Goal: Task Accomplishment & Management: Complete application form

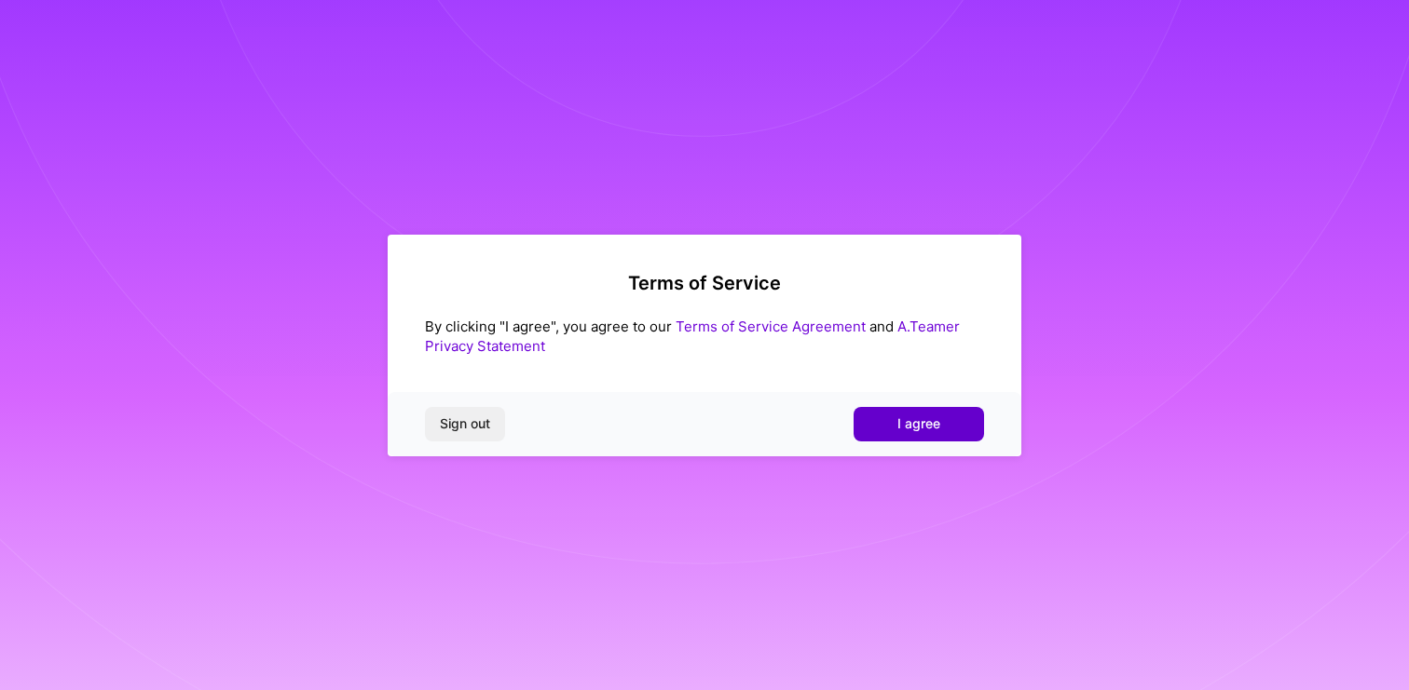
click at [908, 416] on span "I agree" at bounding box center [918, 424] width 43 height 19
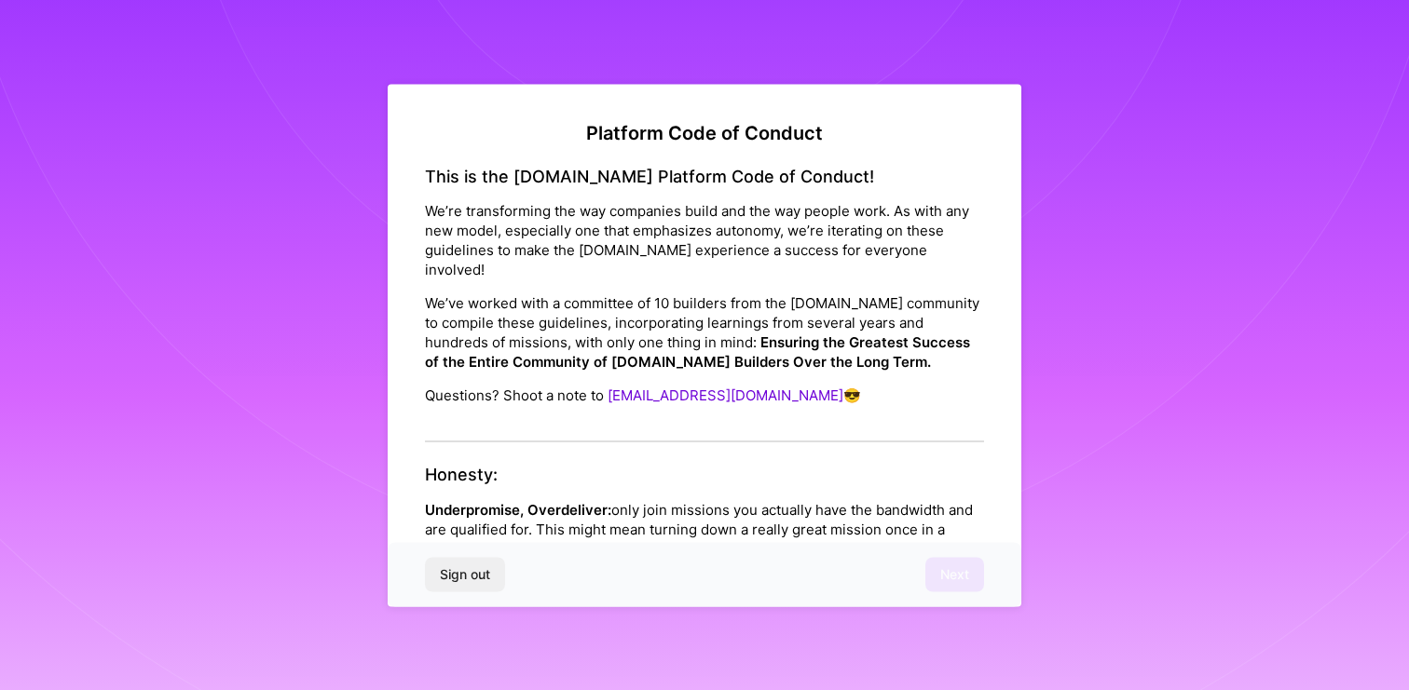
click at [757, 571] on div "Sign out Next" at bounding box center [704, 574] width 633 height 63
click at [619, 411] on div "This is the A.Team Platform Code of Conduct! We’re transforming the way compani…" at bounding box center [704, 304] width 559 height 277
click at [620, 409] on div "This is the A.Team Platform Code of Conduct! We’re transforming the way compani…" at bounding box center [704, 304] width 559 height 277
click at [492, 465] on h4 "Honesty:" at bounding box center [704, 475] width 559 height 20
click at [474, 465] on h4 "Honesty:" at bounding box center [704, 475] width 559 height 20
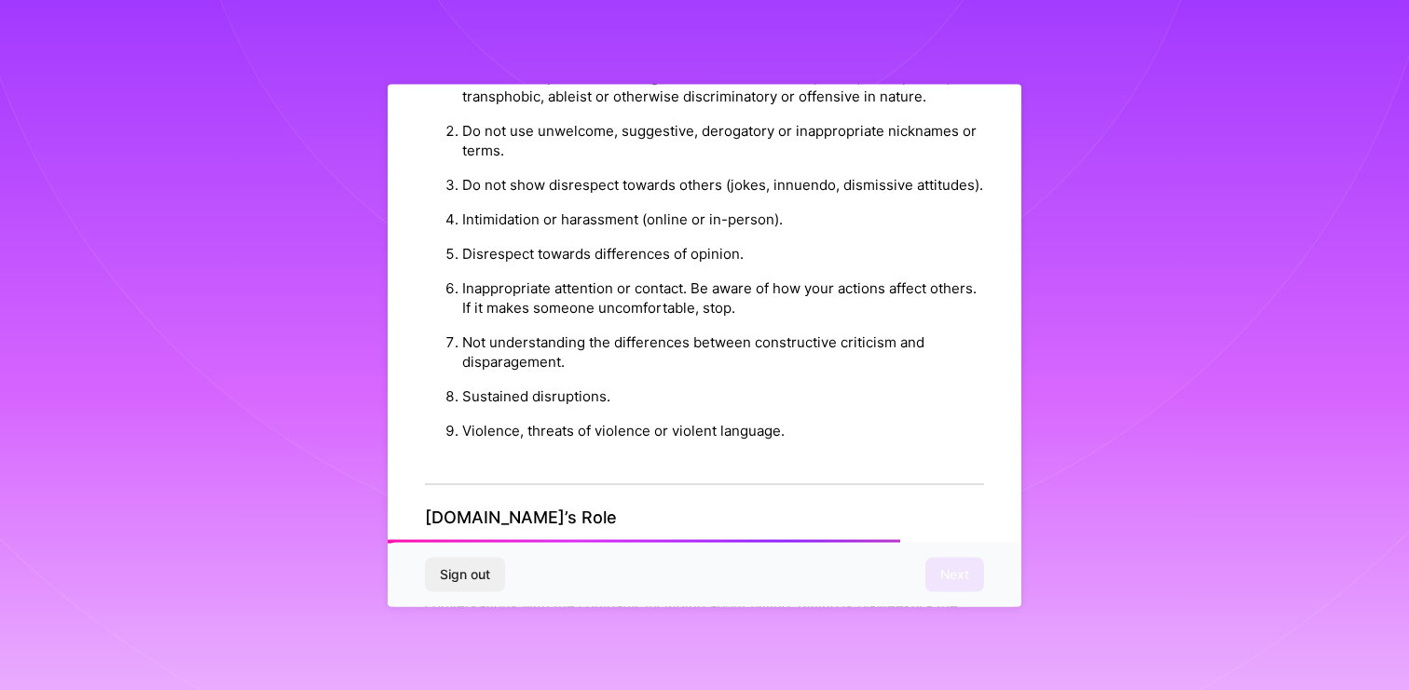
scroll to position [2040, 0]
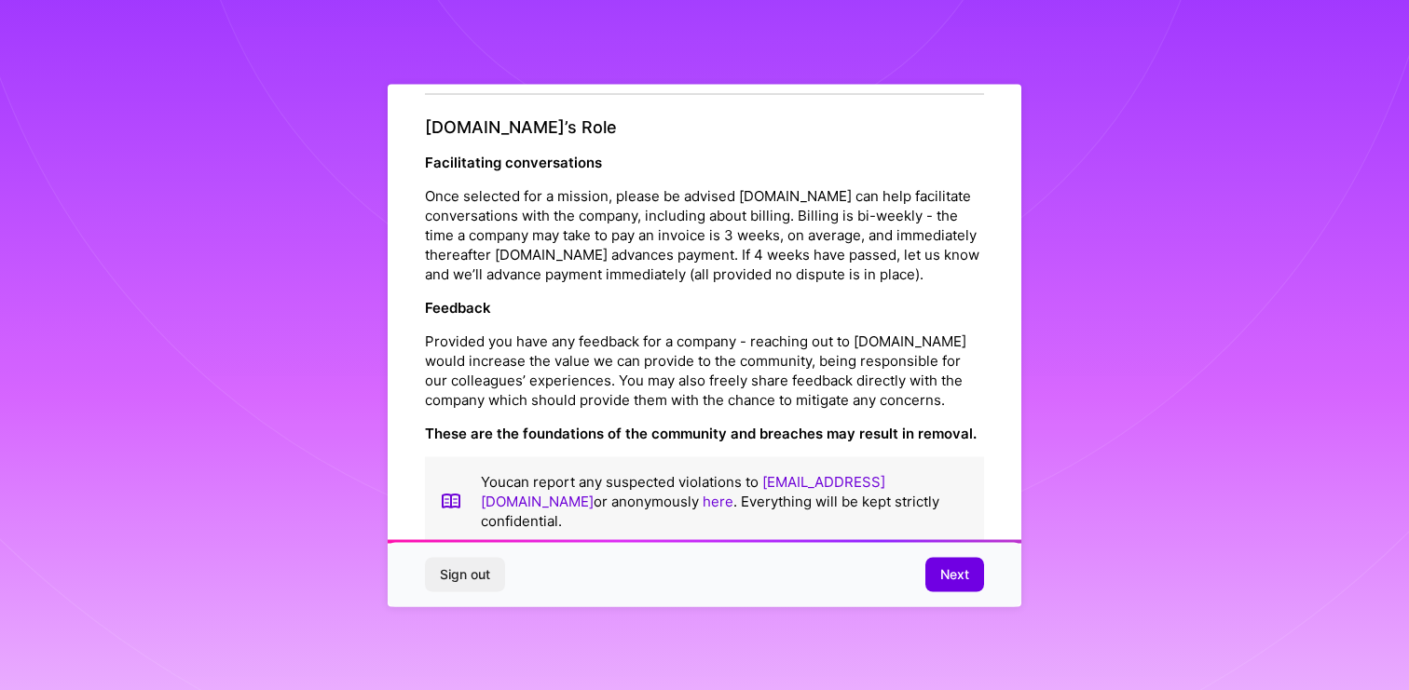
click at [990, 583] on div "Sign out Next" at bounding box center [704, 574] width 633 height 63
click at [974, 582] on button "Next" at bounding box center [954, 575] width 59 height 34
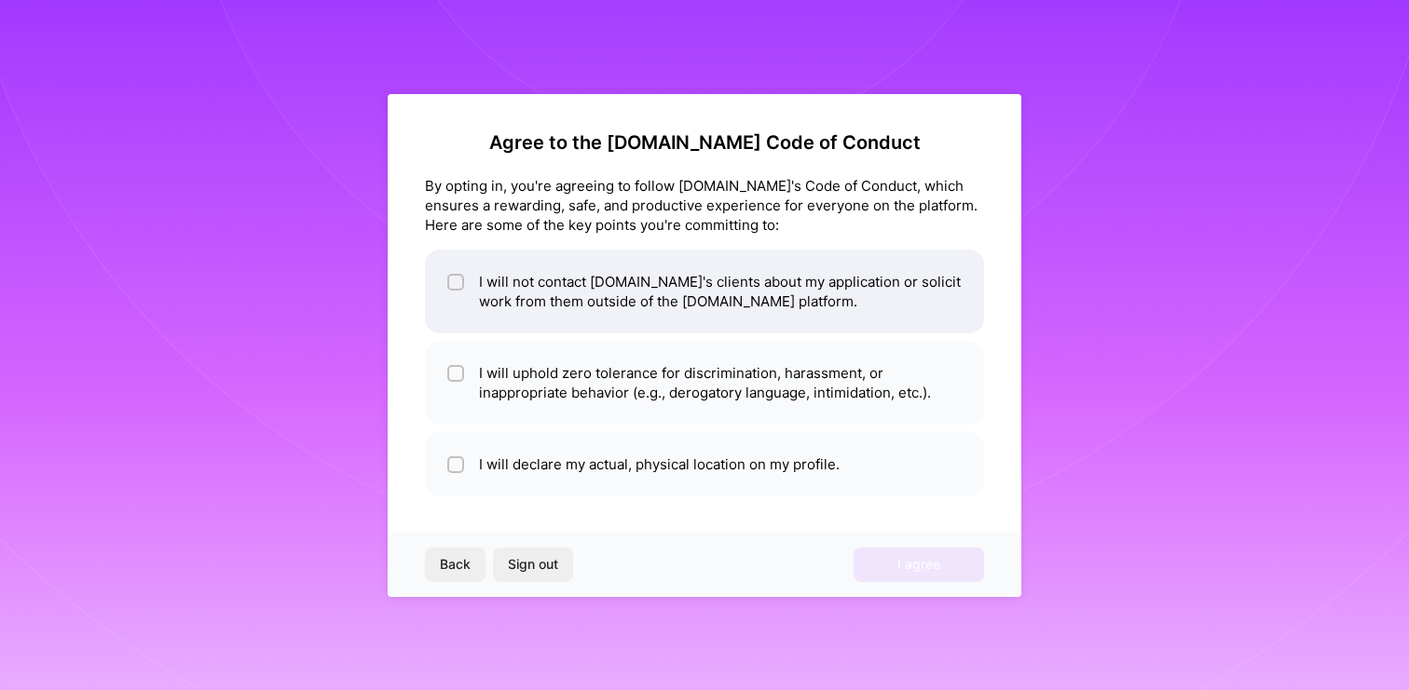
click at [674, 280] on li "I will not contact A.Team's clients about my application or solicit work from t…" at bounding box center [704, 292] width 559 height 84
checkbox input "true"
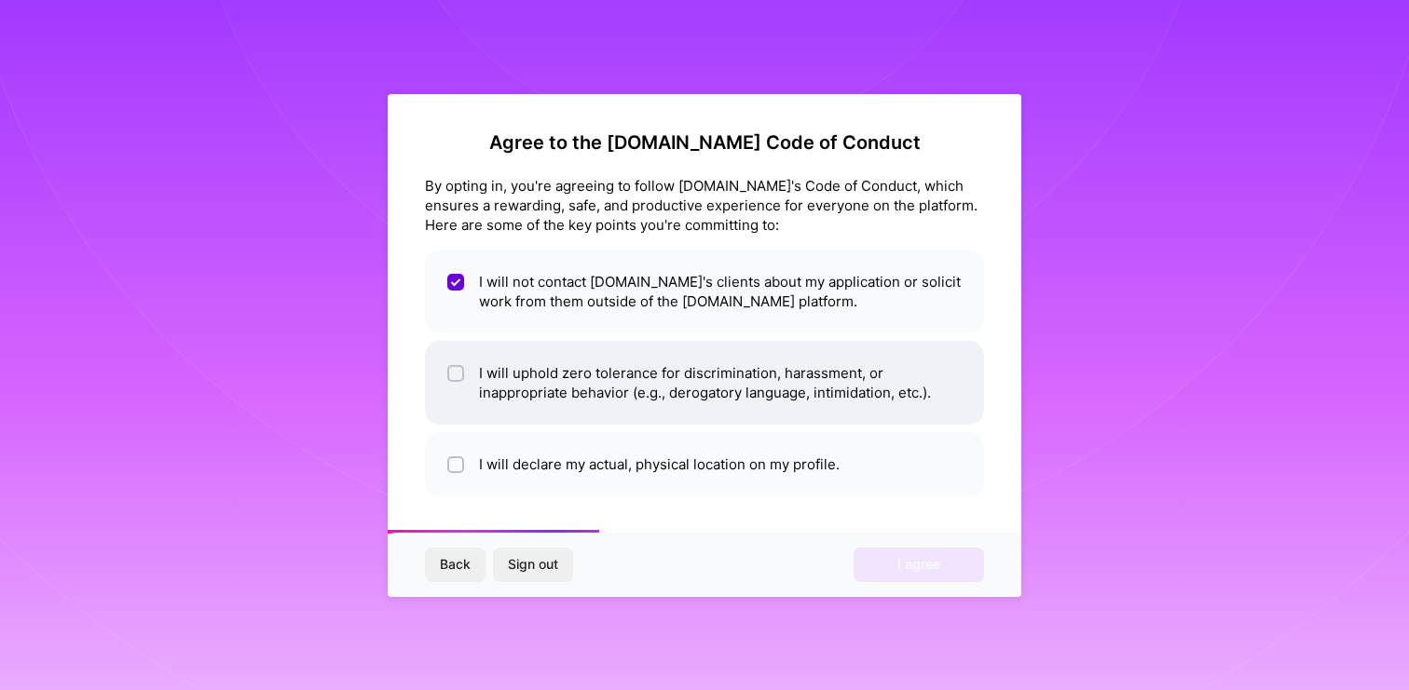
click at [660, 384] on li "I will uphold zero tolerance for discrimination, harassment, or inappropriate b…" at bounding box center [704, 383] width 559 height 84
checkbox input "true"
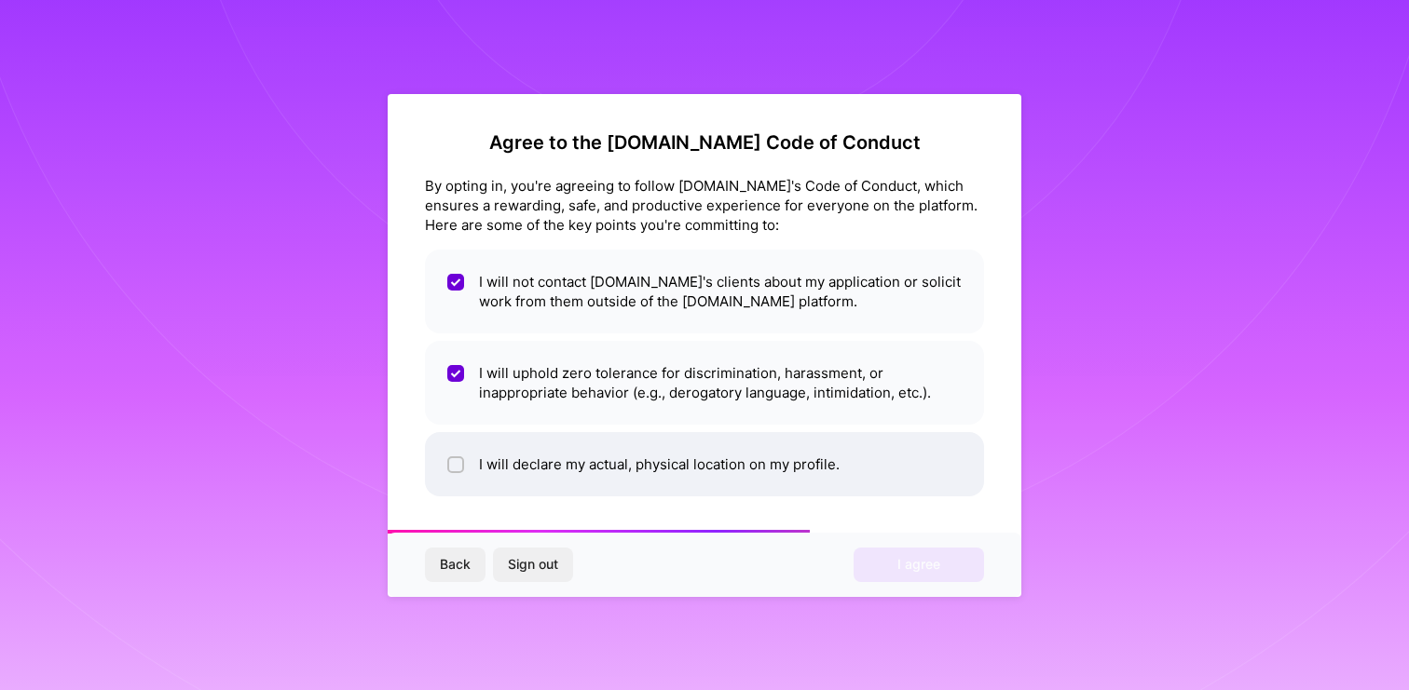
click at [707, 470] on li "I will declare my actual, physical location on my profile." at bounding box center [704, 464] width 559 height 64
checkbox input "true"
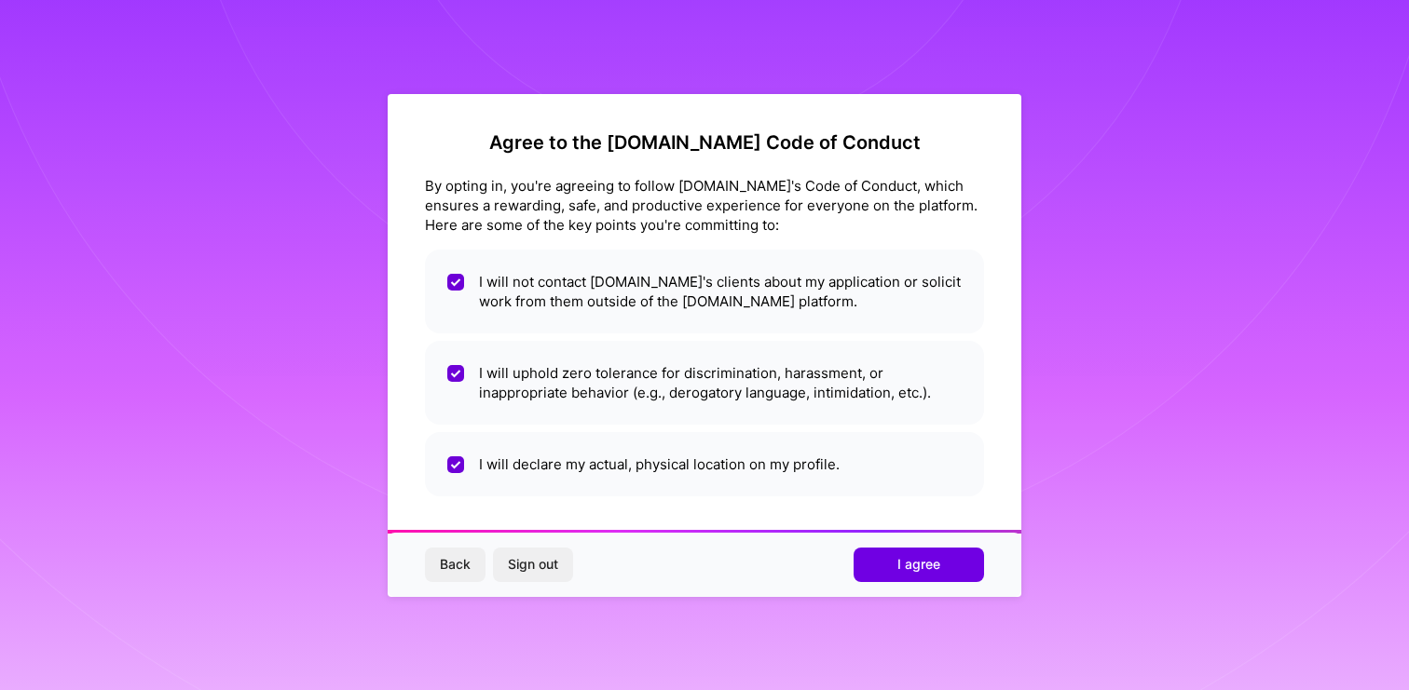
click at [911, 567] on span "I agree" at bounding box center [918, 564] width 43 height 19
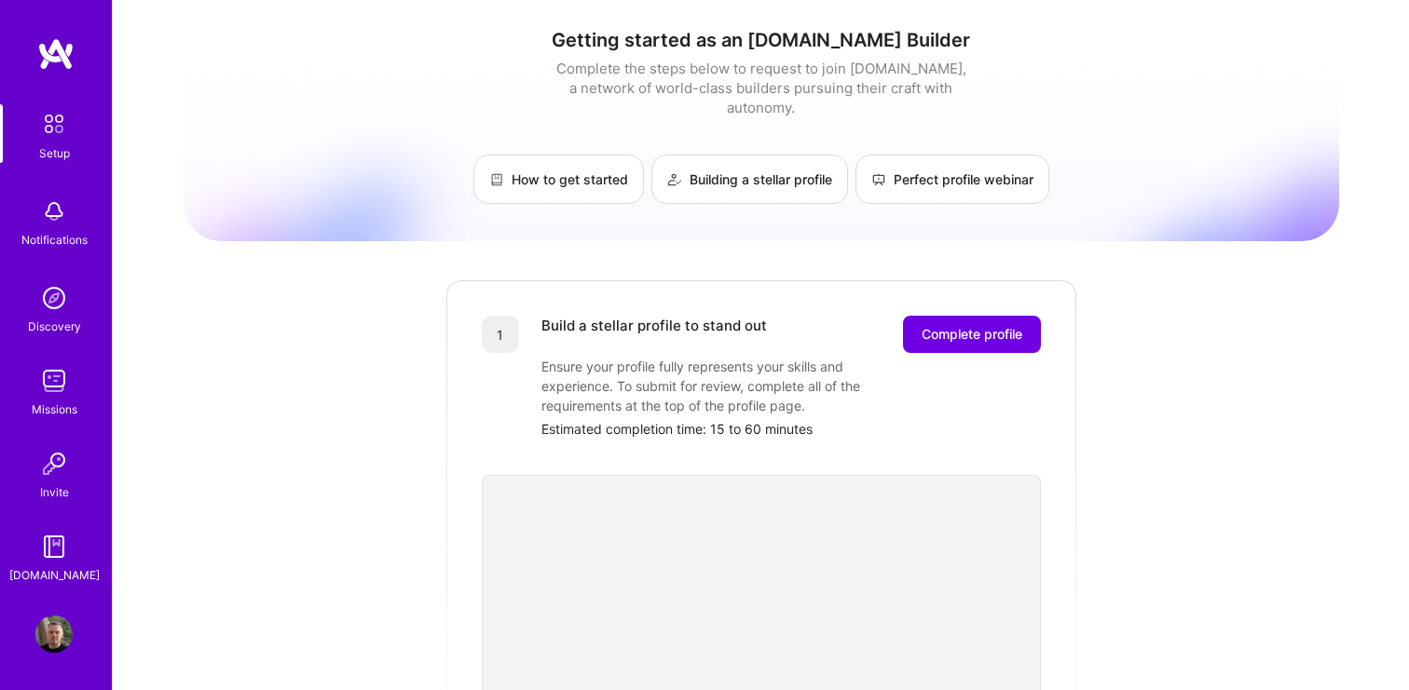
click at [64, 218] on img at bounding box center [53, 211] width 37 height 37
click at [67, 384] on img at bounding box center [53, 380] width 37 height 37
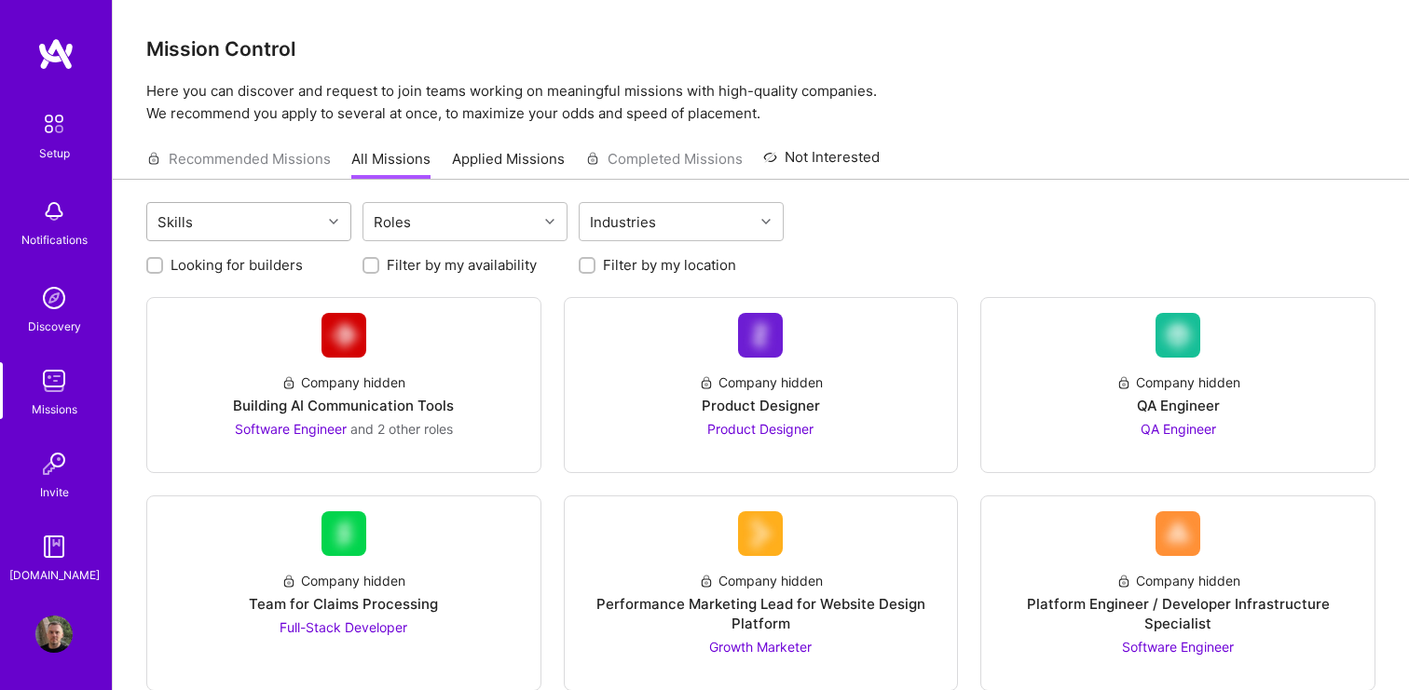
click at [247, 221] on div "Skills" at bounding box center [234, 221] width 174 height 37
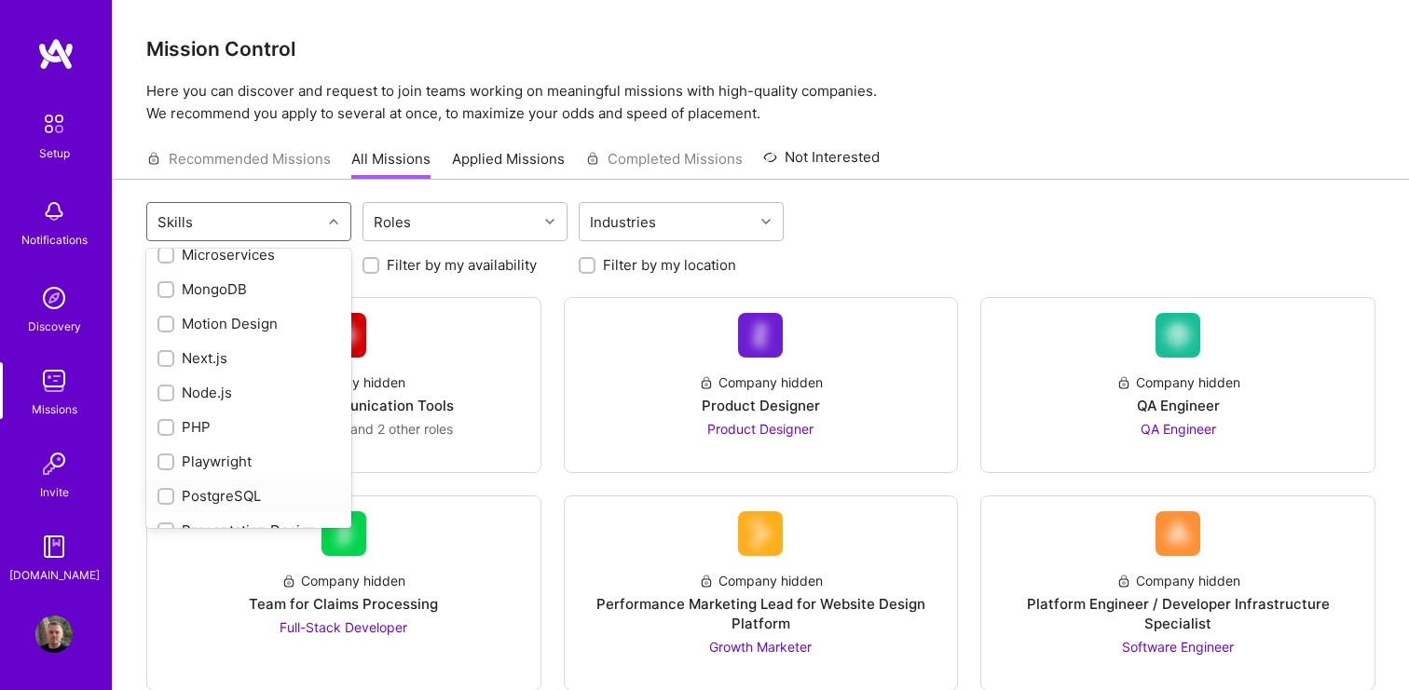
scroll to position [1436, 0]
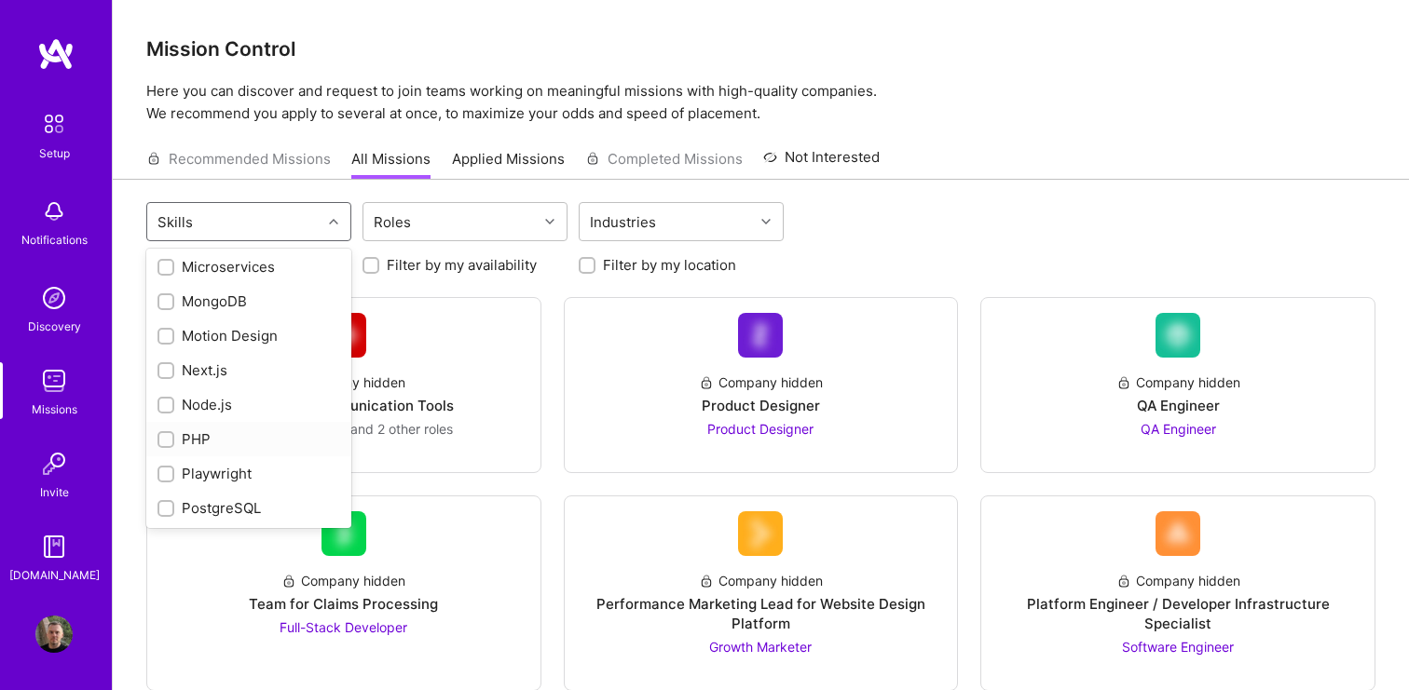
click at [170, 436] on input "checkbox" at bounding box center [167, 440] width 13 height 13
checkbox input "true"
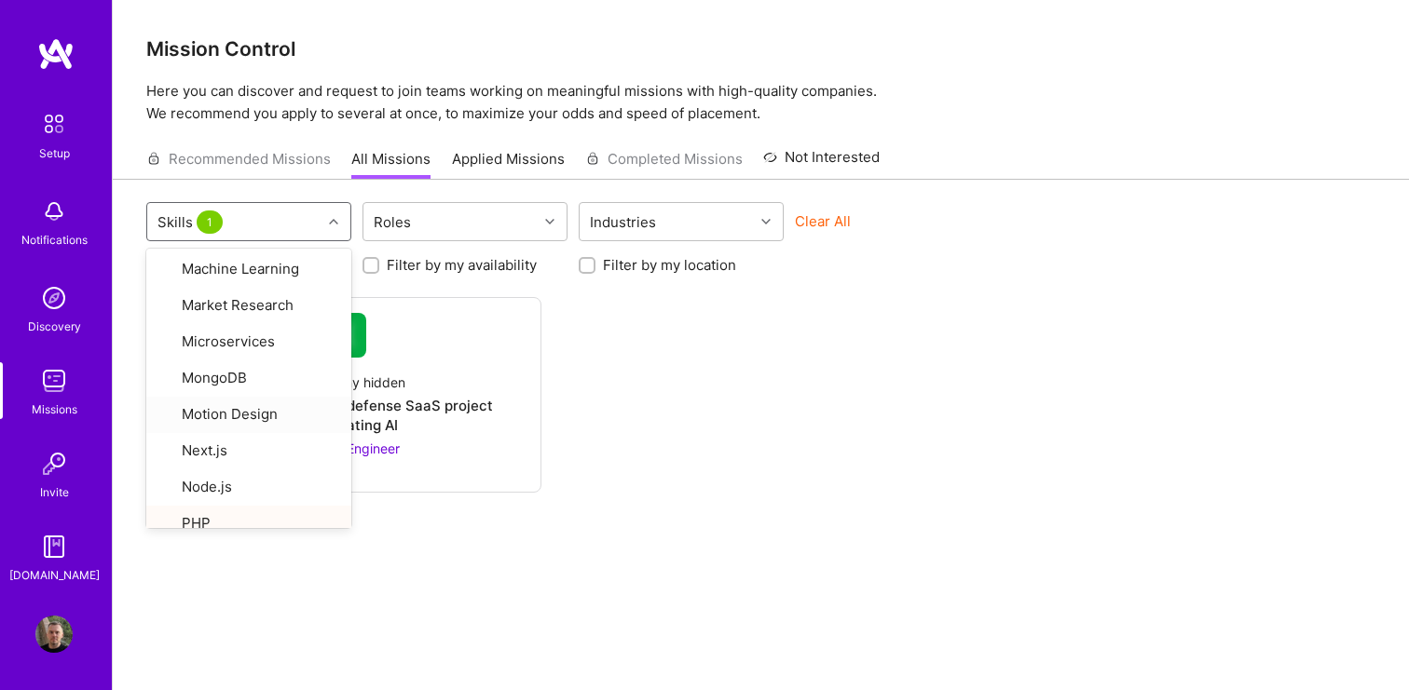
click at [750, 366] on div "Company hidden Software Engineer for defense SaaS project incorporating AI Soft…" at bounding box center [760, 395] width 1229 height 196
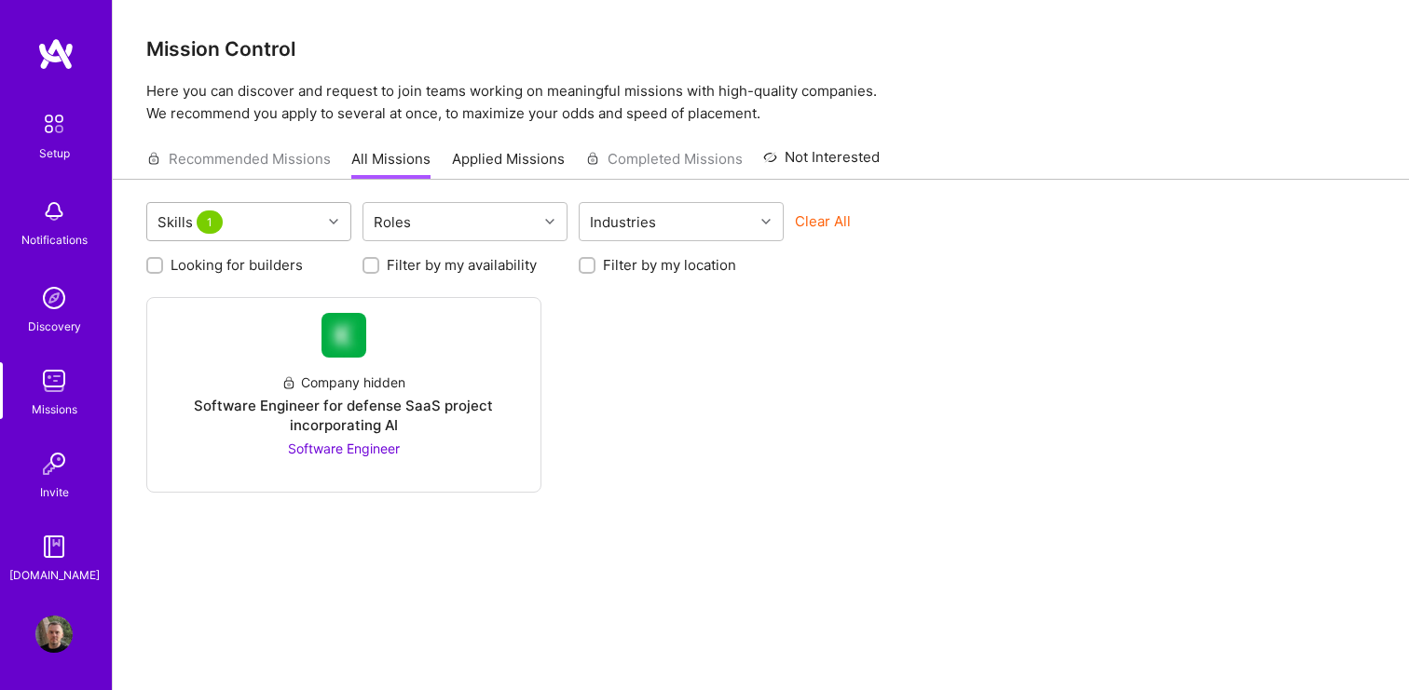
click at [328, 216] on div at bounding box center [335, 222] width 29 height 24
type input "l"
type input "m"
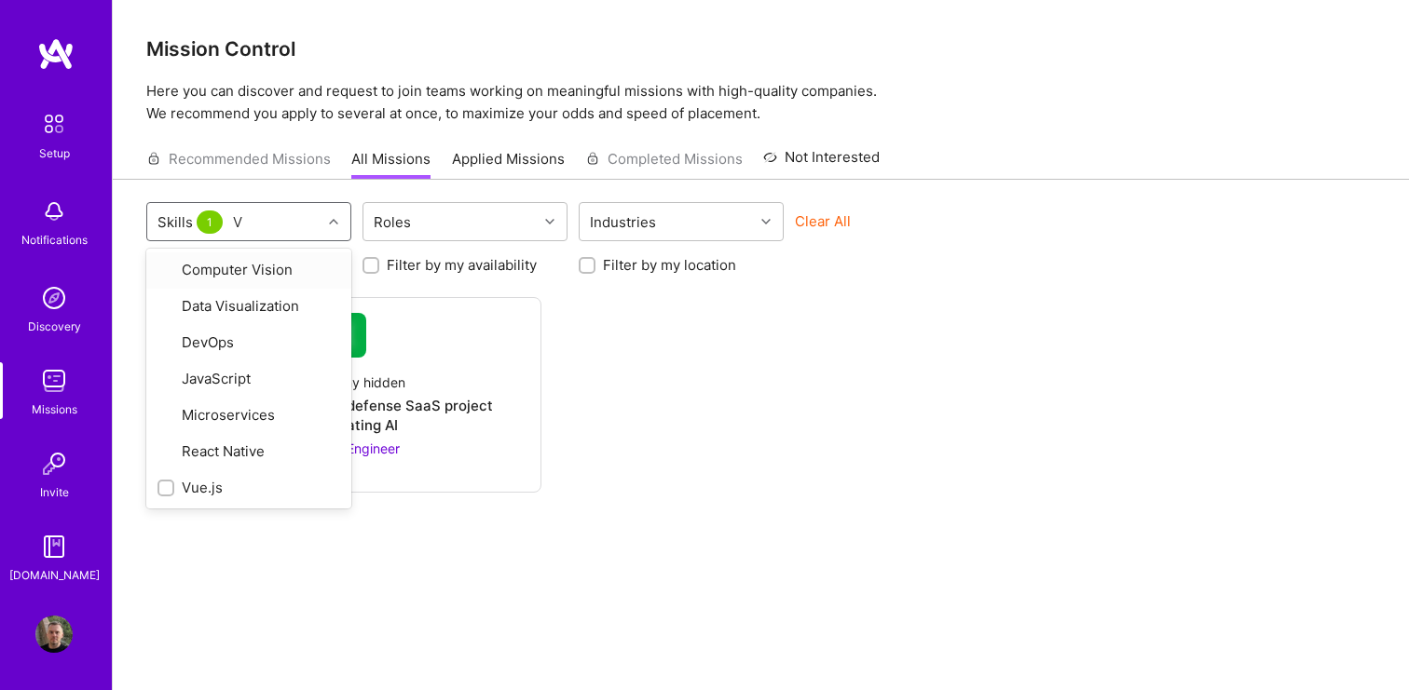
type input "Vu"
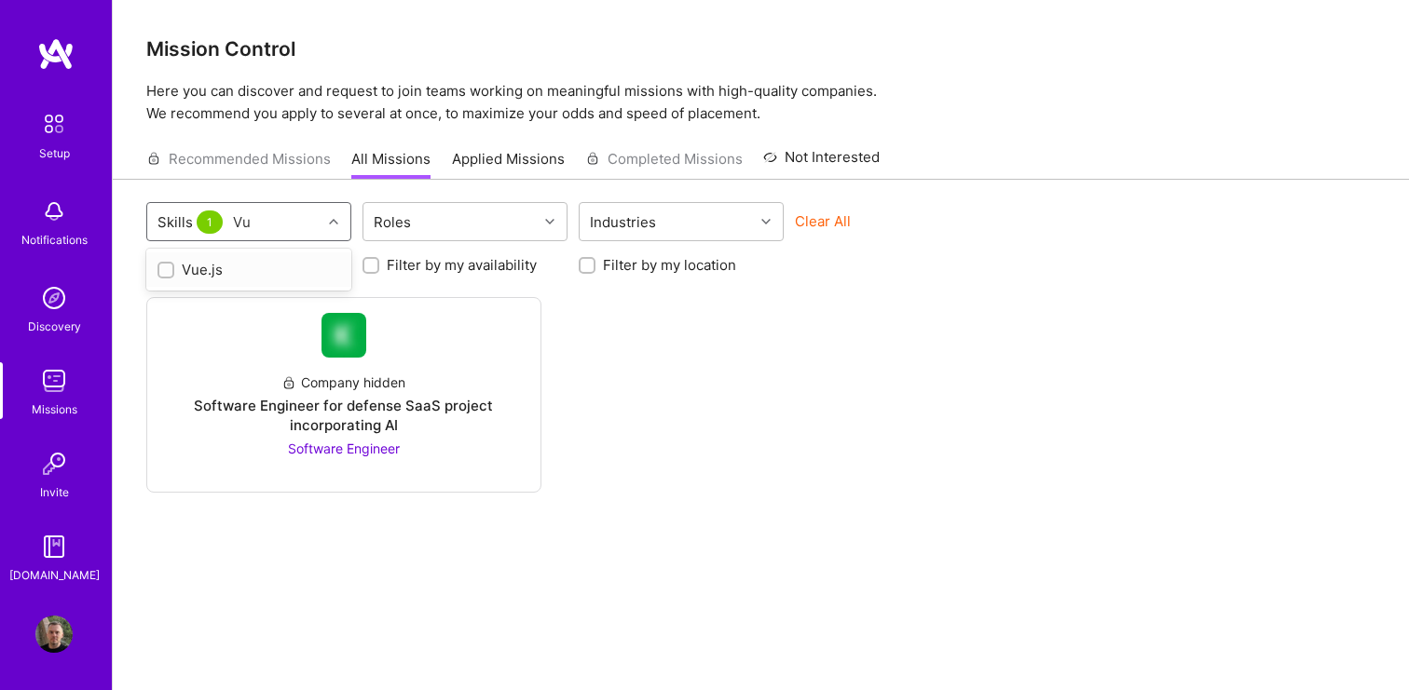
click at [243, 279] on div "Vue.js" at bounding box center [248, 270] width 183 height 20
checkbox input "true"
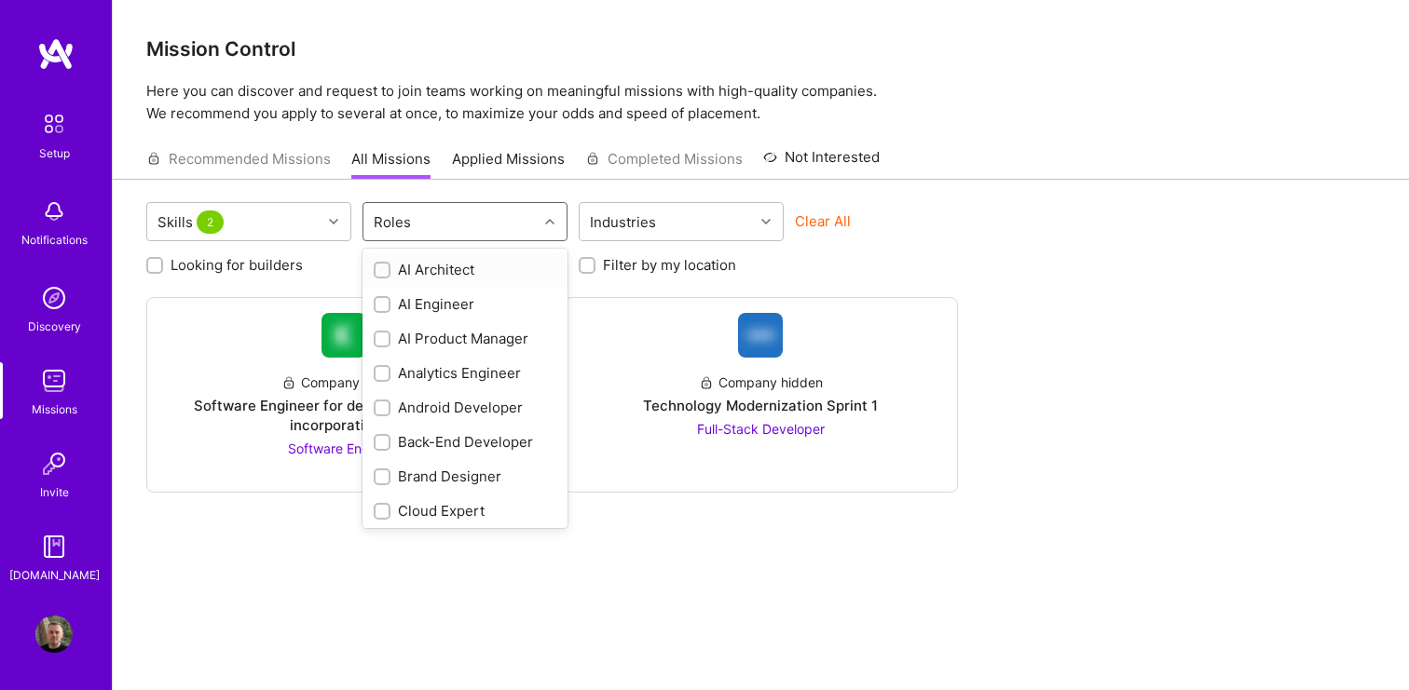
click at [467, 225] on div "Roles" at bounding box center [450, 221] width 174 height 37
click at [511, 438] on div "Back-End Developer" at bounding box center [465, 442] width 183 height 20
checkbox input "true"
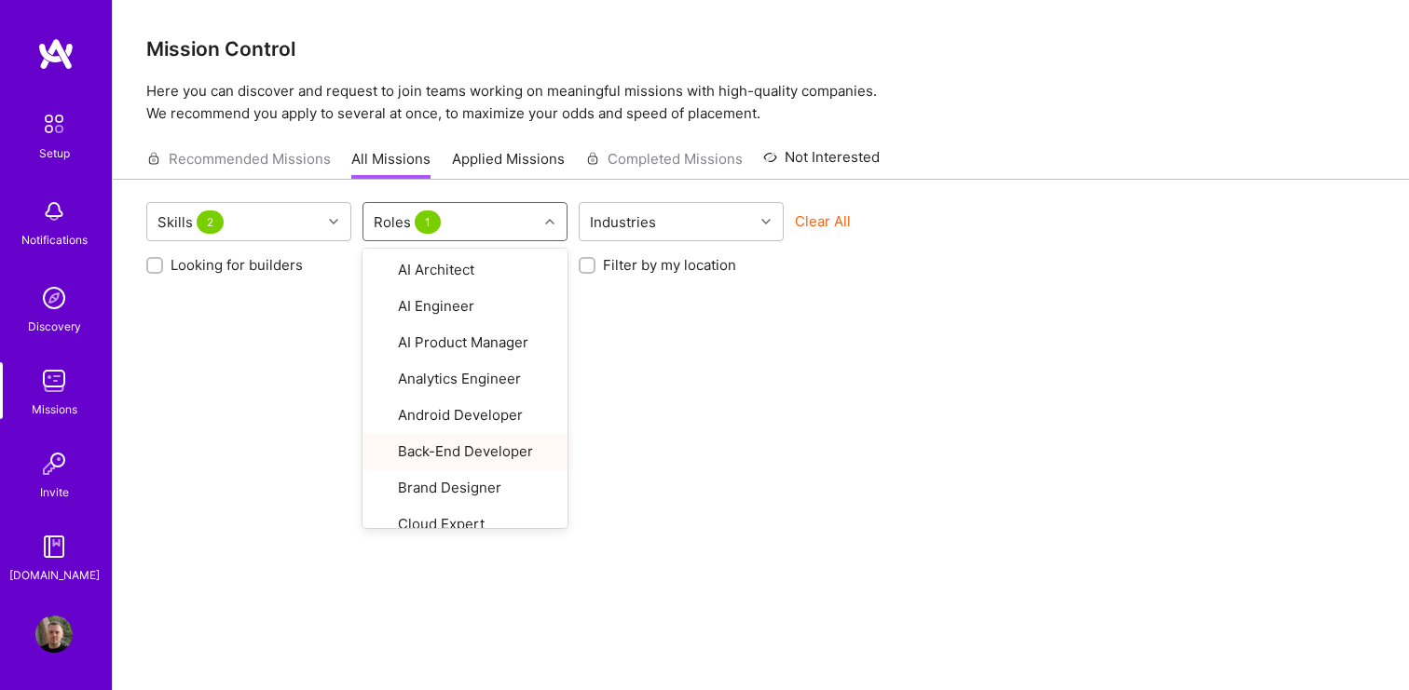
click at [763, 382] on div "Skills 2 option Back-End Developer, selected. option Back-End Developer focused…" at bounding box center [761, 456] width 1296 height 552
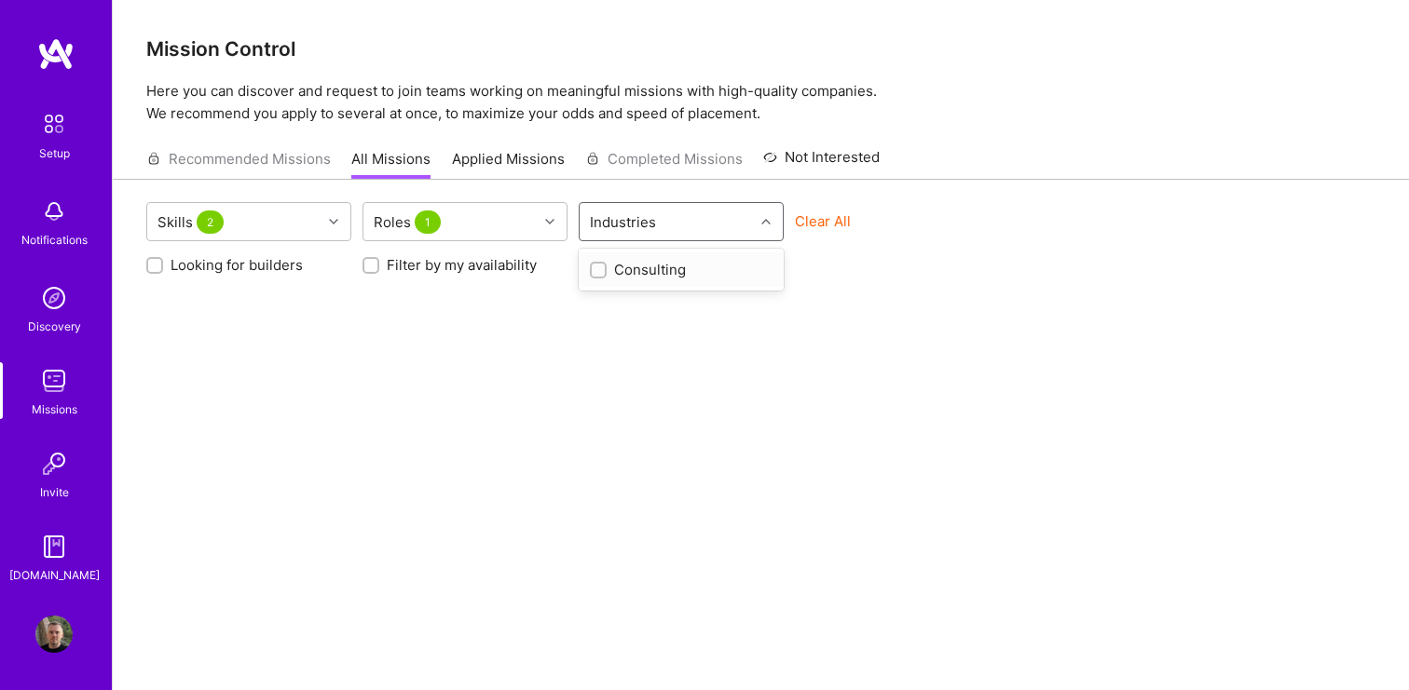
click at [746, 220] on div "Industries" at bounding box center [666, 221] width 174 height 37
click at [661, 266] on div "Consulting" at bounding box center [681, 270] width 183 height 20
checkbox input "true"
click at [804, 300] on div "Skills 2 Roles 1 option Consulting, selected. option Consulting focused, 1 of 1…" at bounding box center [761, 456] width 1296 height 552
click at [763, 222] on icon at bounding box center [765, 221] width 9 height 9
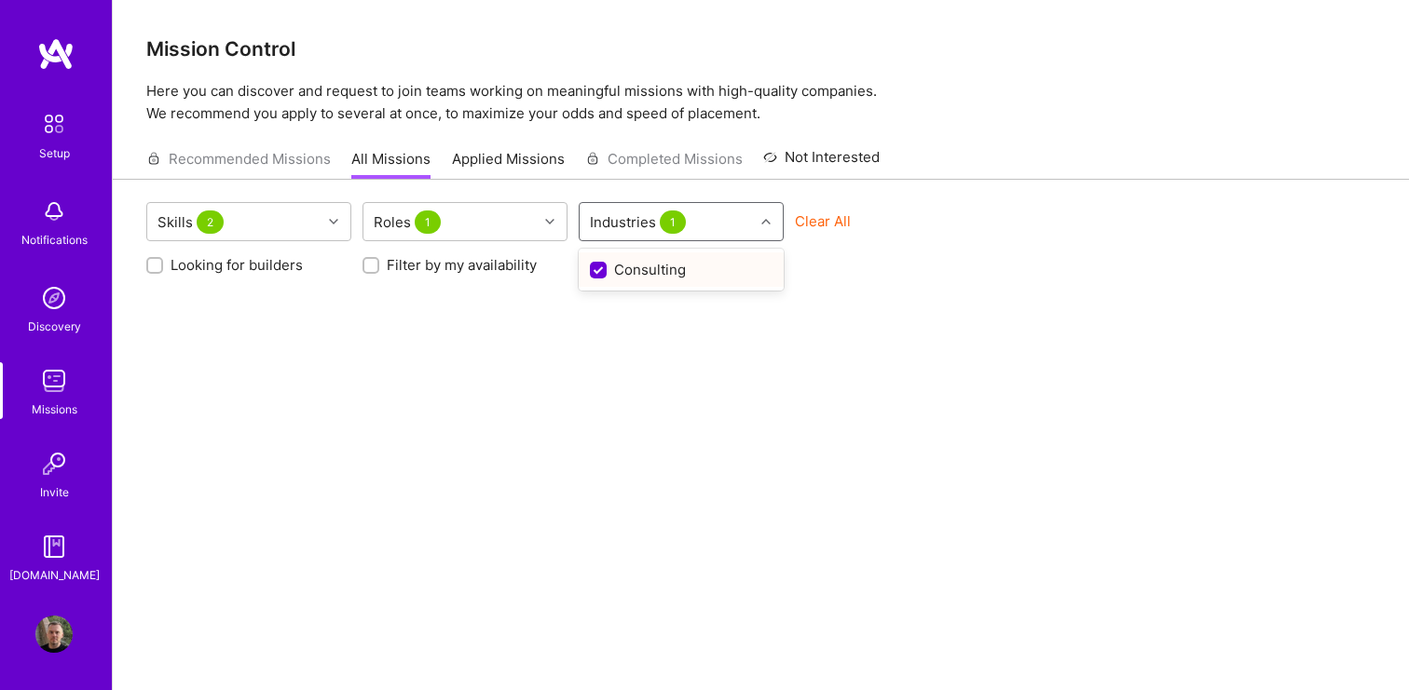
click at [601, 268] on input "checkbox" at bounding box center [600, 271] width 17 height 17
checkbox input "false"
click at [544, 215] on div at bounding box center [552, 222] width 29 height 24
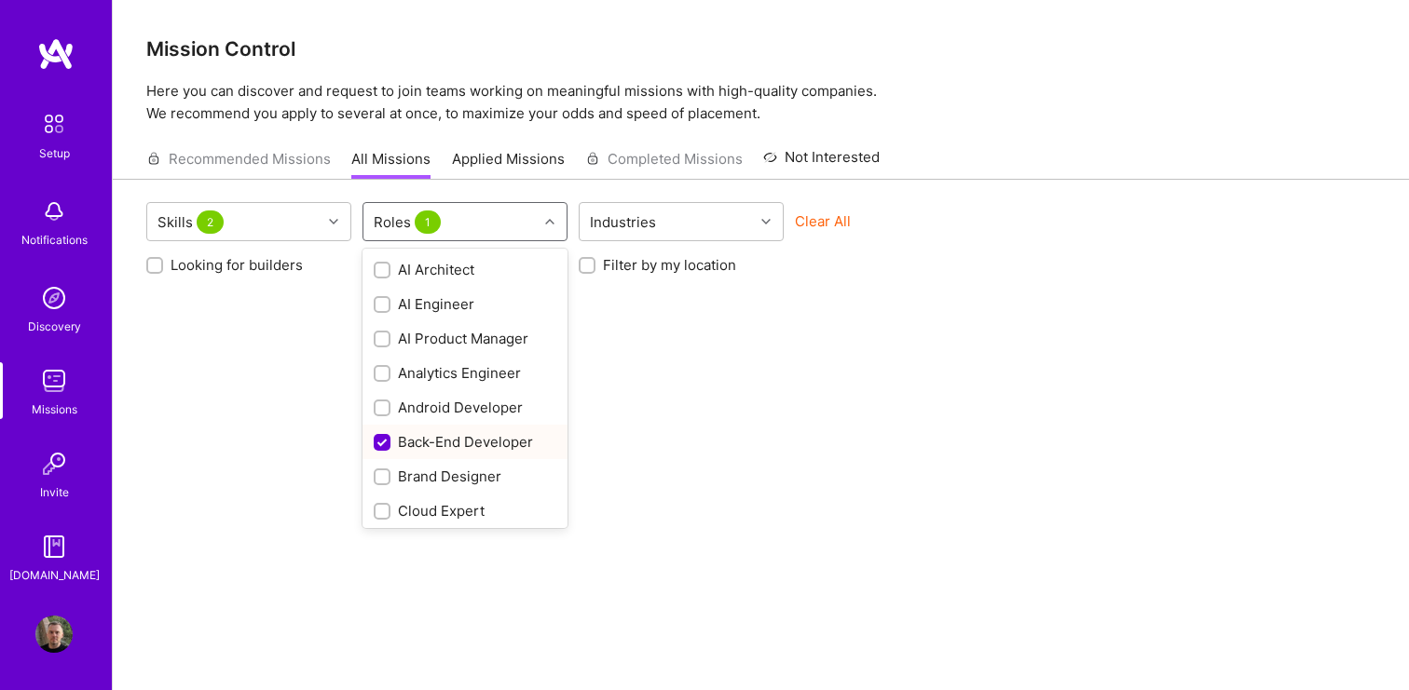
click at [375, 443] on input "checkbox" at bounding box center [383, 443] width 17 height 17
checkbox input "false"
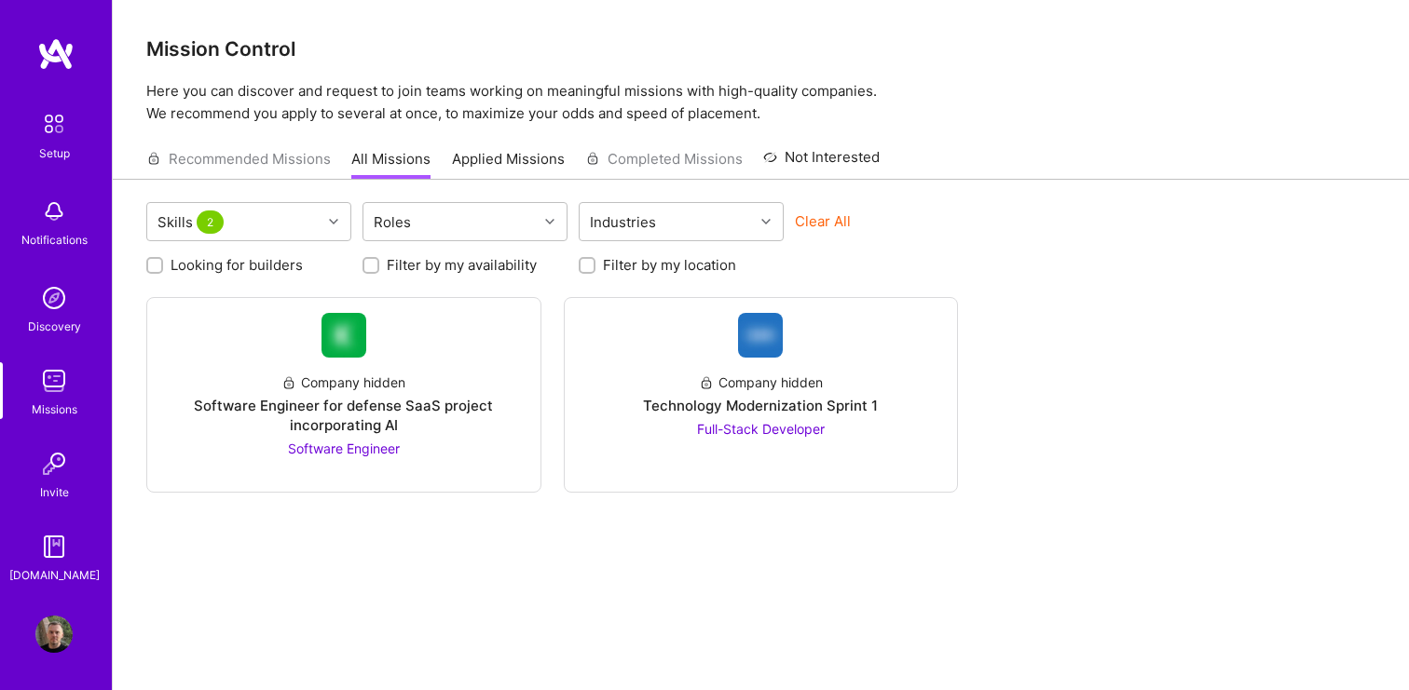
click at [1085, 254] on div "Looking for builders Filter by my availability Filter by my location" at bounding box center [760, 260] width 1229 height 29
click at [434, 438] on div "Company hidden Software Engineer for defense SaaS project incorporating AI Soft…" at bounding box center [343, 408] width 363 height 101
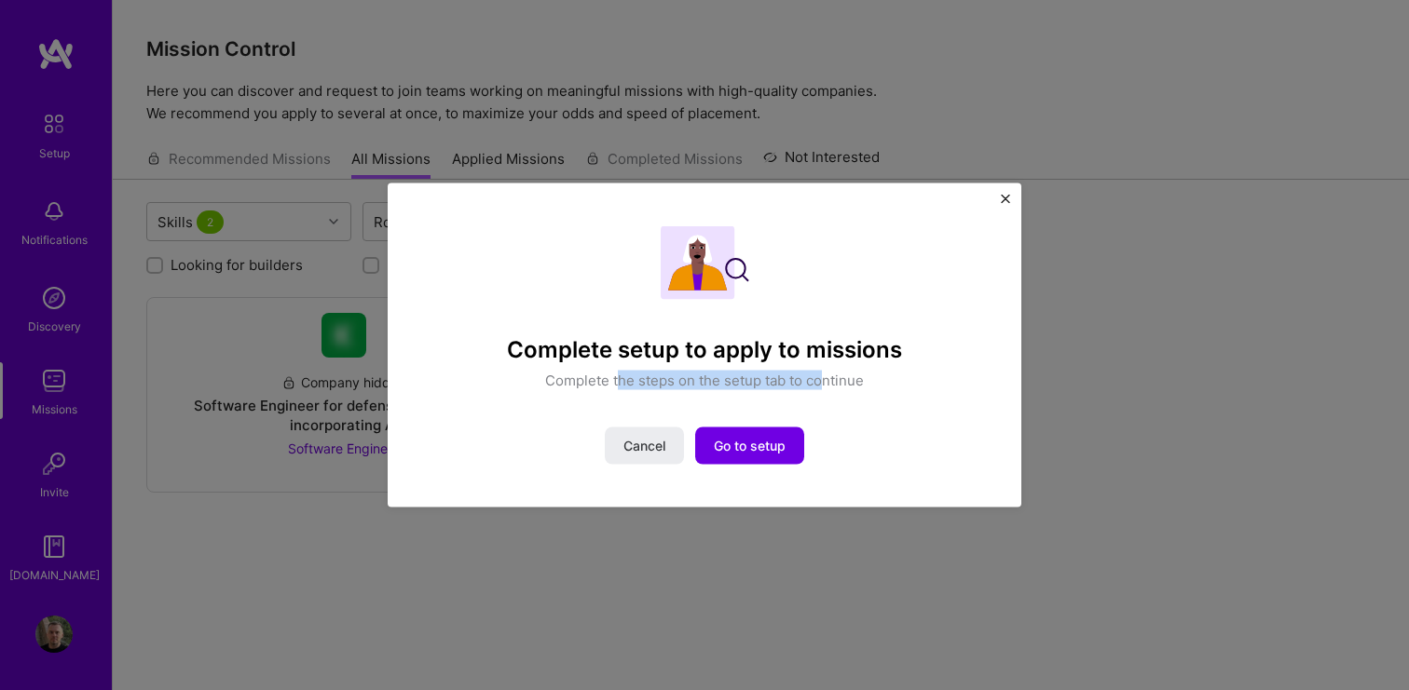
drag, startPoint x: 615, startPoint y: 384, endPoint x: 821, endPoint y: 385, distance: 205.9
click at [821, 385] on p "Complete the steps on the setup tab to continue" at bounding box center [704, 381] width 319 height 20
click at [863, 383] on p "Complete the steps on the setup tab to continue" at bounding box center [704, 381] width 319 height 20
click at [783, 443] on span "Go to setup" at bounding box center [750, 446] width 72 height 19
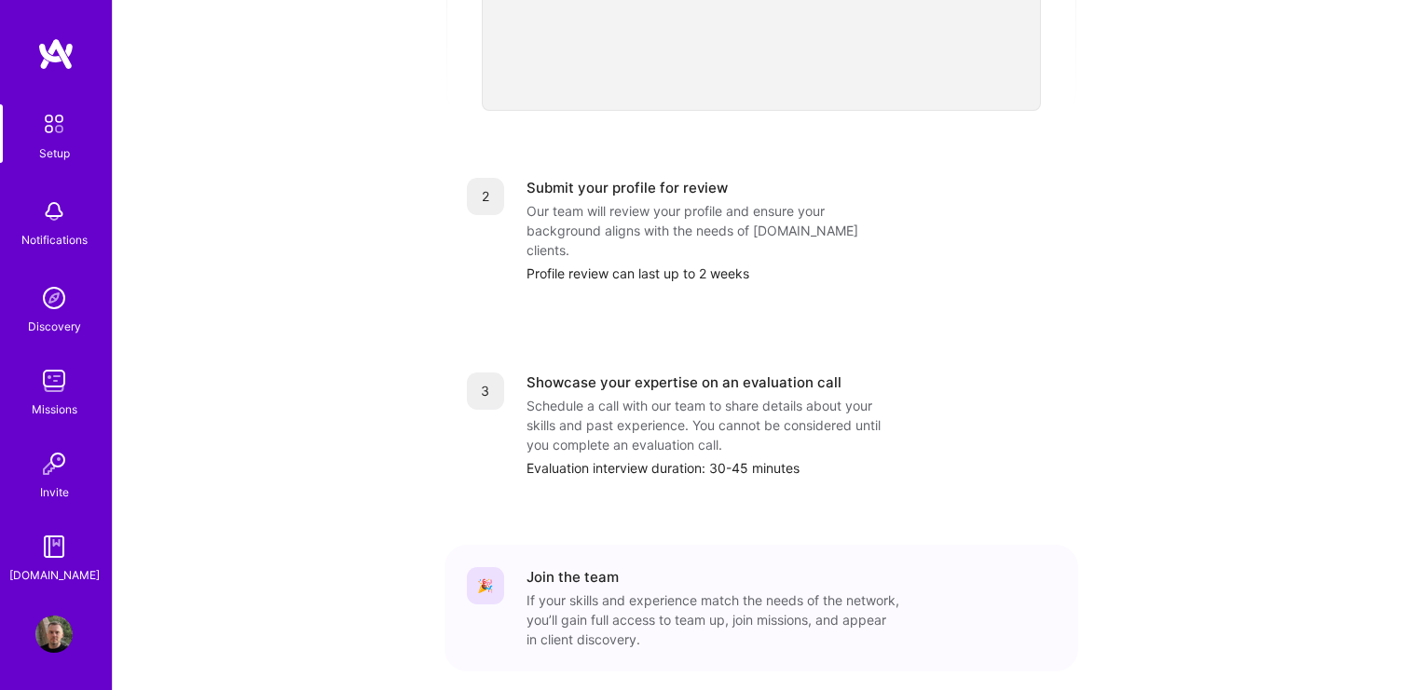
scroll to position [725, 0]
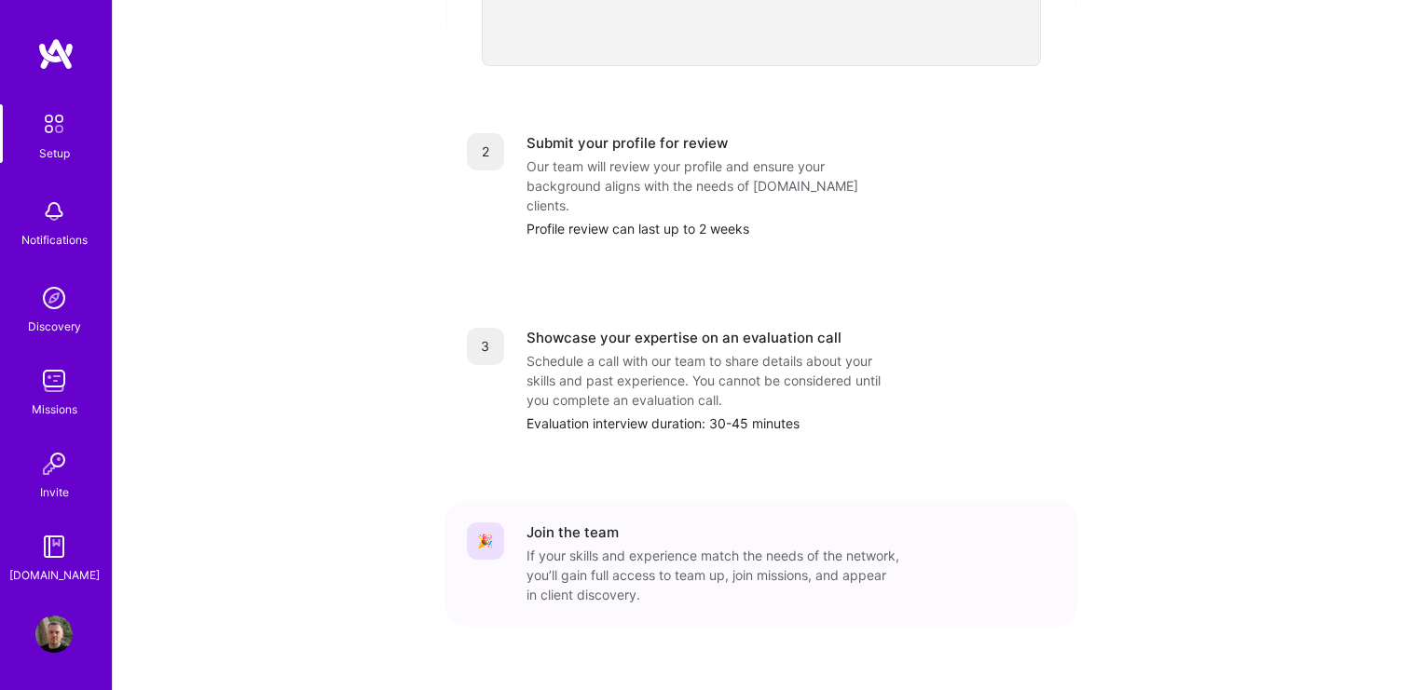
click at [61, 230] on div "Notifications" at bounding box center [54, 240] width 66 height 20
click at [58, 461] on img at bounding box center [53, 463] width 37 height 37
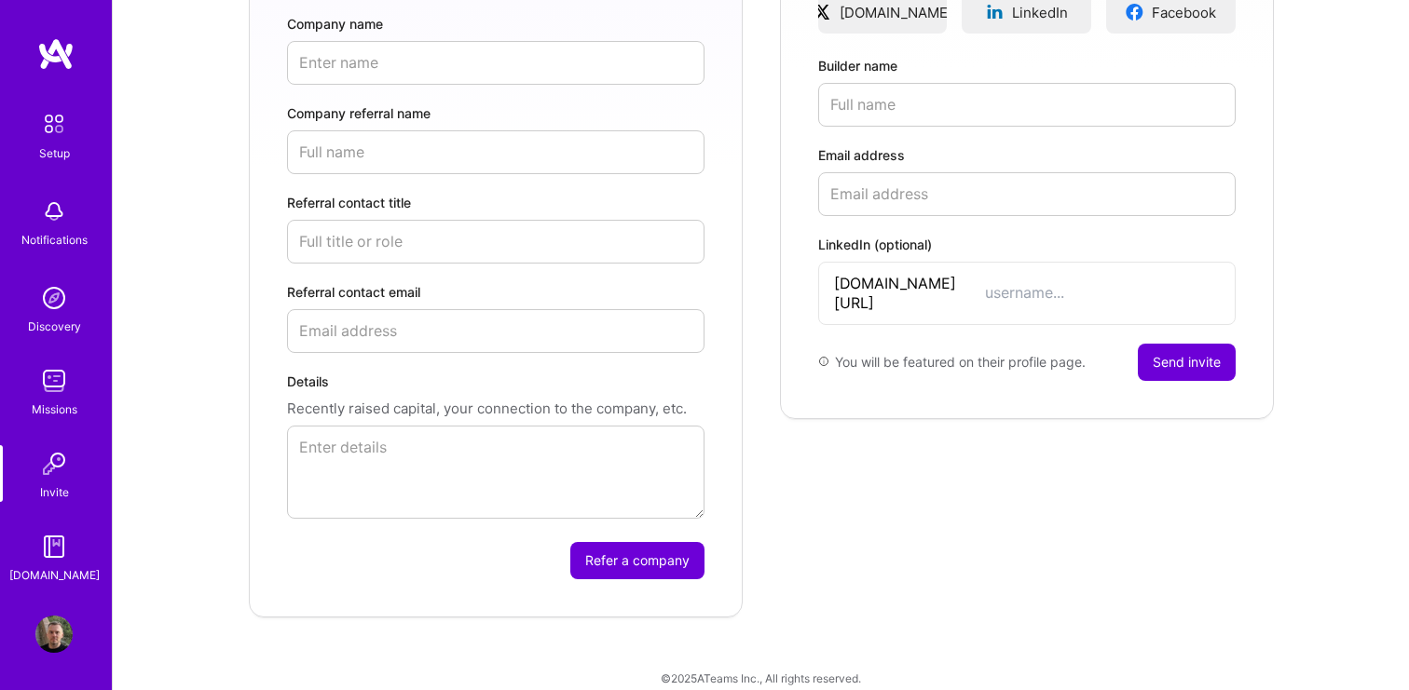
scroll to position [419, 0]
click at [57, 558] on img at bounding box center [53, 546] width 37 height 37
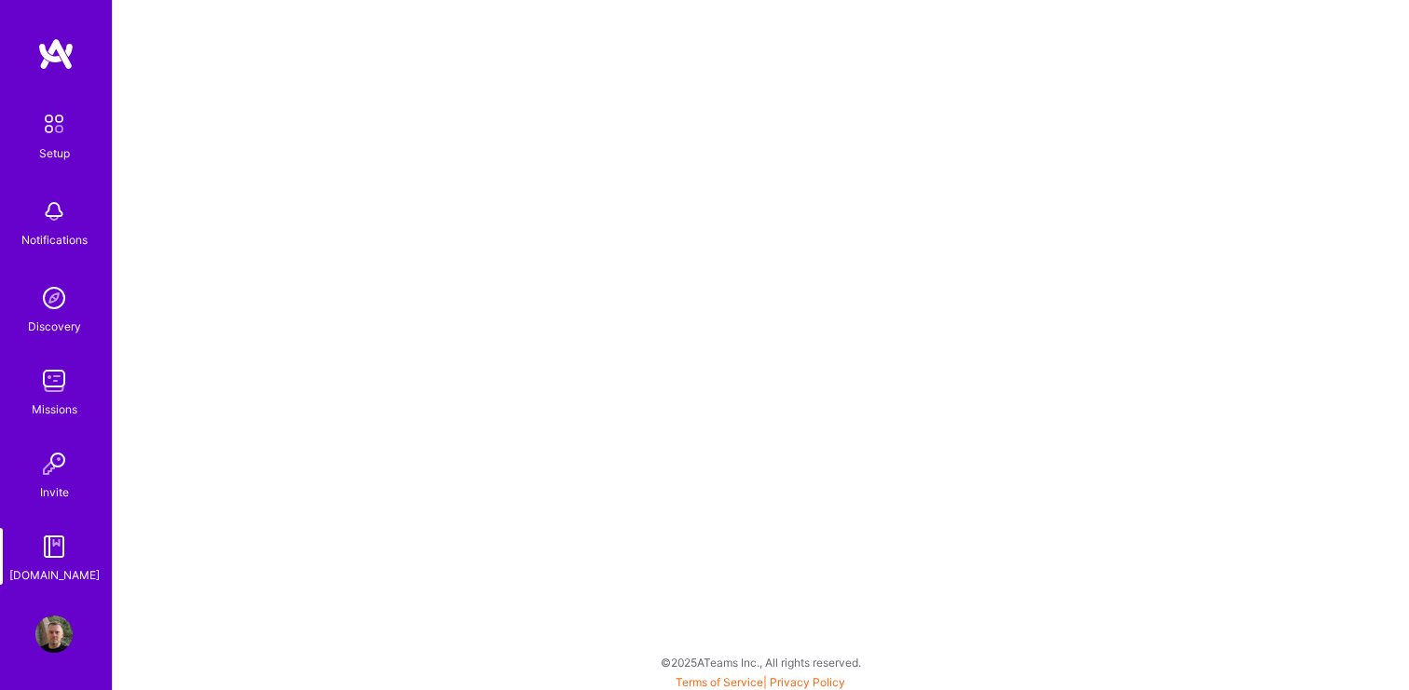
click at [61, 141] on img at bounding box center [53, 123] width 39 height 39
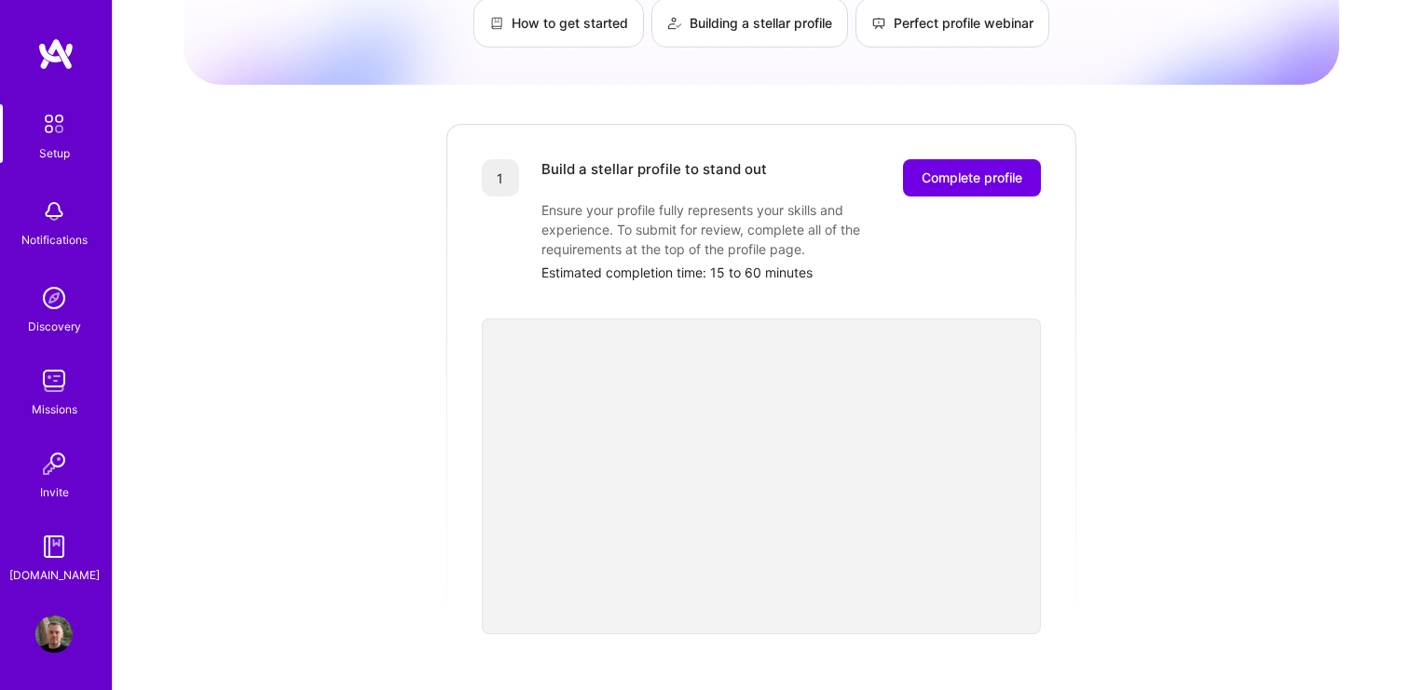
scroll to position [161, 0]
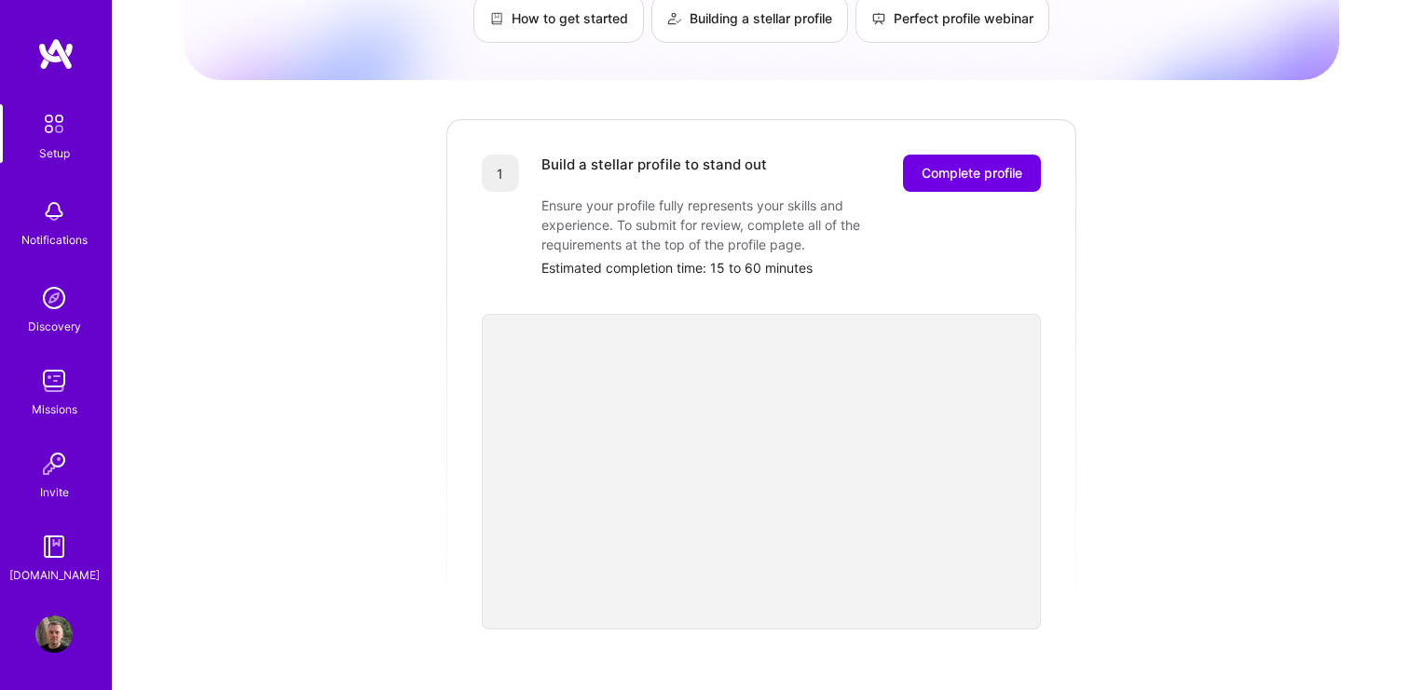
click at [1191, 435] on div "Getting started as an [DOMAIN_NAME] Builder Complete the steps below to request…" at bounding box center [761, 566] width 1155 height 1427
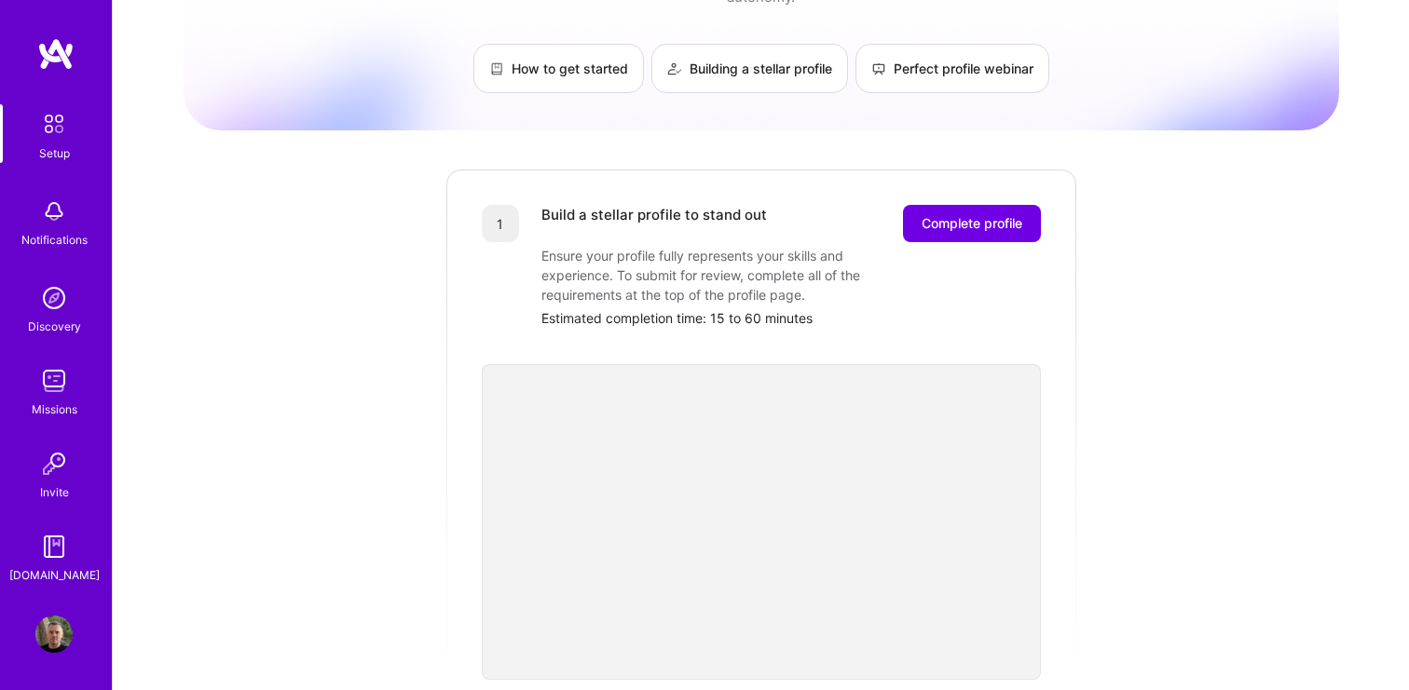
scroll to position [164, 0]
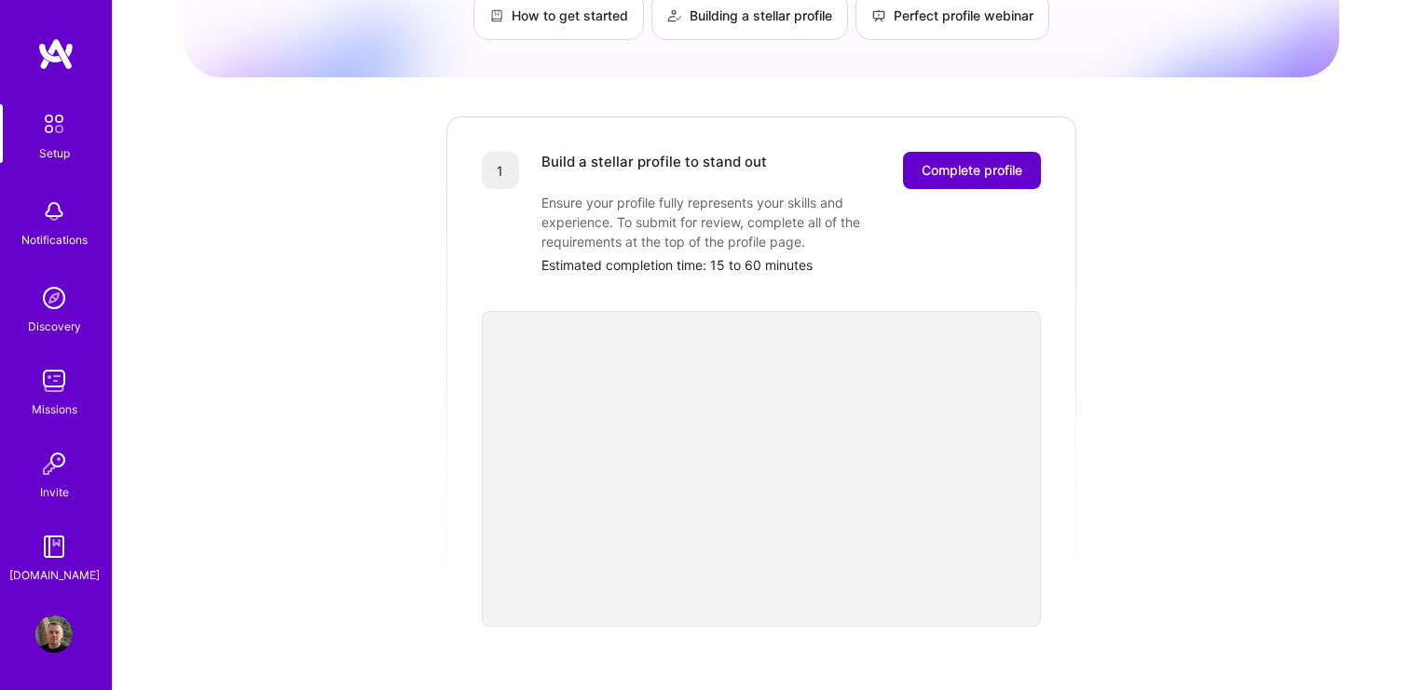
click at [991, 161] on span "Complete profile" at bounding box center [971, 170] width 101 height 19
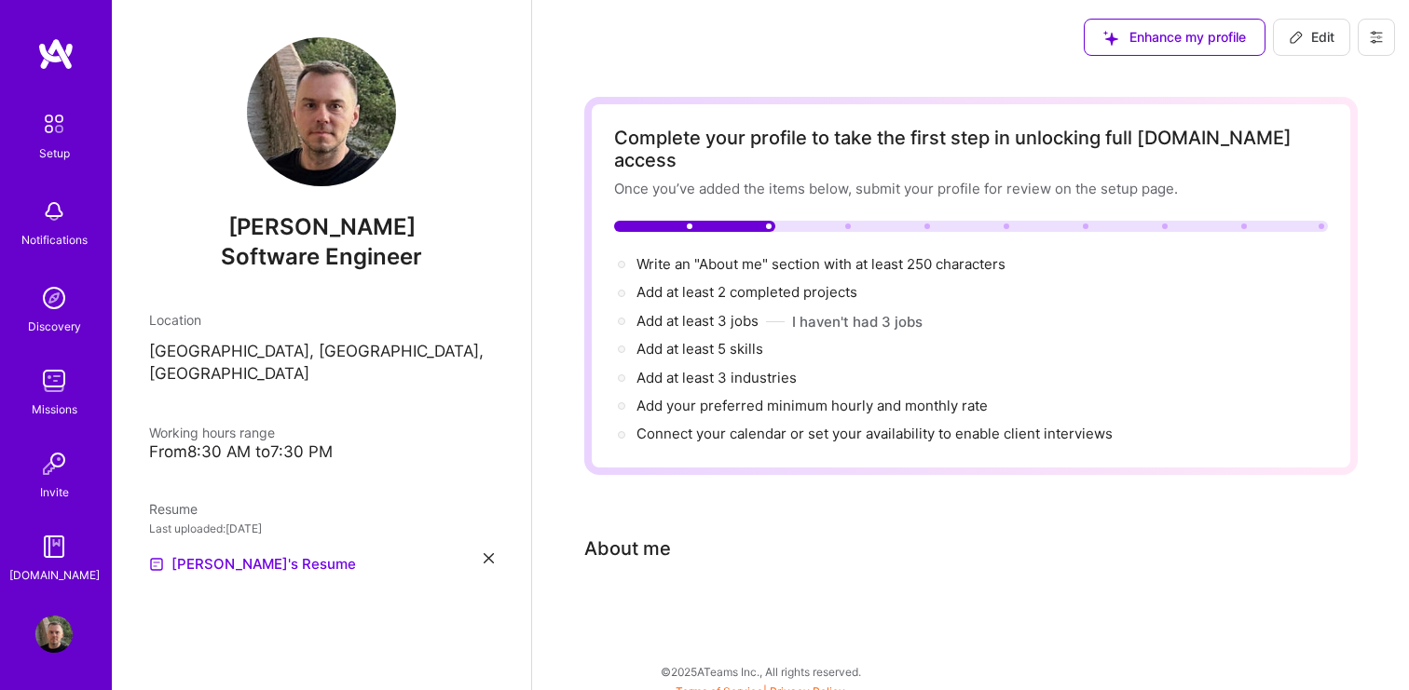
click at [730, 567] on div "Complete your profile to take the first step in unlocking full [DOMAIN_NAME] ac…" at bounding box center [970, 378] width 773 height 563
click at [663, 600] on div at bounding box center [970, 611] width 773 height 22
click at [661, 600] on div at bounding box center [970, 611] width 773 height 22
click at [634, 566] on div "Complete your profile to take the first step in unlocking full [DOMAIN_NAME] ac…" at bounding box center [970, 378] width 773 height 563
click at [620, 618] on div "Complete your profile to take the first step in unlocking full [DOMAIN_NAME] ac…" at bounding box center [970, 378] width 773 height 563
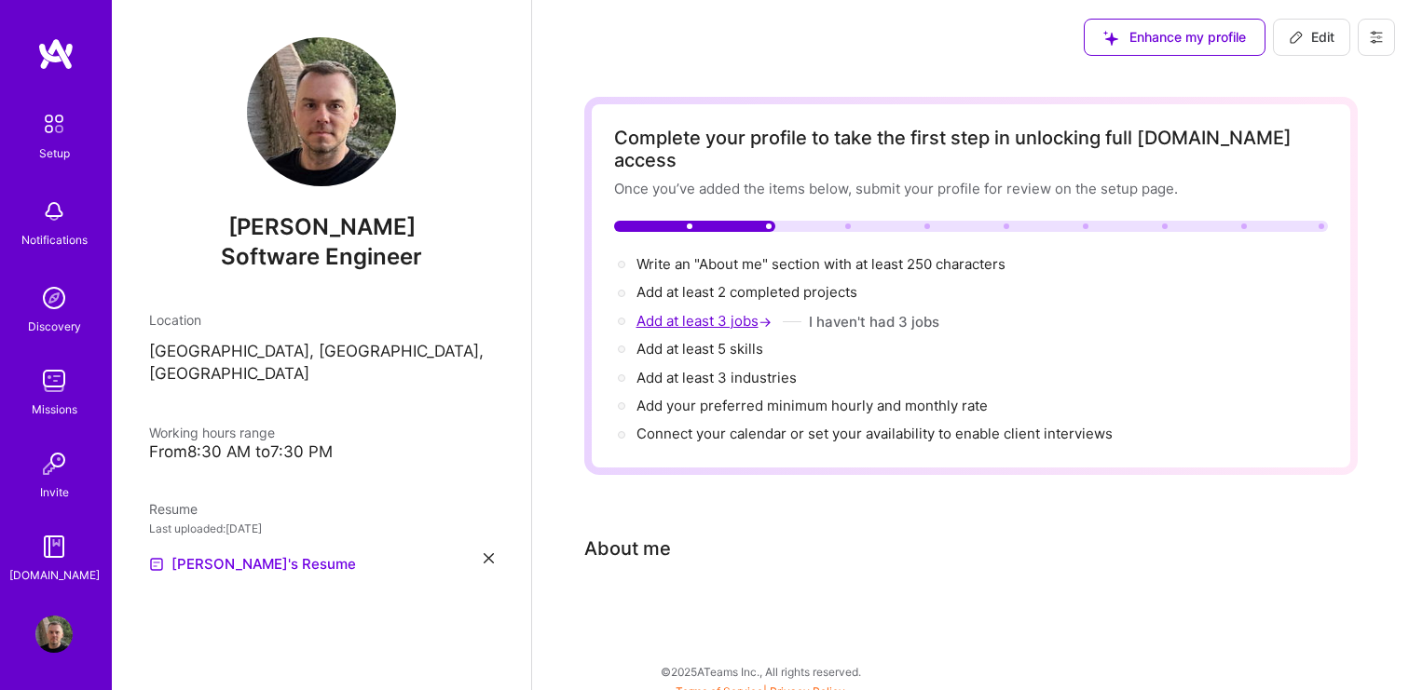
click at [702, 312] on span "Add at least 3 jobs →" at bounding box center [705, 321] width 139 height 18
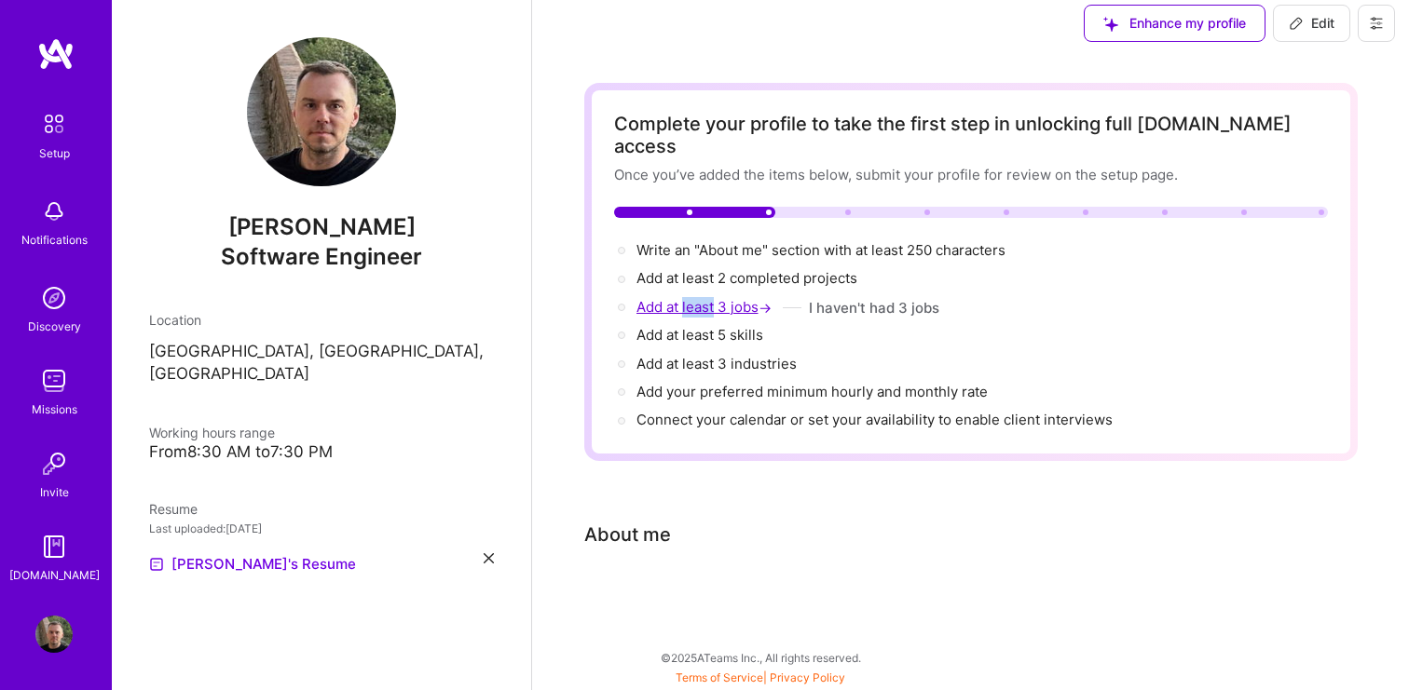
select select "US"
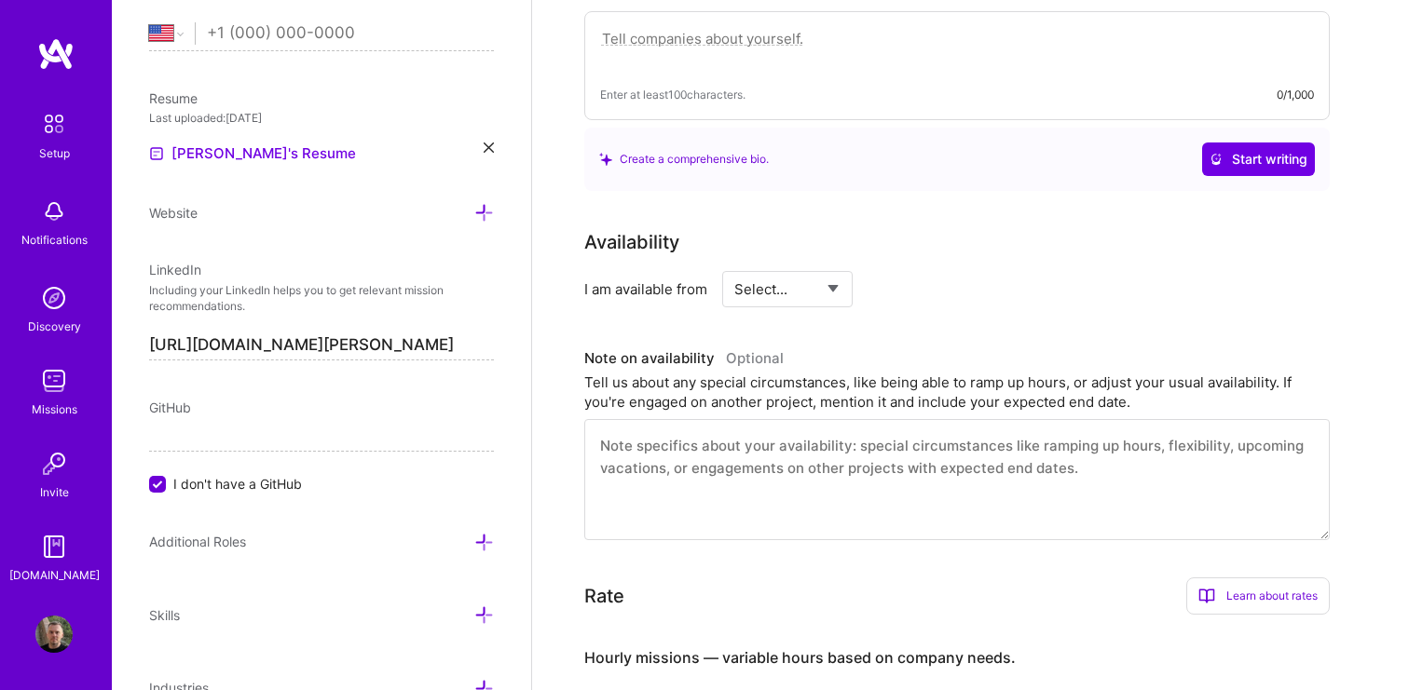
click at [702, 293] on div "Complete your profile to take the first step in unlocking full [DOMAIN_NAME] ac…" at bounding box center [970, 341] width 773 height 1661
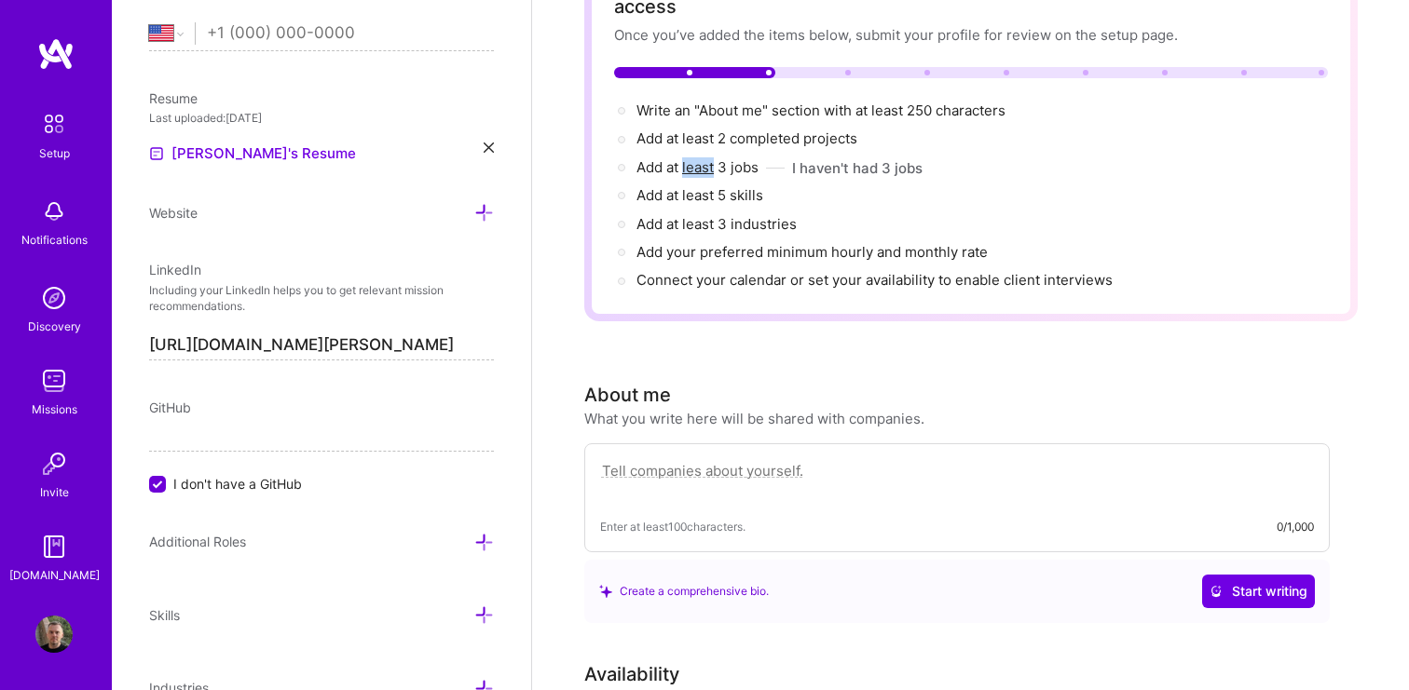
scroll to position [131, 0]
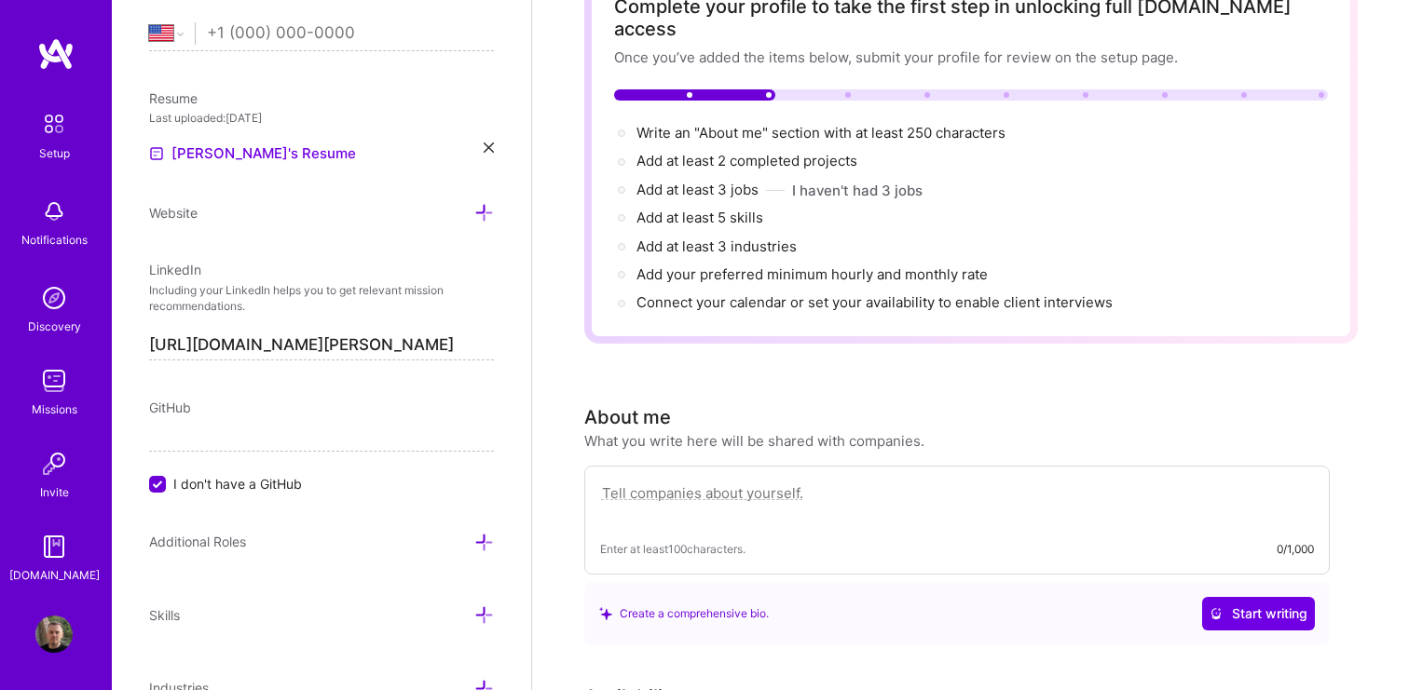
click at [699, 482] on textarea at bounding box center [957, 503] width 714 height 43
drag, startPoint x: 925, startPoint y: 421, endPoint x: 574, endPoint y: 393, distance: 352.3
copy div "About me What you write here will be shared with companies."
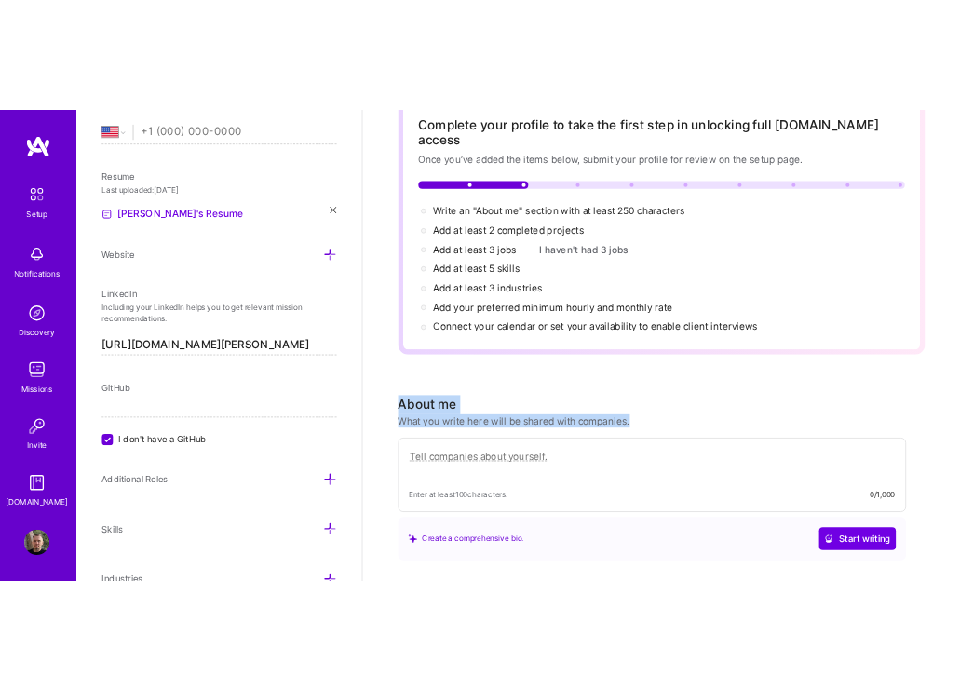
scroll to position [114, 0]
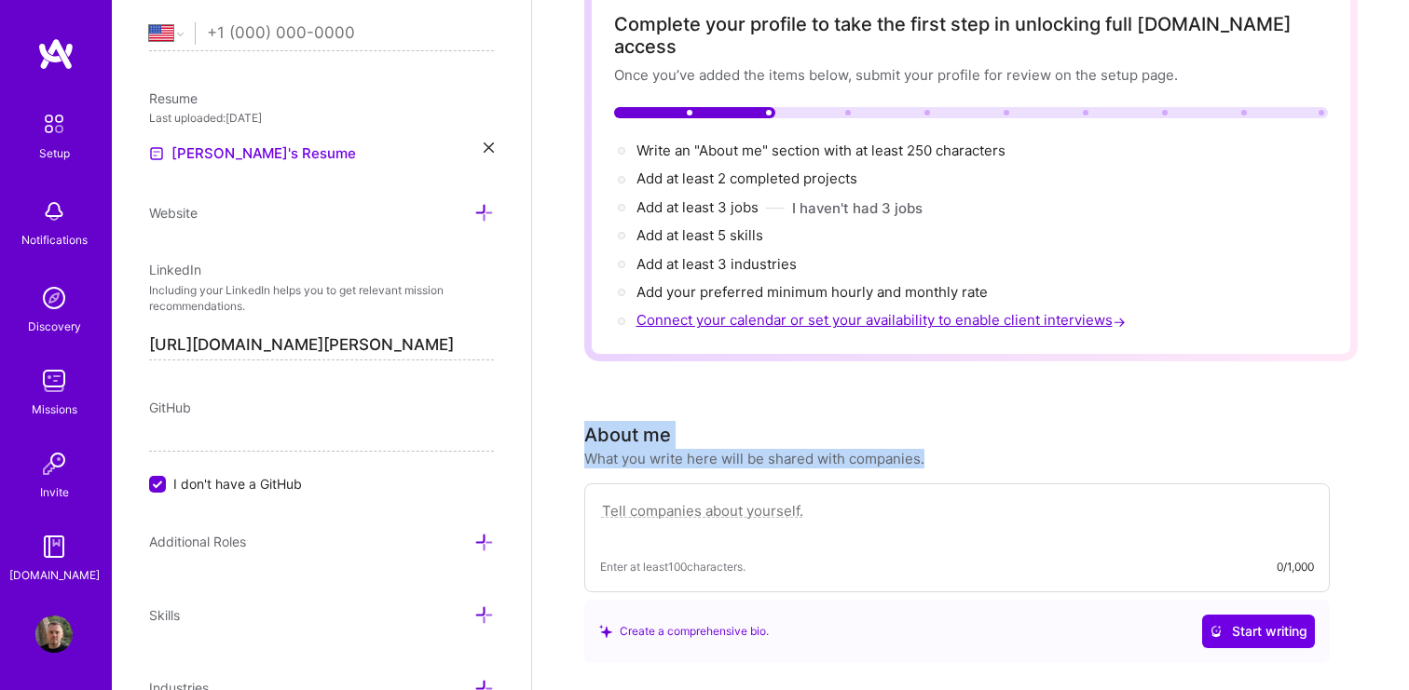
copy div "About me What you write here will be shared with companies."
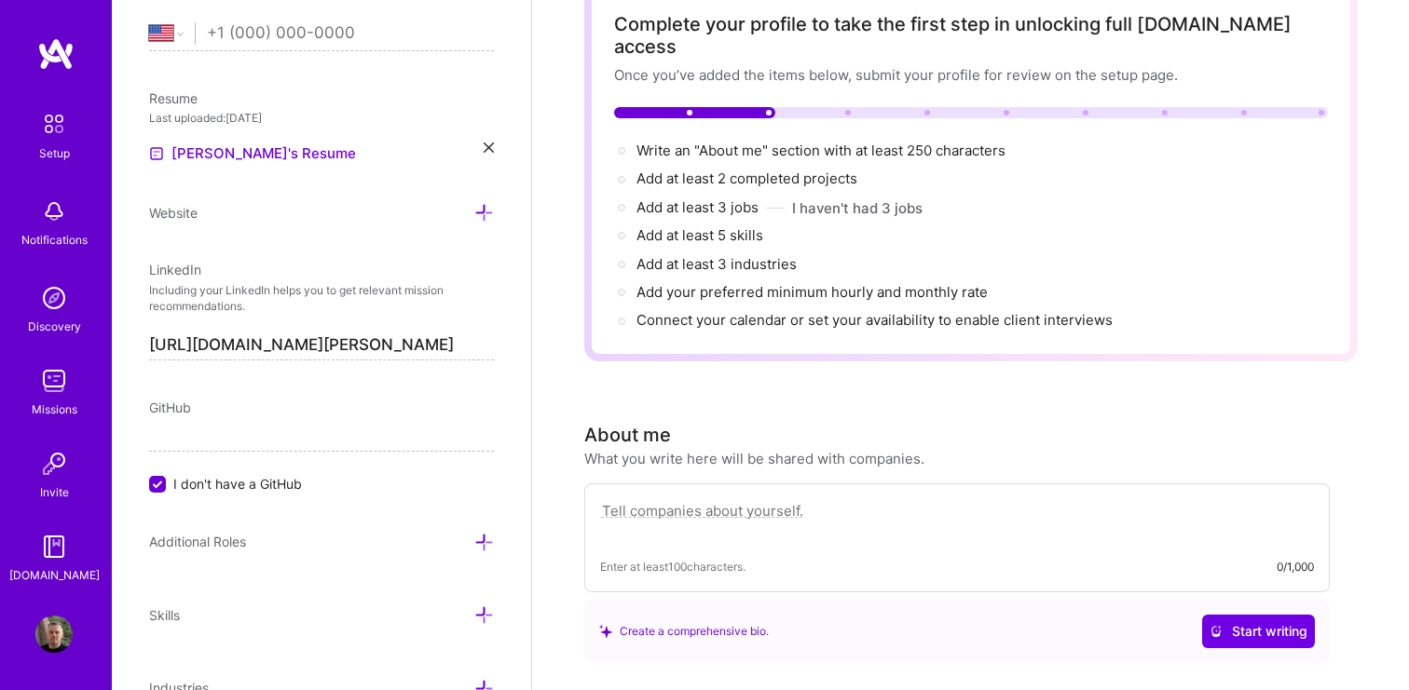
click at [655, 499] on textarea at bounding box center [957, 520] width 714 height 43
click at [807, 499] on textarea at bounding box center [957, 520] width 714 height 43
click at [800, 499] on textarea at bounding box center [957, 520] width 714 height 43
click at [814, 499] on textarea at bounding box center [957, 520] width 714 height 43
type textarea "s"
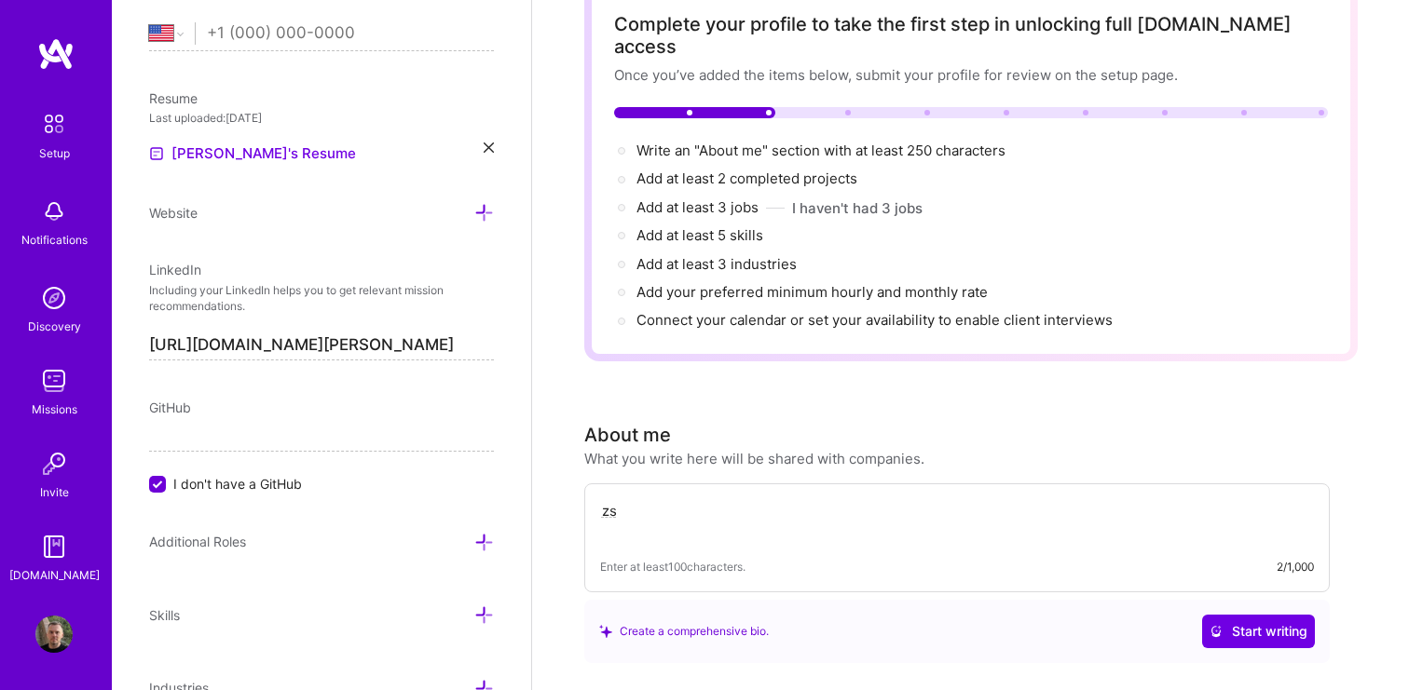
type textarea "z"
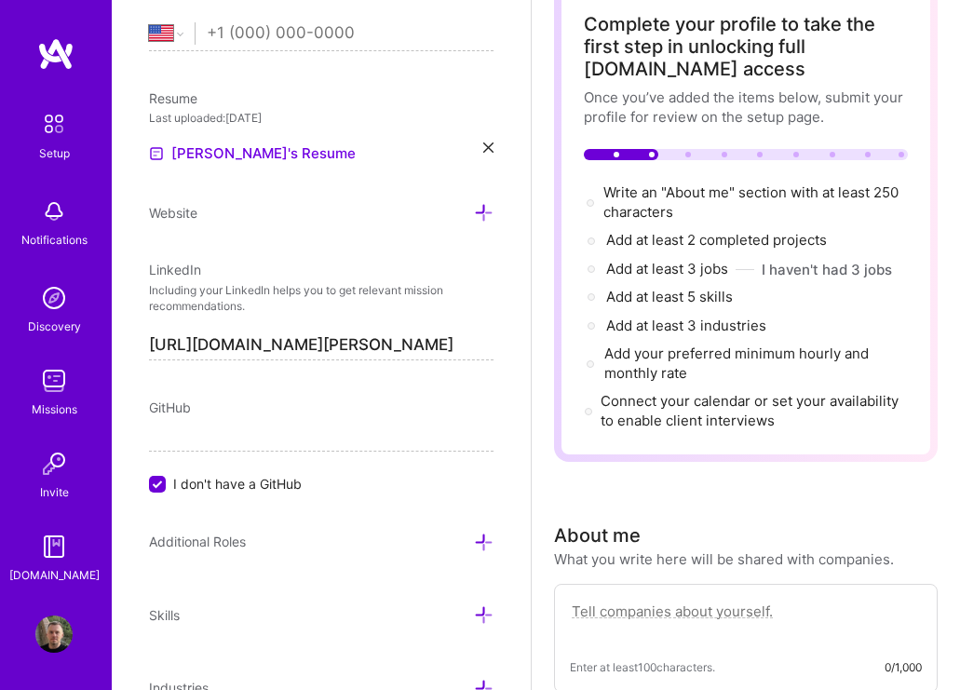
click at [720, 616] on textarea at bounding box center [746, 621] width 352 height 43
paste textarea "I am a result-driven Software Engineer with over 10 years of experience in deve…"
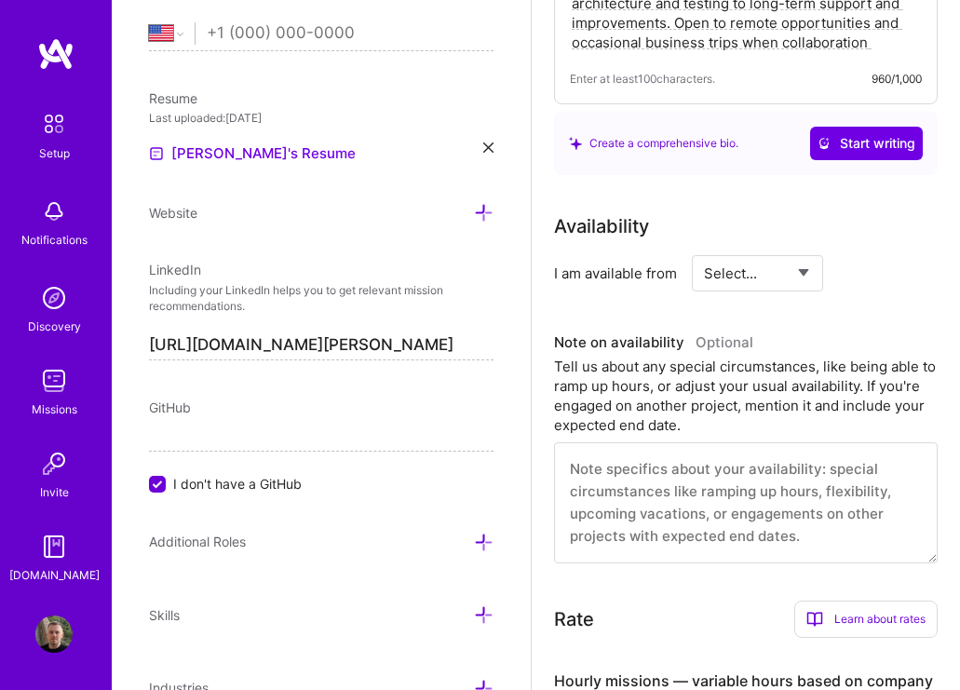
scroll to position [1114, 0]
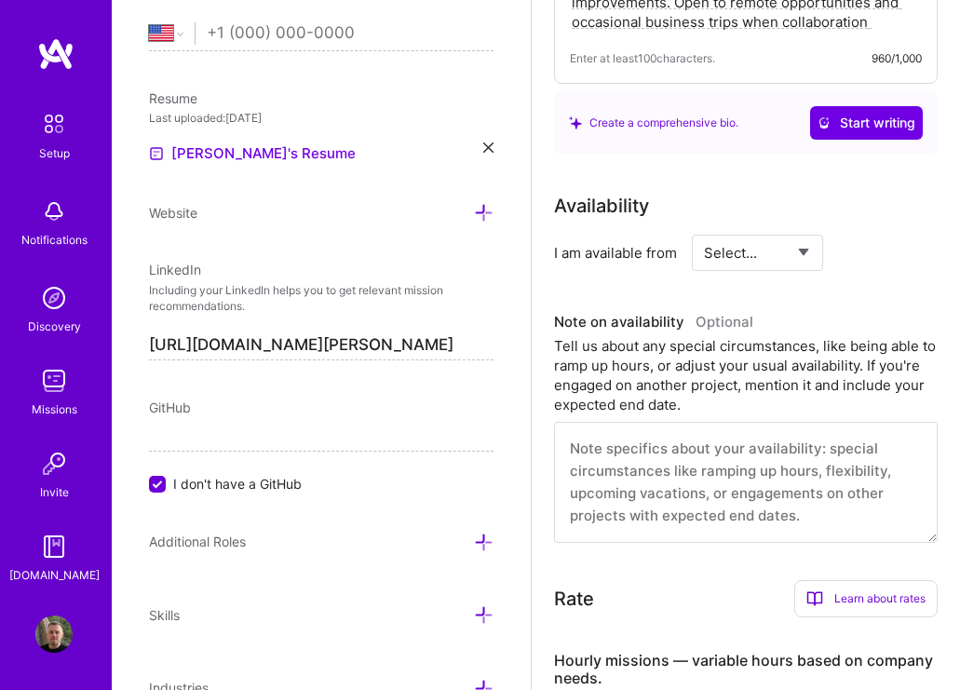
type textarea "I am a result-driven Software Engineer with over 10 years of experience in deve…"
click at [799, 252] on select "Select... Right Now Future Date Not Available" at bounding box center [757, 253] width 107 height 48
select select "Right Now"
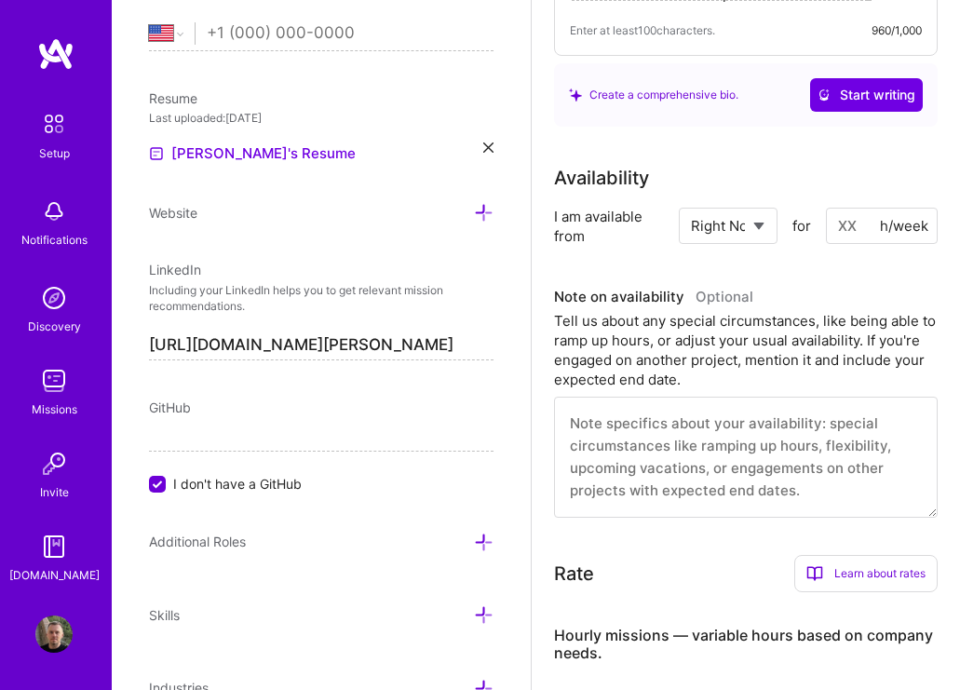
scroll to position [1143, 0]
click at [854, 225] on input at bounding box center [882, 225] width 112 height 36
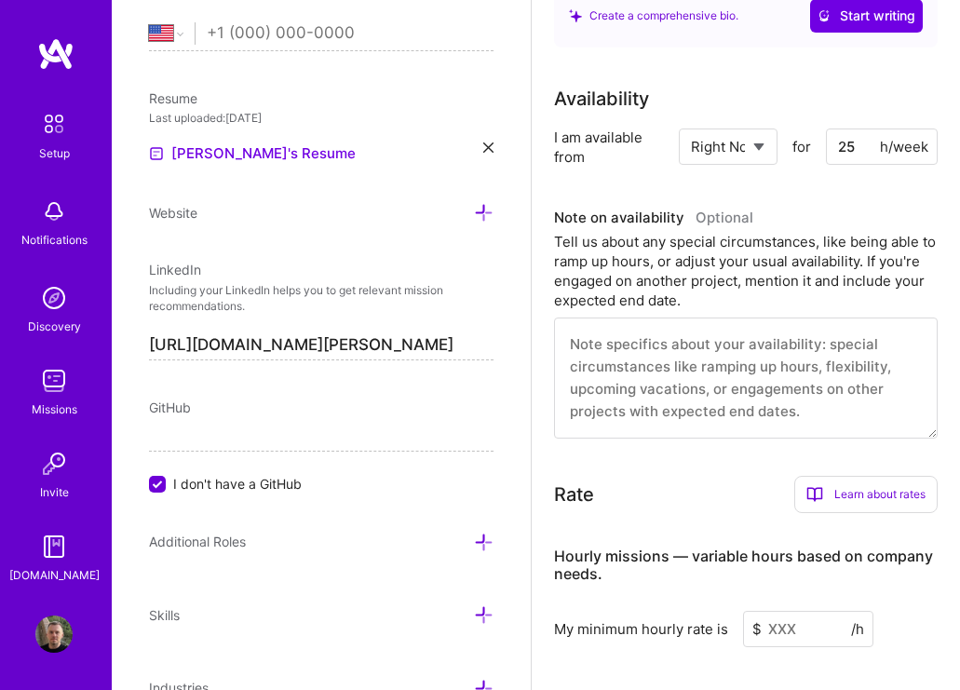
scroll to position [1223, 0]
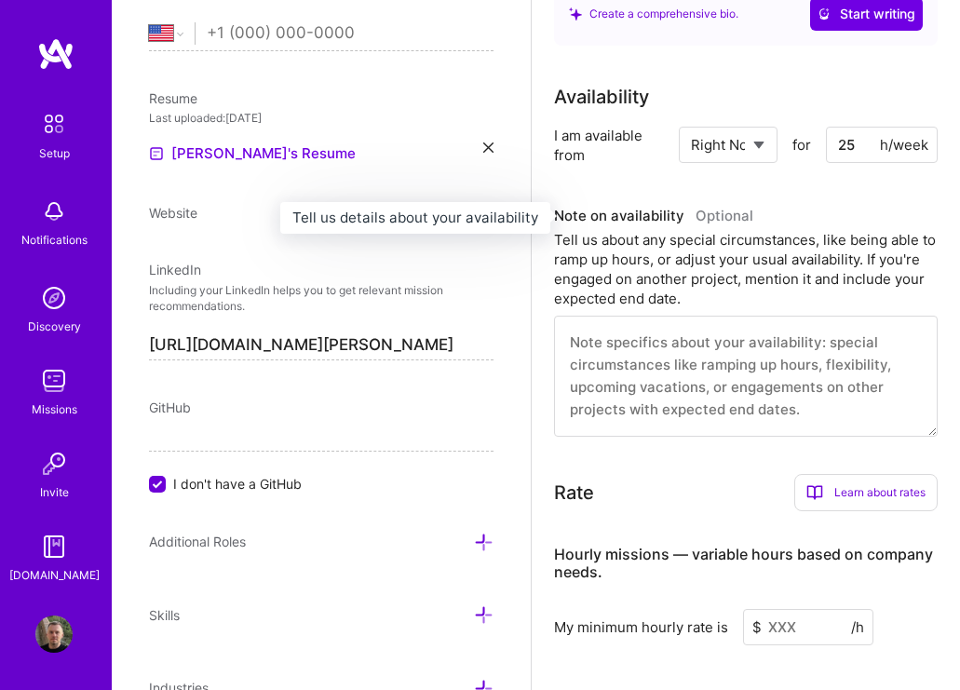
type input "25"
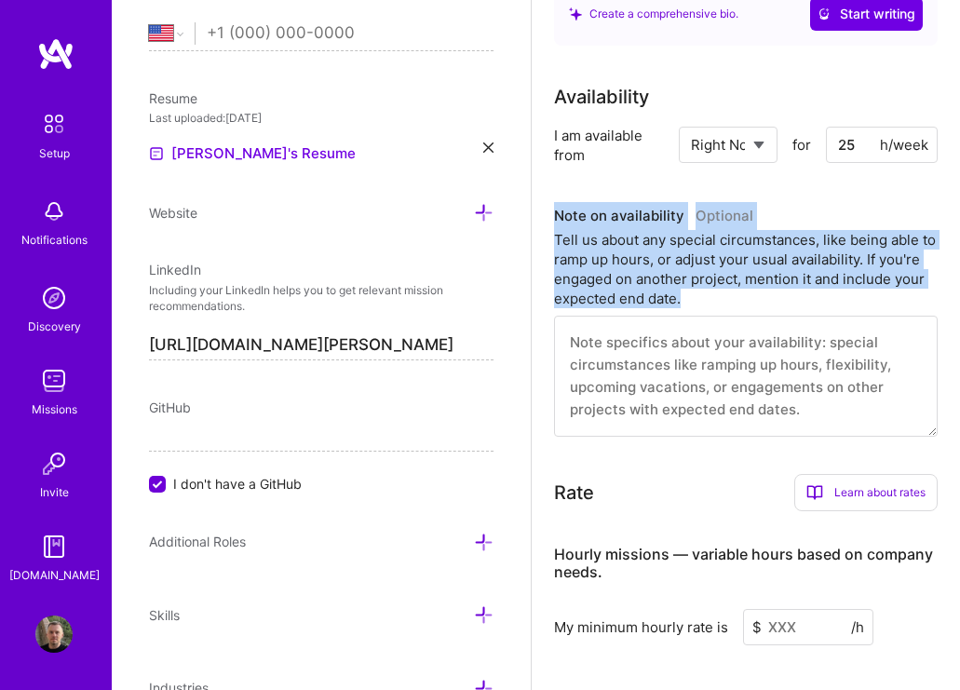
drag, startPoint x: 555, startPoint y: 216, endPoint x: 702, endPoint y: 311, distance: 174.4
click at [702, 311] on div "Note on availability Optional Tell us about any special circumstances, like bei…" at bounding box center [746, 319] width 384 height 235
copy div "Note on availability Optional Tell us about any special circumstances, like bei…"
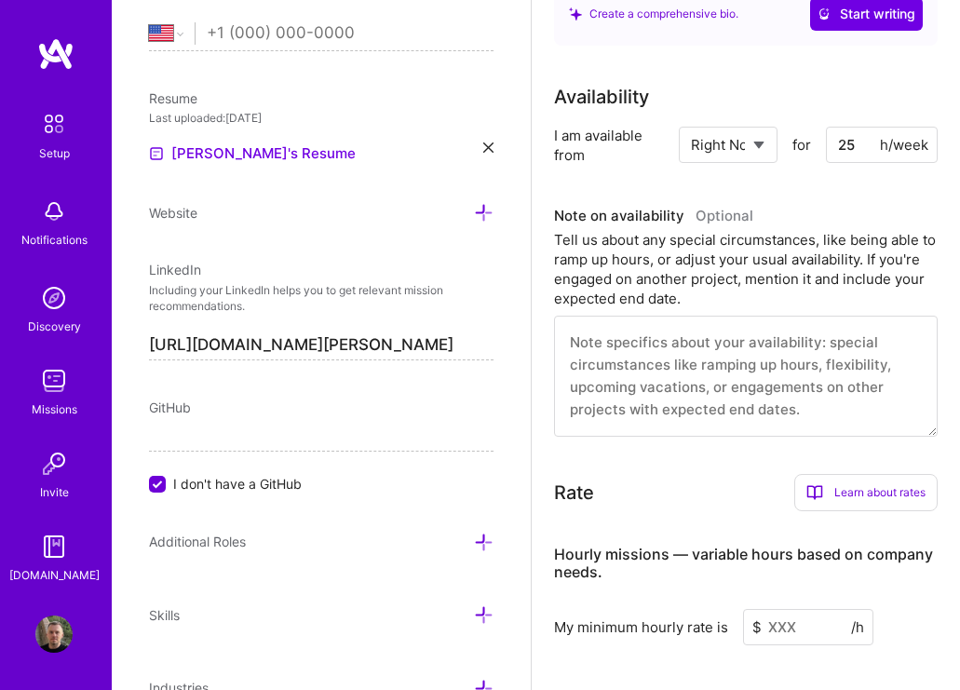
click at [783, 370] on textarea at bounding box center [746, 376] width 384 height 121
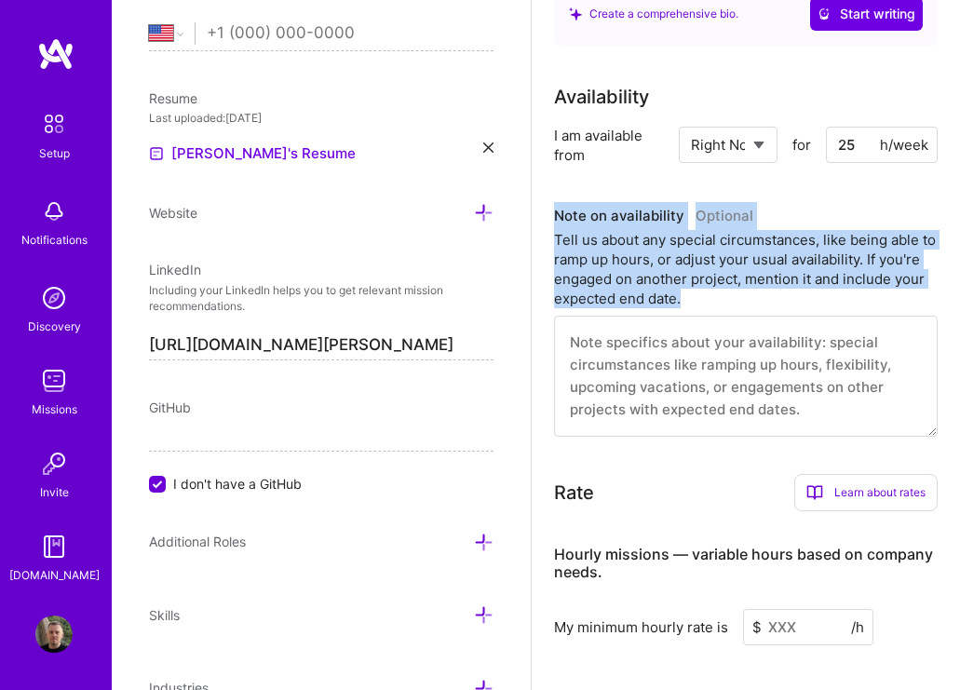
drag, startPoint x: 556, startPoint y: 215, endPoint x: 710, endPoint y: 297, distance: 174.2
click at [710, 297] on div "Note on availability Optional Tell us about any special circumstances, like bei…" at bounding box center [746, 255] width 384 height 106
copy div "Note on availability Optional Tell us about any special circumstances, like bei…"
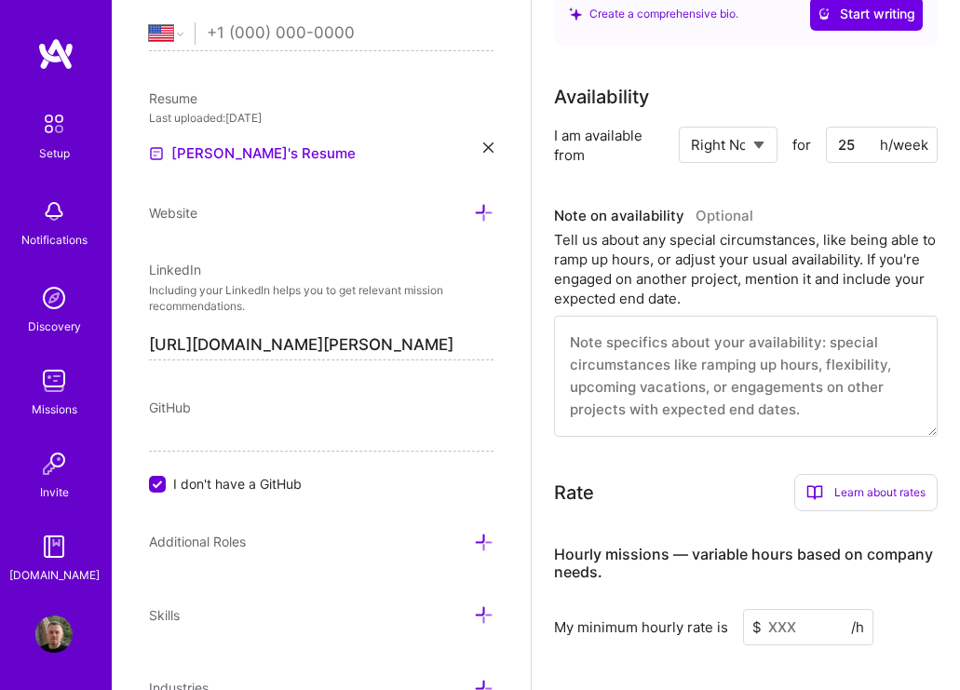
click at [680, 376] on textarea at bounding box center [746, 376] width 384 height 121
paste textarea "I am available to commit a minimum of 25 hours per week and can ramp up further…"
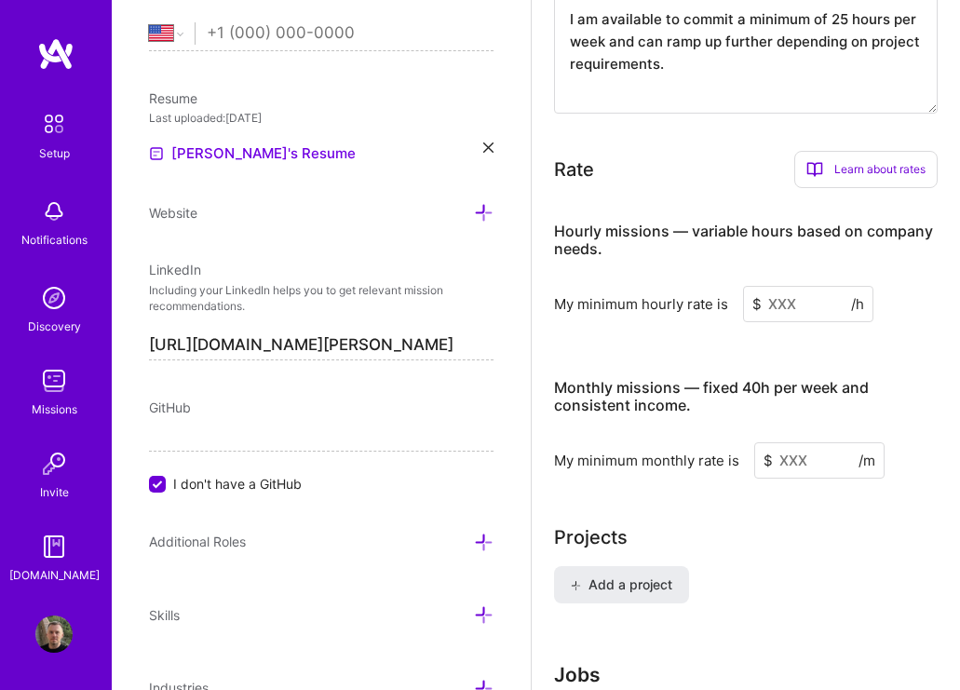
scroll to position [1547, 0]
type textarea "I am available to commit a minimum of 25 hours per week and can ramp up further…"
click at [815, 307] on input at bounding box center [808, 303] width 130 height 36
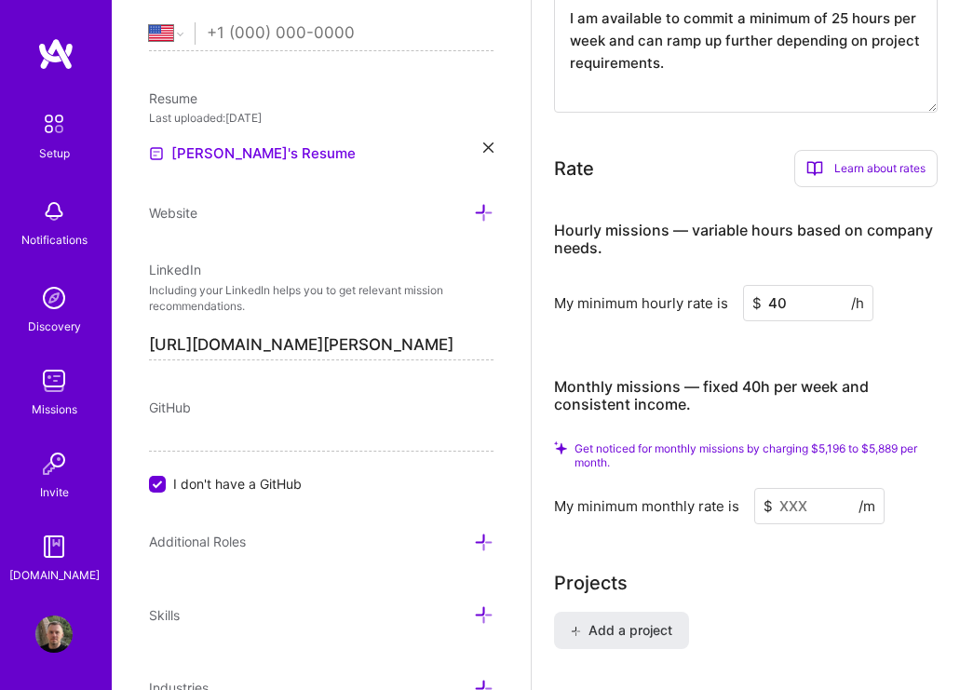
type input "4"
type input "50"
click at [899, 352] on div "Hourly missions — variable hours based on company needs. My minimum hourly rate…" at bounding box center [746, 363] width 384 height 322
click at [798, 502] on input at bounding box center [820, 506] width 130 height 36
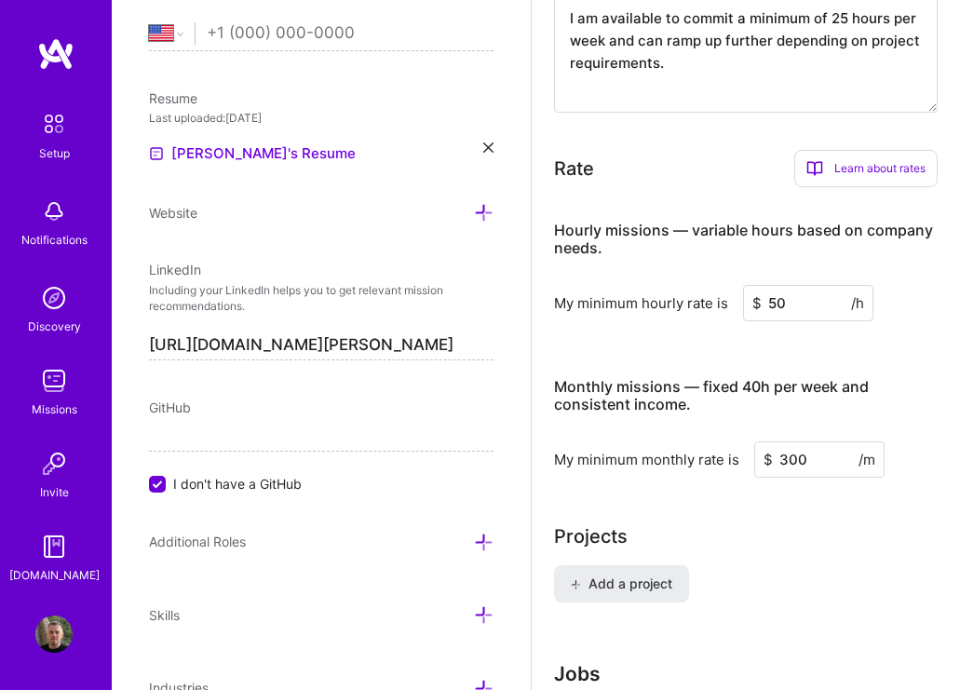
type input "3000"
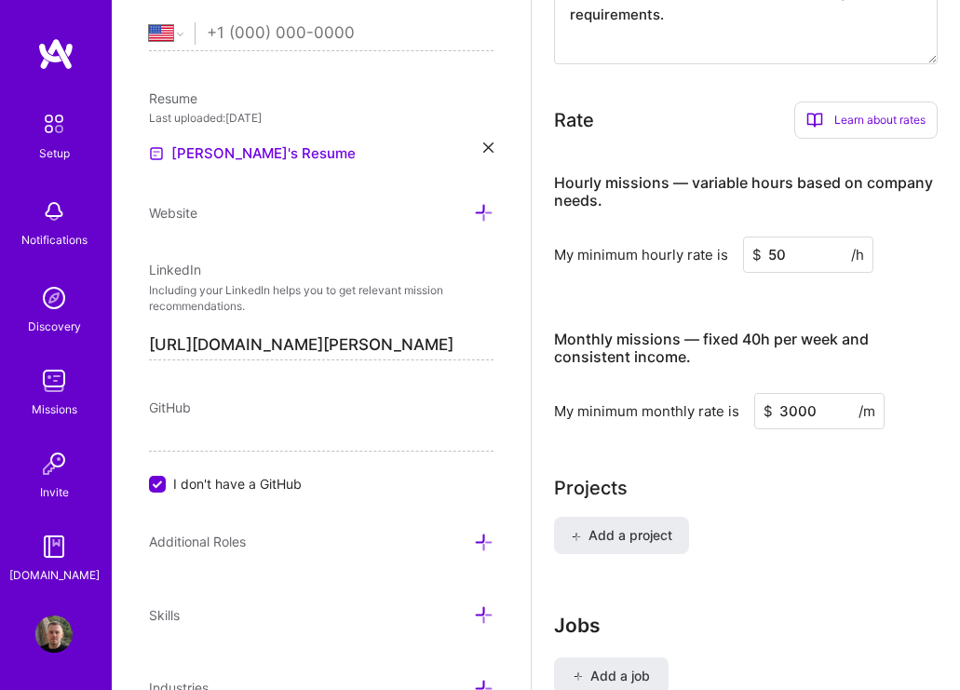
type input "3000"
click at [824, 524] on div "Add a project" at bounding box center [746, 547] width 384 height 60
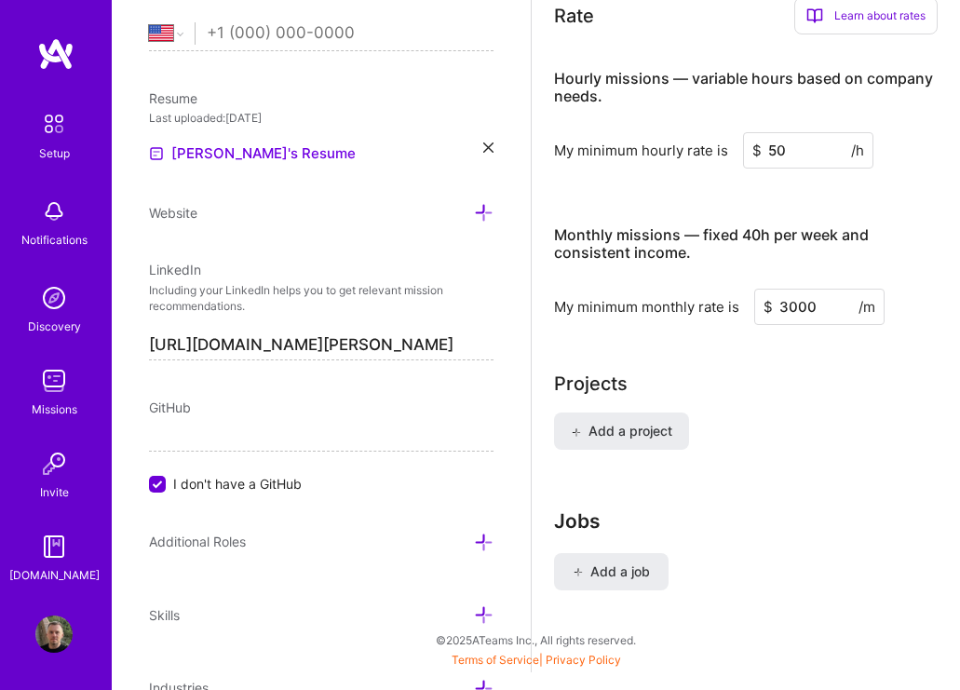
scroll to position [1680, 0]
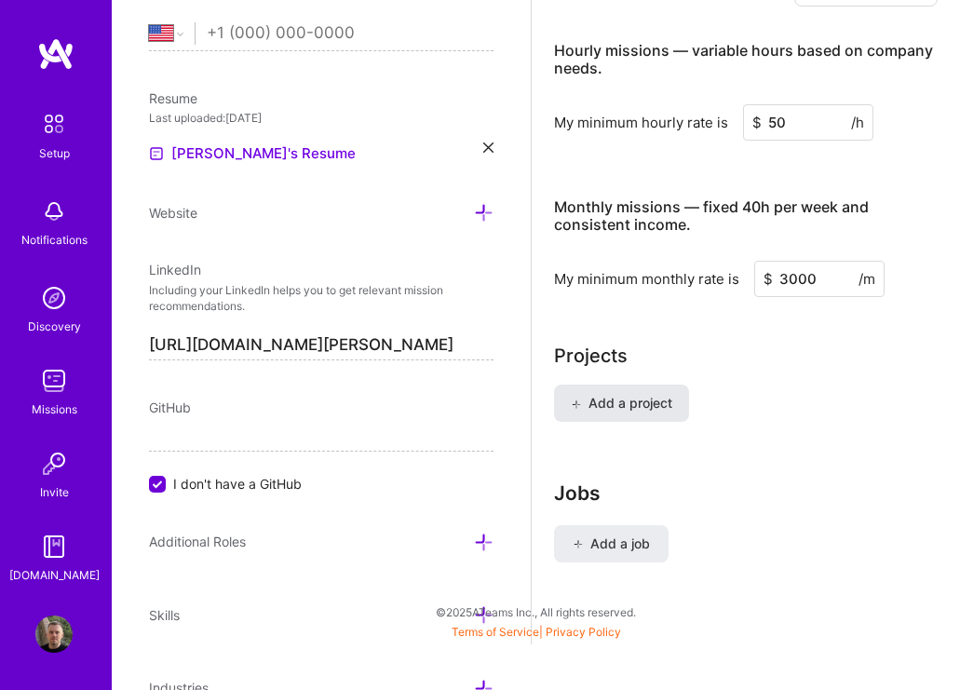
click at [607, 391] on button "Add a project" at bounding box center [621, 403] width 135 height 37
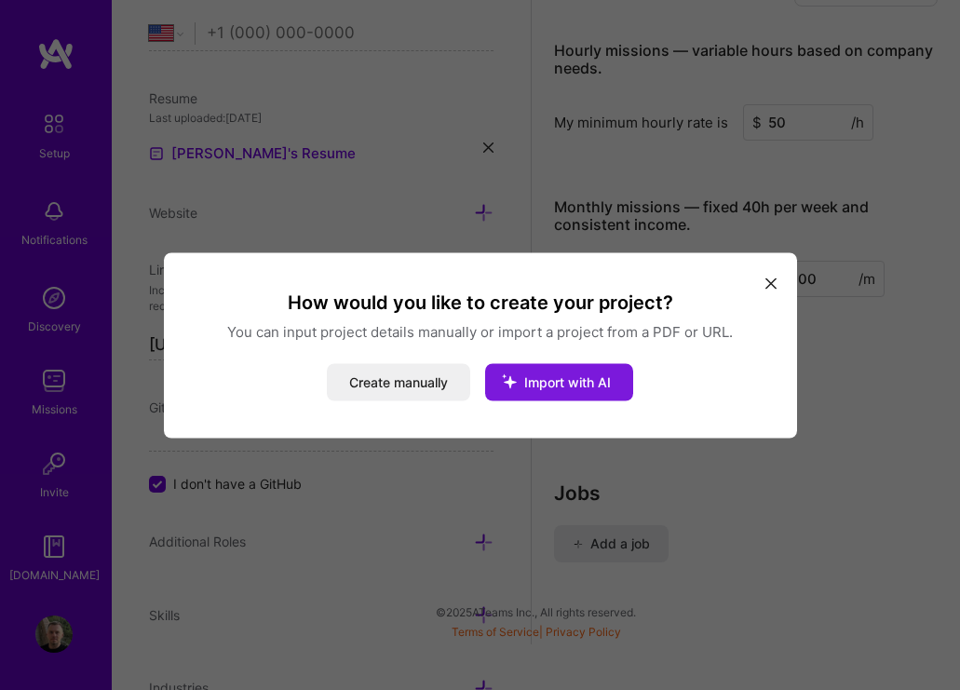
click at [538, 385] on span "Import with AI" at bounding box center [567, 382] width 87 height 16
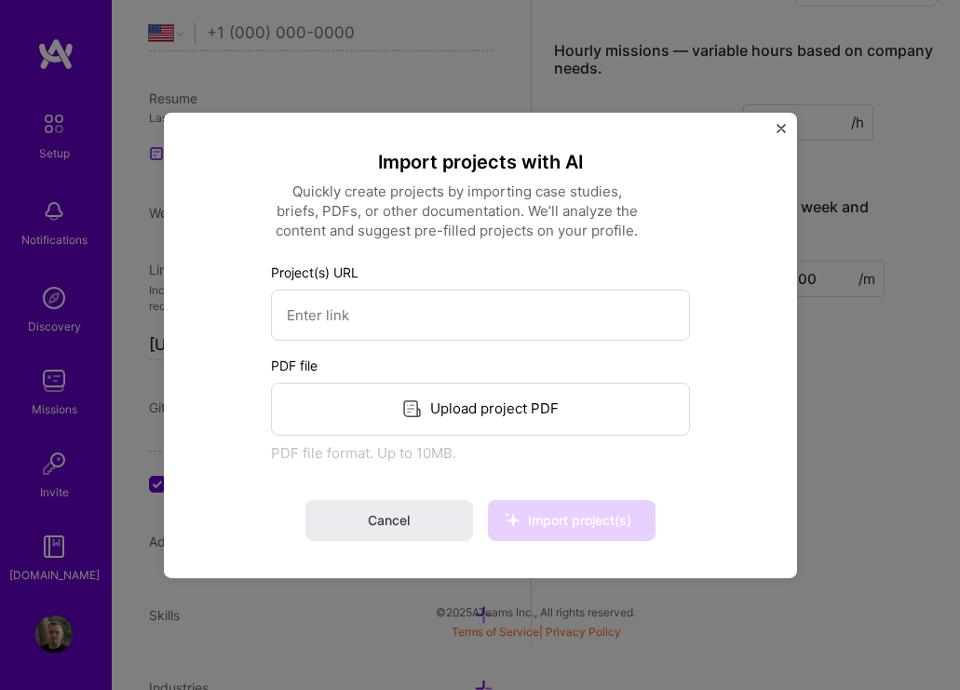
click at [549, 410] on div "Upload project PDF" at bounding box center [480, 408] width 419 height 53
click at [481, 478] on div "Import projects with AI Quickly create projects by importing case studies, brie…" at bounding box center [480, 344] width 419 height 391
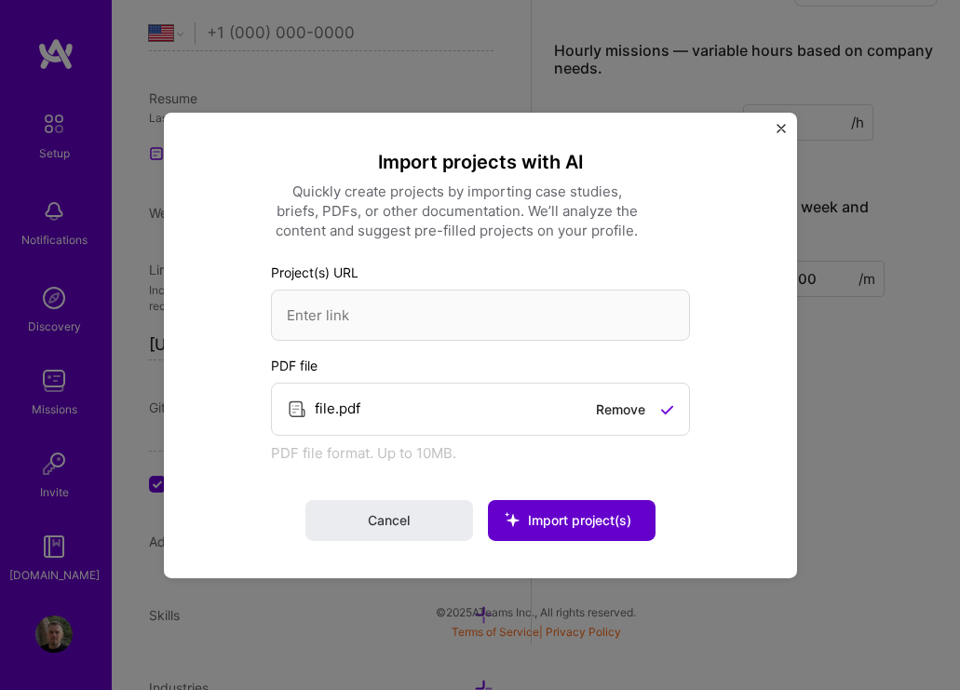
click at [558, 506] on button "Import project(s)" at bounding box center [572, 520] width 168 height 41
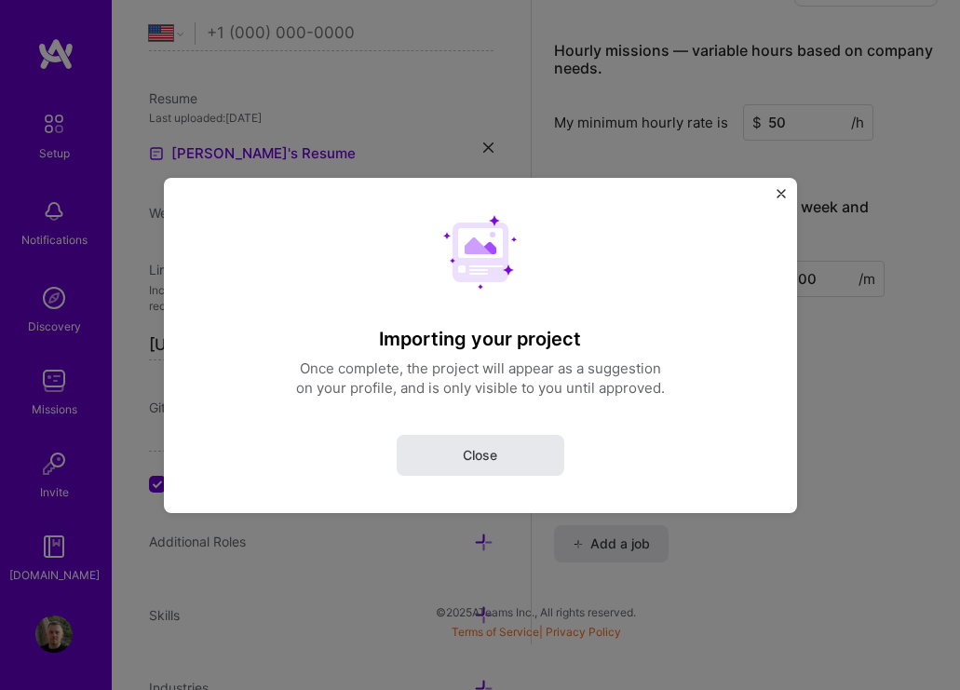
click at [489, 451] on span "Close" at bounding box center [480, 454] width 34 height 19
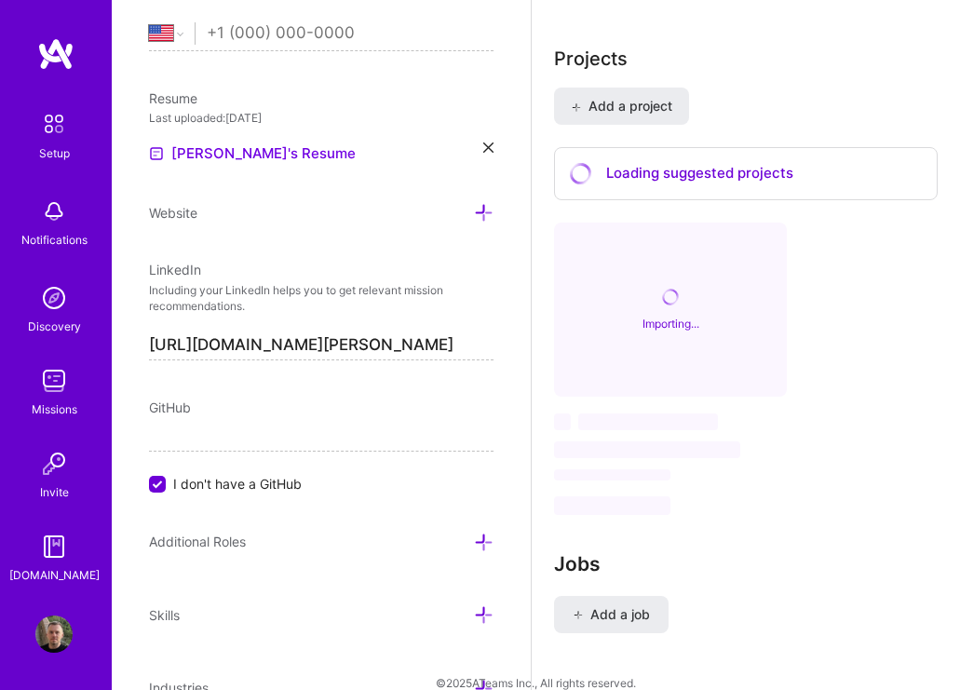
scroll to position [2001, 0]
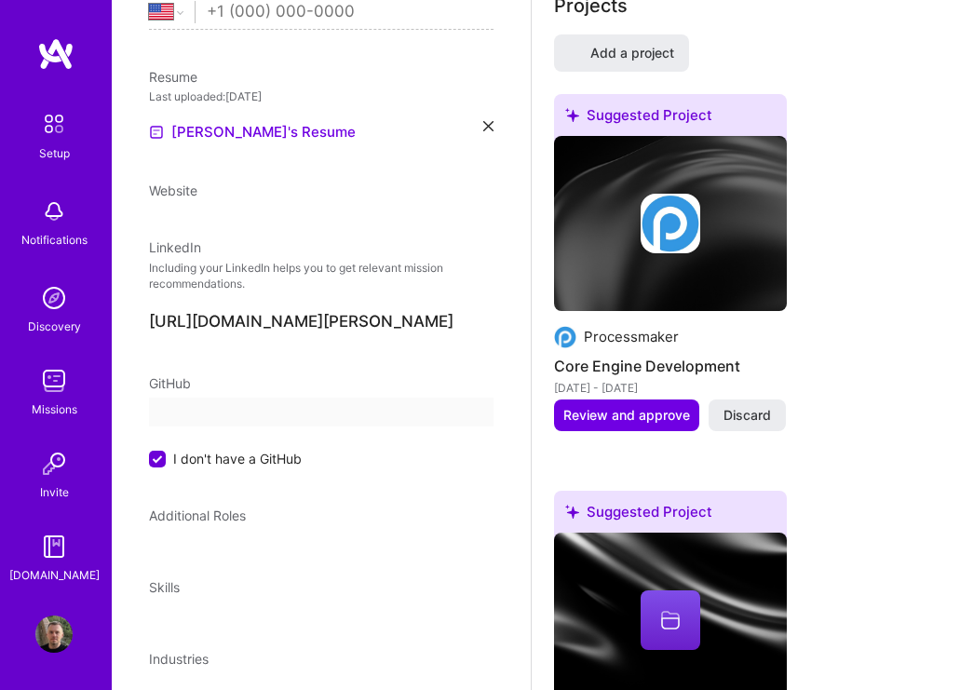
select select "US"
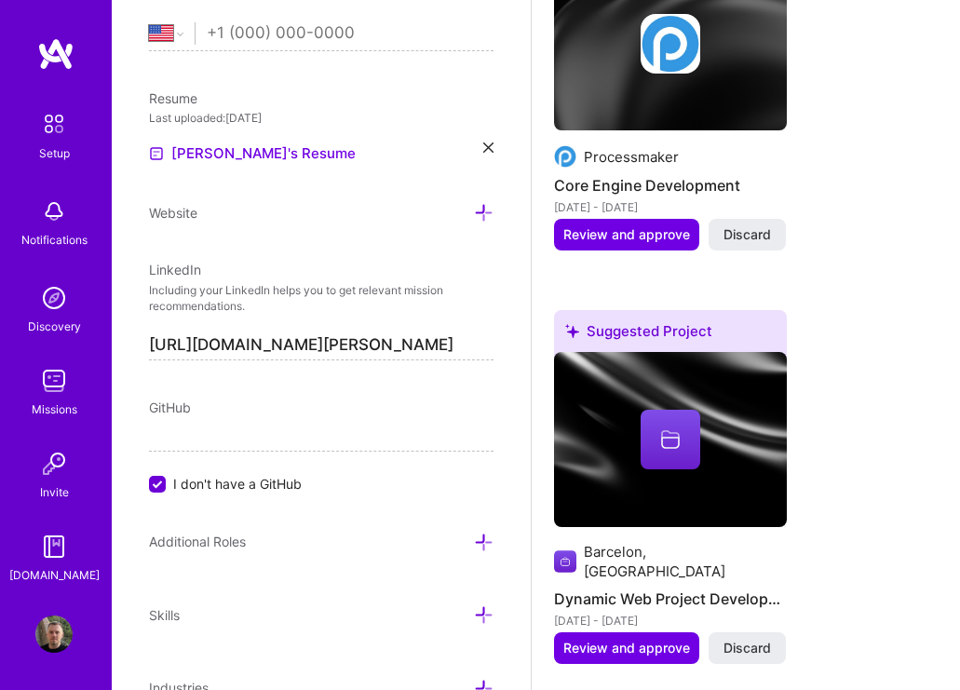
scroll to position [1893, 0]
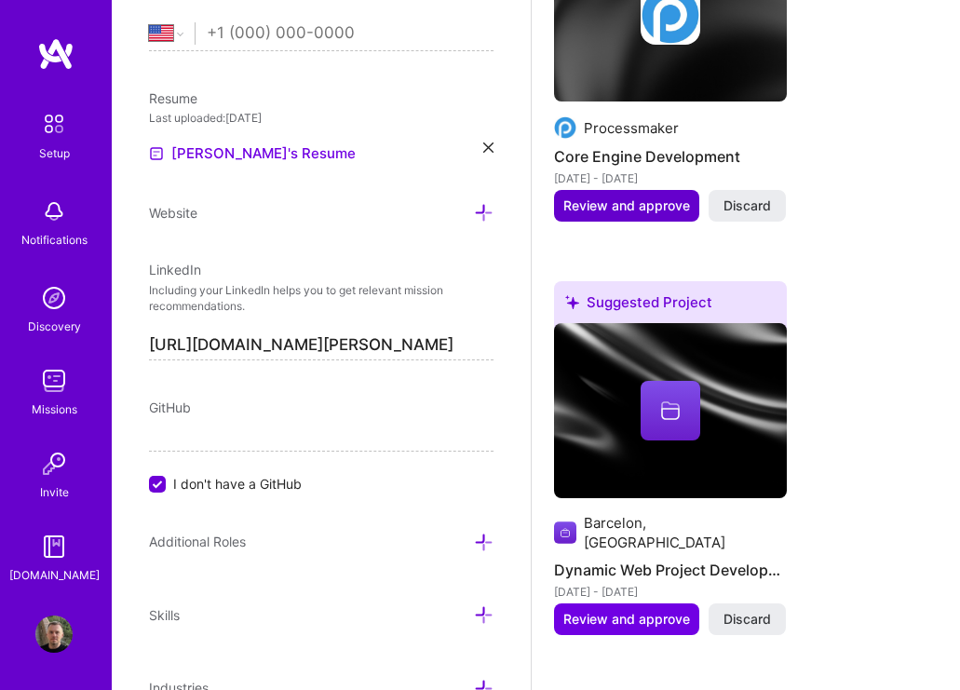
click at [635, 211] on span "Review and approve" at bounding box center [627, 206] width 127 height 19
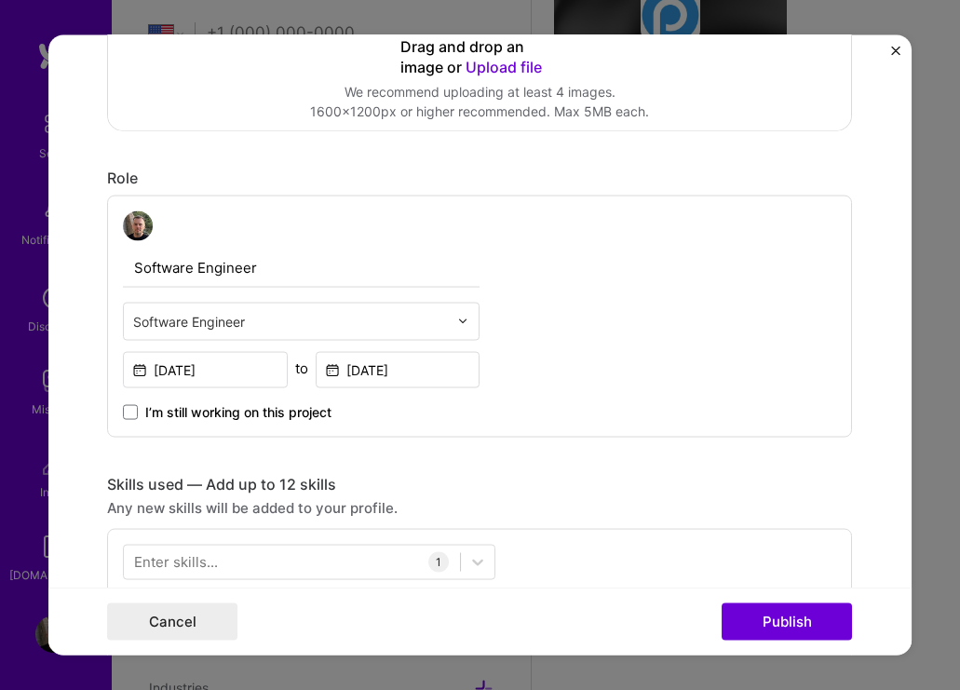
scroll to position [497, 0]
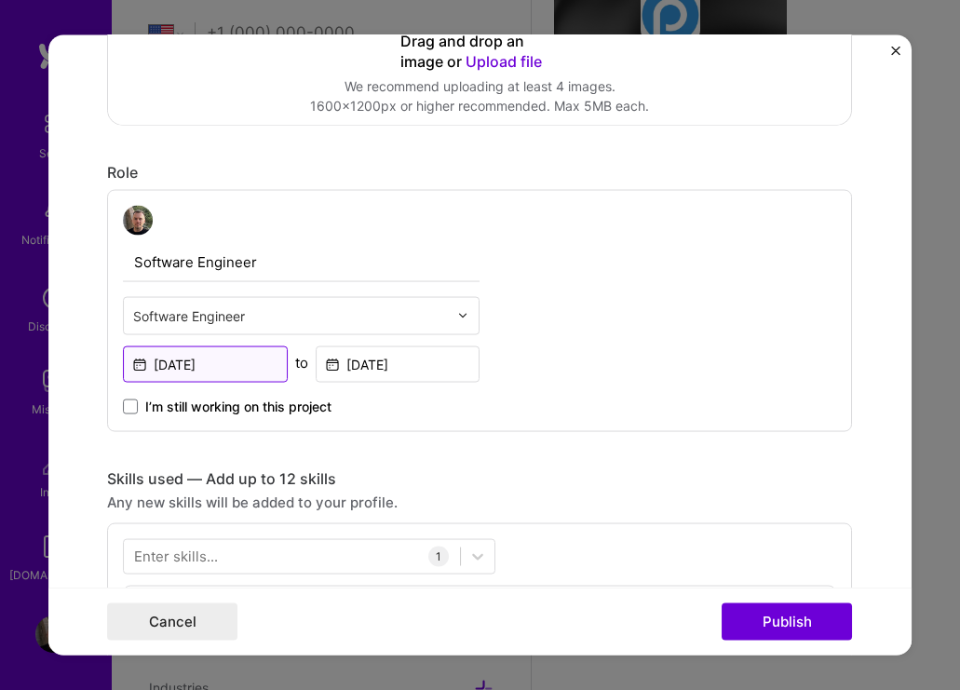
click at [231, 370] on input "[DATE]" at bounding box center [205, 364] width 165 height 36
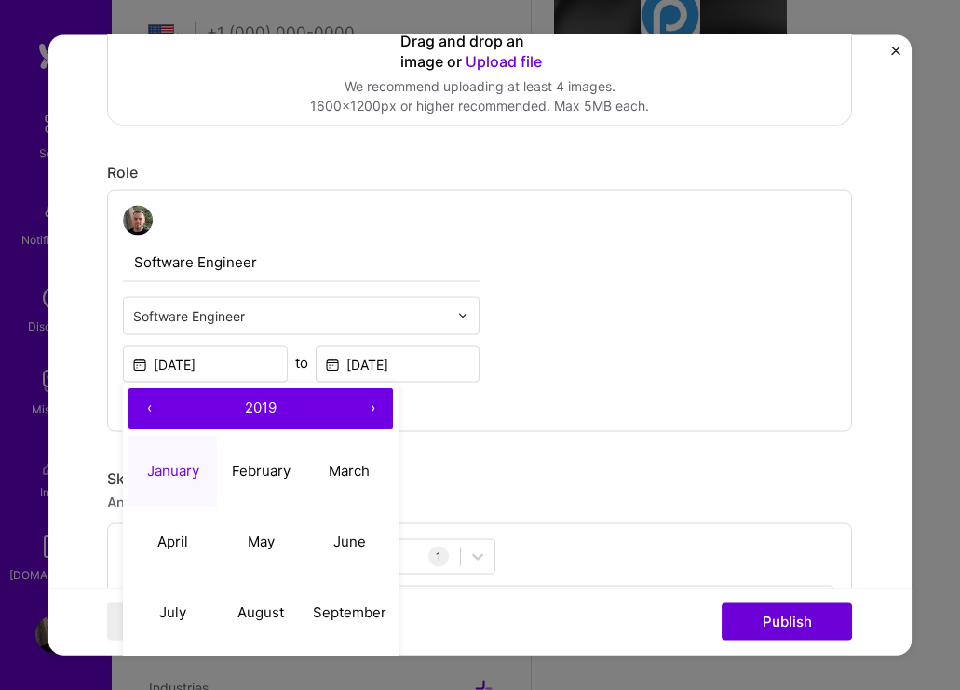
click at [150, 406] on button "‹" at bounding box center [149, 408] width 41 height 41
click at [151, 407] on button "‹" at bounding box center [149, 408] width 41 height 41
click at [198, 528] on button "April" at bounding box center [173, 542] width 89 height 71
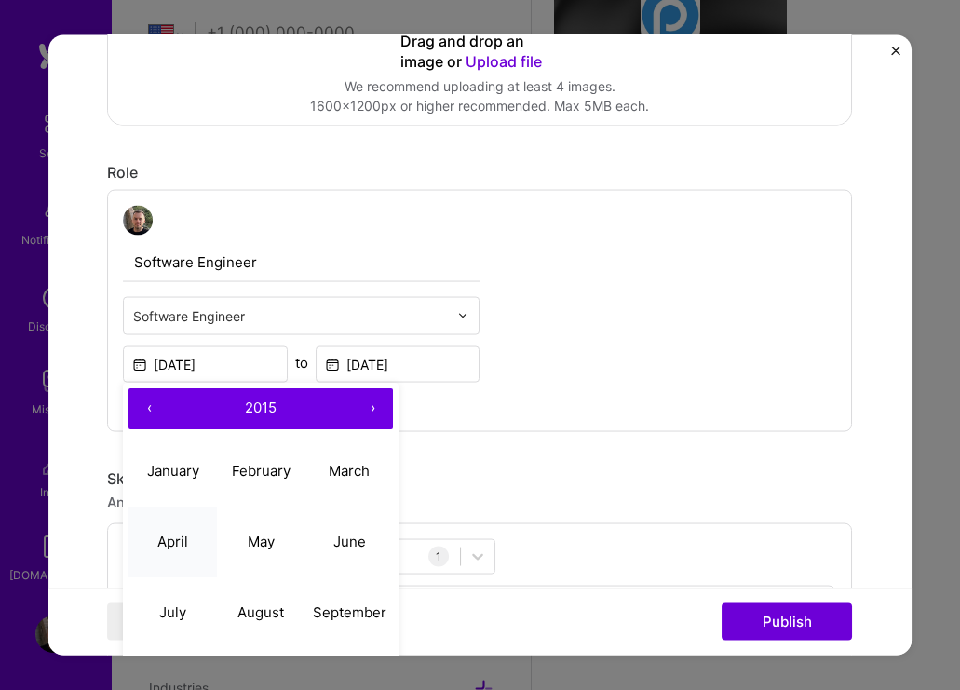
type input "[DATE]"
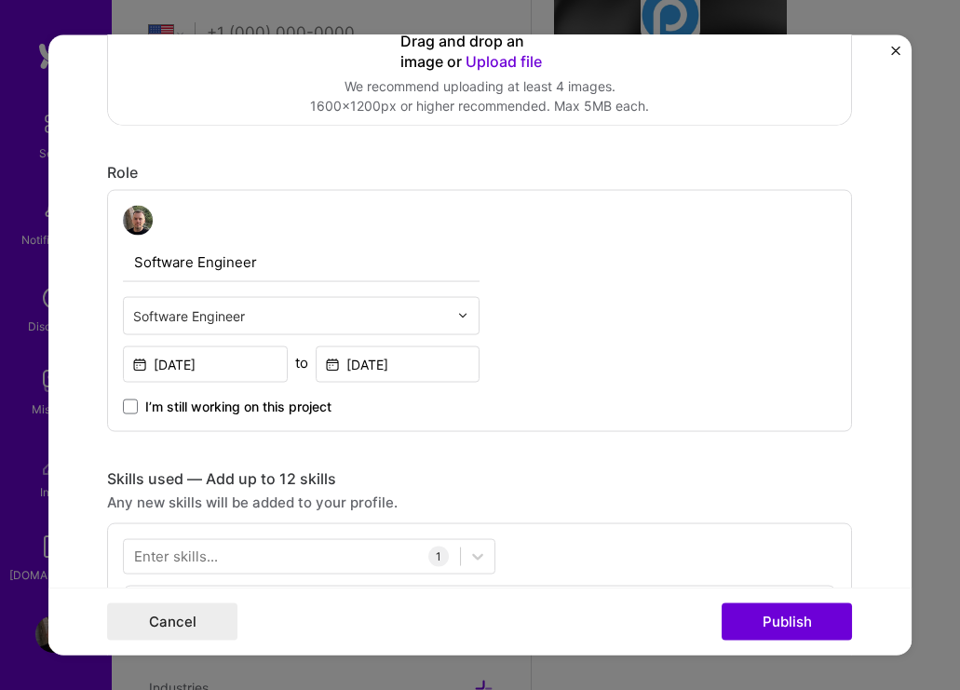
click at [589, 431] on div "Software Engineer Software Engineer [DATE] to [DATE] I’m still working on this …" at bounding box center [479, 310] width 745 height 242
click at [409, 366] on input "[DATE]" at bounding box center [398, 364] width 165 height 36
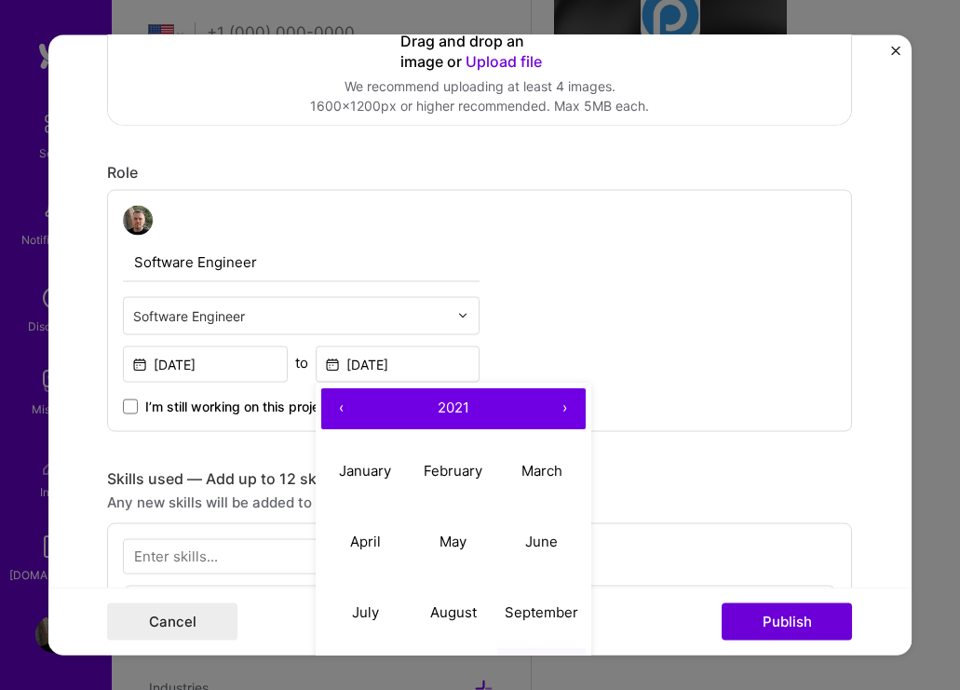
click at [345, 410] on button "‹" at bounding box center [341, 408] width 41 height 41
click at [376, 603] on button "July" at bounding box center [365, 613] width 89 height 71
type input "[DATE]"
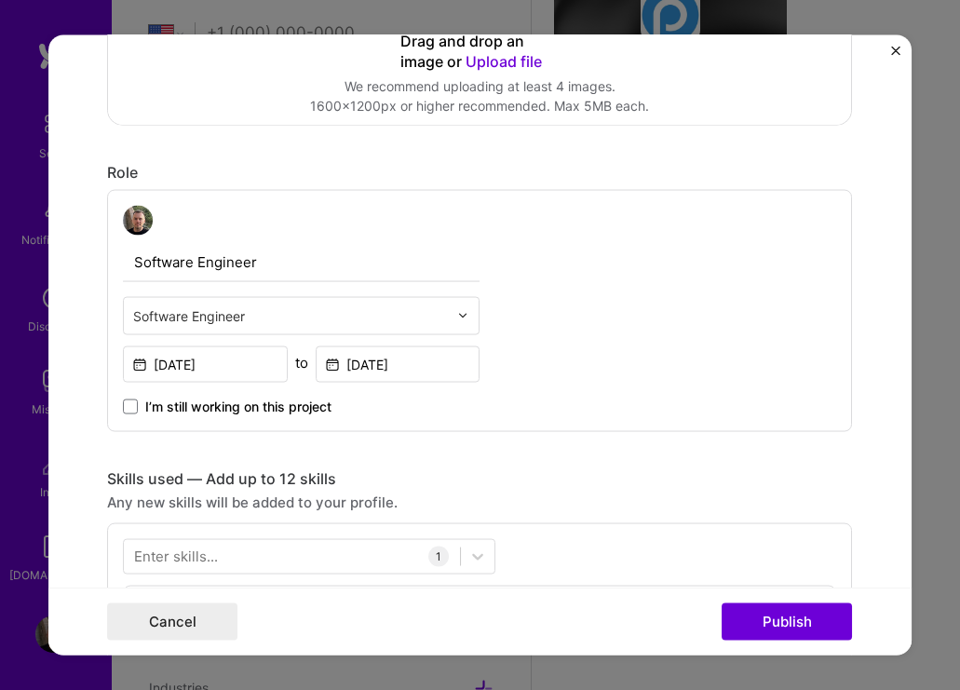
click at [521, 402] on div "Software Engineer Software Engineer [DATE] to [DATE] I’m still working on this …" at bounding box center [479, 310] width 745 height 242
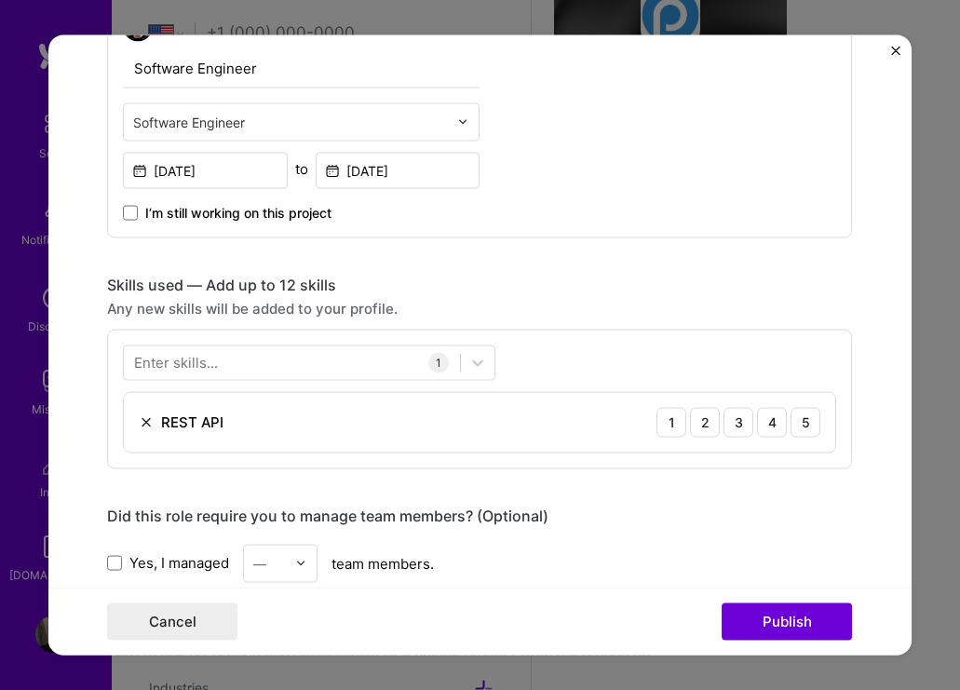
scroll to position [711, 0]
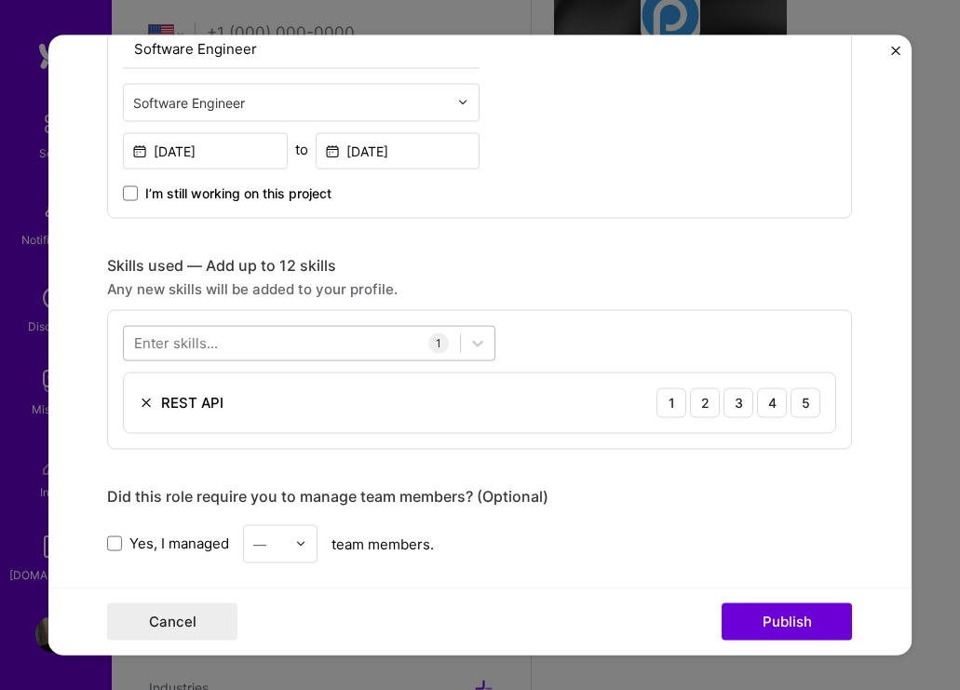
click at [343, 341] on div at bounding box center [292, 343] width 336 height 31
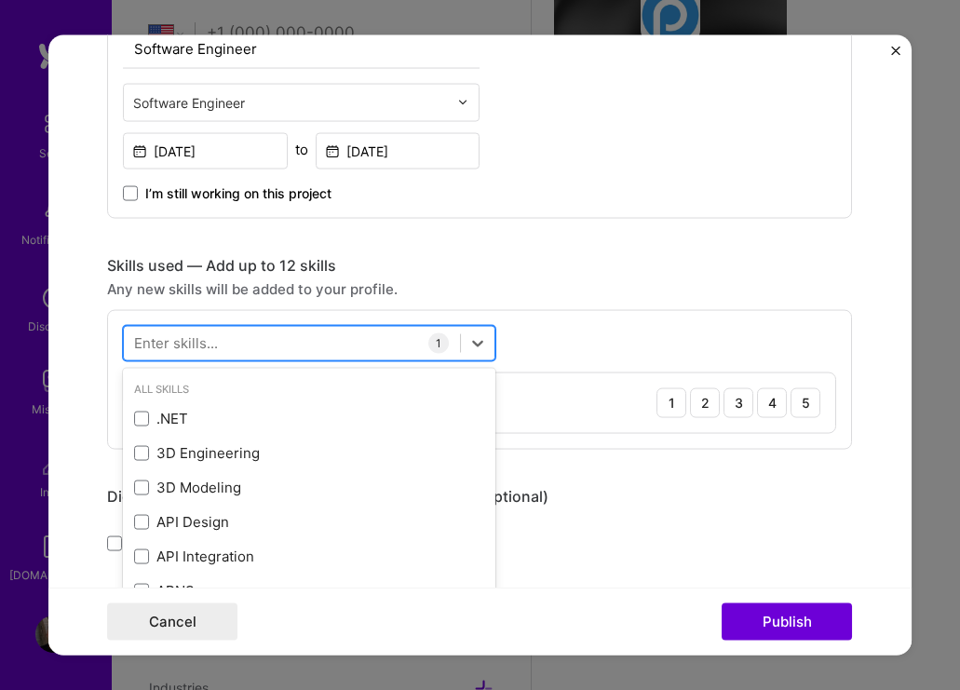
type input "p"
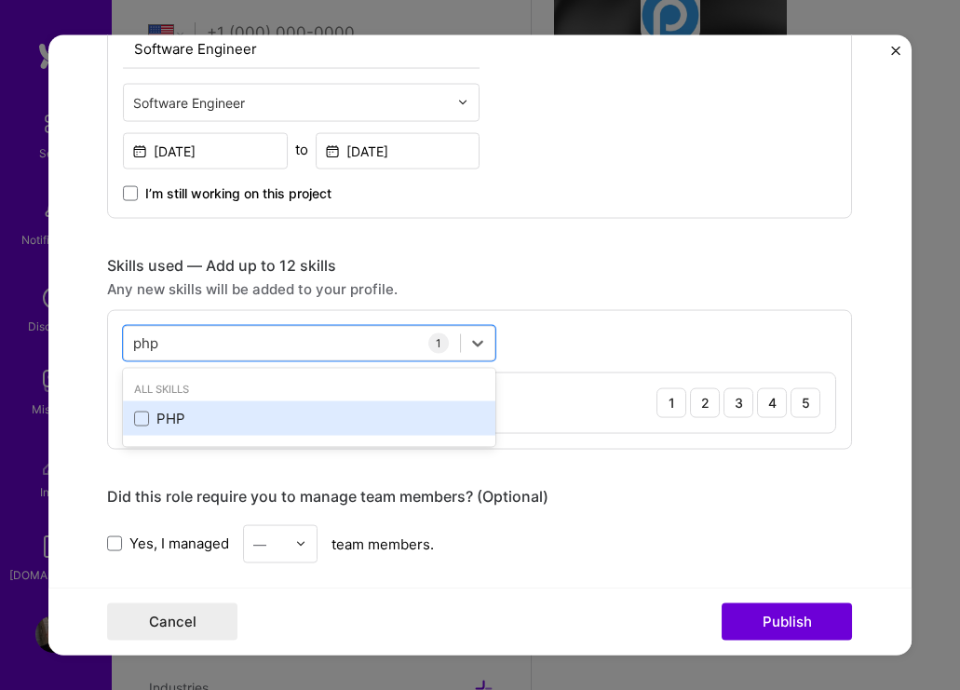
click at [184, 421] on div "PHP" at bounding box center [309, 419] width 350 height 20
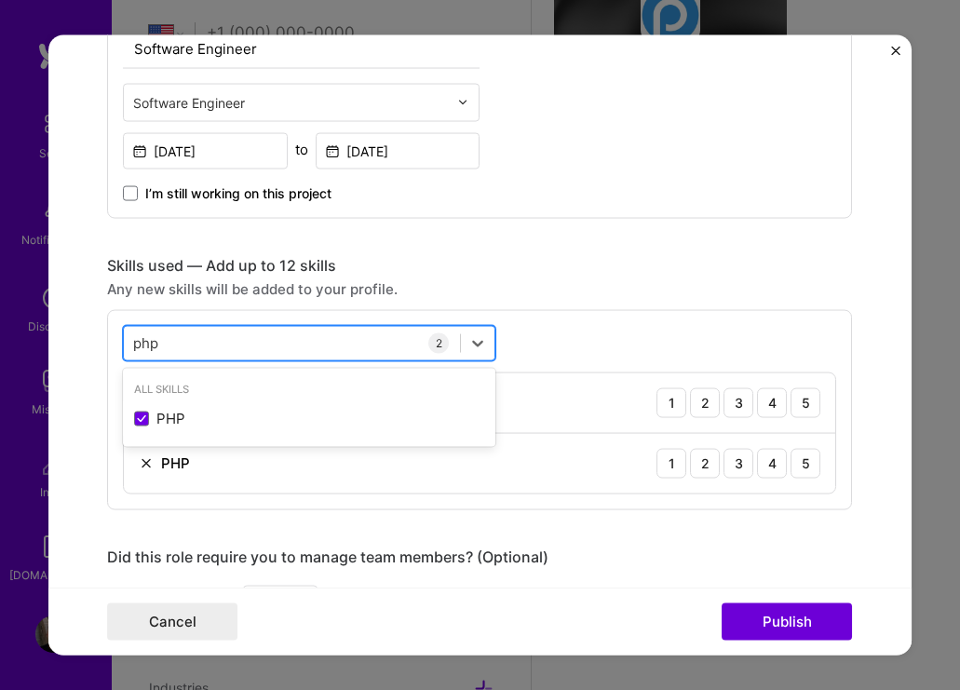
click at [306, 347] on div "php php" at bounding box center [292, 343] width 336 height 31
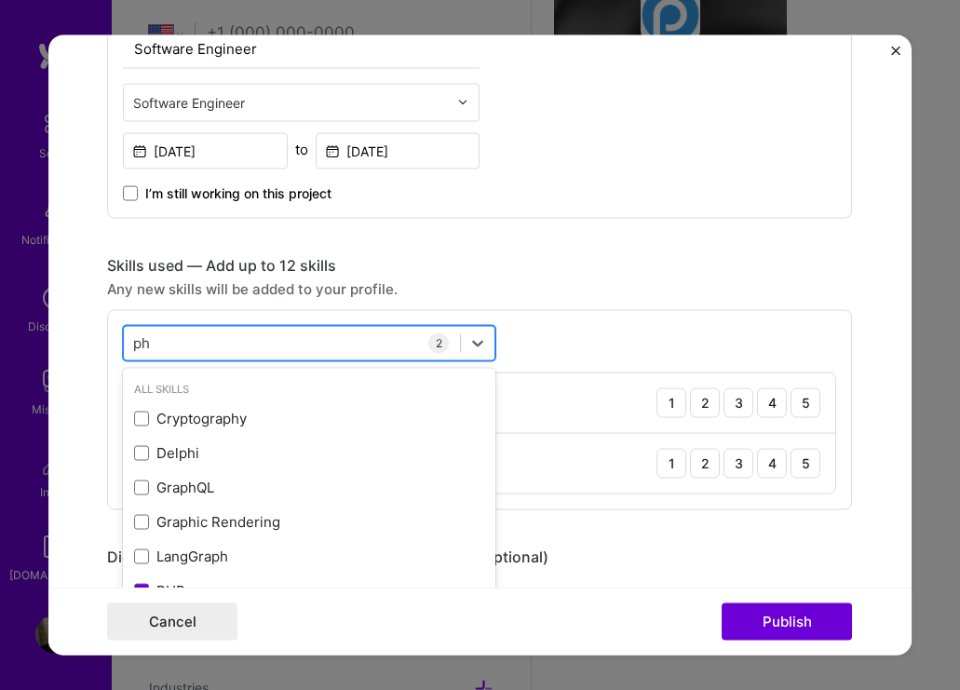
type input "p"
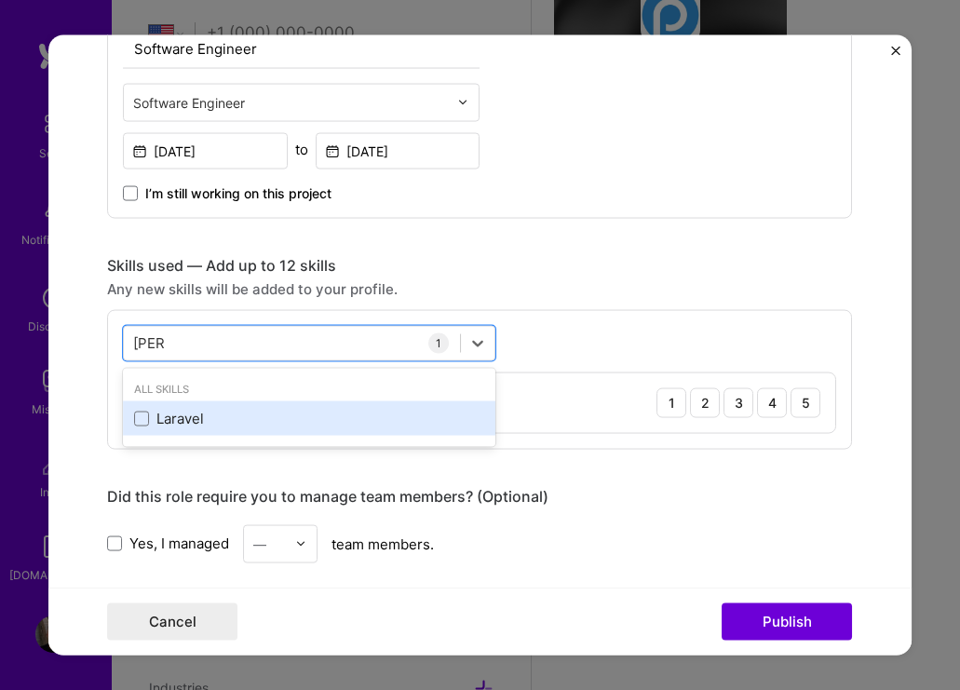
click at [241, 432] on div "Laravel" at bounding box center [309, 419] width 373 height 34
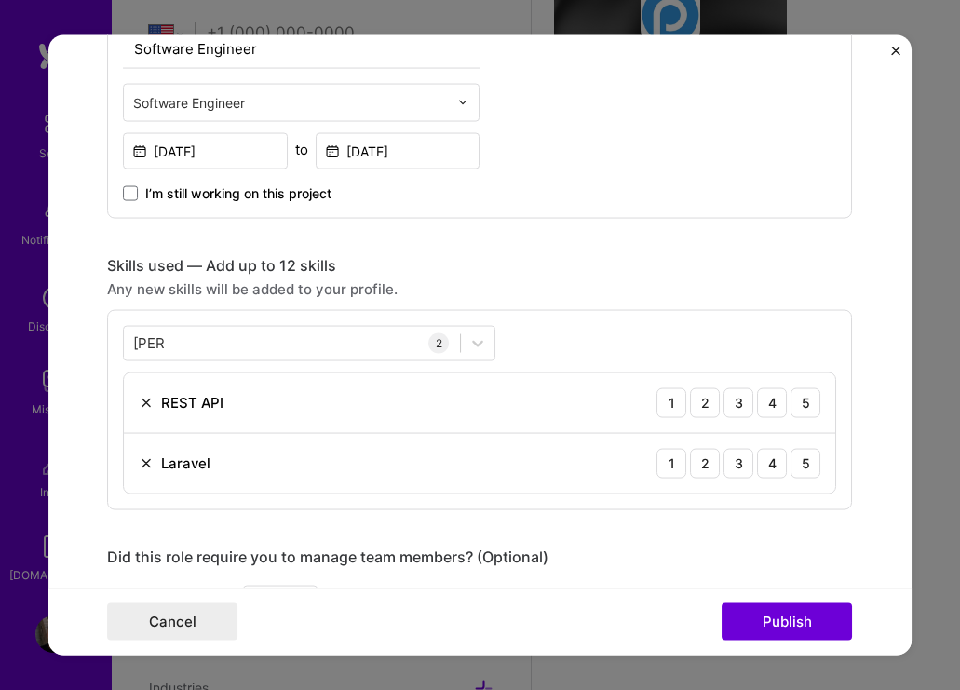
click at [609, 343] on div "[PERSON_NAME] 2 REST API 1 2 3 4 5 Laravel 1 2 3 4 5" at bounding box center [479, 409] width 745 height 200
click at [266, 341] on div "[PERSON_NAME]" at bounding box center [292, 343] width 336 height 31
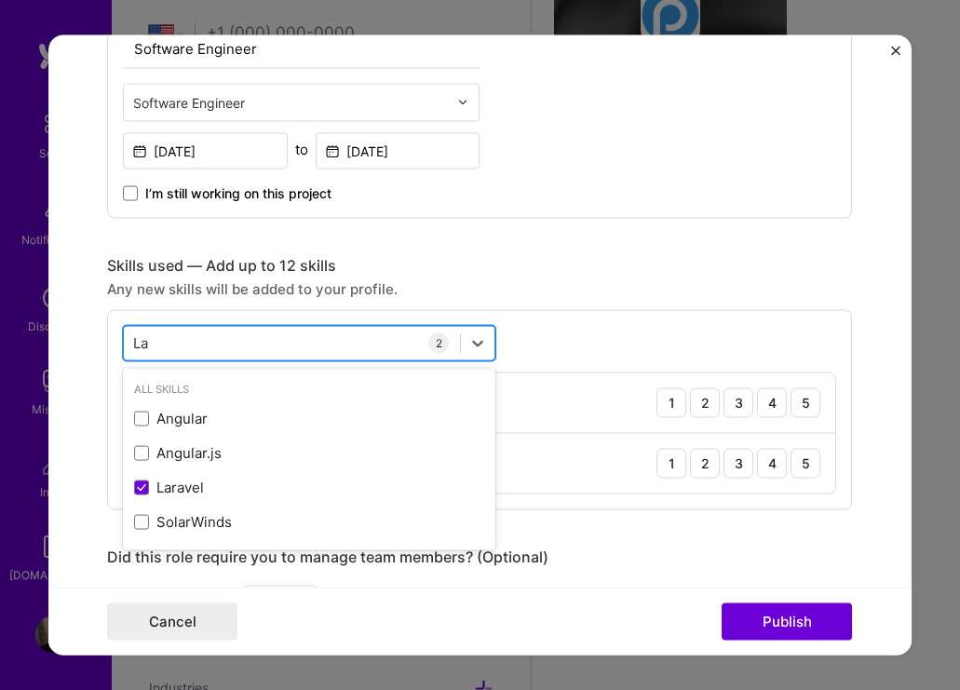
type input "L"
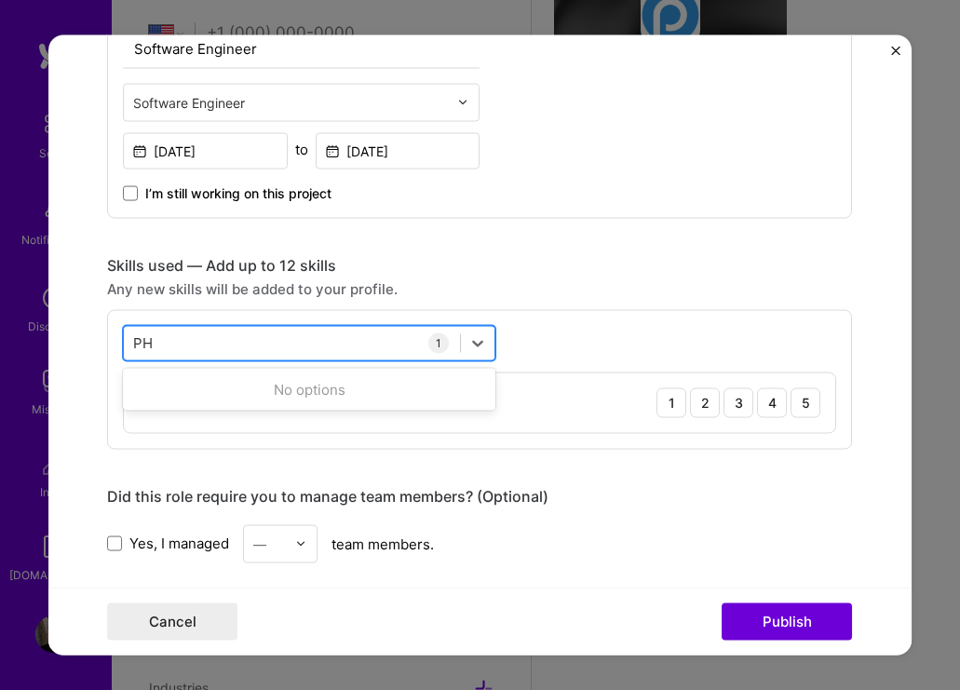
type input "P"
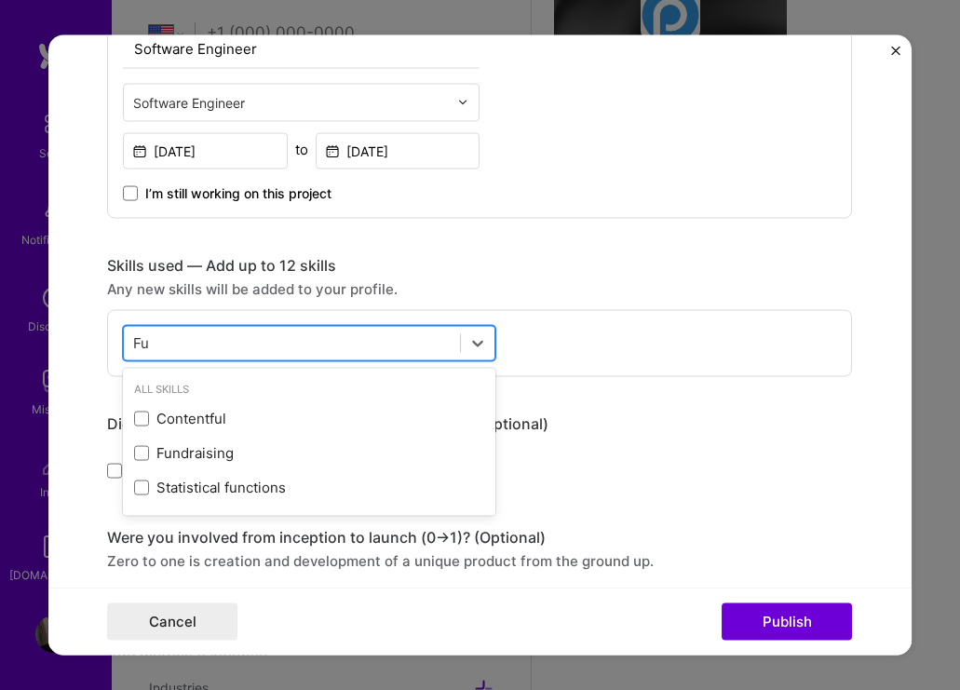
type input "F"
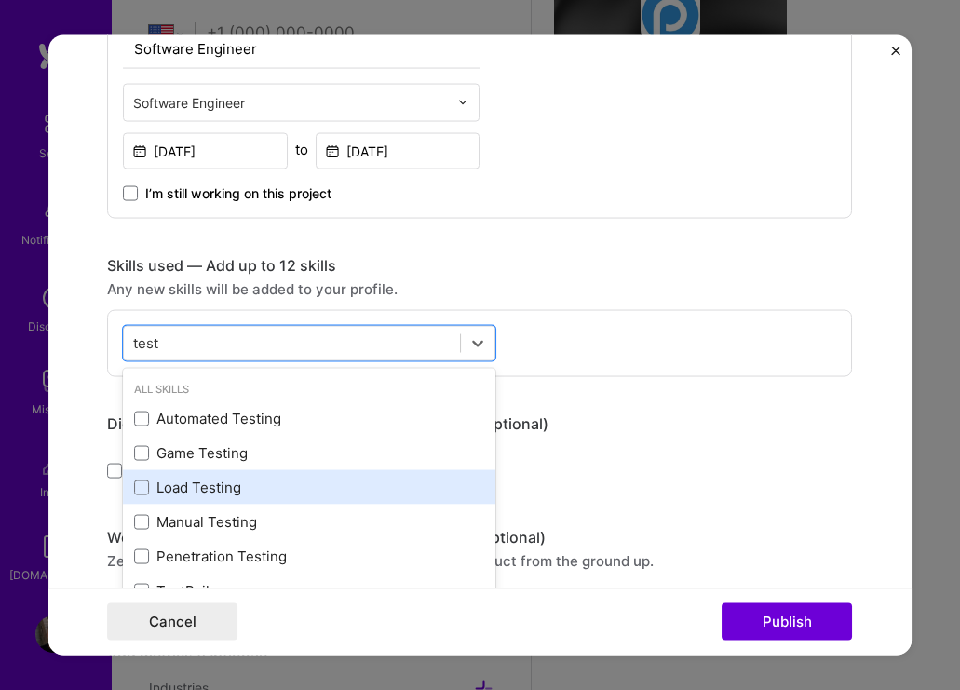
scroll to position [7, 0]
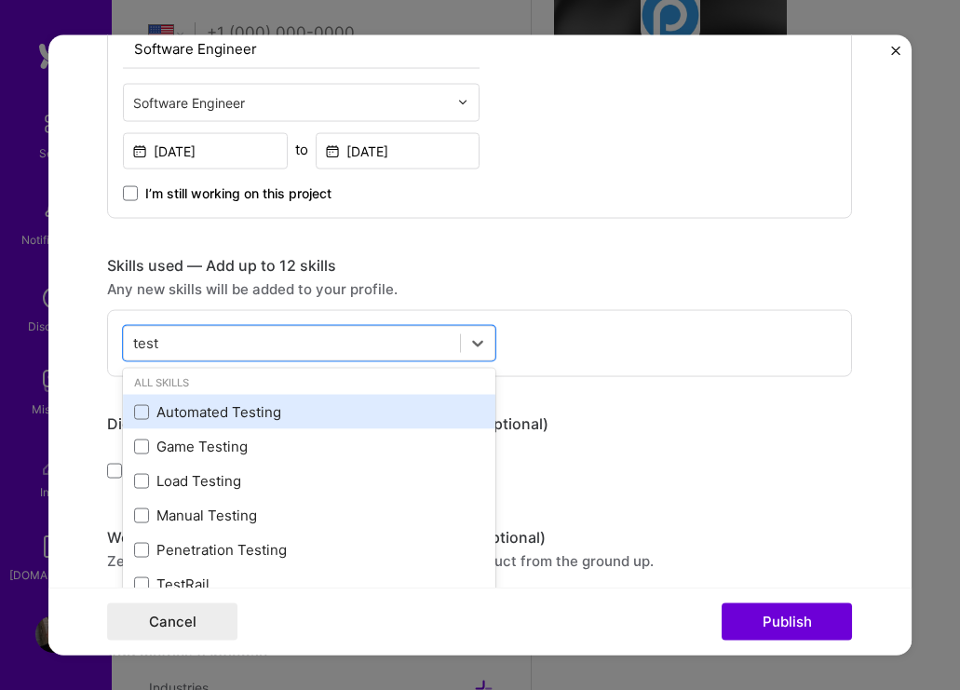
click at [238, 414] on div "Automated Testing" at bounding box center [309, 412] width 350 height 20
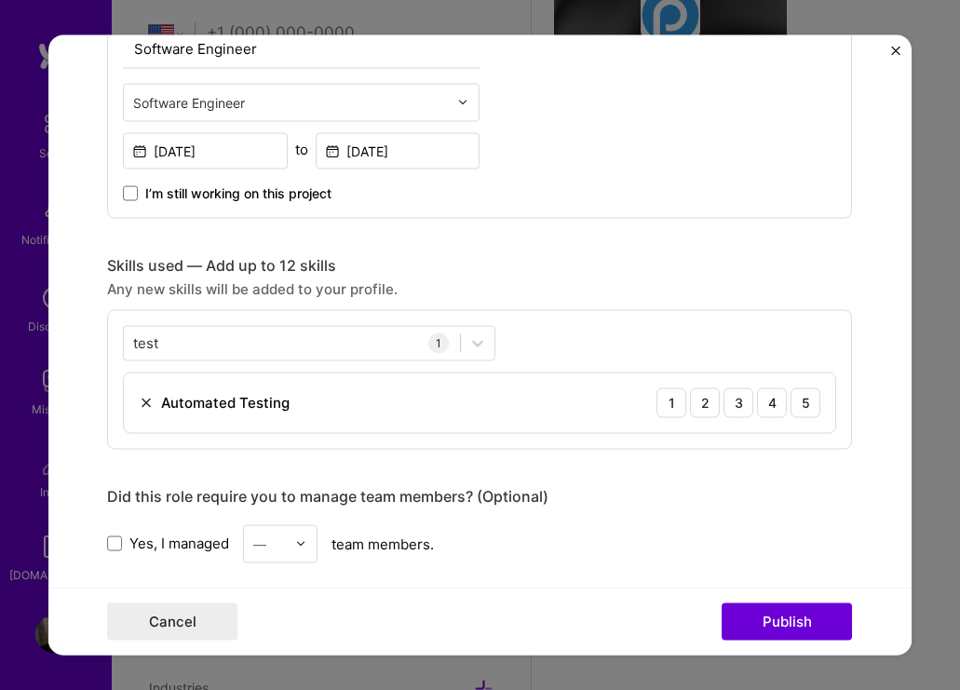
click at [643, 321] on div "test test 1 Automated Testing 1 2 3 4 5" at bounding box center [479, 379] width 745 height 140
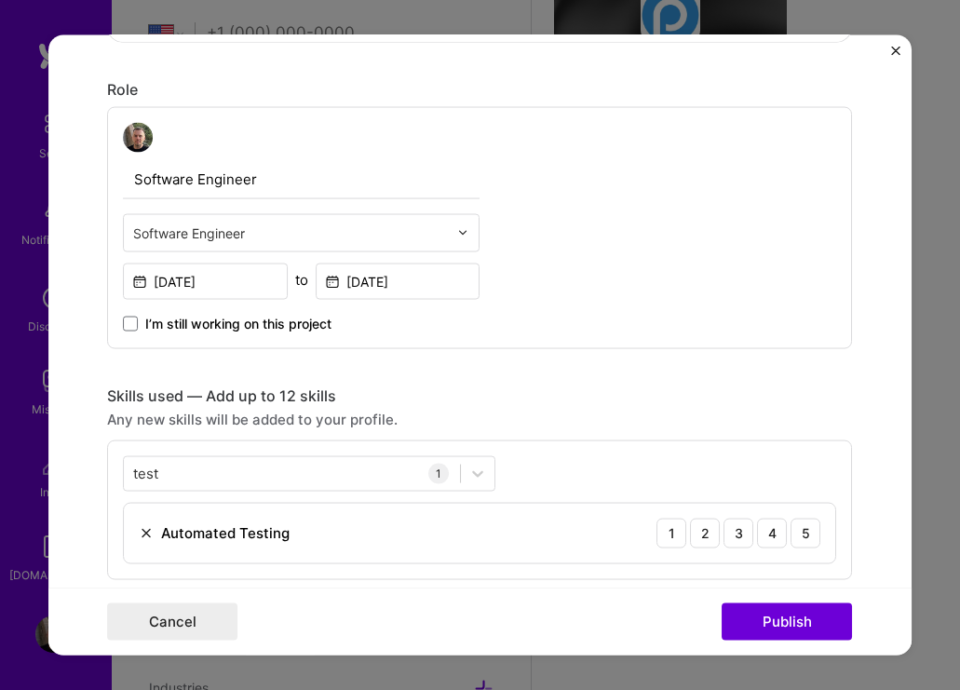
scroll to position [561, 0]
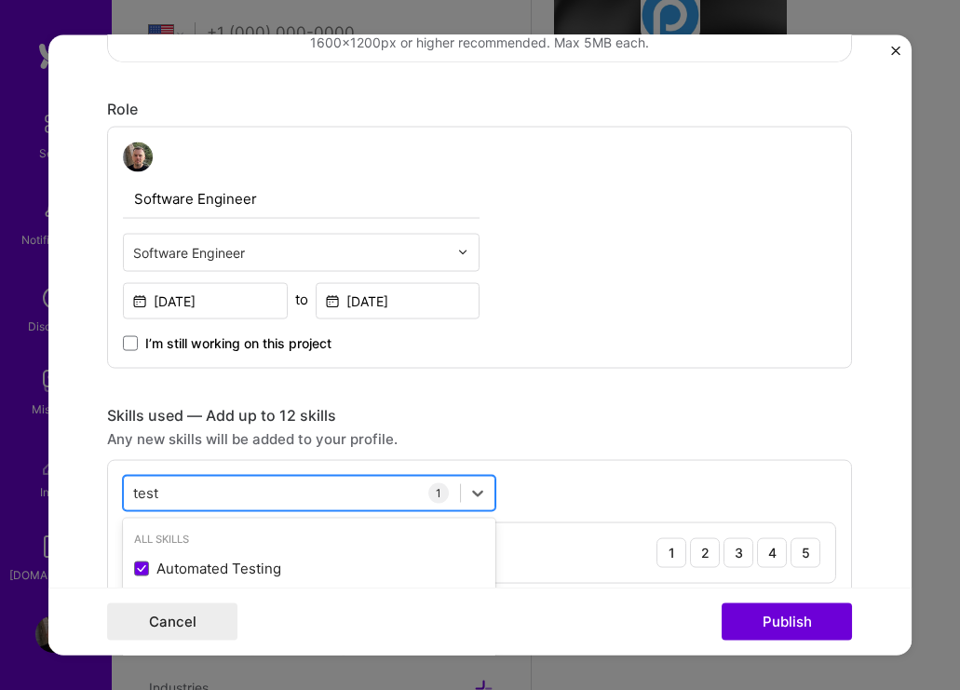
click at [351, 487] on div "test test" at bounding box center [292, 493] width 336 height 31
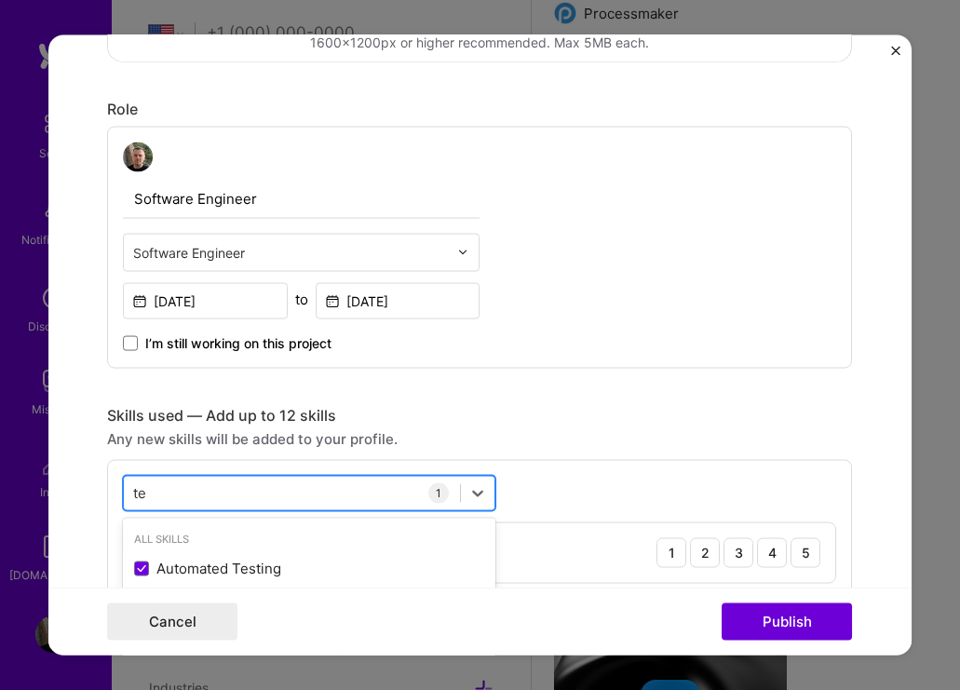
type input "t"
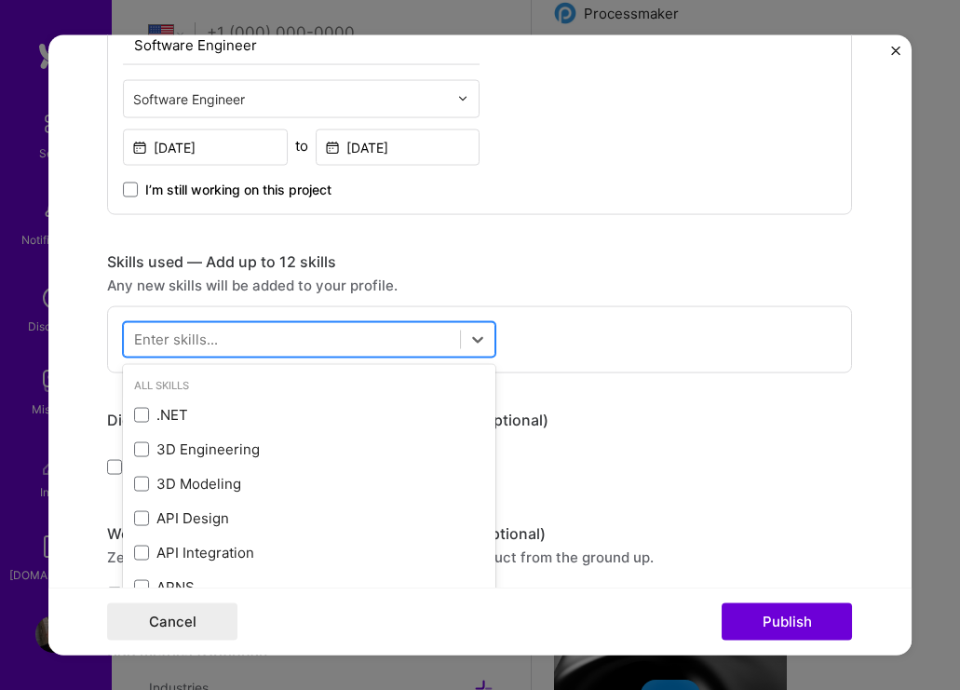
scroll to position [747, 0]
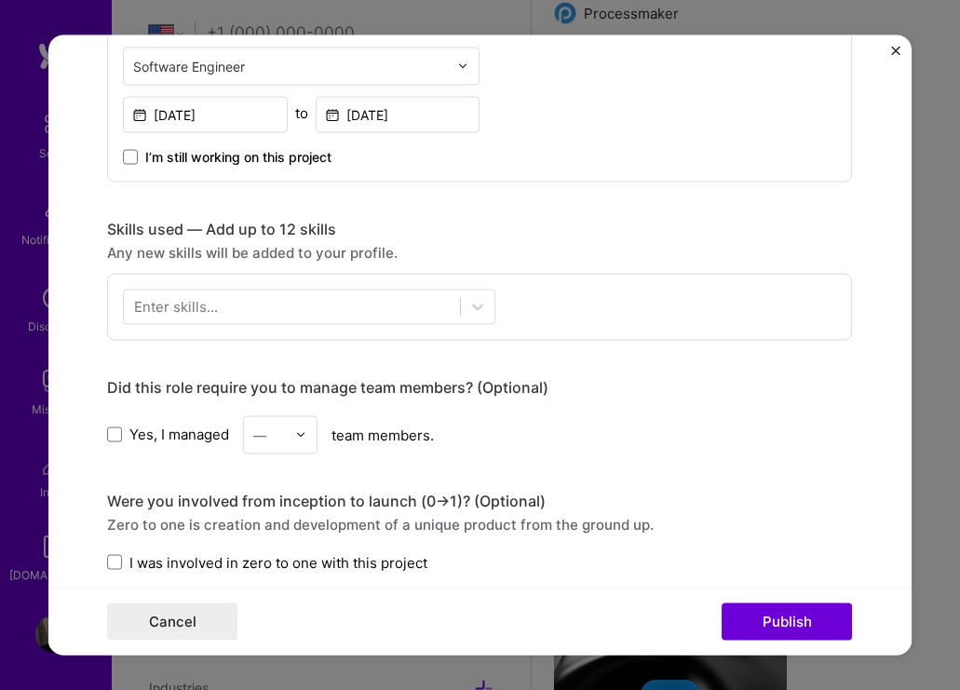
click at [566, 220] on div "Skills used — Add up to 12 skills" at bounding box center [479, 229] width 745 height 20
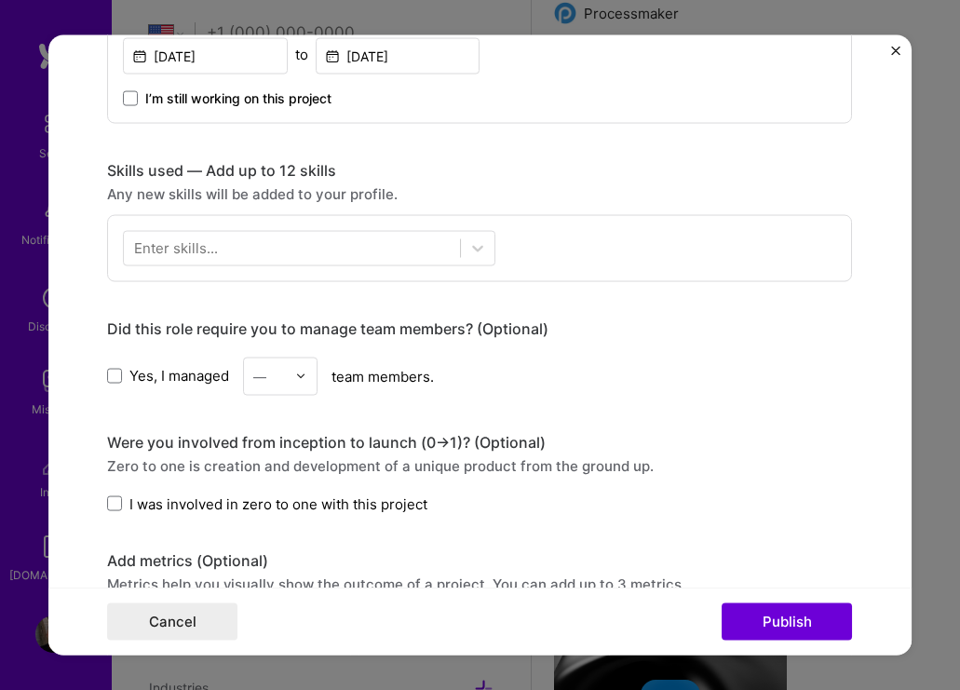
scroll to position [815, 0]
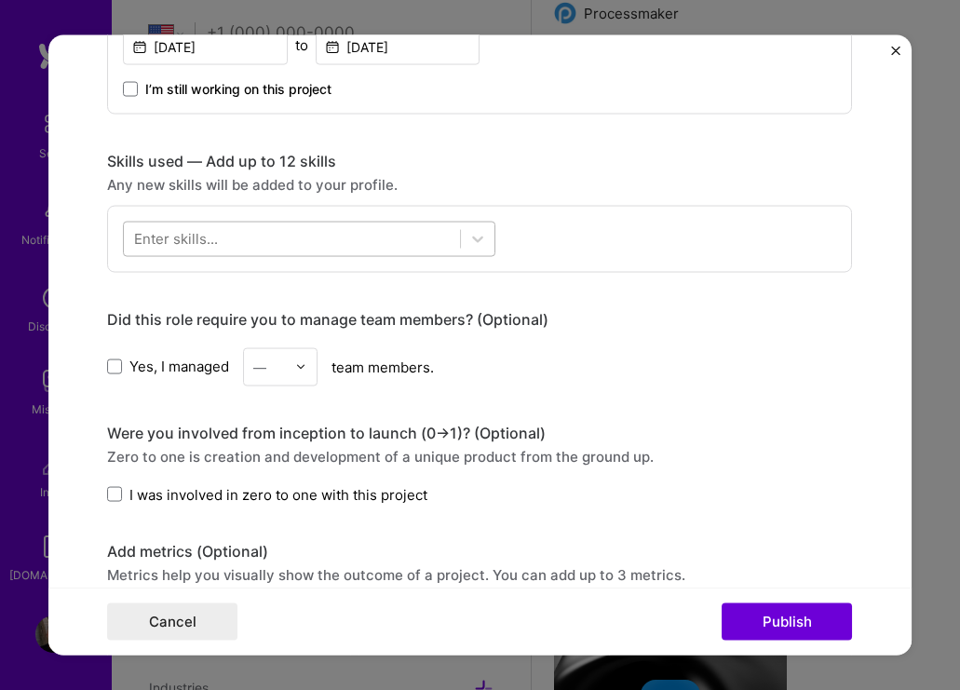
click at [376, 234] on div at bounding box center [292, 239] width 336 height 31
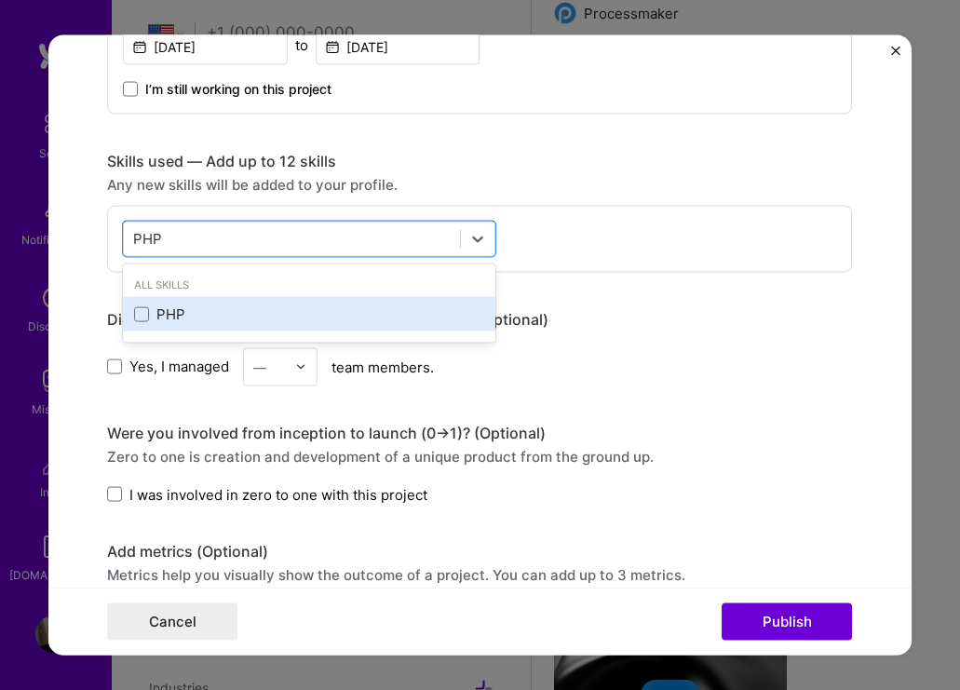
click at [190, 307] on div "PHP" at bounding box center [309, 315] width 350 height 20
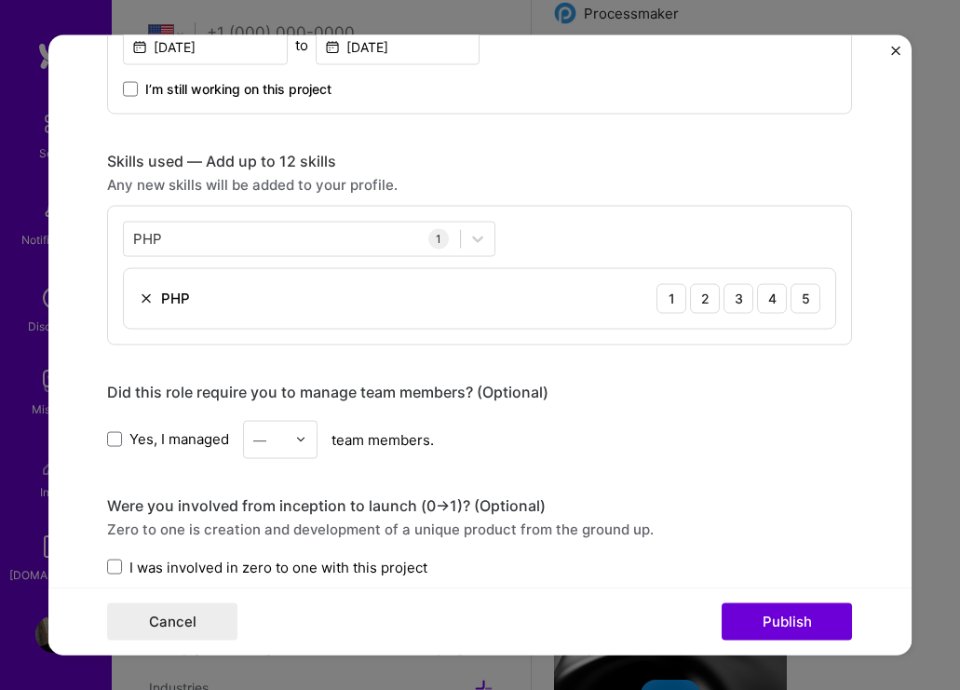
click at [607, 238] on div "PHP PHP 1 PHP 1 2 3 4 5" at bounding box center [479, 275] width 745 height 140
click at [810, 302] on div "5" at bounding box center [806, 298] width 30 height 30
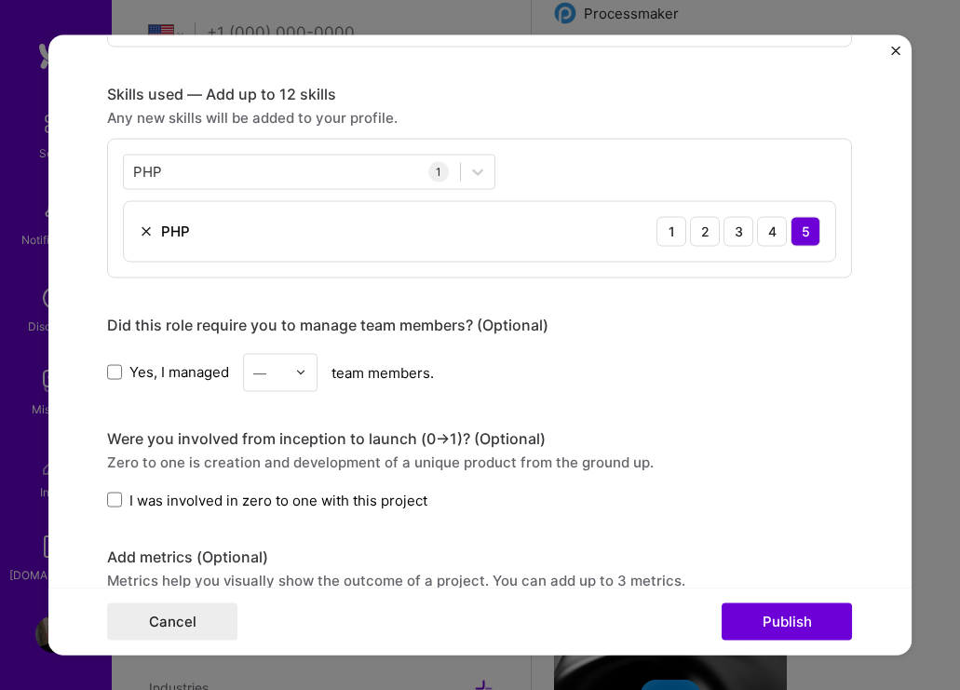
scroll to position [883, 0]
click at [302, 366] on img at bounding box center [300, 371] width 11 height 11
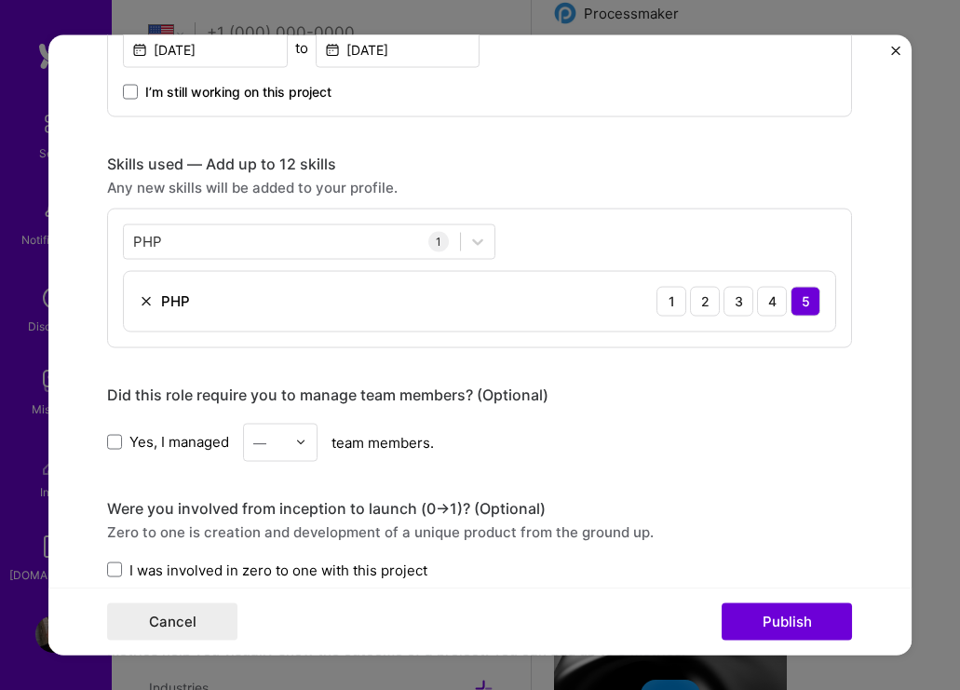
scroll to position [811, 0]
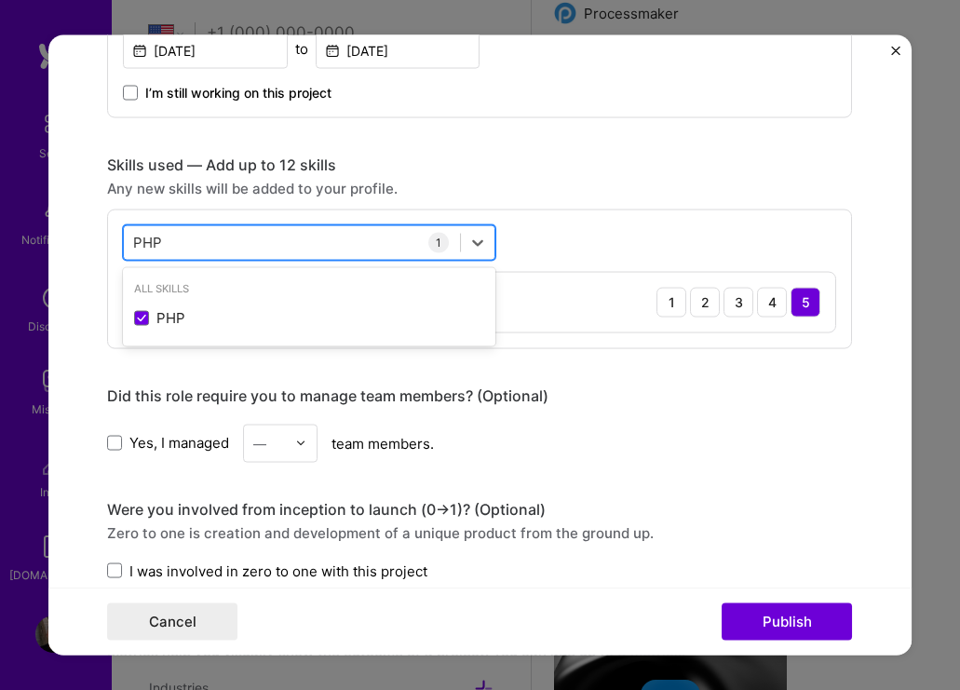
click at [308, 227] on div "PHP PHP" at bounding box center [292, 242] width 336 height 31
type input "P"
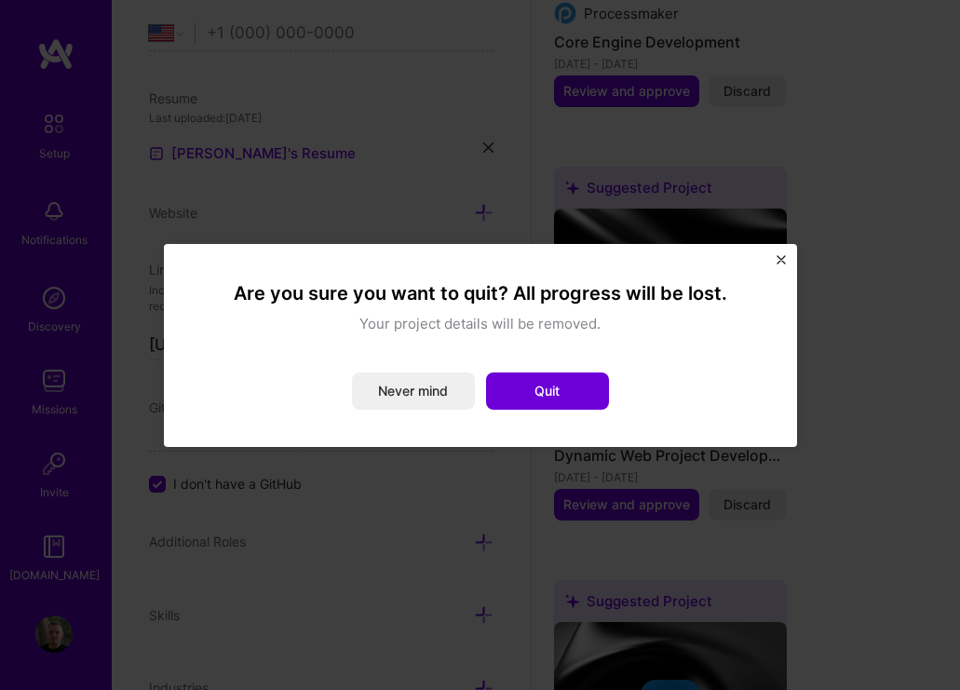
click at [783, 259] on img "Close" at bounding box center [781, 259] width 9 height 9
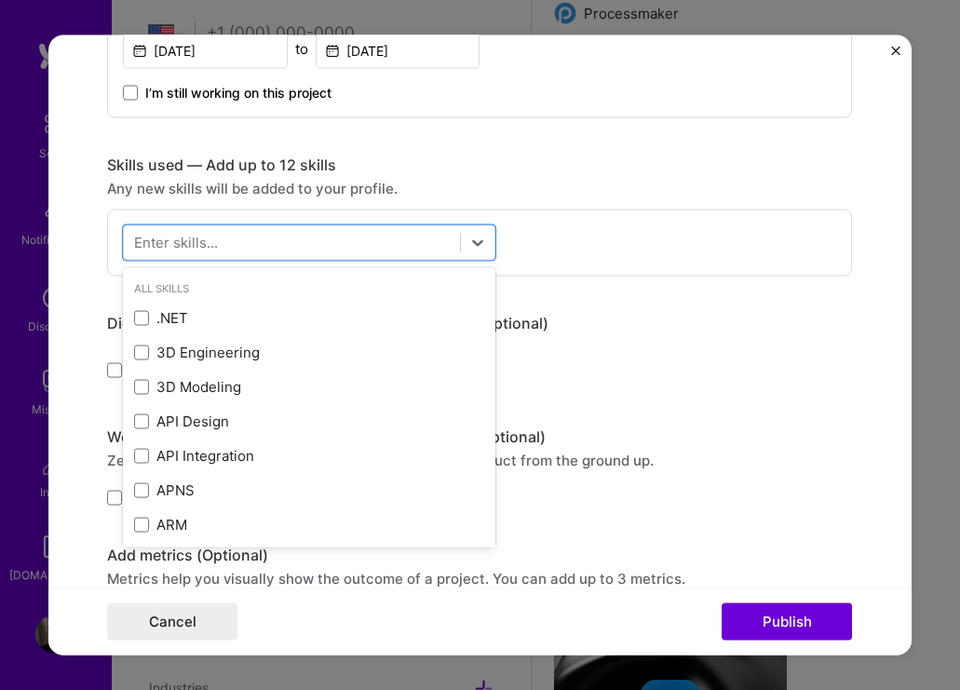
click at [631, 193] on div "Any new skills will be added to your profile." at bounding box center [479, 188] width 745 height 20
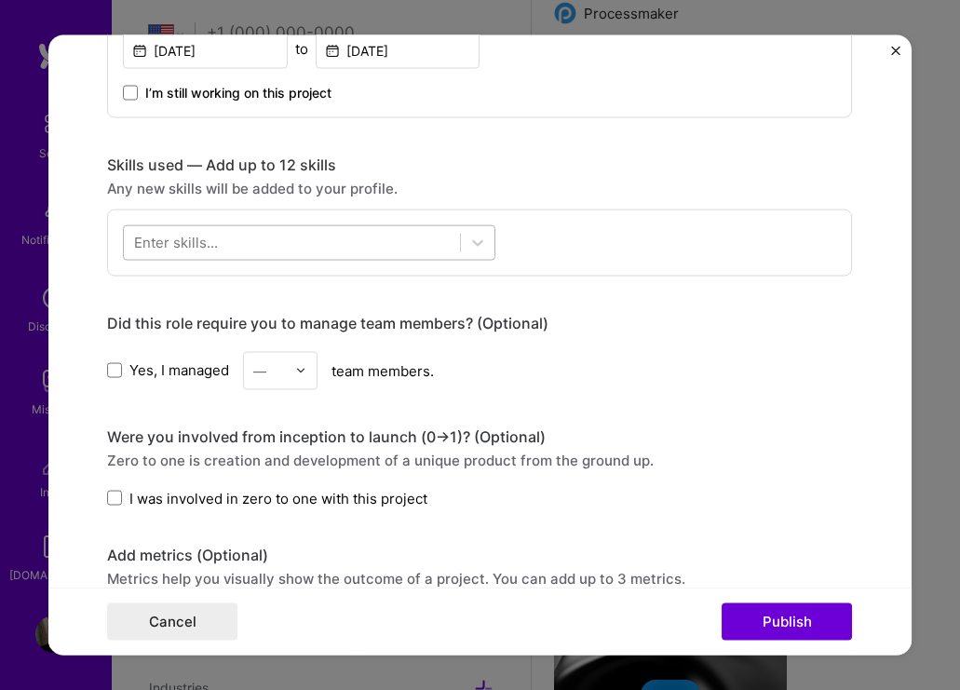
click at [393, 238] on div at bounding box center [292, 242] width 336 height 31
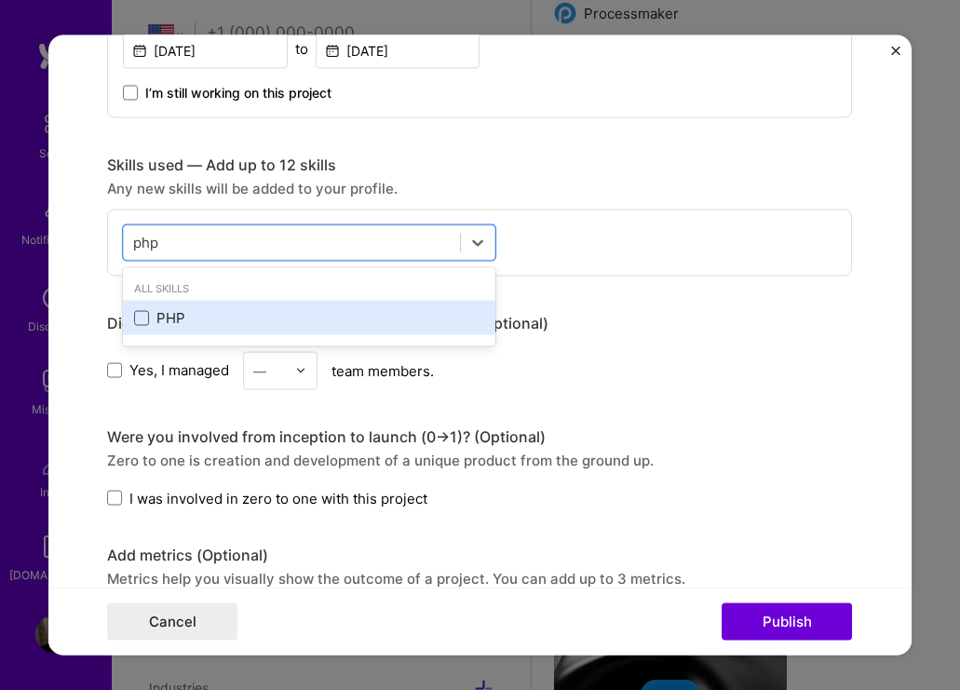
click at [145, 320] on span at bounding box center [141, 317] width 15 height 15
click at [0, 0] on input "checkbox" at bounding box center [0, 0] width 0 height 0
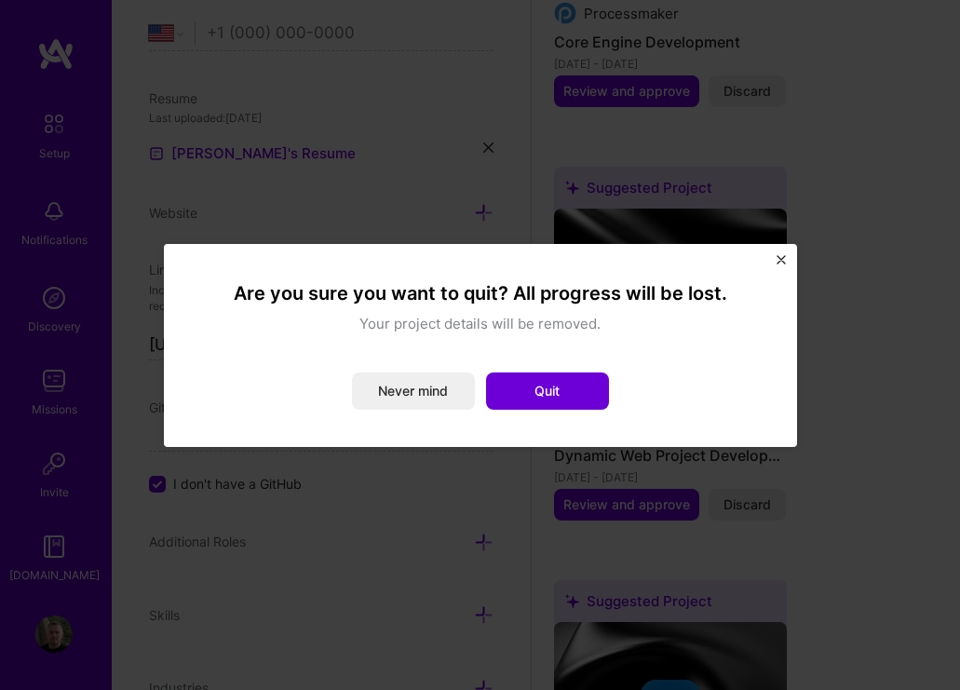
click at [778, 266] on button "Close" at bounding box center [781, 265] width 9 height 20
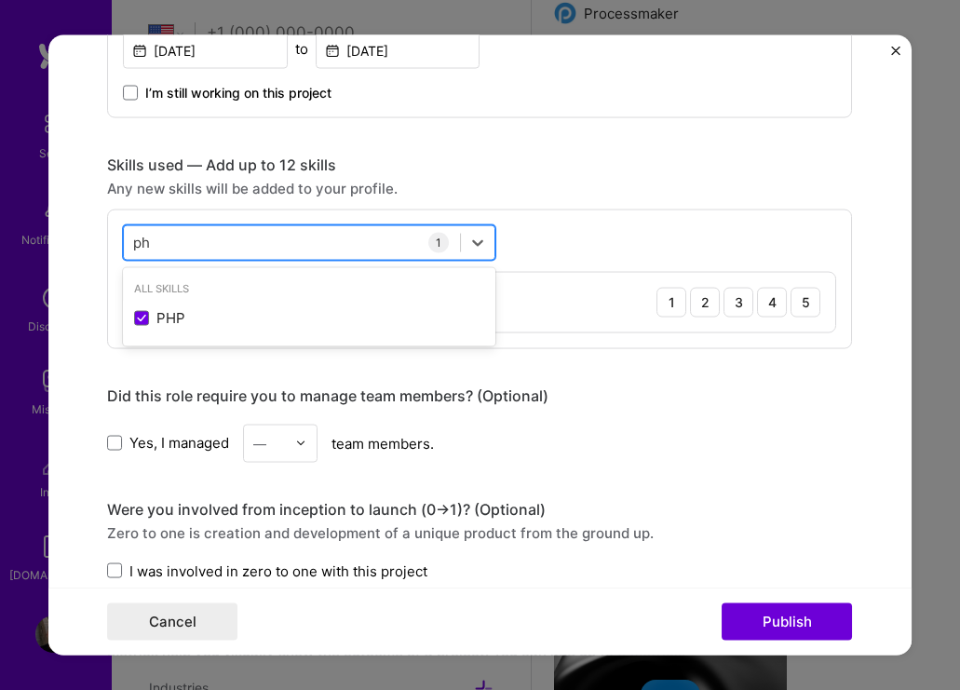
type input "p"
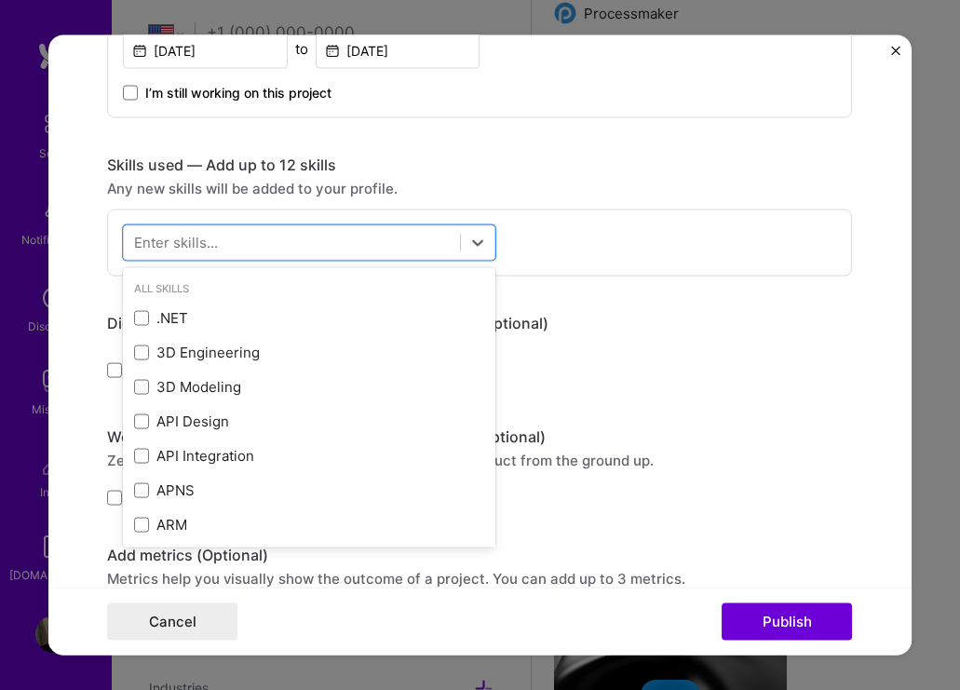
click at [717, 283] on div "Editing suggested project This project is suggested based on your LinkedIn, res…" at bounding box center [479, 226] width 745 height 1932
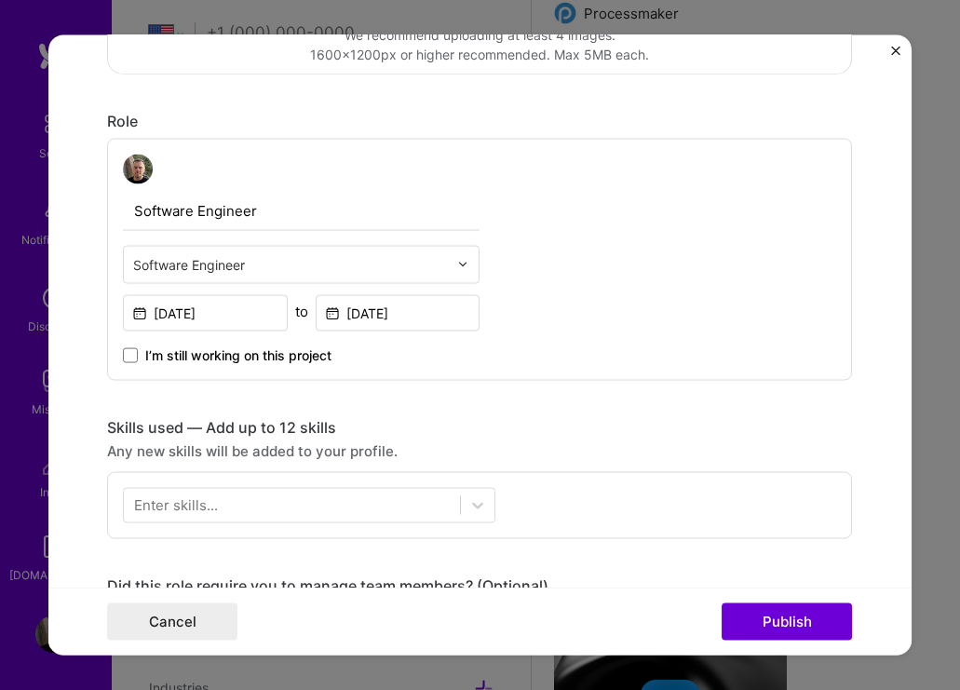
scroll to position [604, 0]
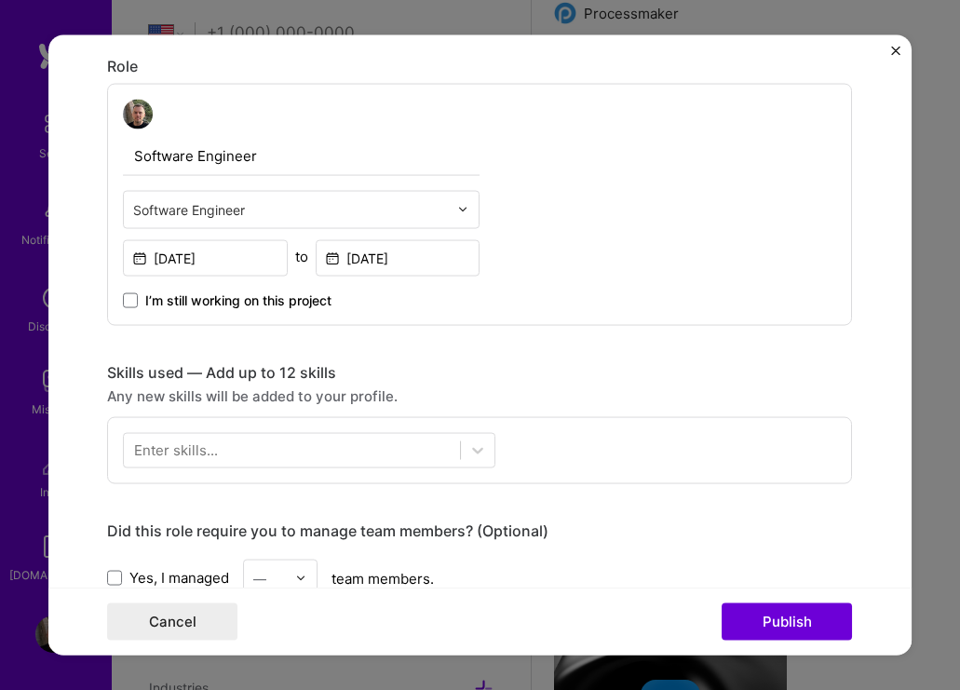
click at [460, 211] on img at bounding box center [462, 209] width 11 height 11
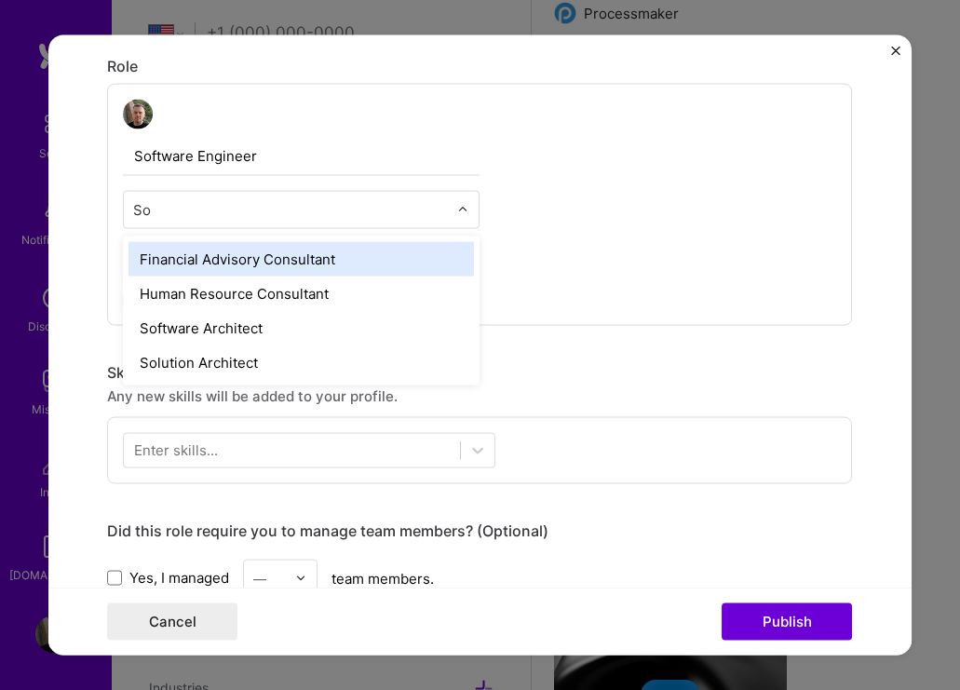
type input "S"
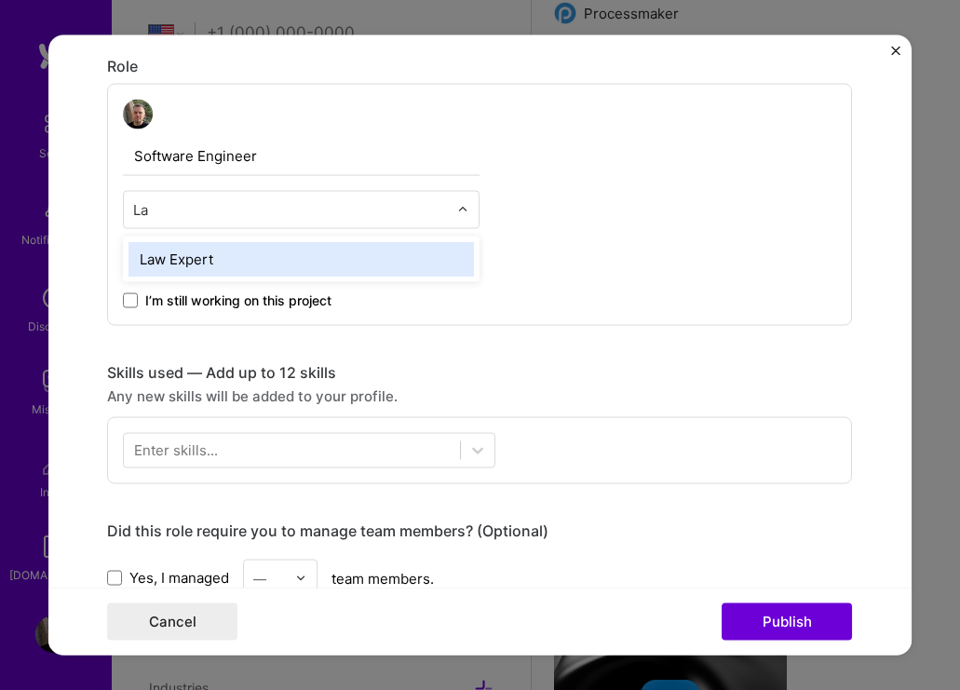
type input "L"
type input "P"
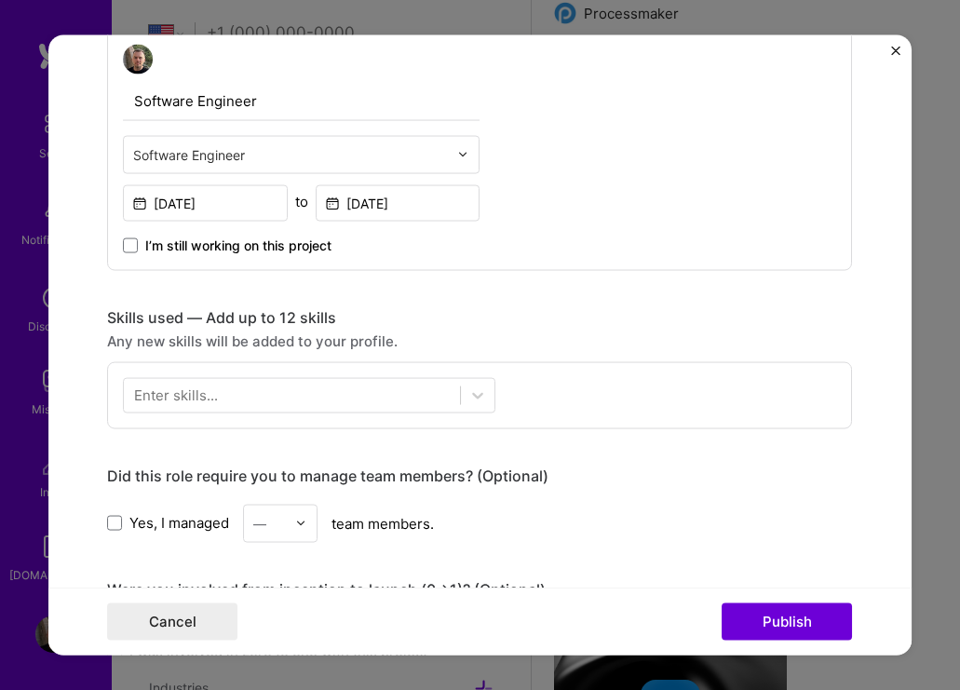
scroll to position [673, 0]
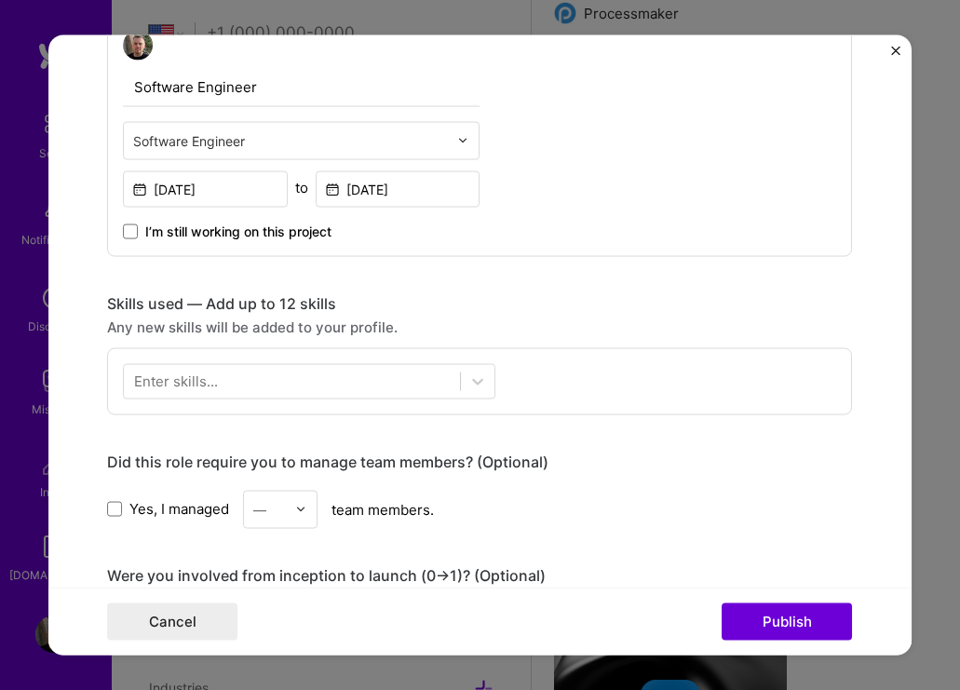
click at [542, 350] on div "Enter skills..." at bounding box center [479, 380] width 745 height 67
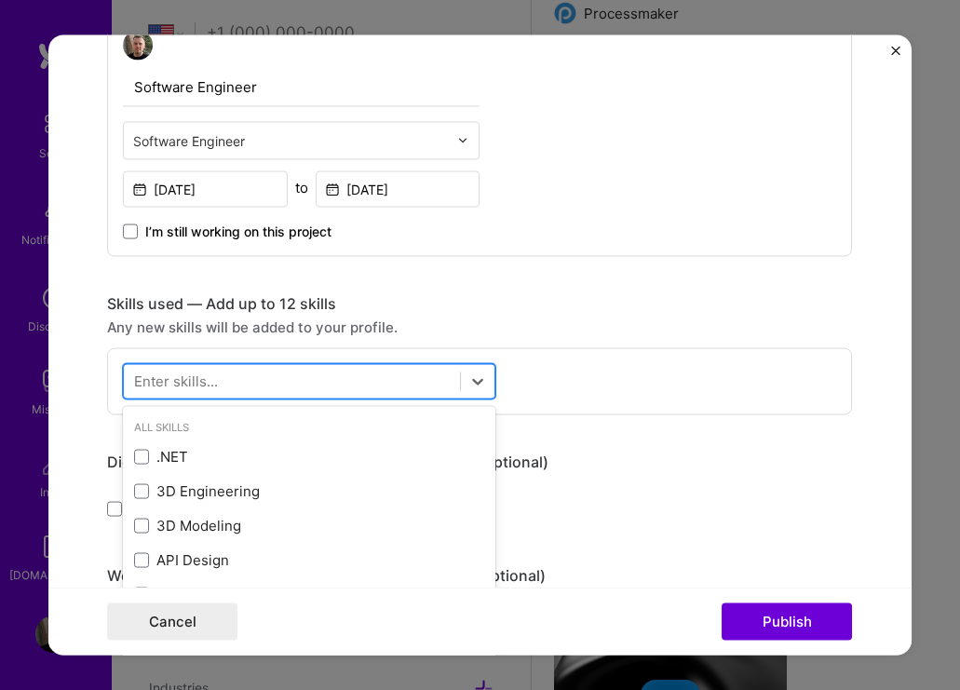
click at [391, 383] on div at bounding box center [292, 381] width 336 height 31
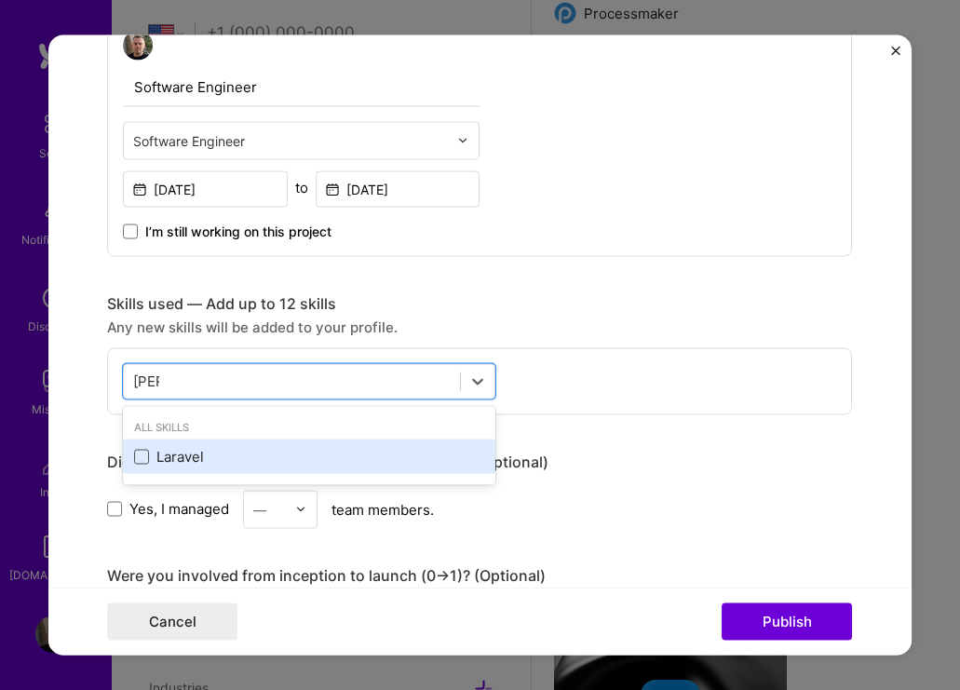
click at [142, 459] on span at bounding box center [141, 456] width 15 height 15
click at [0, 0] on input "checkbox" at bounding box center [0, 0] width 0 height 0
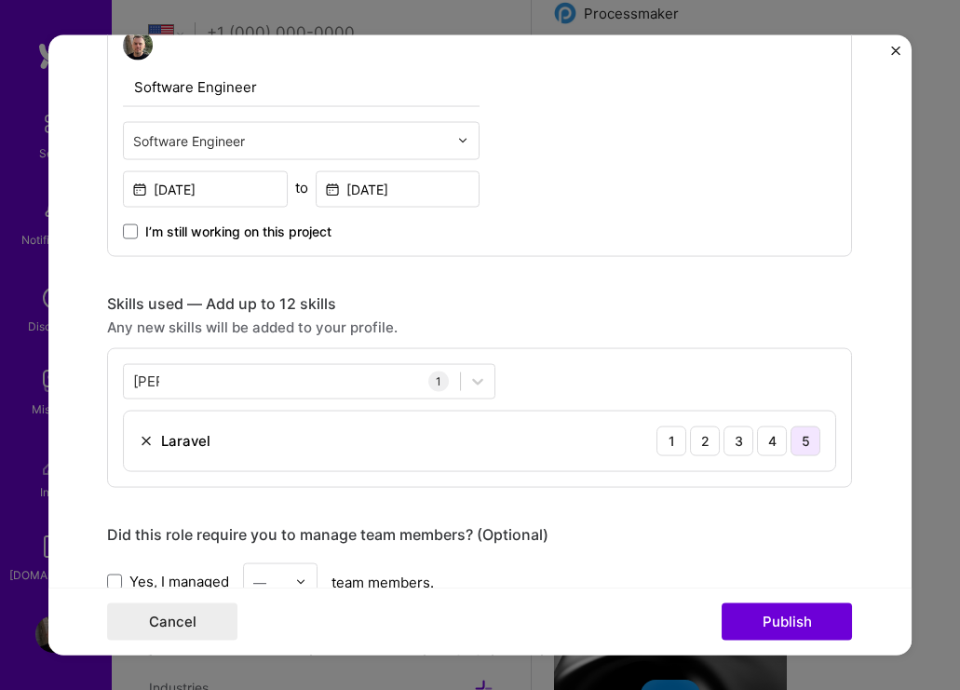
click at [803, 445] on div "5" at bounding box center [806, 441] width 30 height 30
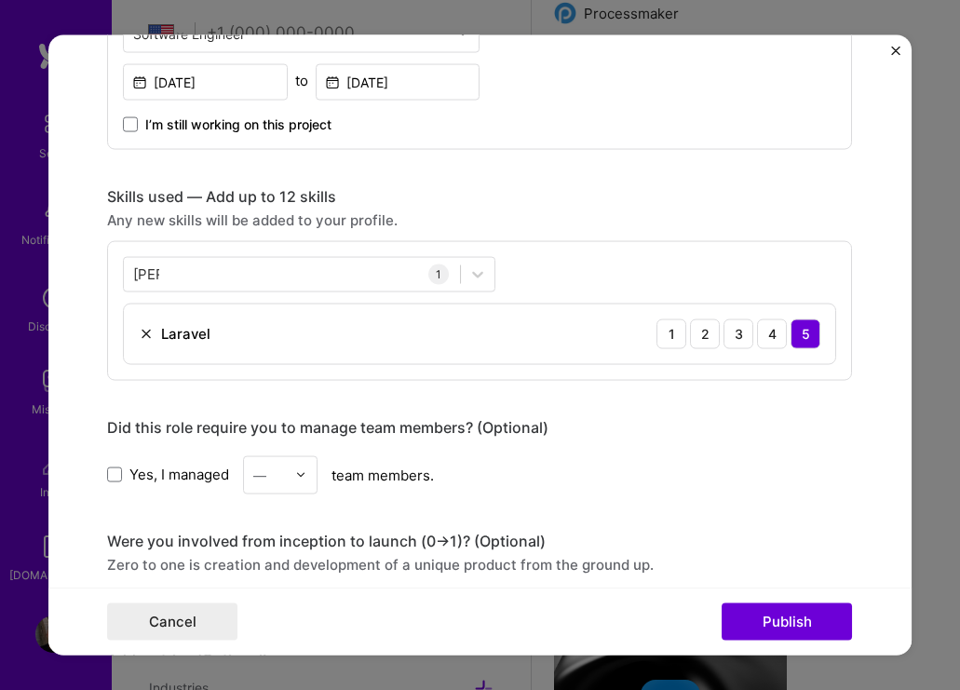
scroll to position [781, 0]
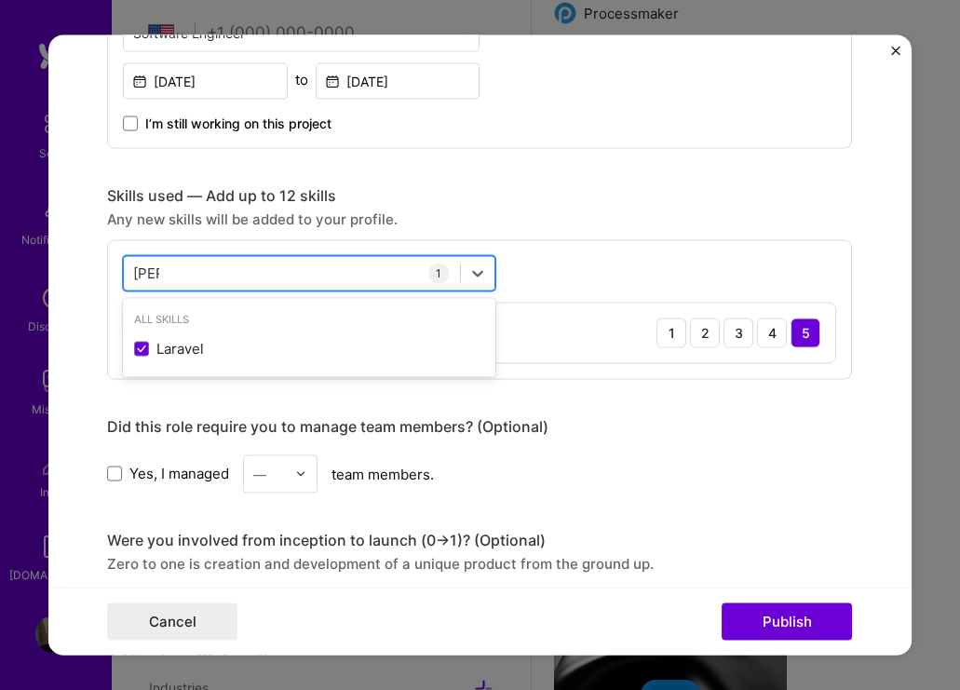
click at [341, 262] on div "[PERSON_NAME]" at bounding box center [292, 273] width 336 height 31
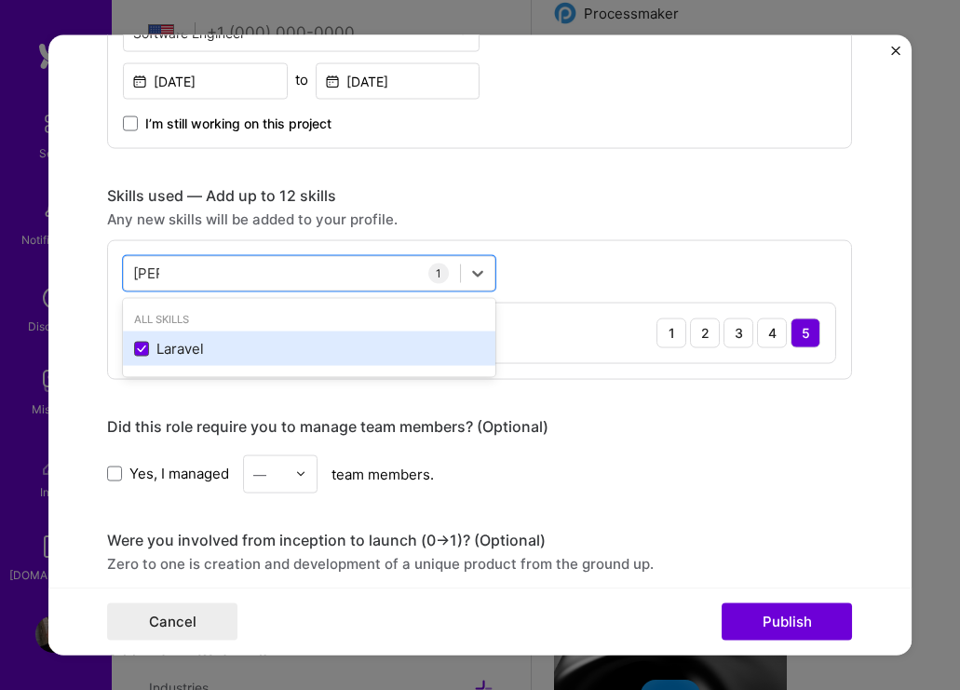
click at [140, 347] on icon at bounding box center [141, 348] width 9 height 7
click at [0, 0] on input "checkbox" at bounding box center [0, 0] width 0 height 0
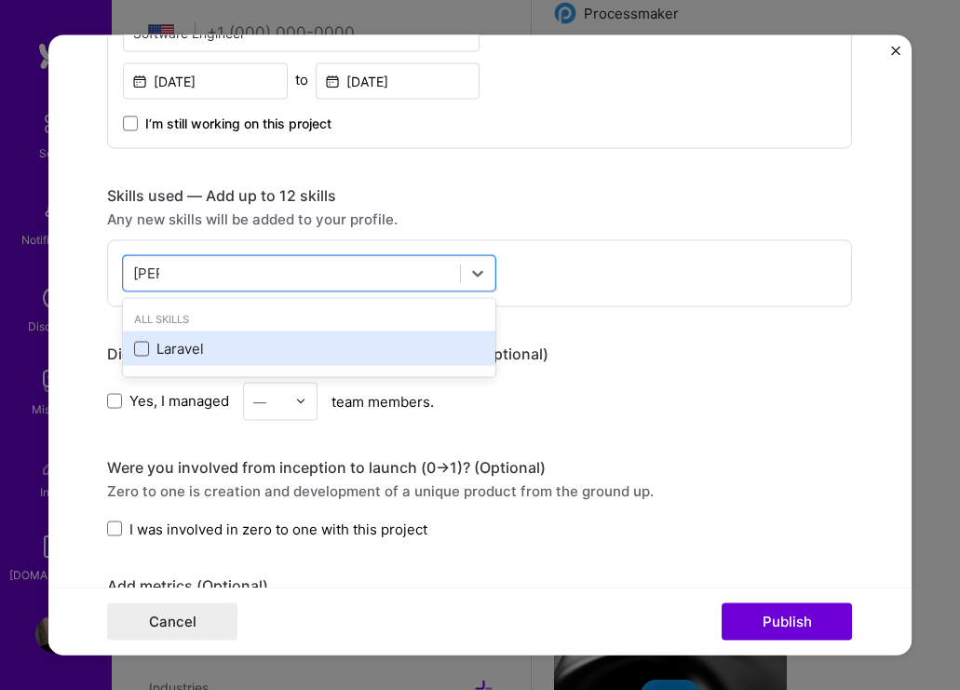
click at [140, 347] on span at bounding box center [141, 348] width 15 height 15
click at [0, 0] on input "checkbox" at bounding box center [0, 0] width 0 height 0
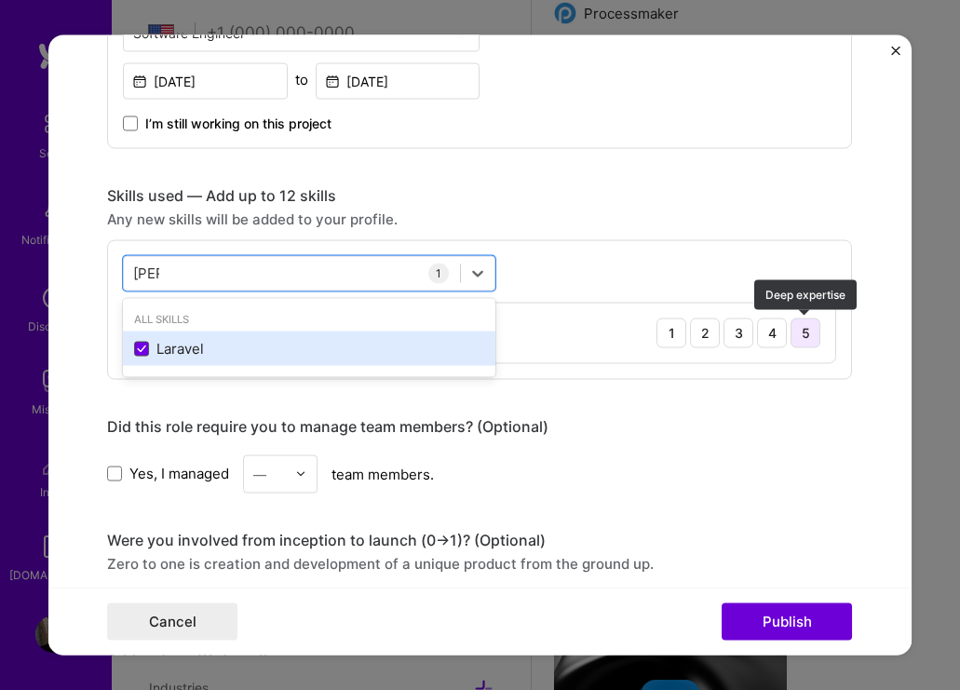
click at [811, 320] on div "5" at bounding box center [806, 333] width 30 height 30
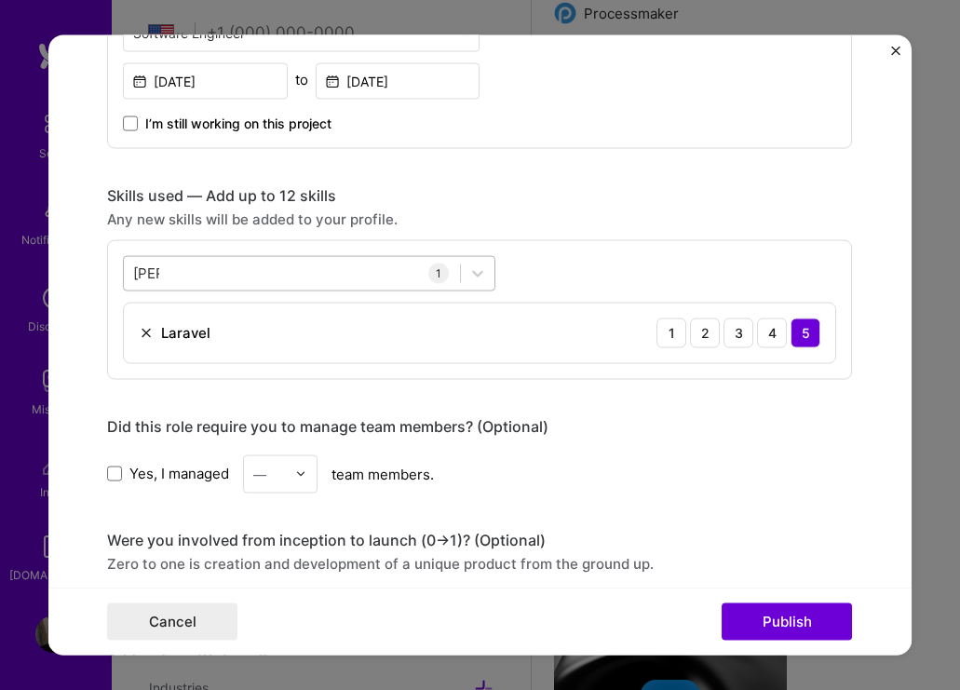
click at [387, 278] on div "[PERSON_NAME]" at bounding box center [292, 273] width 336 height 31
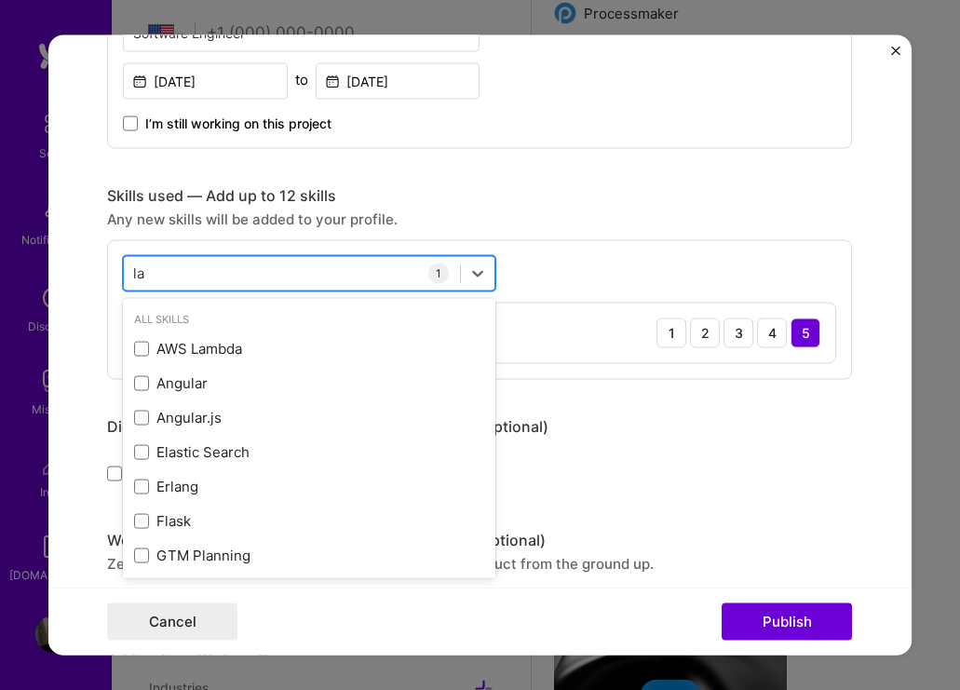
type input "l"
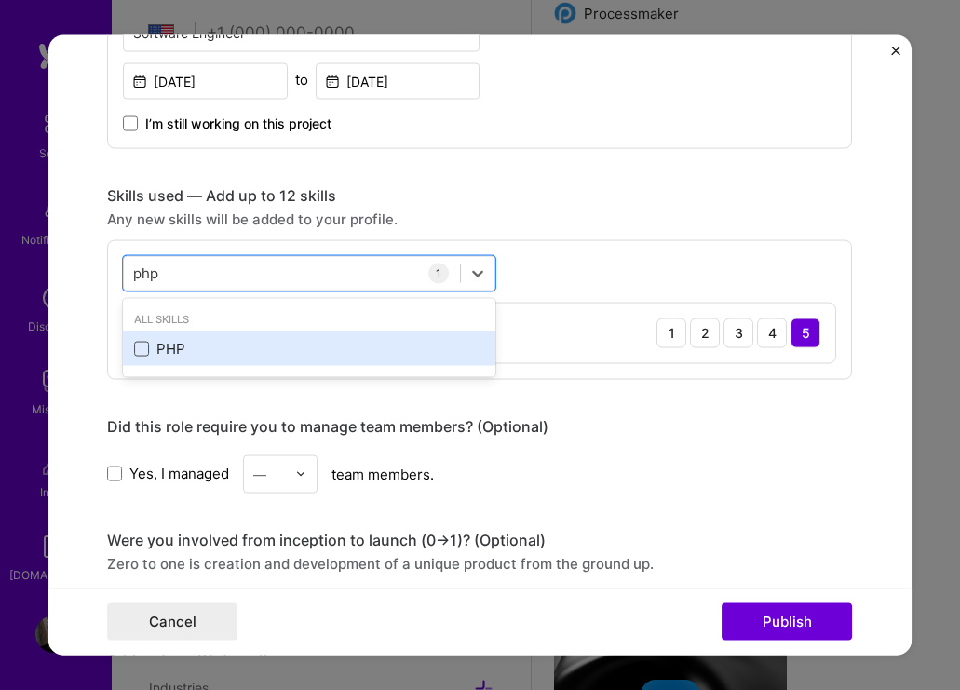
click at [143, 347] on span at bounding box center [141, 348] width 15 height 15
click at [0, 0] on input "checkbox" at bounding box center [0, 0] width 0 height 0
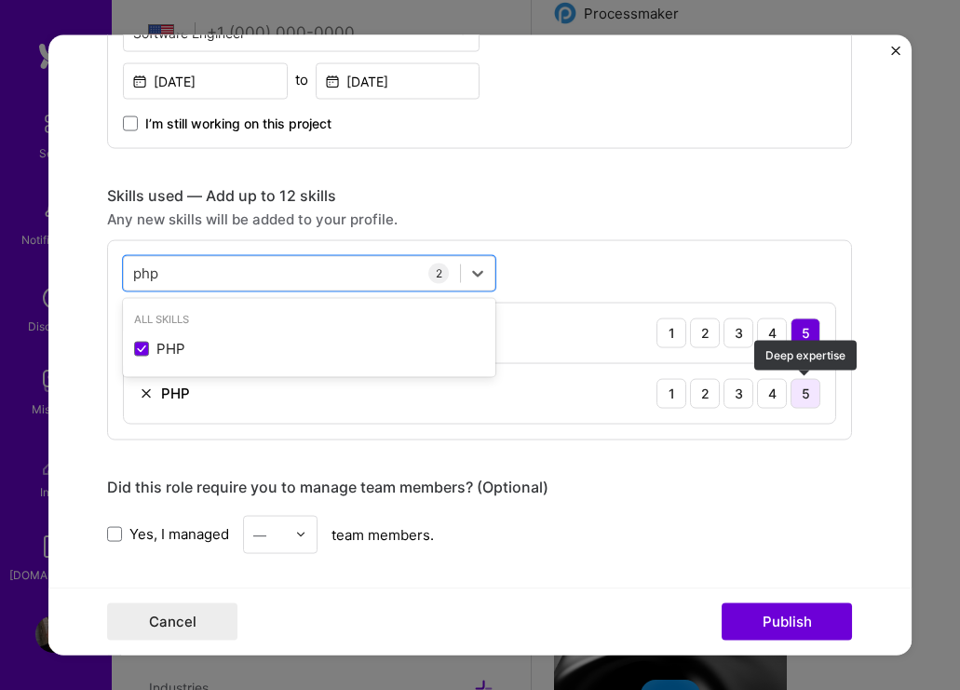
click at [808, 391] on div "5" at bounding box center [806, 393] width 30 height 30
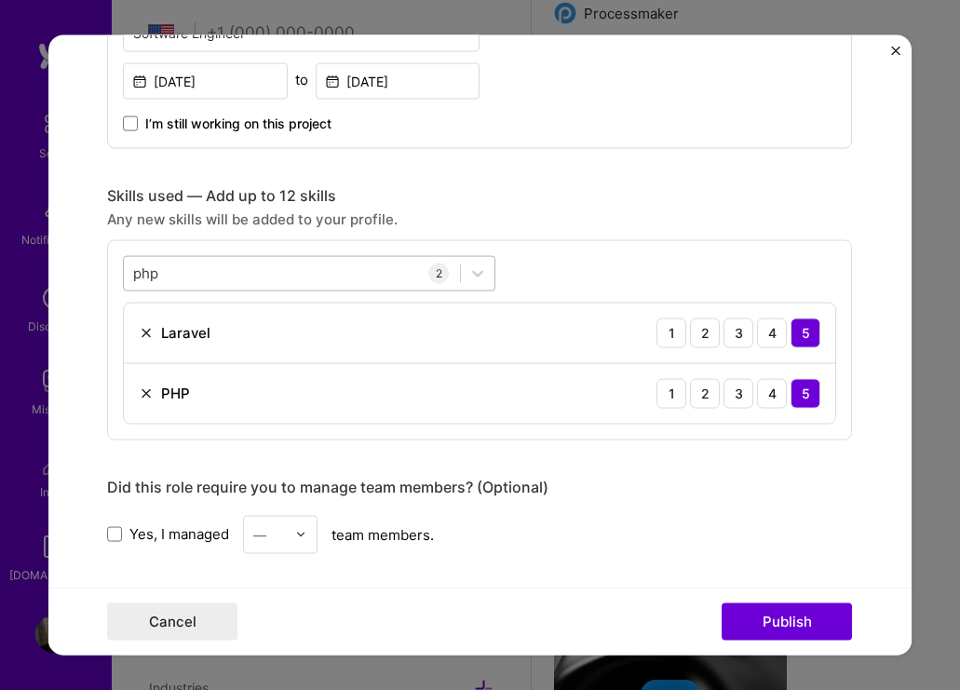
click at [274, 272] on div "php php" at bounding box center [292, 273] width 336 height 31
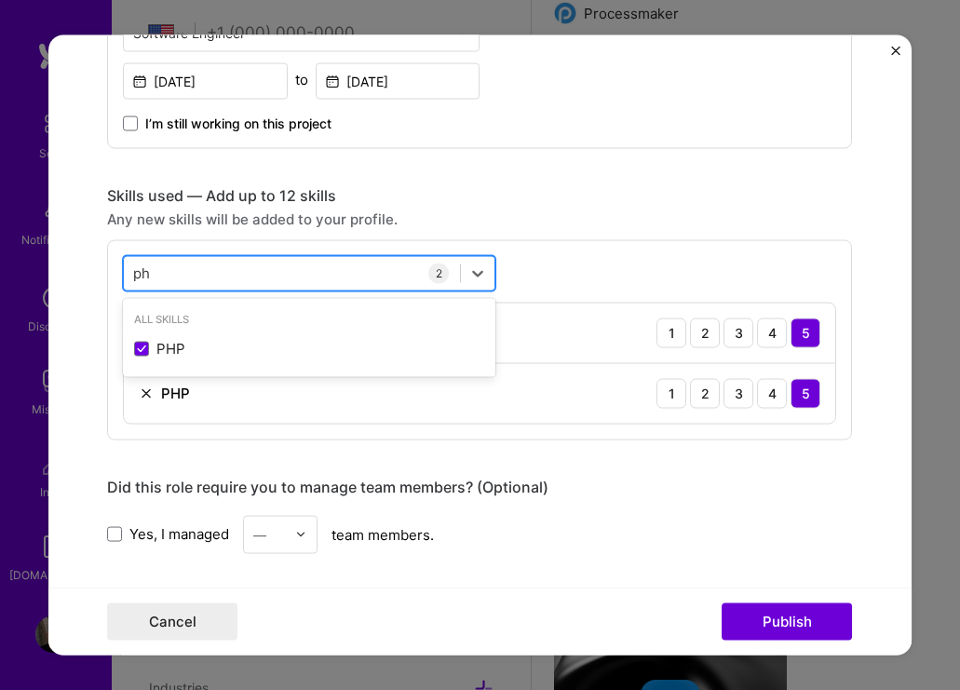
type input "p"
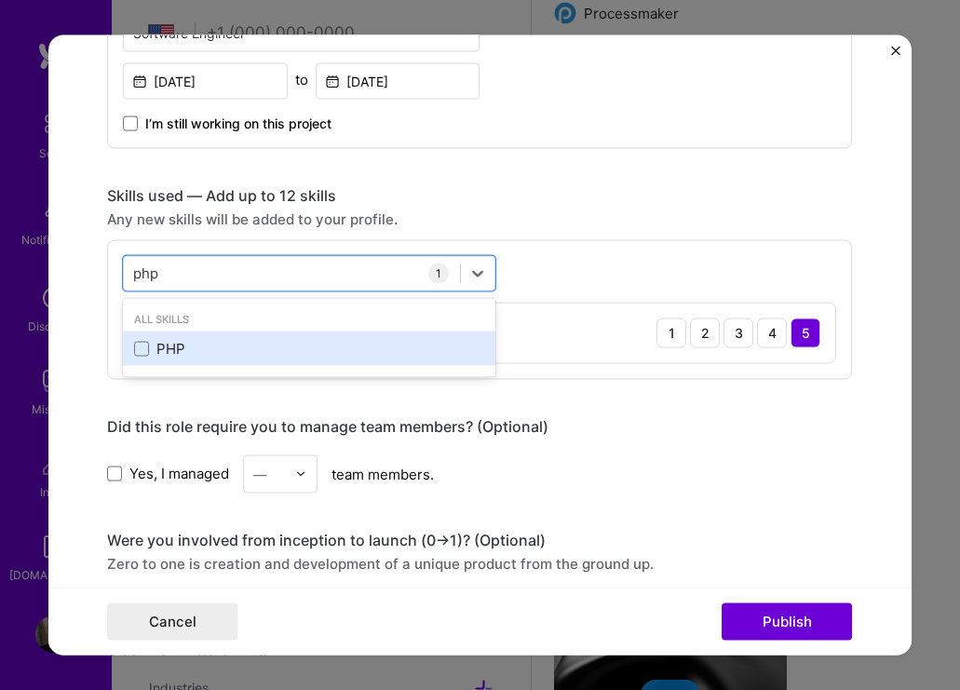
click at [164, 355] on div "PHP" at bounding box center [309, 349] width 350 height 20
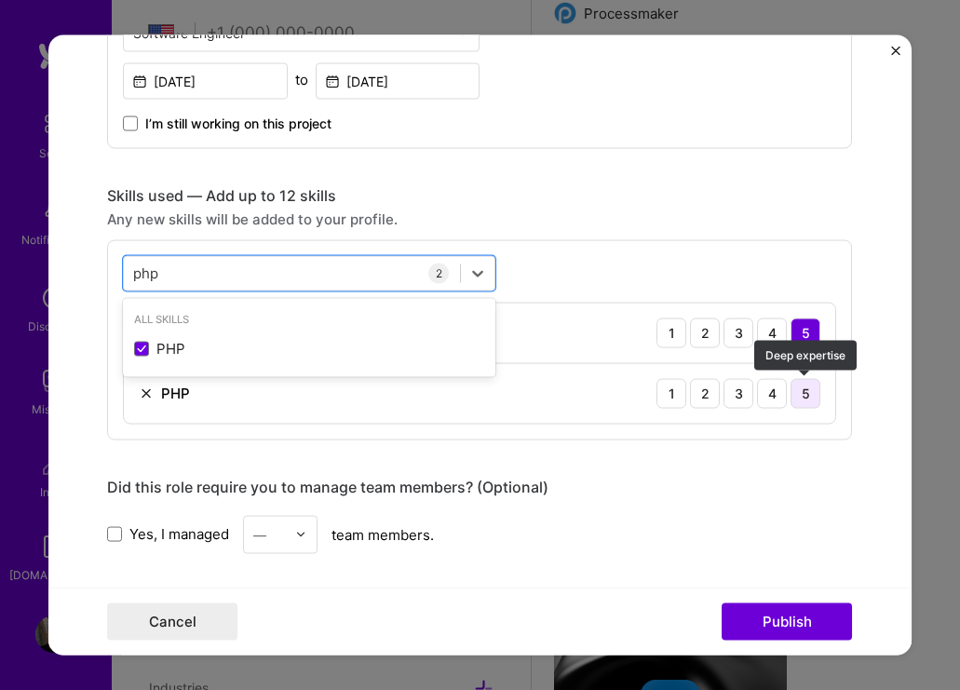
click at [806, 401] on div "5" at bounding box center [806, 393] width 30 height 30
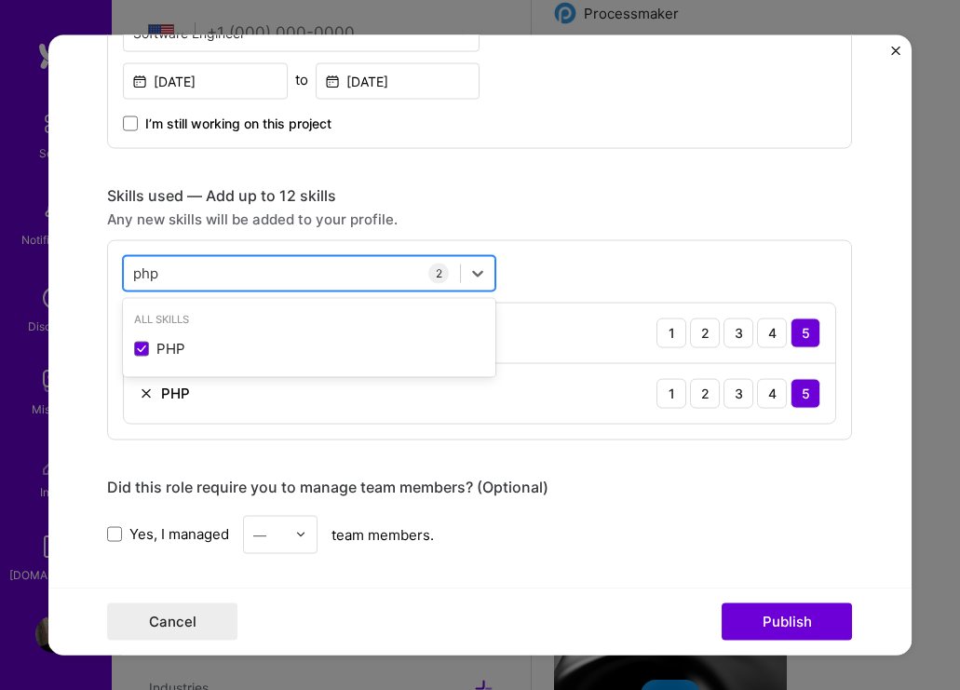
click at [253, 277] on div "php php" at bounding box center [292, 273] width 336 height 31
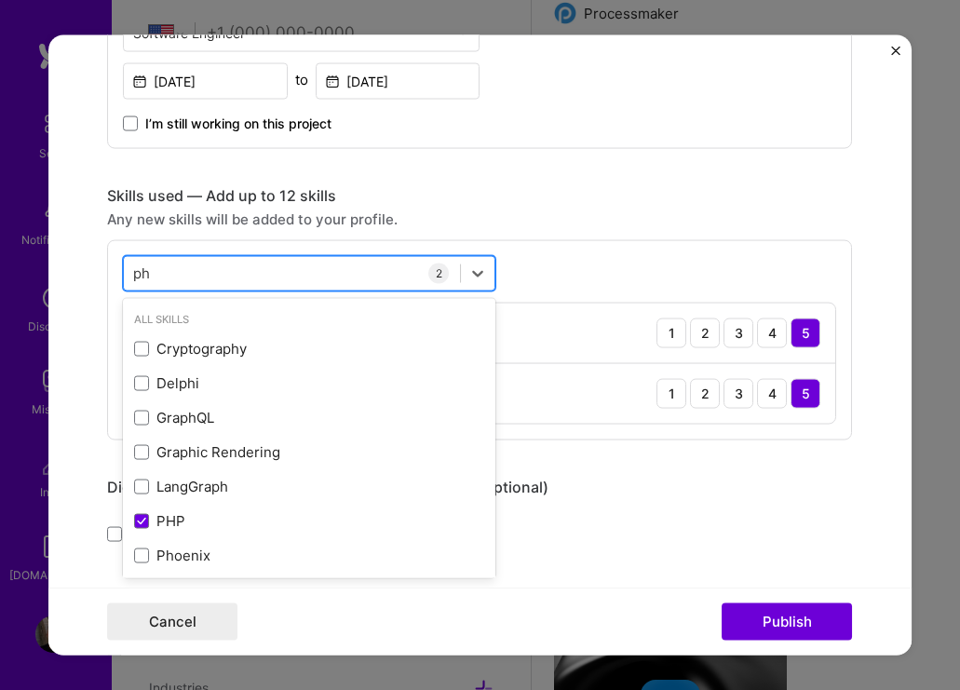
type input "p"
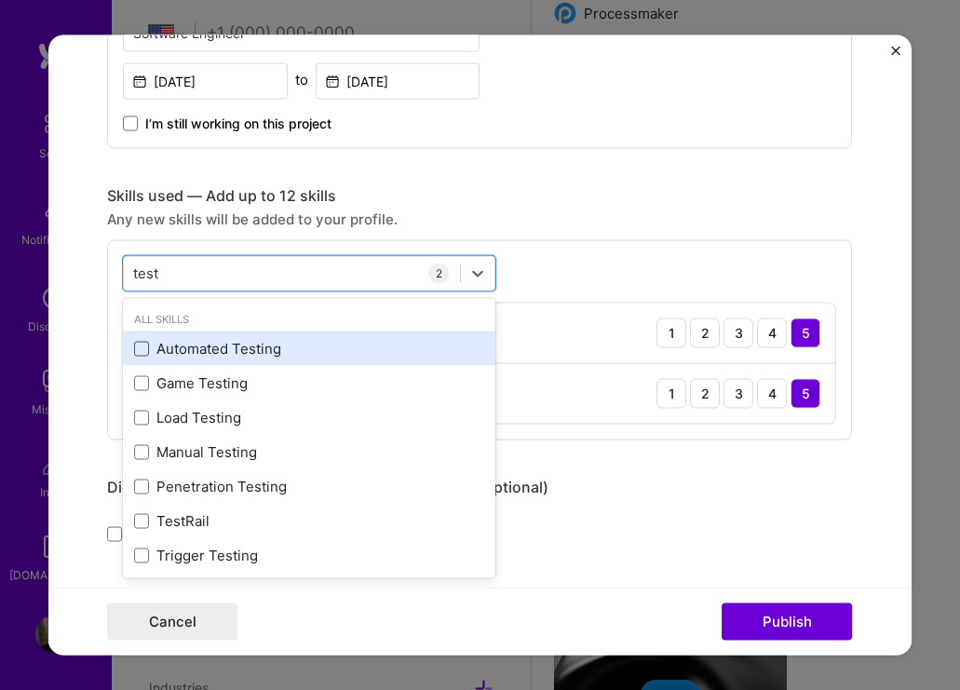
click at [145, 347] on span at bounding box center [141, 348] width 15 height 15
click at [0, 0] on input "checkbox" at bounding box center [0, 0] width 0 height 0
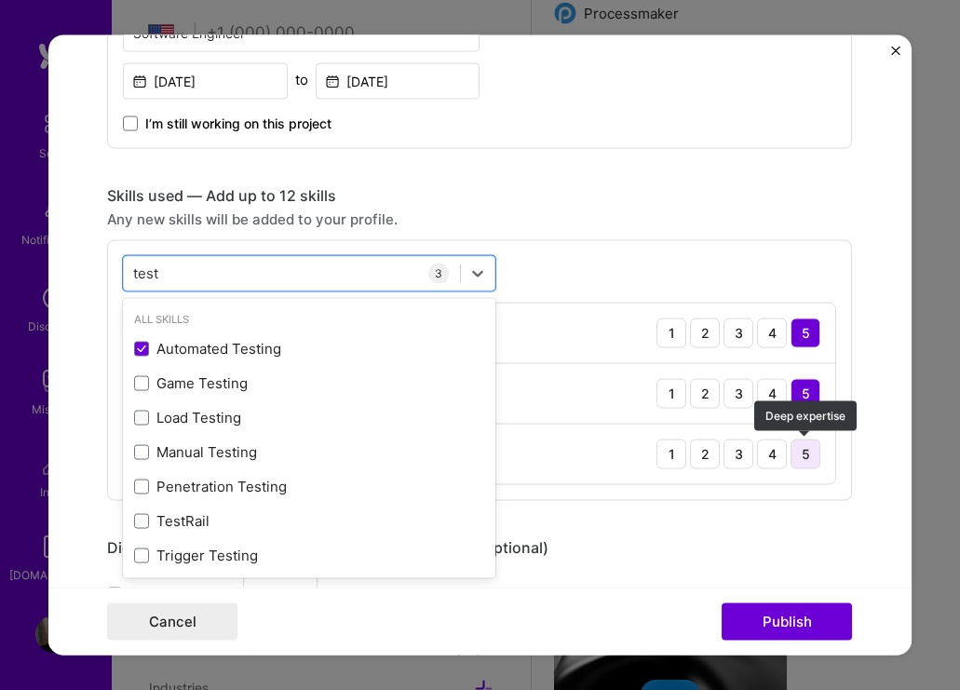
click at [801, 462] on div "5" at bounding box center [806, 454] width 30 height 30
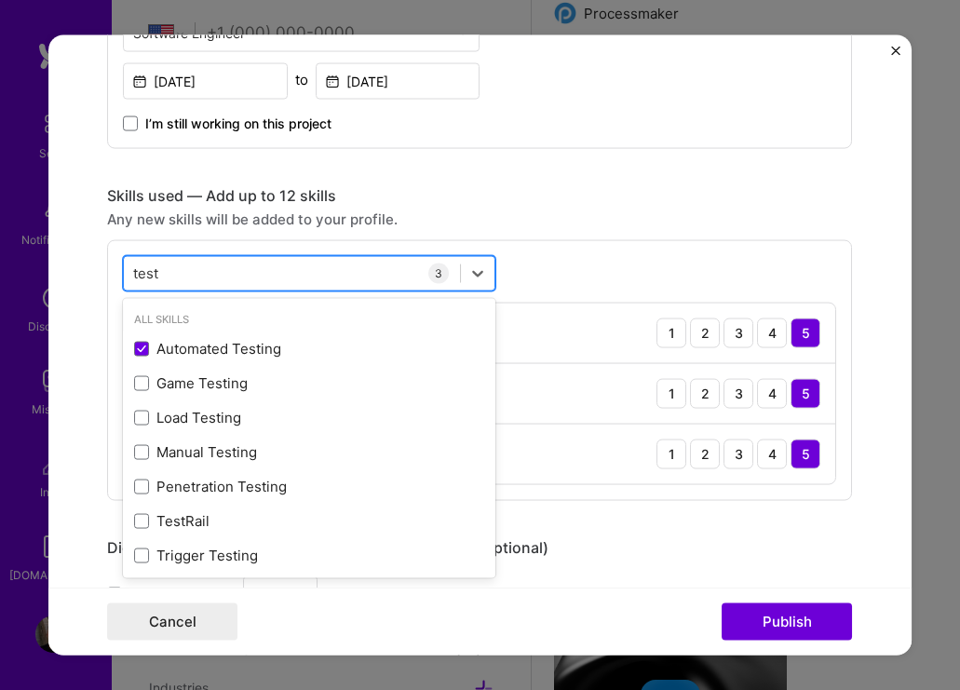
click at [284, 267] on div "test test" at bounding box center [292, 273] width 336 height 31
type input "t"
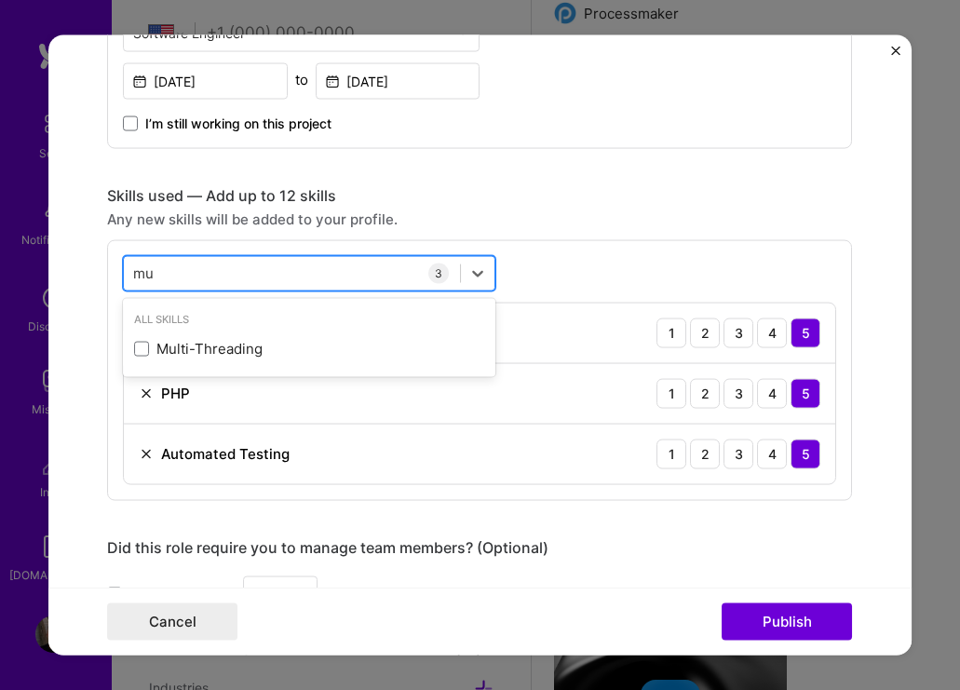
type input "m"
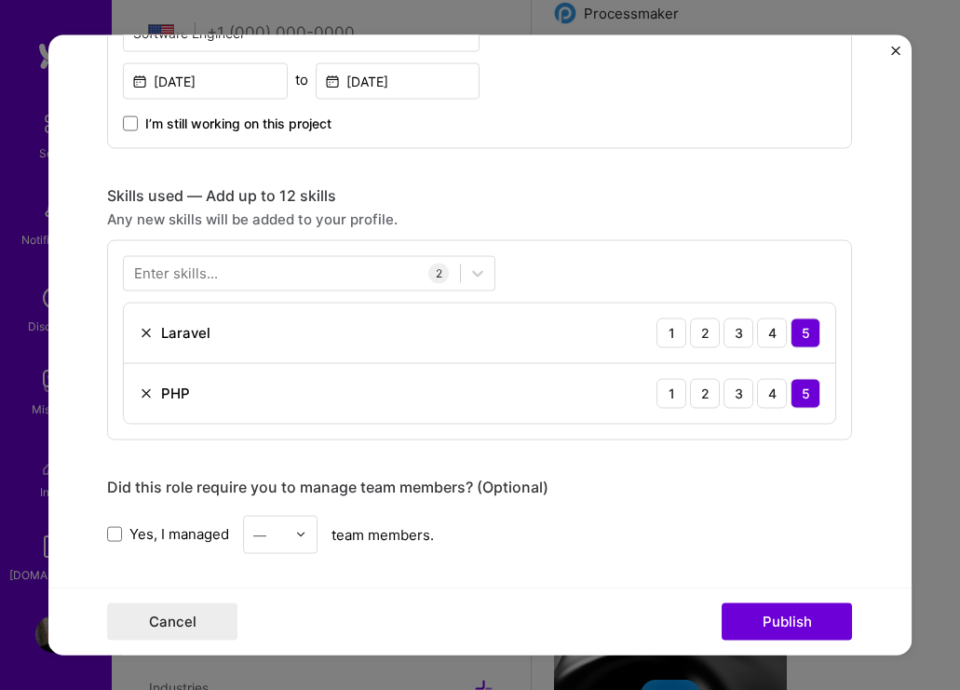
click at [604, 265] on div "Enter skills... 2 Laravel 1 2 3 4 5 PHP 1 2 3 4 5" at bounding box center [479, 339] width 745 height 200
click at [222, 279] on div at bounding box center [292, 273] width 336 height 31
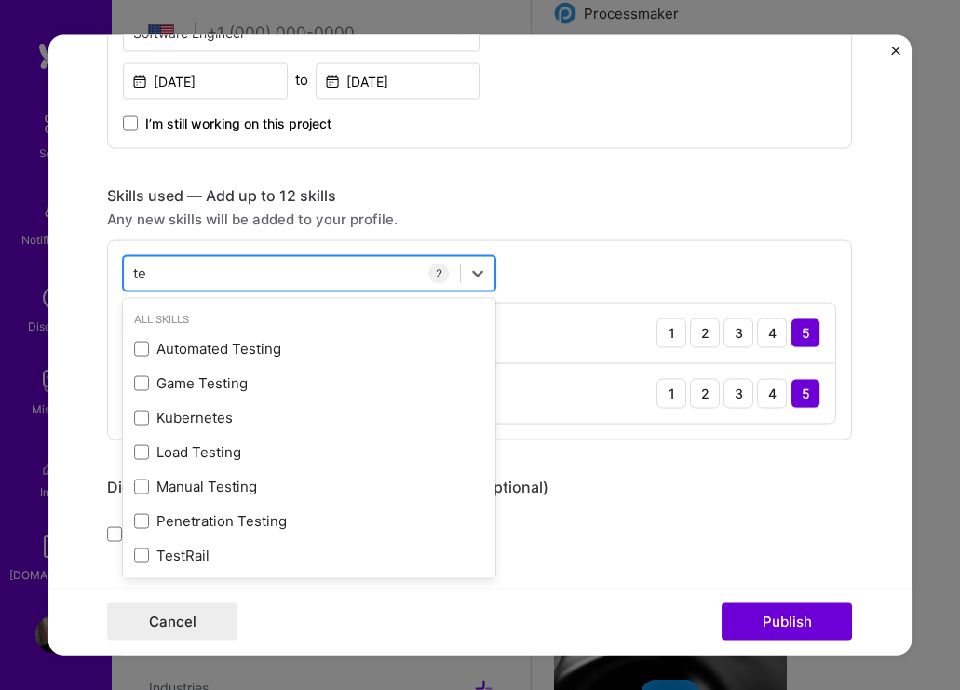
type input "t"
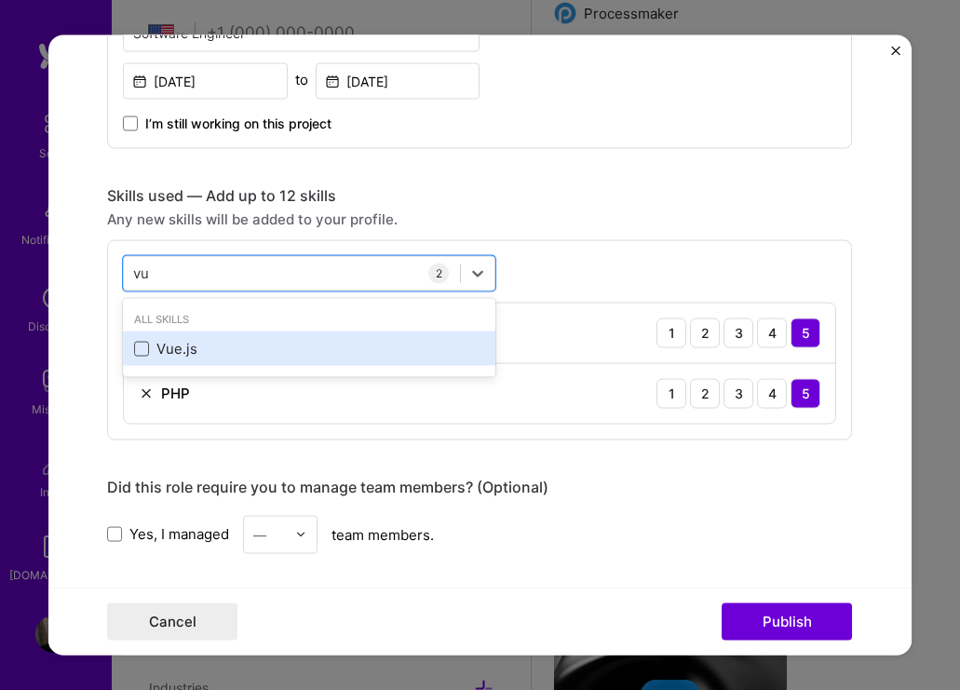
click at [139, 345] on span at bounding box center [141, 348] width 15 height 15
click at [0, 0] on input "checkbox" at bounding box center [0, 0] width 0 height 0
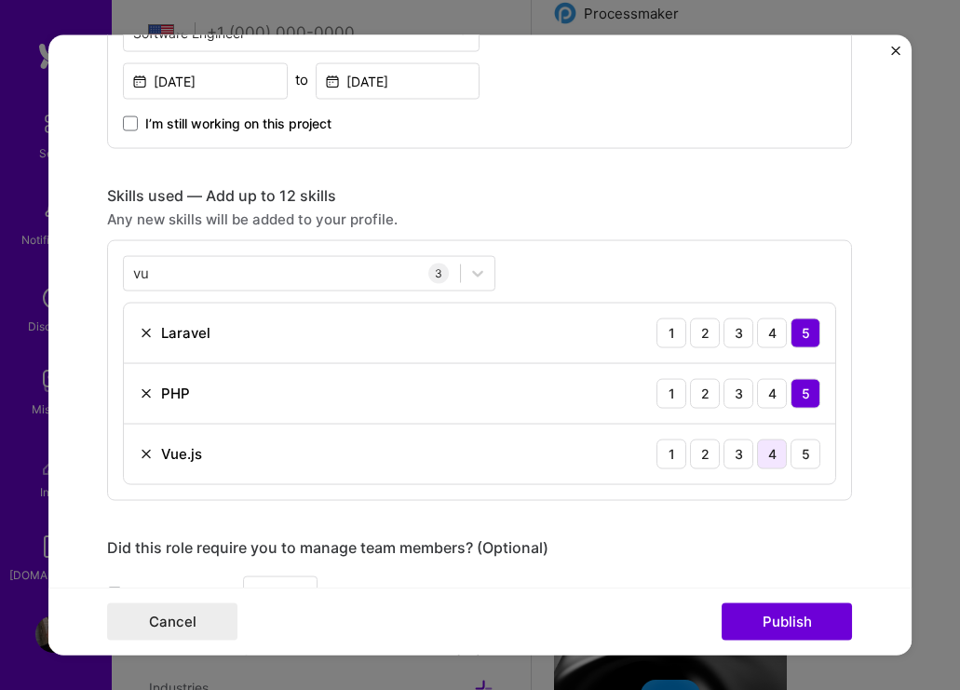
click at [772, 452] on div "4" at bounding box center [772, 454] width 30 height 30
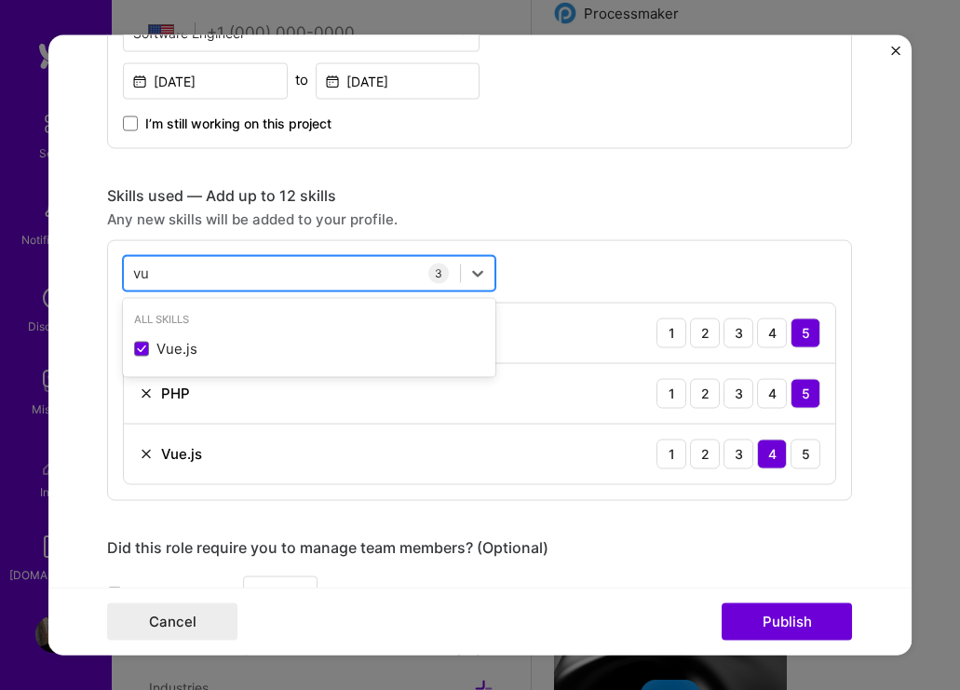
click at [241, 274] on div "[PERSON_NAME]" at bounding box center [292, 273] width 336 height 31
type input "v"
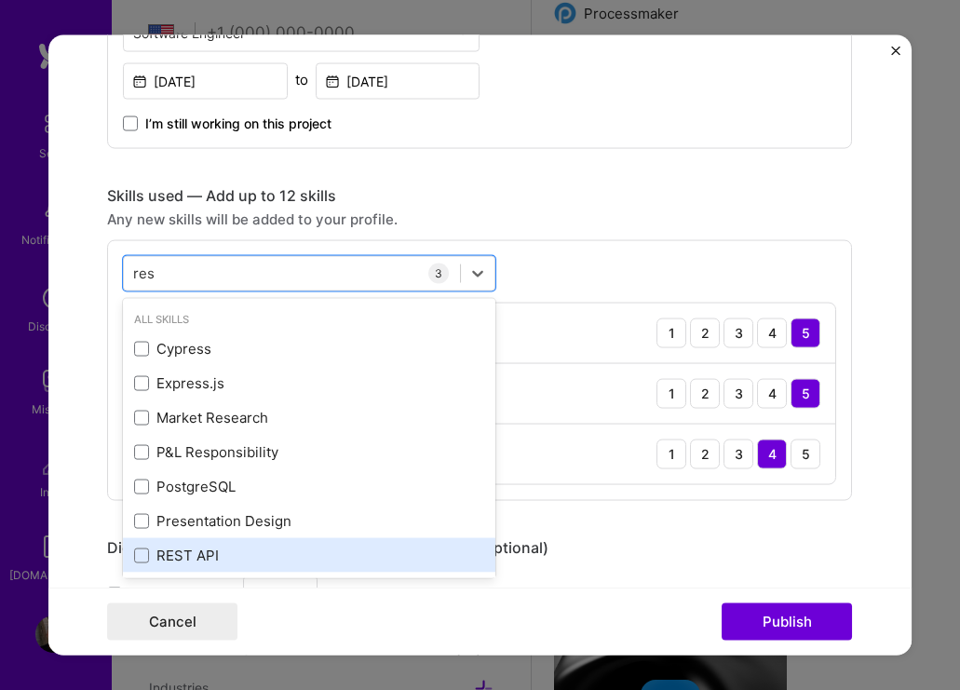
click at [128, 558] on div "REST API" at bounding box center [309, 555] width 373 height 34
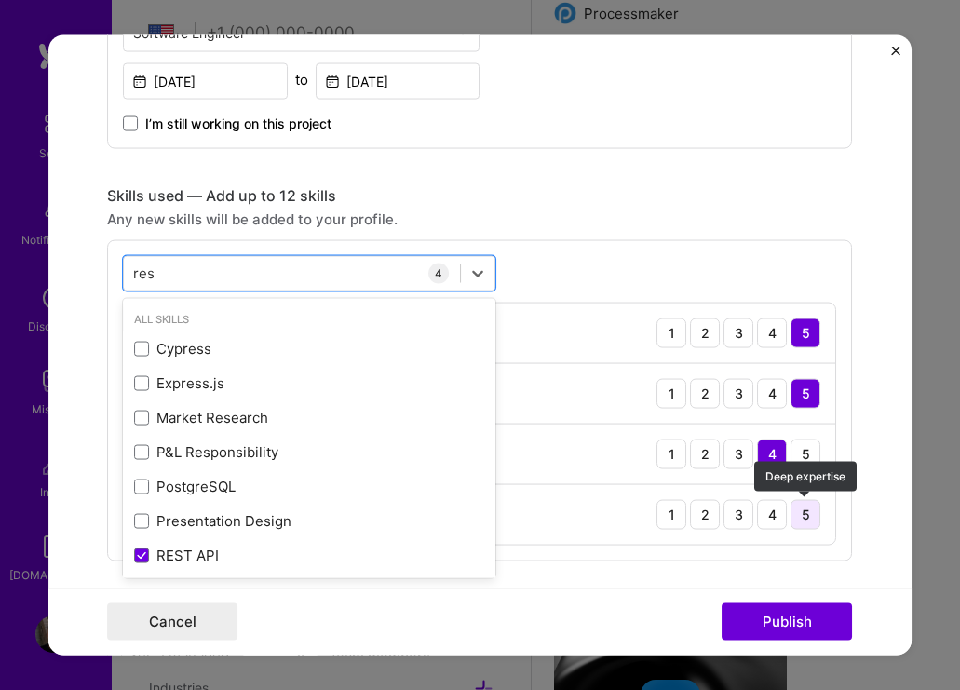
click at [801, 515] on div "5" at bounding box center [806, 514] width 30 height 30
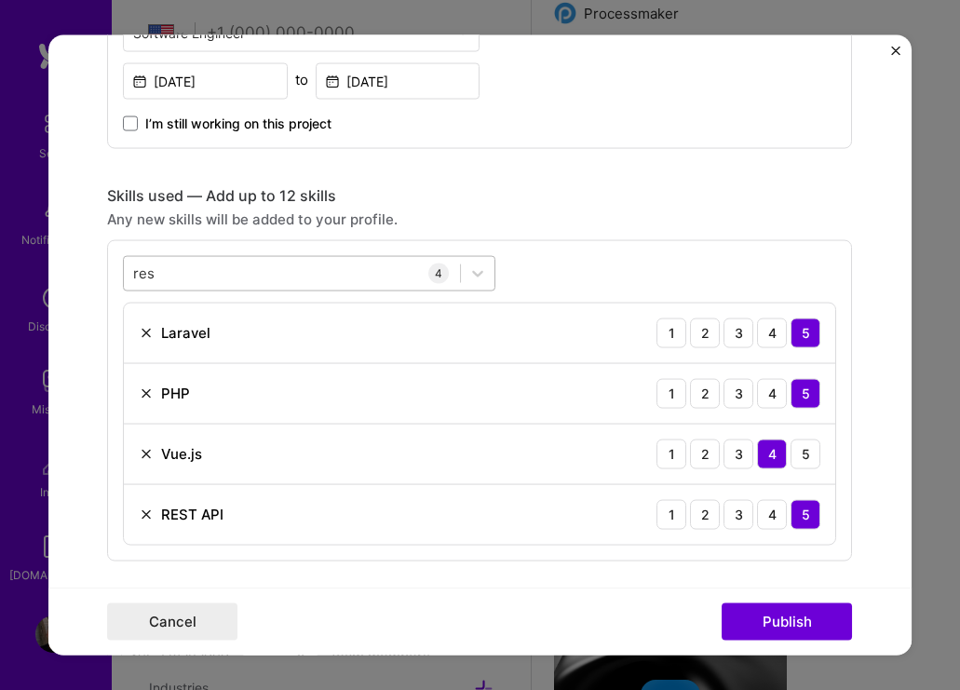
click at [307, 269] on div "res res" at bounding box center [292, 273] width 336 height 31
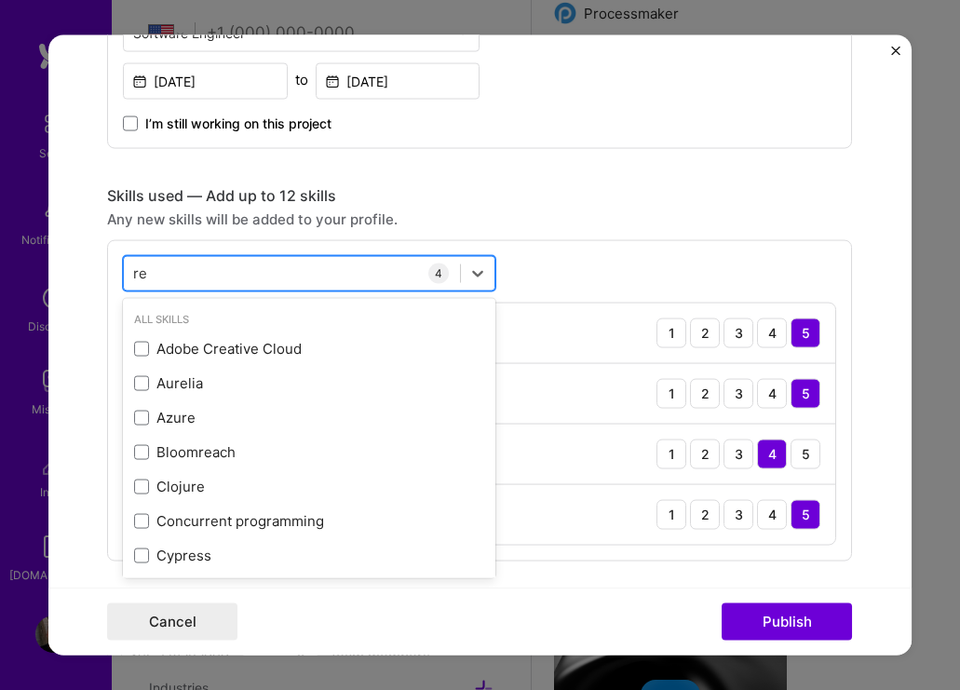
type input "r"
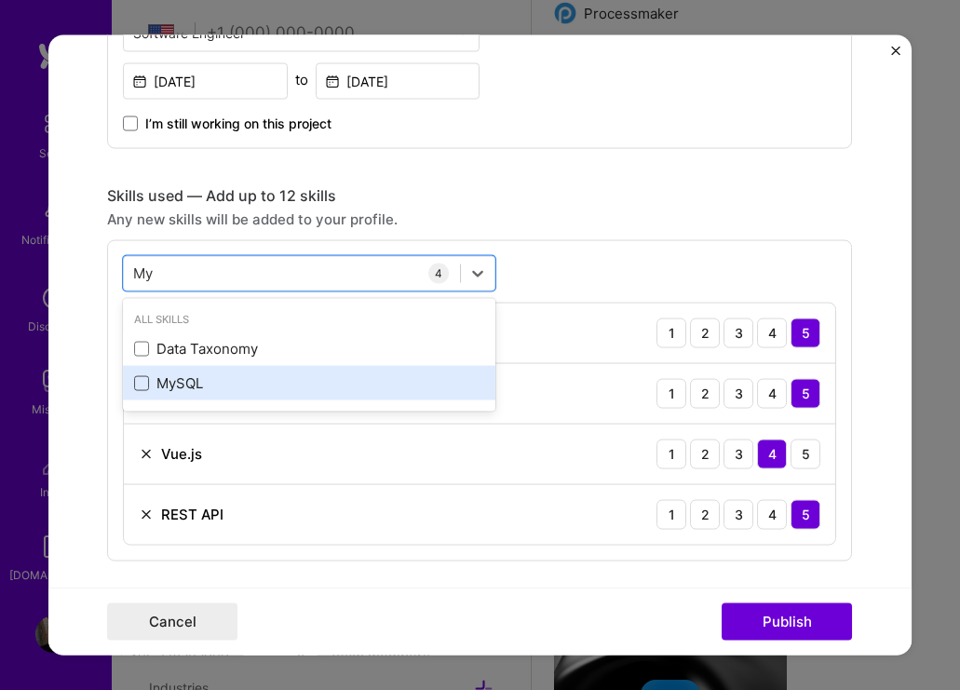
click at [143, 390] on span at bounding box center [141, 382] width 15 height 15
click at [0, 0] on input "checkbox" at bounding box center [0, 0] width 0 height 0
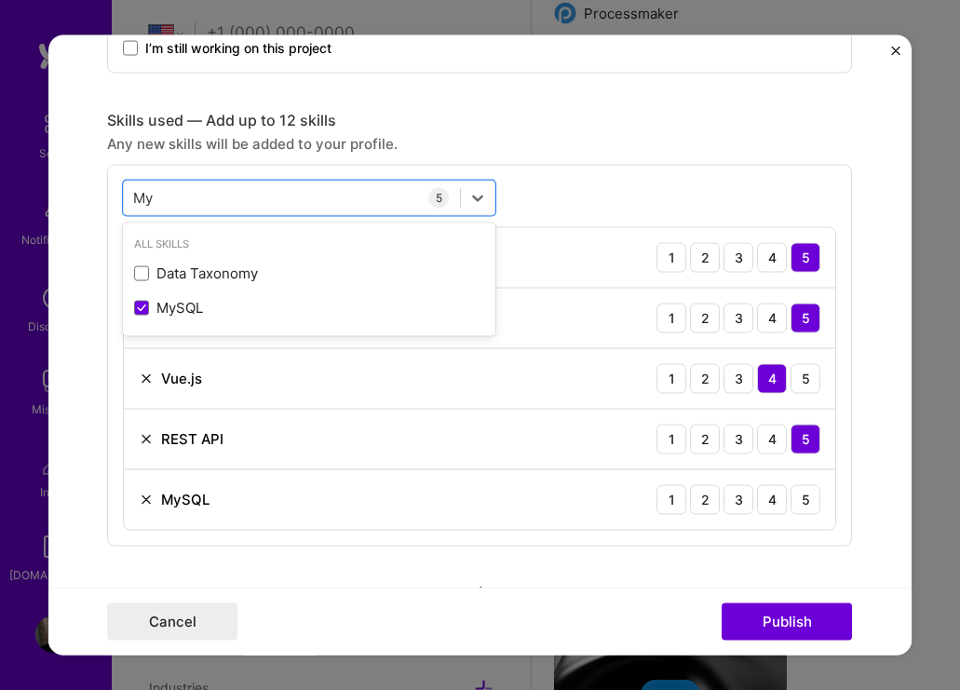
scroll to position [863, 0]
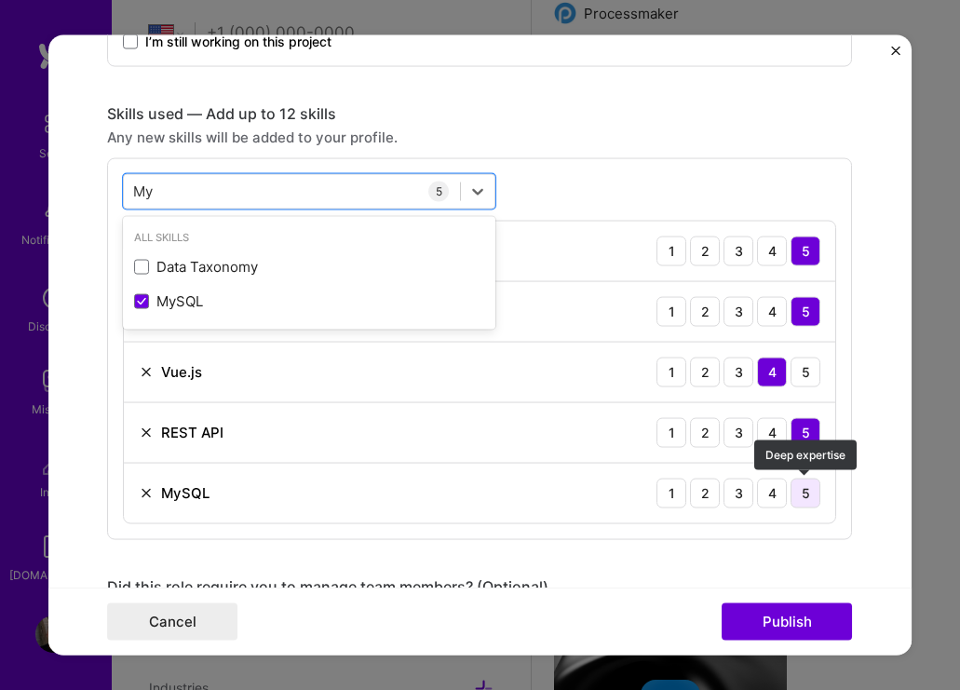
click at [802, 492] on div "5" at bounding box center [806, 493] width 30 height 30
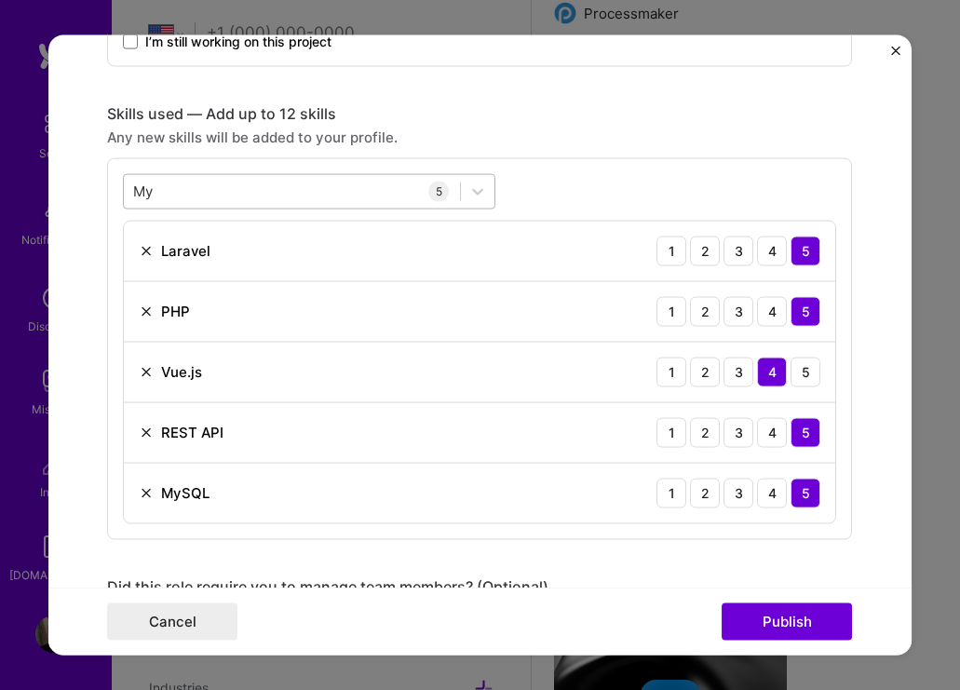
click at [273, 186] on div "My My" at bounding box center [292, 191] width 336 height 31
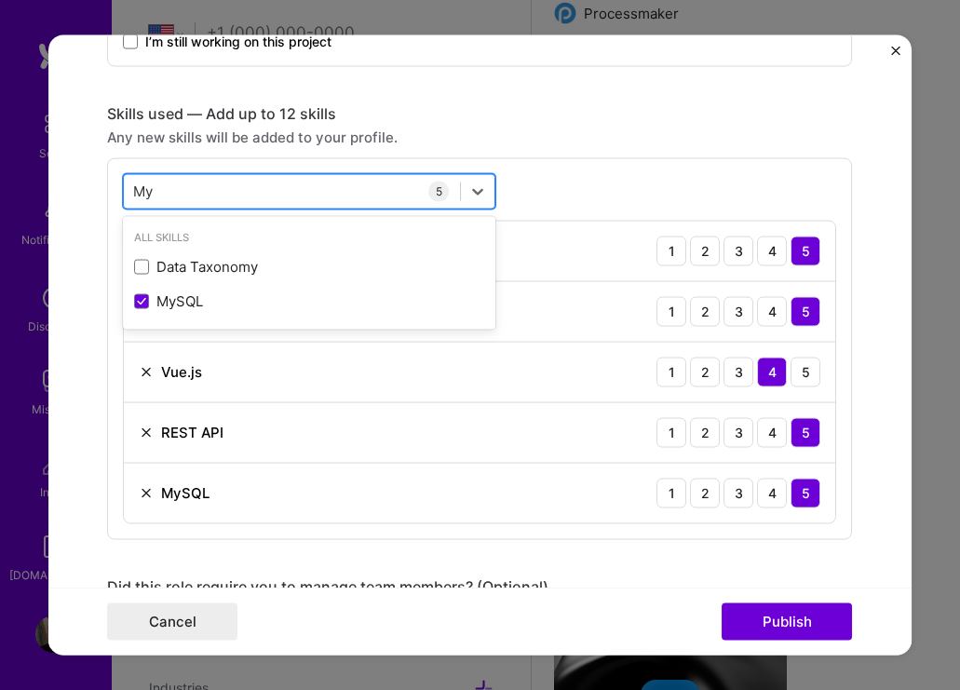
type input "M"
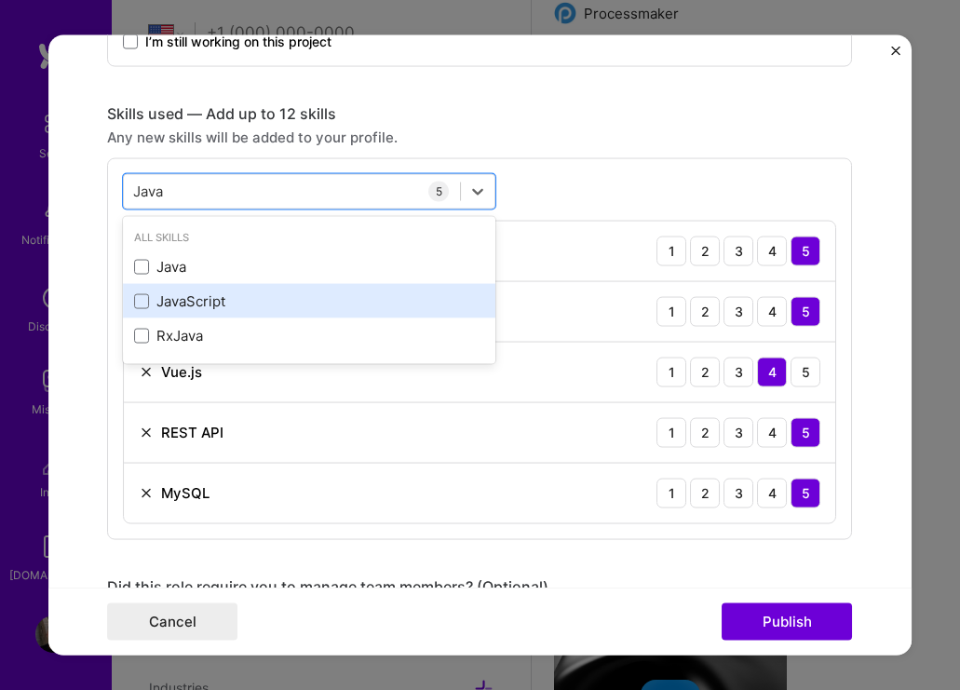
click at [134, 294] on label at bounding box center [141, 300] width 15 height 15
click at [0, 0] on input "checkbox" at bounding box center [0, 0] width 0 height 0
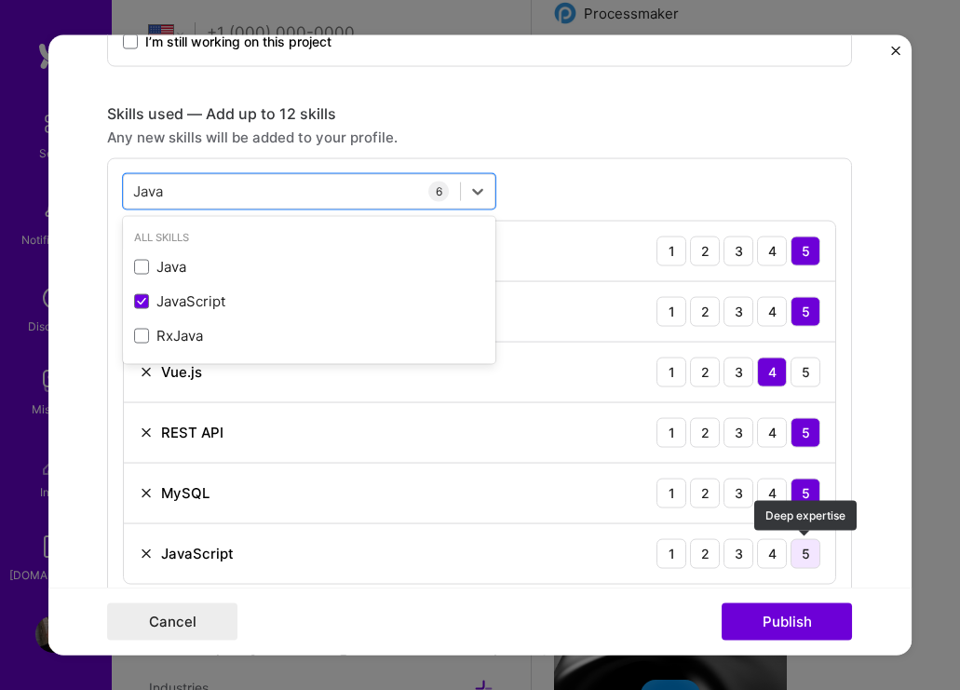
click at [797, 552] on div "5" at bounding box center [806, 553] width 30 height 30
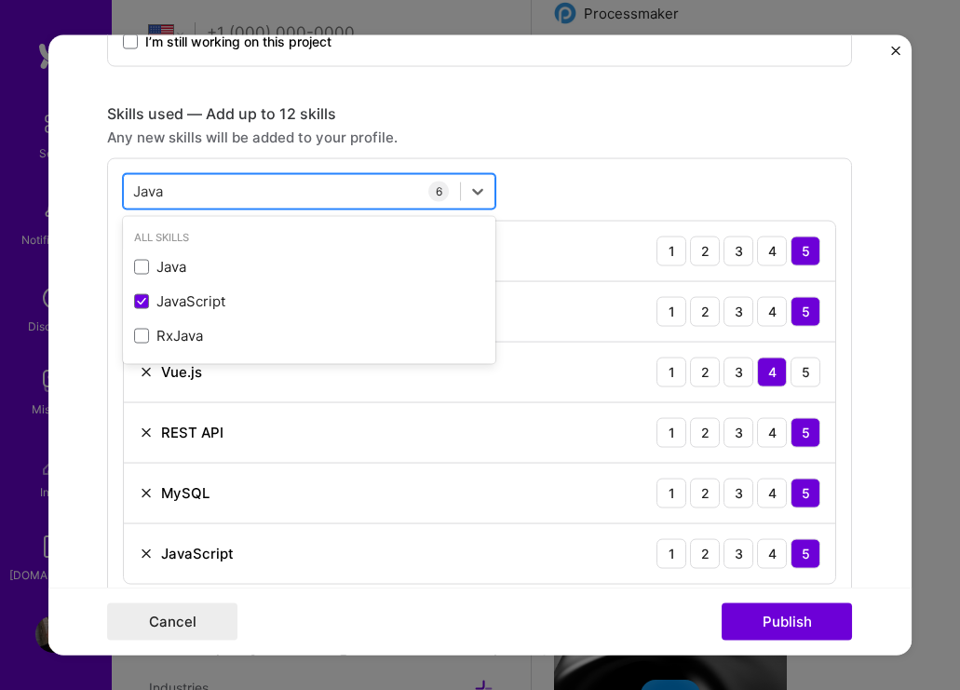
click at [292, 198] on div "Java Java" at bounding box center [292, 191] width 336 height 31
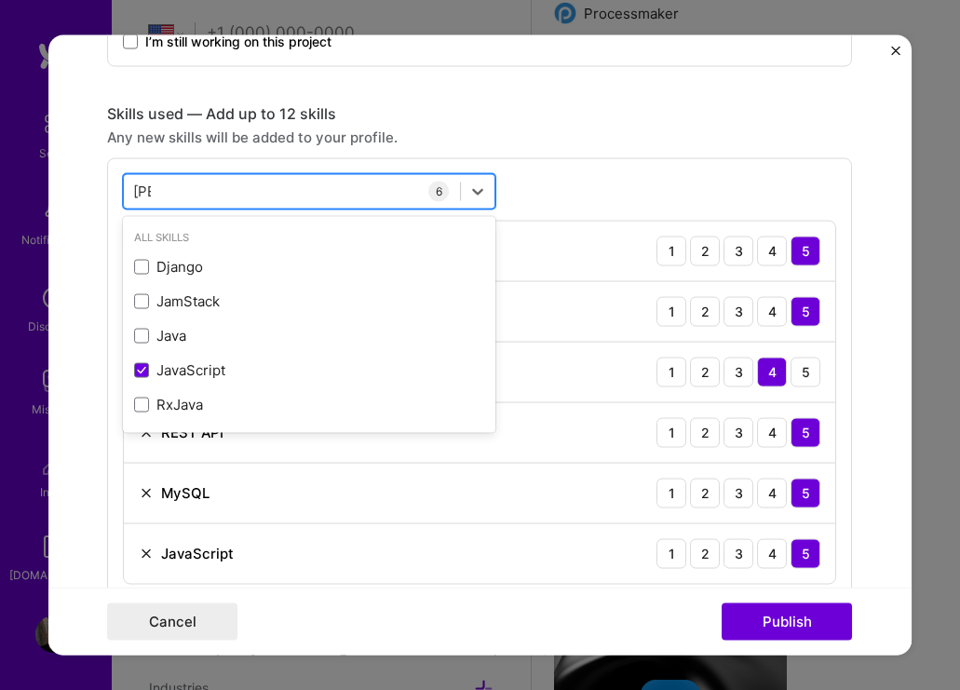
type input "J"
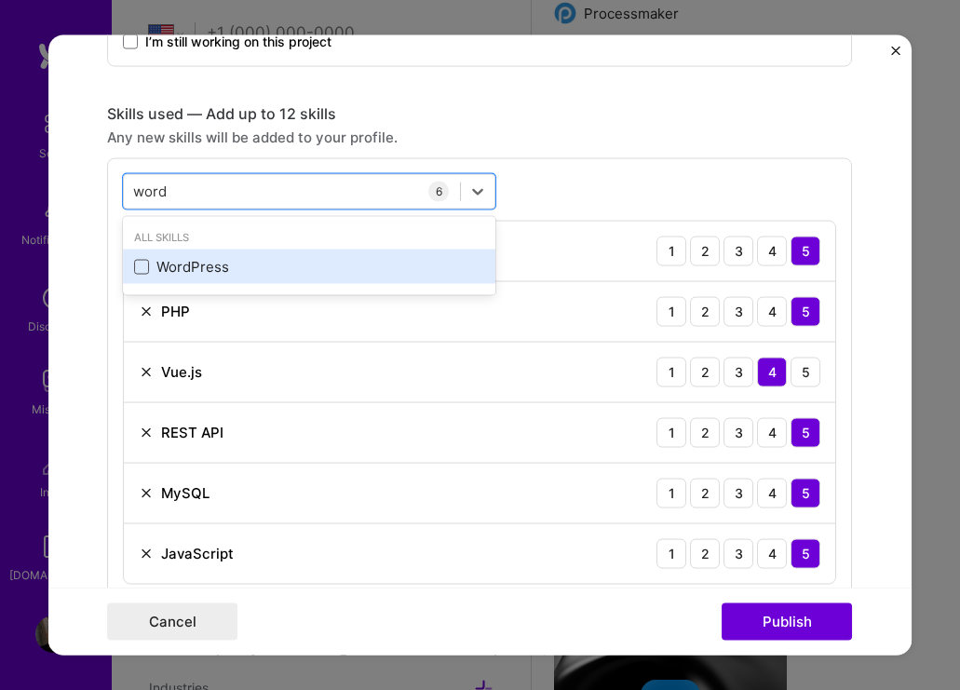
click at [144, 271] on span at bounding box center [141, 266] width 15 height 15
click at [0, 0] on input "checkbox" at bounding box center [0, 0] width 0 height 0
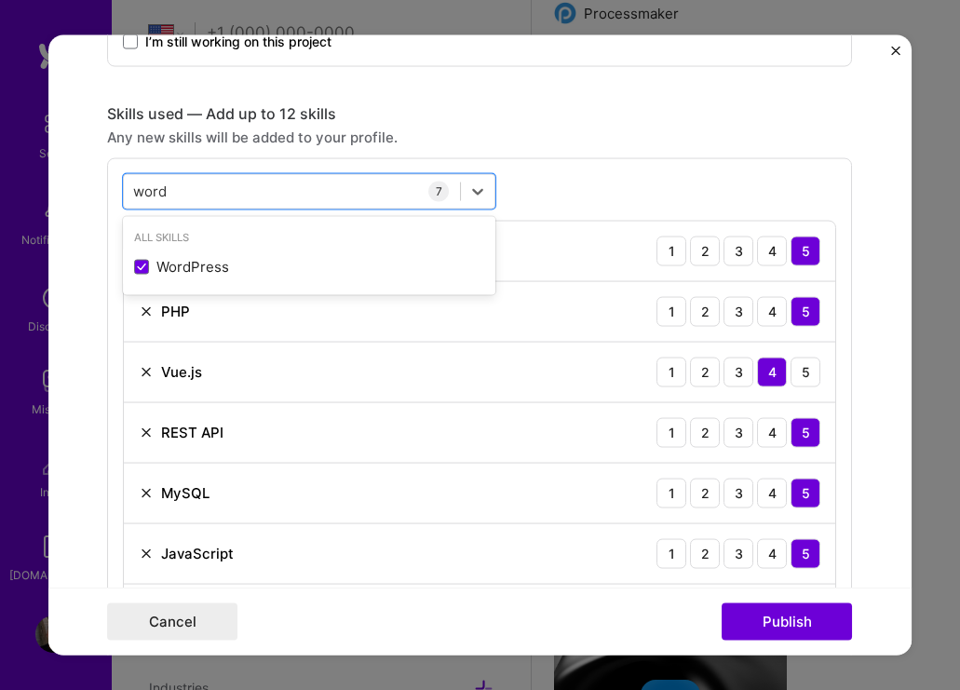
click at [543, 168] on div "option WordPress, selected. option WordPress selected, 0 of 2. 1 result availab…" at bounding box center [479, 408] width 745 height 503
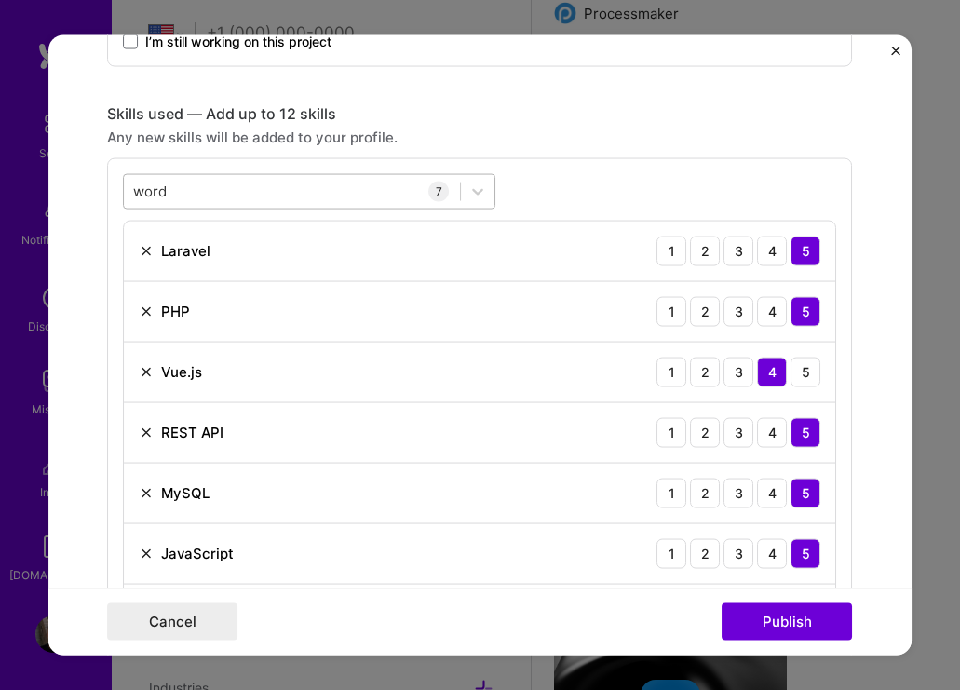
click at [239, 187] on div "word word" at bounding box center [292, 191] width 336 height 31
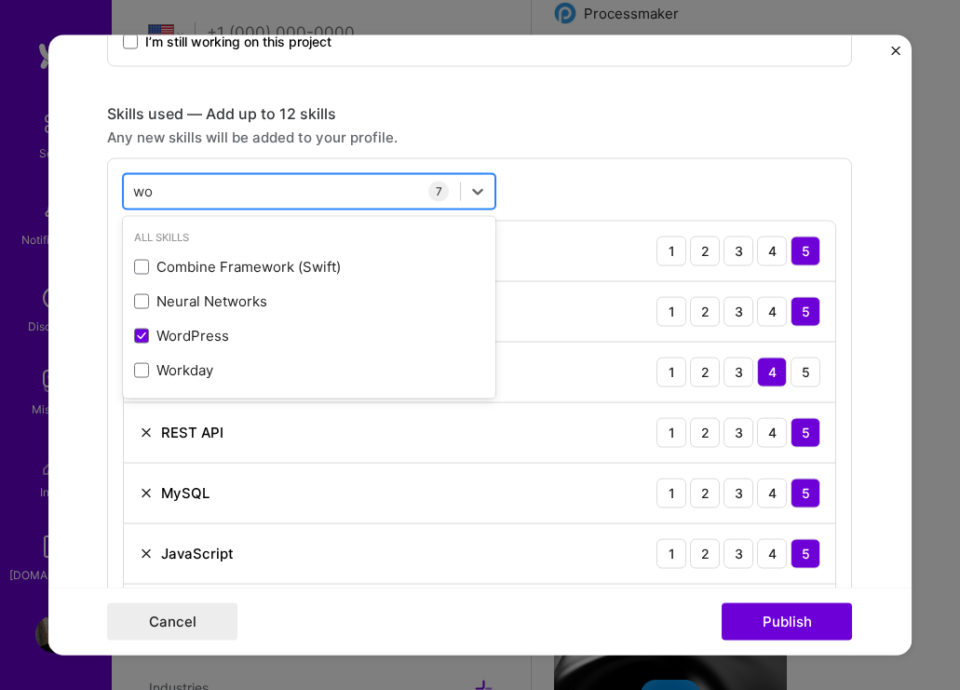
type input "w"
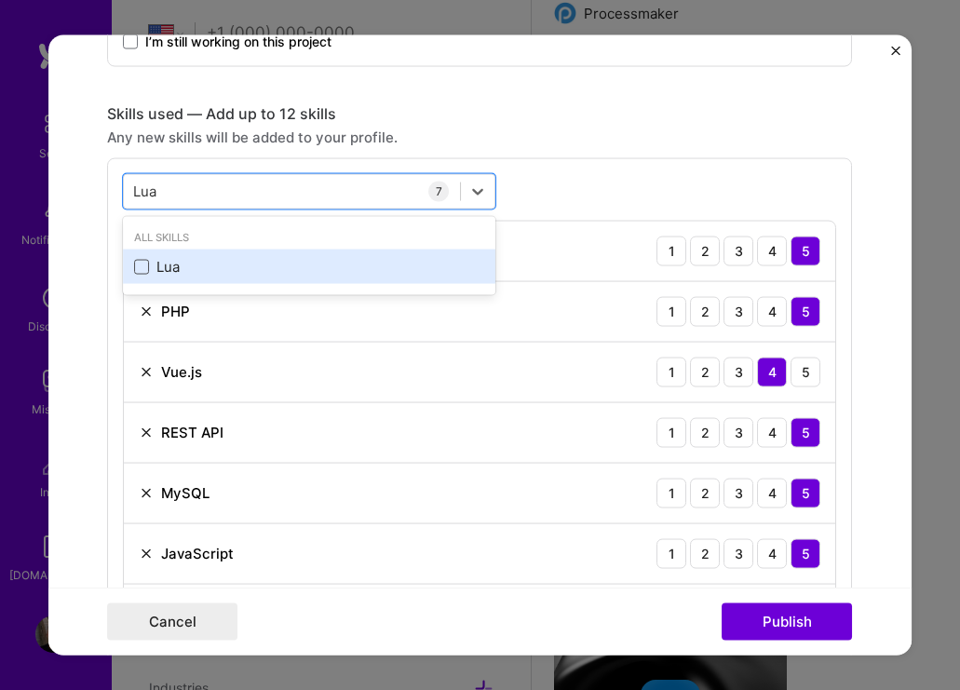
click at [143, 270] on span at bounding box center [141, 266] width 15 height 15
click at [0, 0] on input "checkbox" at bounding box center [0, 0] width 0 height 0
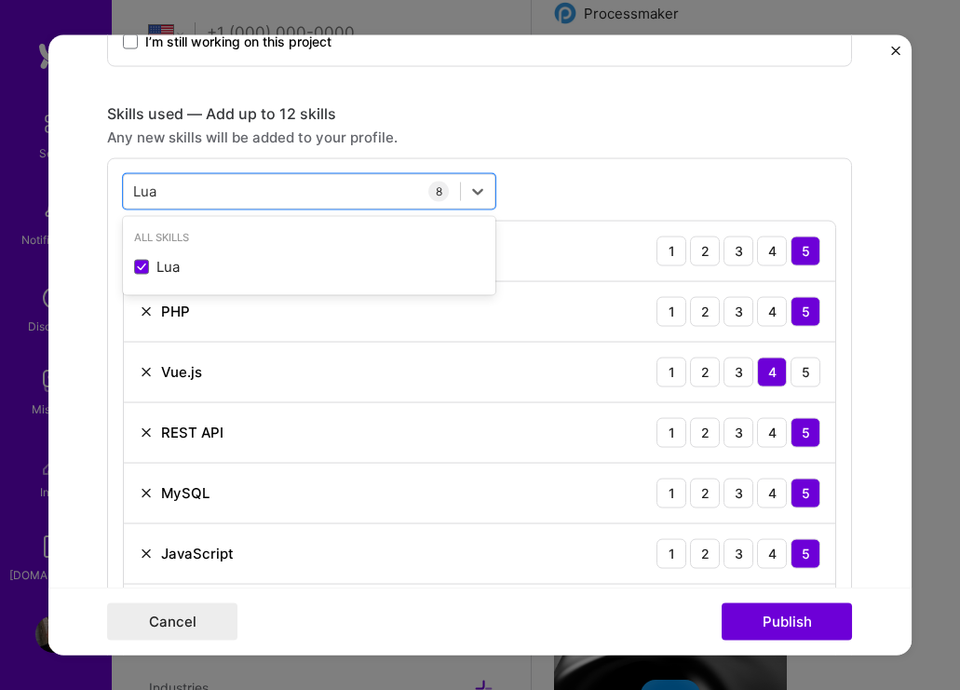
click at [641, 190] on div "option Lua, selected. option Lua selected, 0 of 2. 1 result available for searc…" at bounding box center [479, 439] width 745 height 564
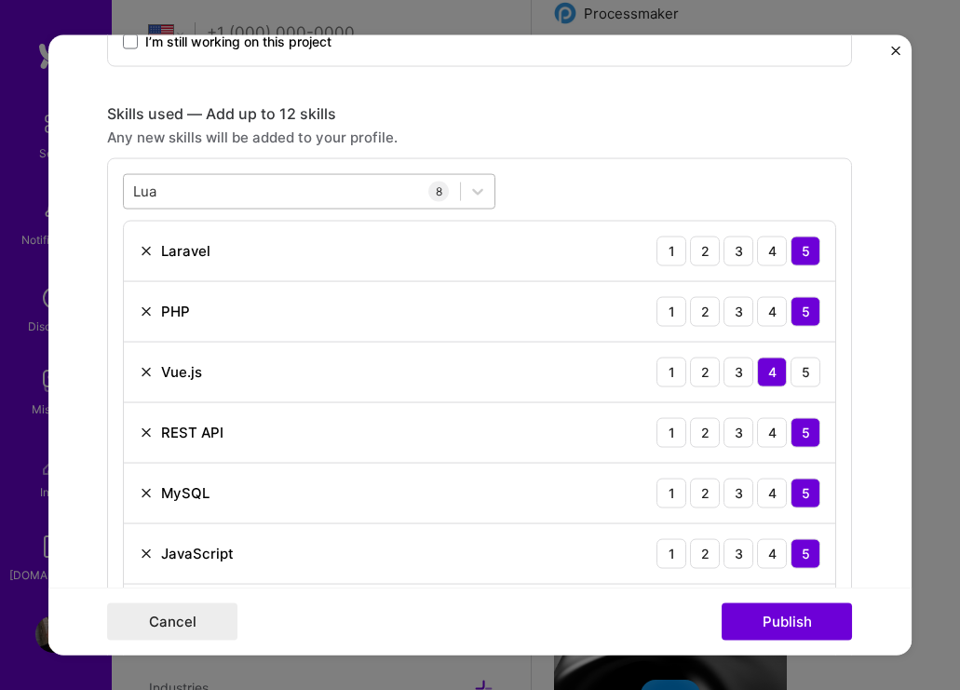
click at [240, 196] on div "Lua Lua" at bounding box center [292, 191] width 336 height 31
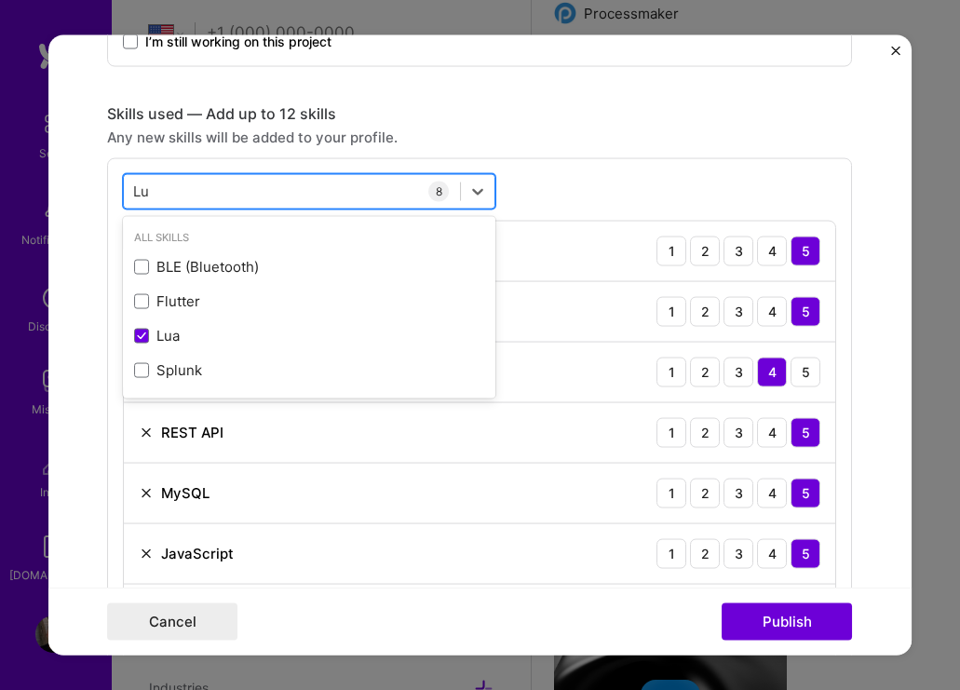
type input "L"
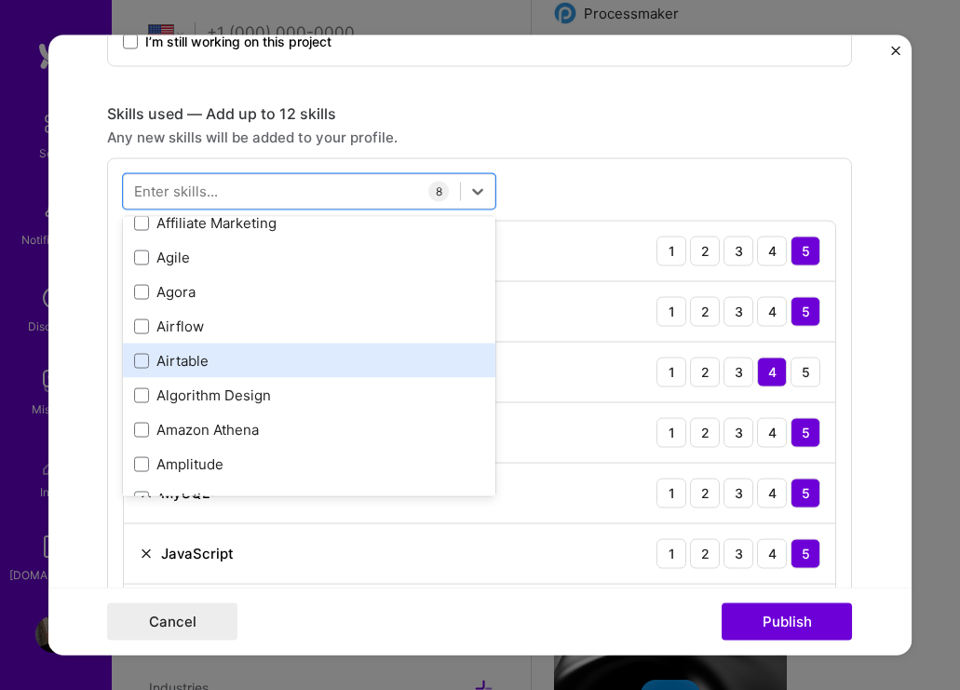
scroll to position [697, 0]
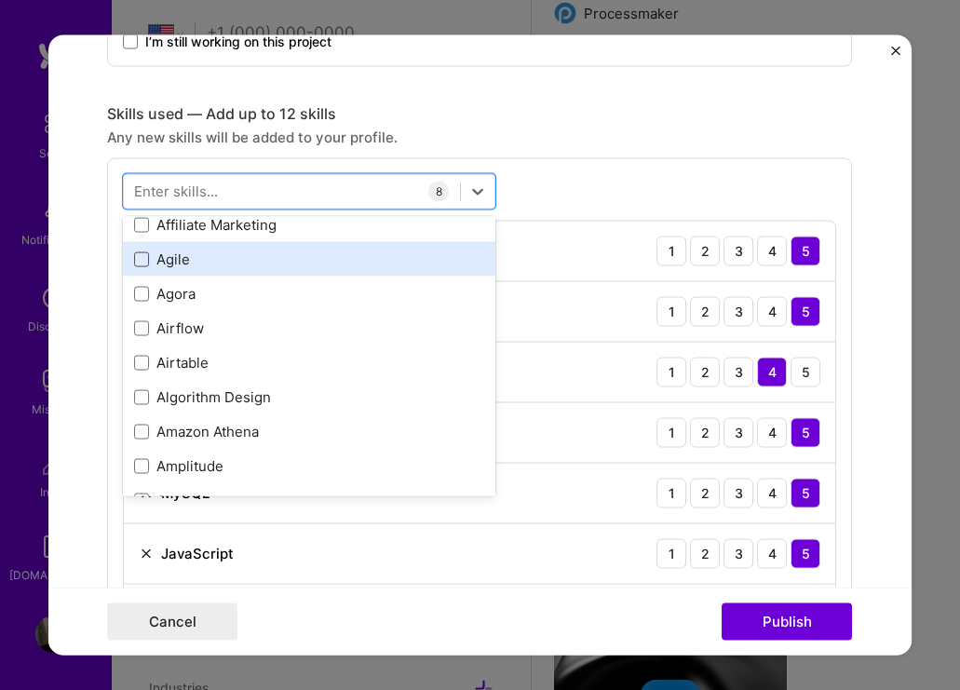
click at [146, 258] on span at bounding box center [141, 259] width 15 height 15
click at [0, 0] on input "checkbox" at bounding box center [0, 0] width 0 height 0
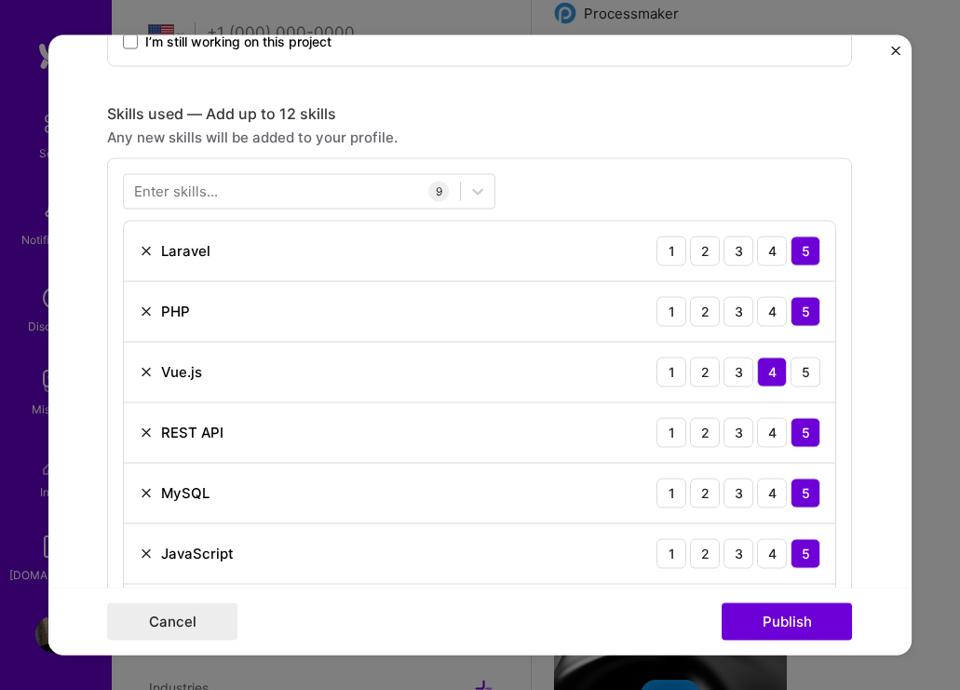
click at [552, 190] on div "Enter skills... 9 Laravel 1 2 3 4 5 PHP 1 2 3 4 5 Vue.js 1 2 3 4 5 REST API 1 2…" at bounding box center [479, 469] width 745 height 624
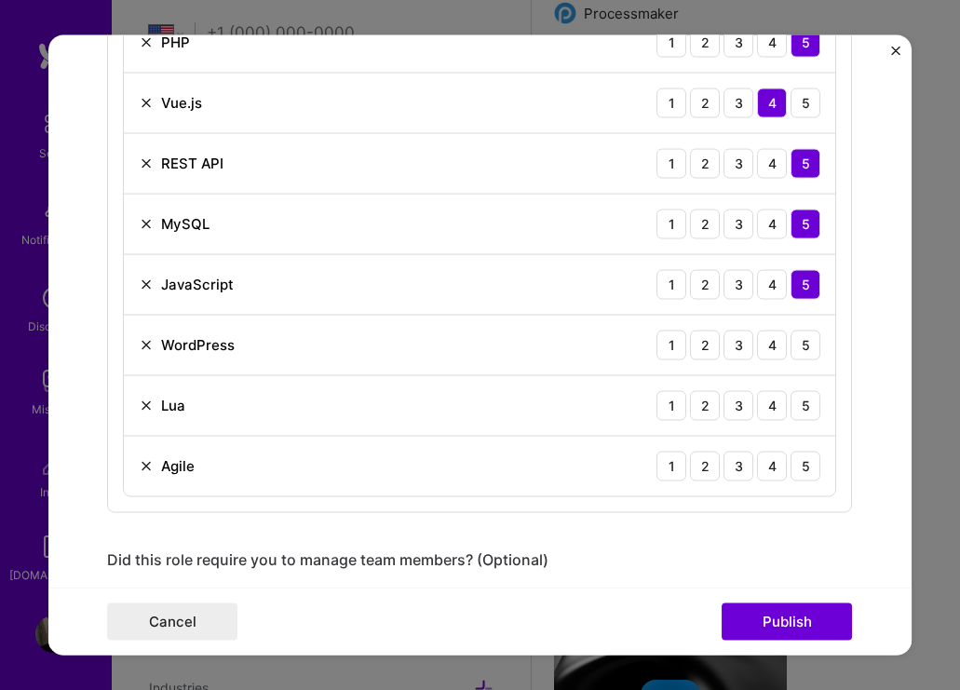
scroll to position [1155, 0]
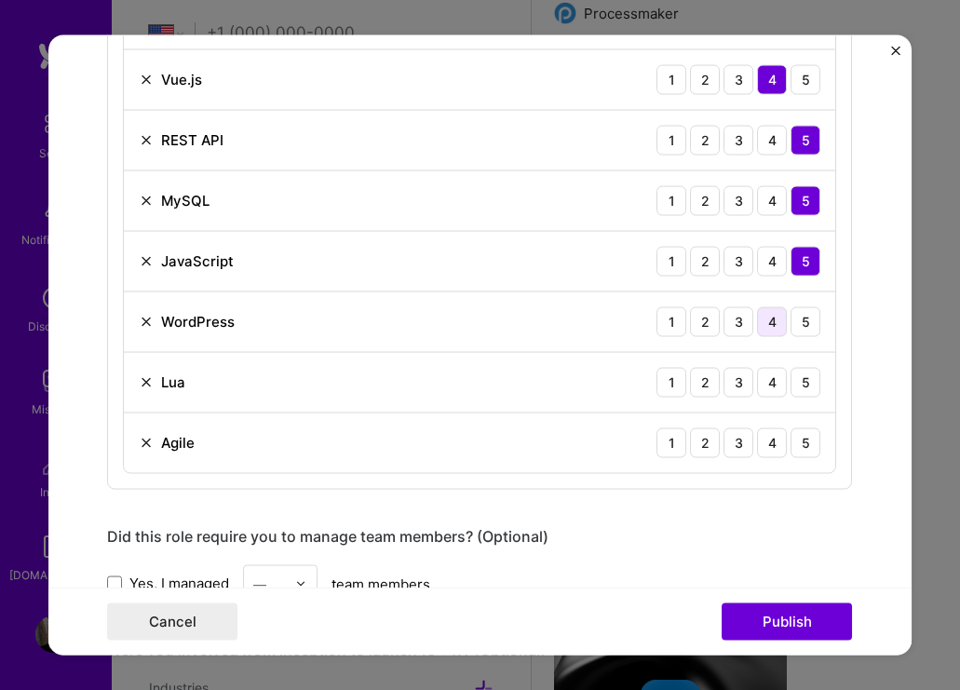
click at [774, 323] on div "4" at bounding box center [772, 322] width 30 height 30
click at [805, 388] on div "5" at bounding box center [806, 382] width 30 height 30
click at [777, 382] on div "4" at bounding box center [772, 382] width 30 height 30
click at [805, 445] on div "5" at bounding box center [806, 443] width 30 height 30
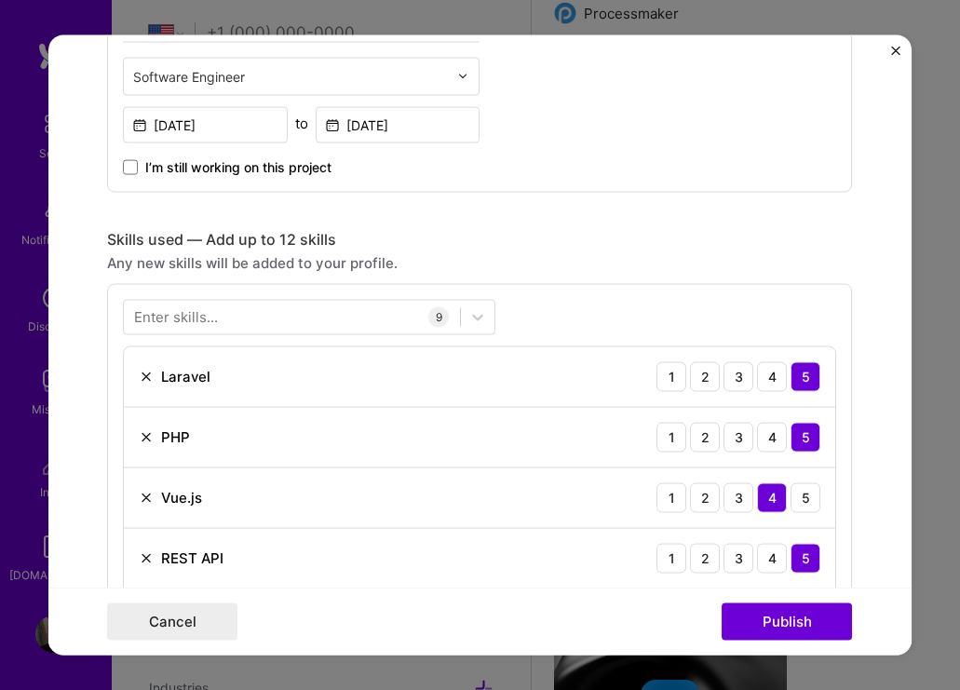
scroll to position [723, 0]
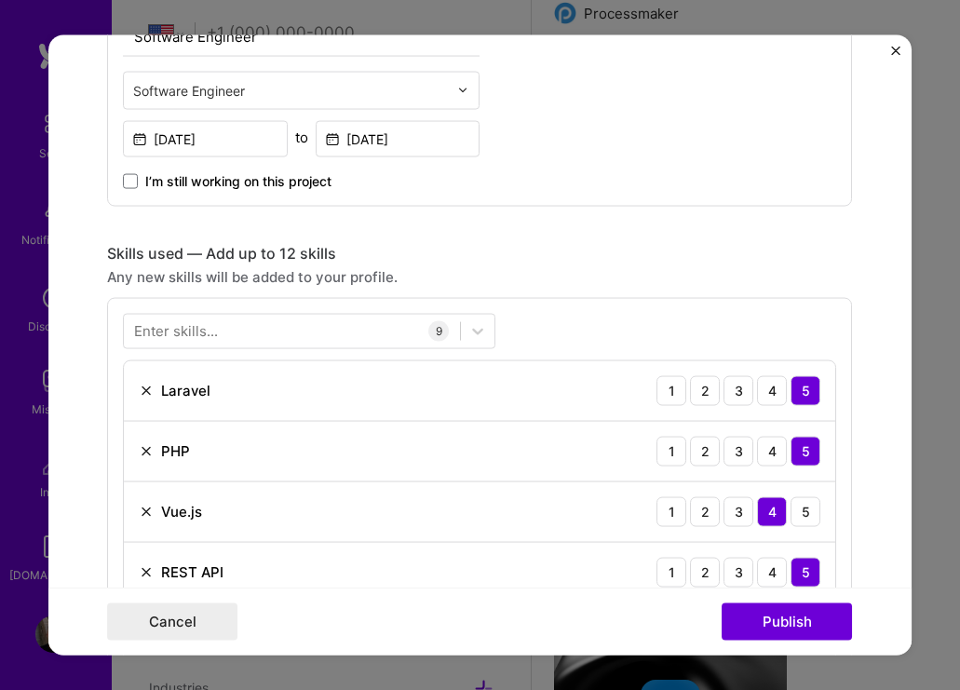
click at [212, 335] on div "Enter skills..." at bounding box center [176, 331] width 84 height 20
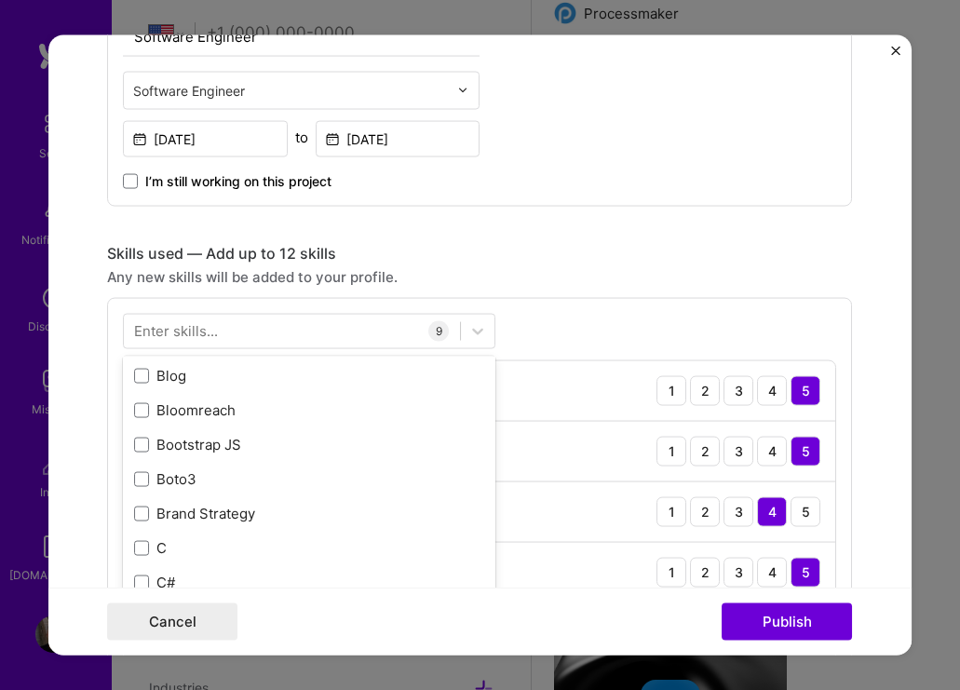
scroll to position [1808, 0]
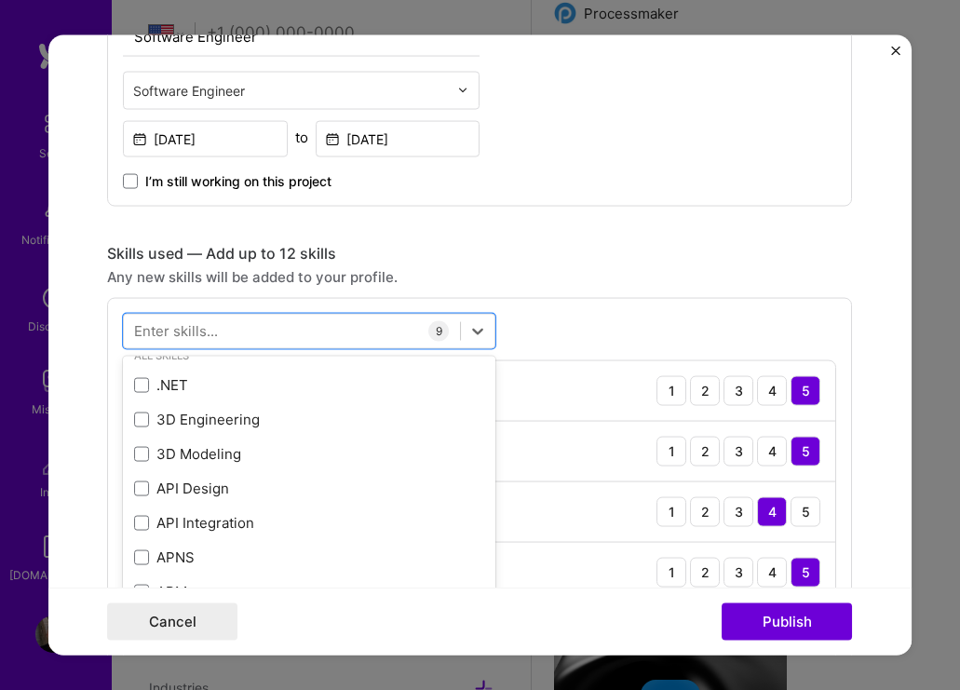
click at [559, 329] on div "option Agile, selected. option .NET focused, 0 of 2. 378 results available. Use…" at bounding box center [479, 609] width 745 height 624
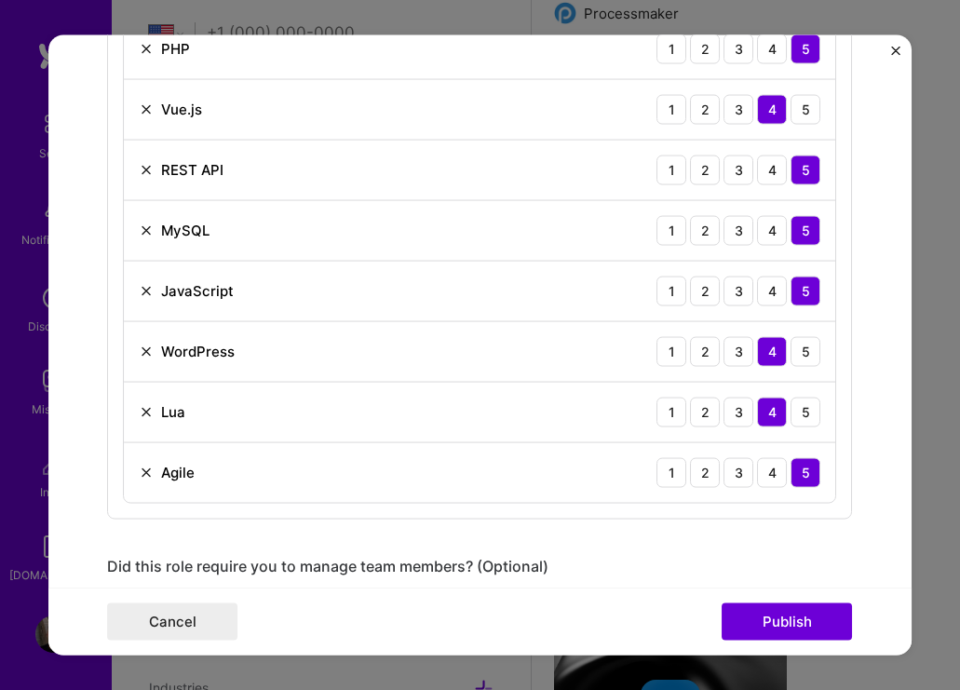
scroll to position [1242, 0]
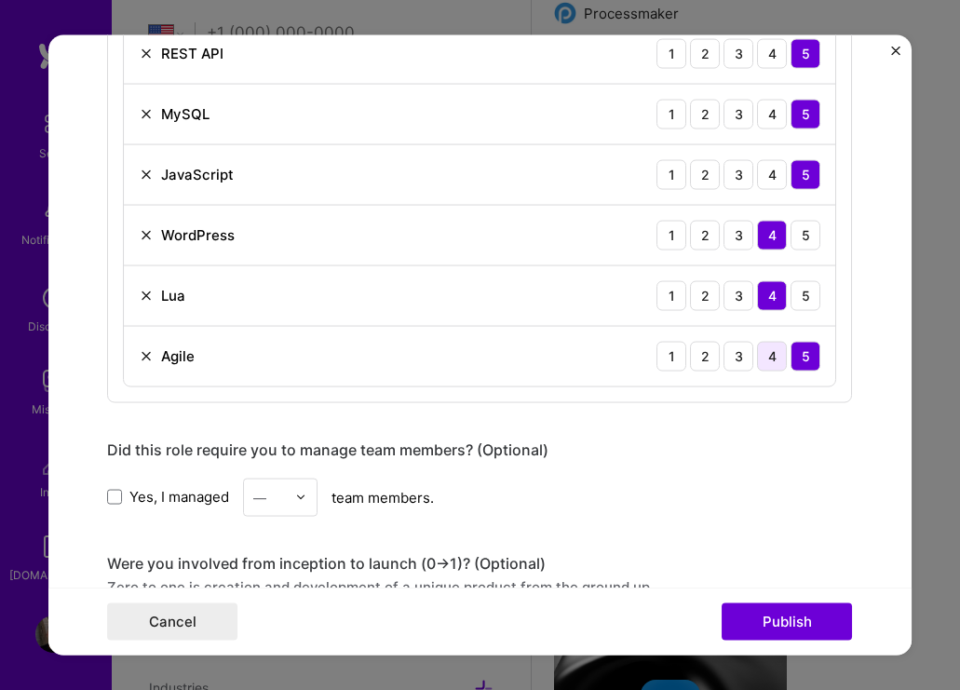
click at [784, 350] on div "4" at bounding box center [772, 356] width 30 height 30
click at [803, 362] on div "5" at bounding box center [806, 356] width 30 height 30
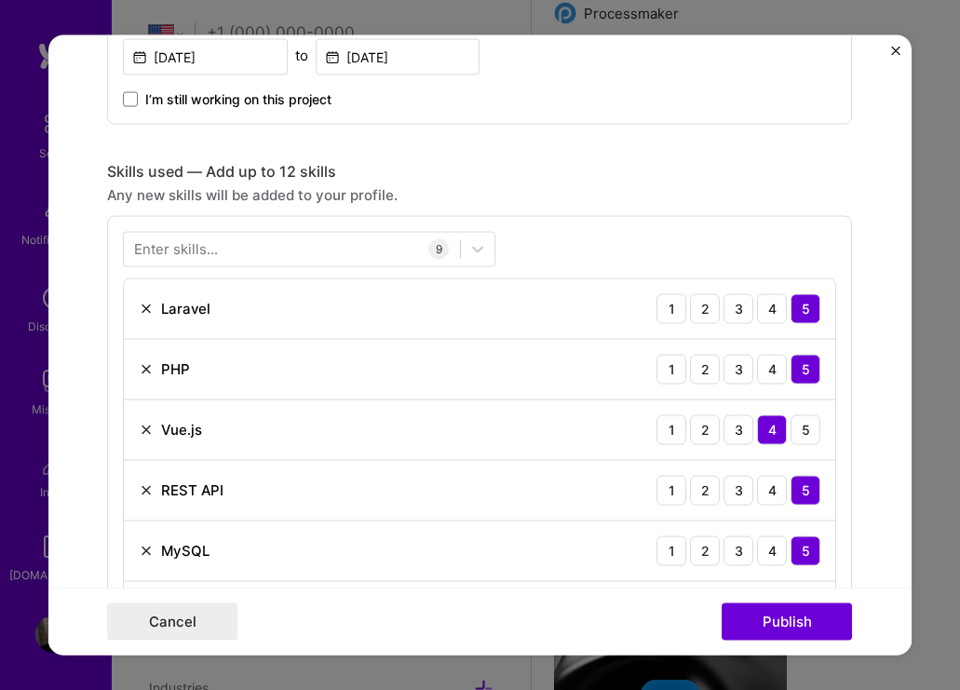
scroll to position [802, 0]
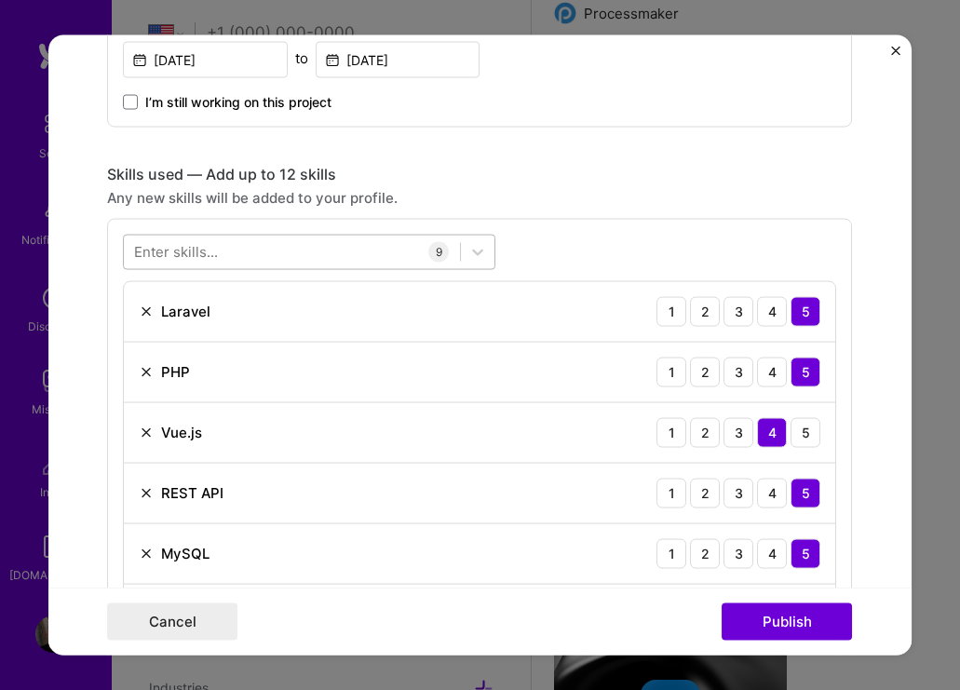
click at [304, 244] on div at bounding box center [292, 252] width 336 height 31
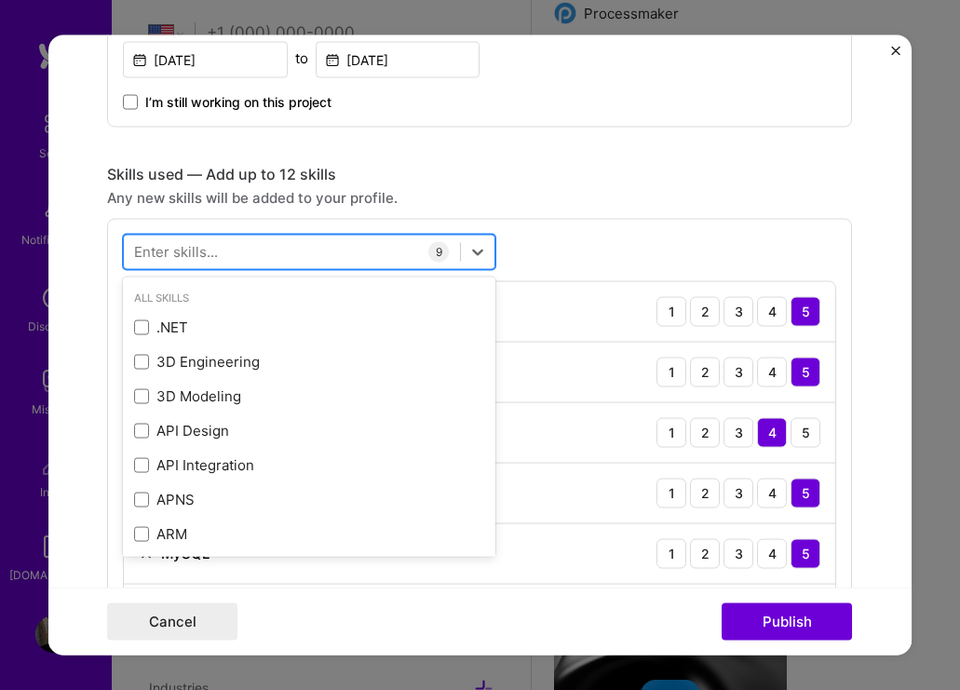
type input "v"
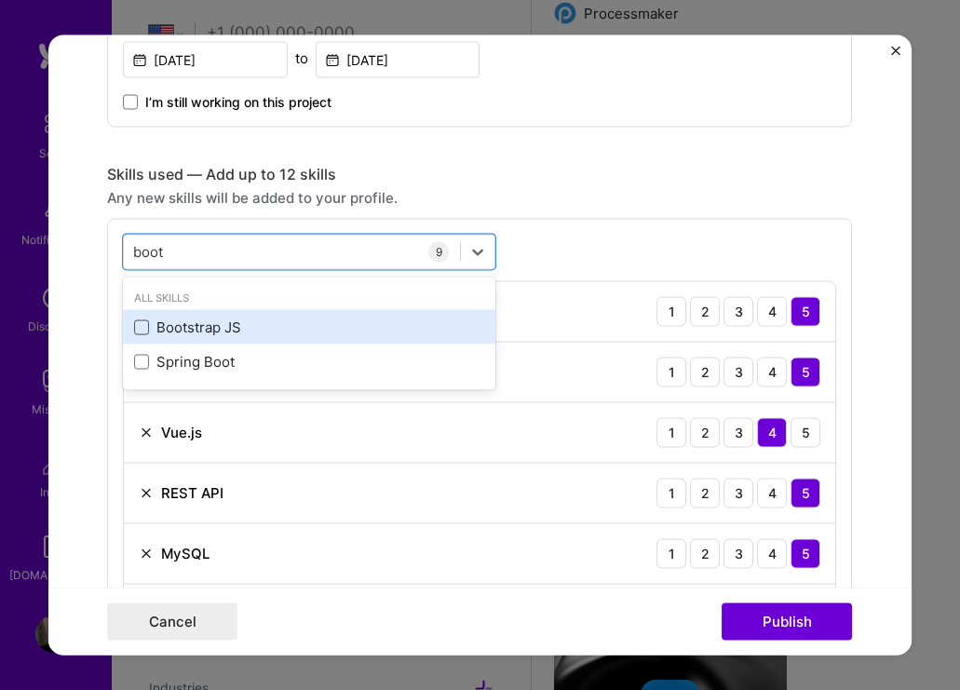
click at [144, 333] on span at bounding box center [141, 327] width 15 height 15
click at [0, 0] on input "checkbox" at bounding box center [0, 0] width 0 height 0
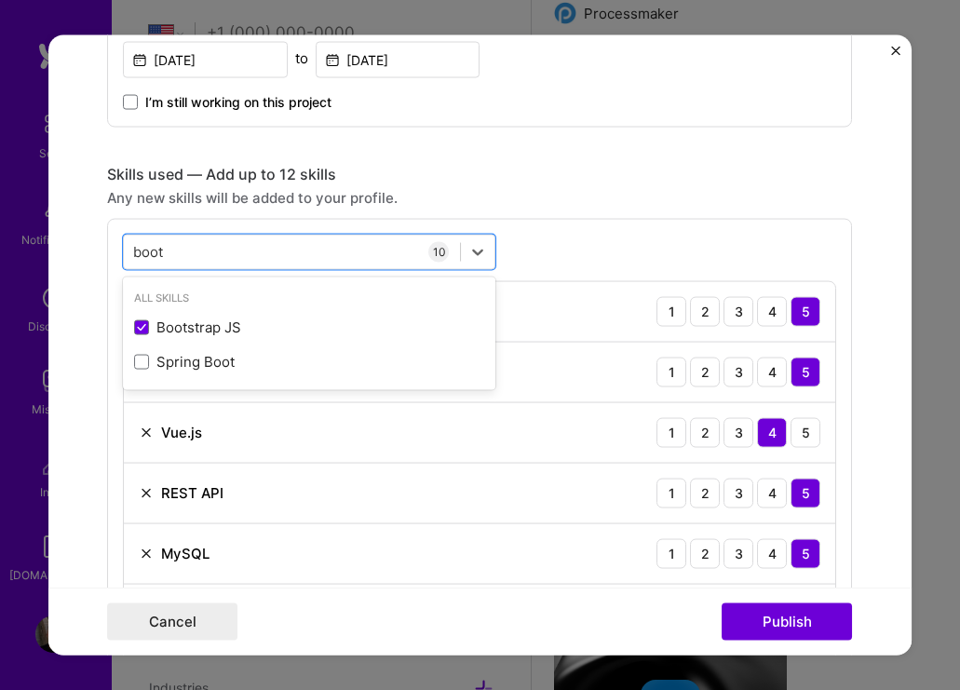
type input "boot"
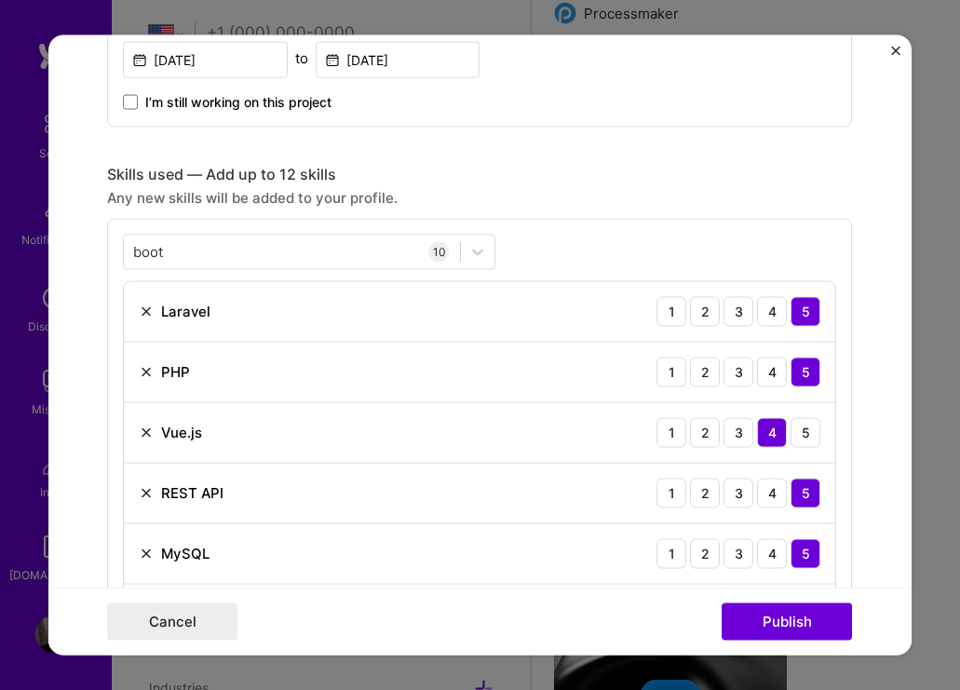
click at [580, 250] on div "boot boot 10 Laravel 1 2 3 4 5 PHP 1 2 3 4 5 Vue.js 1 2 3 4 5 REST API 1 2 3 4 …" at bounding box center [479, 560] width 745 height 685
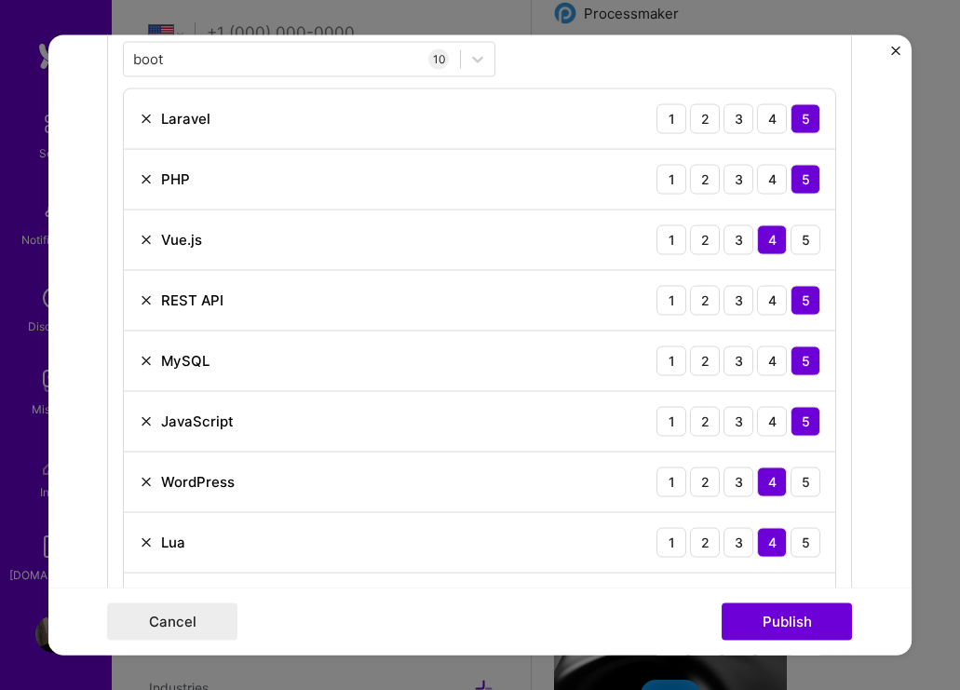
scroll to position [1406, 0]
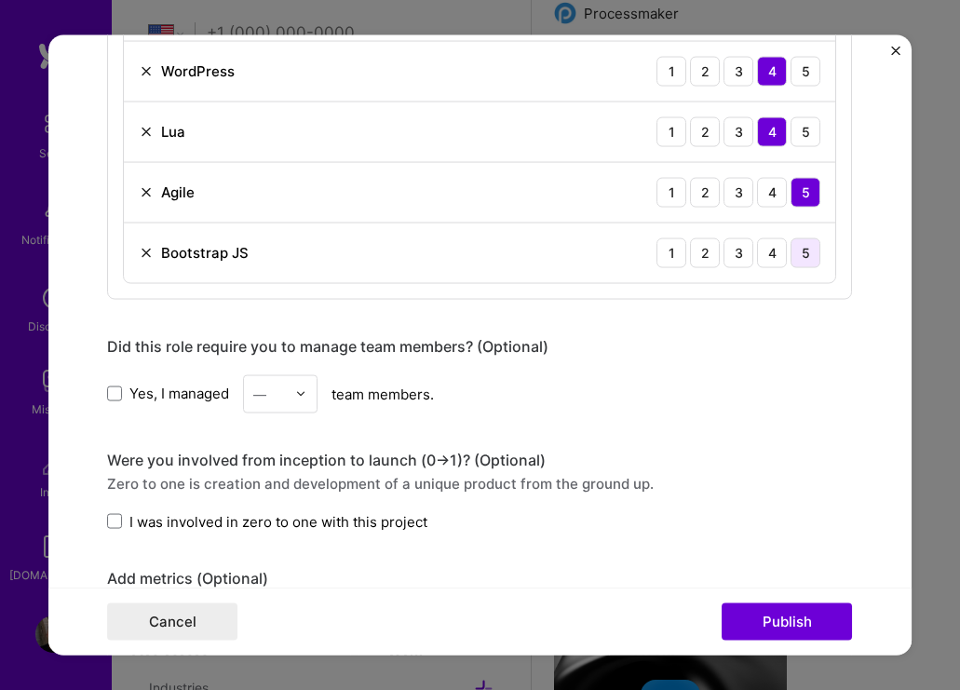
click at [810, 257] on div "5" at bounding box center [806, 253] width 30 height 30
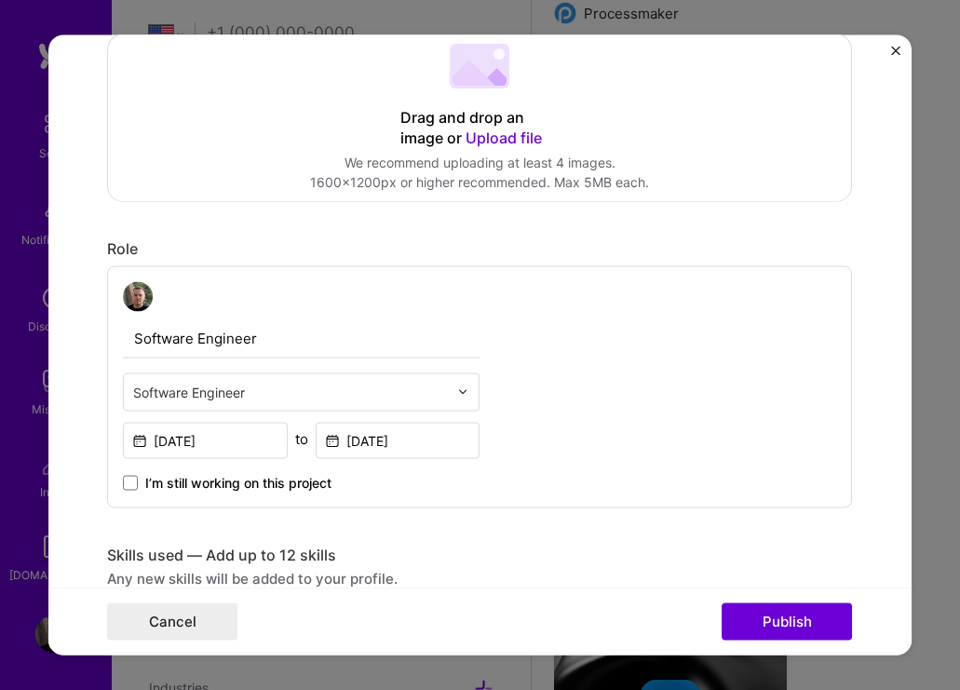
scroll to position [444, 0]
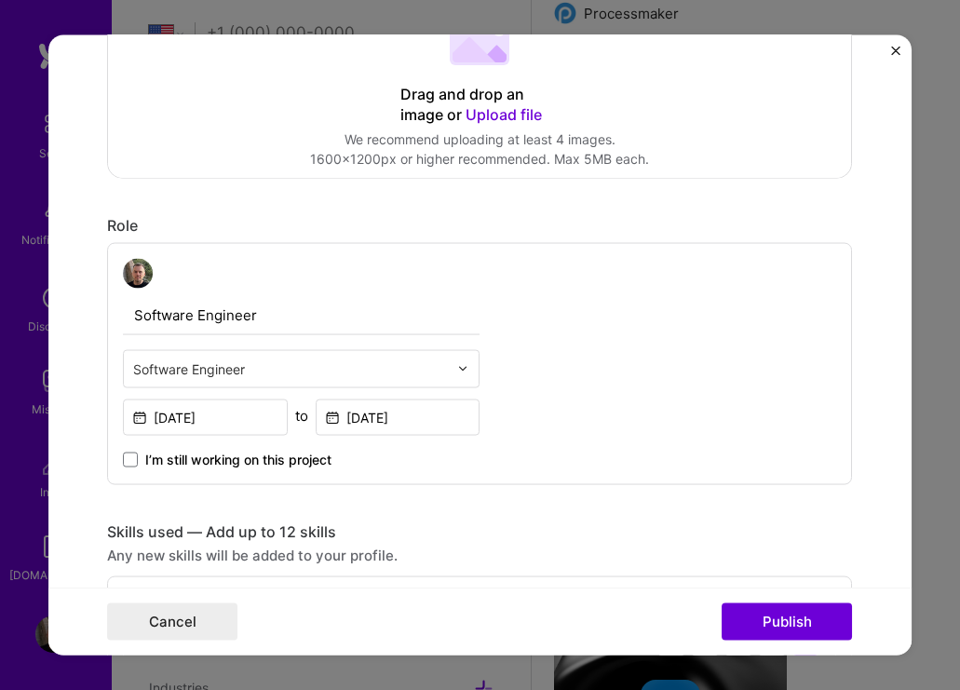
click at [256, 383] on div "Software Engineer" at bounding box center [291, 368] width 334 height 36
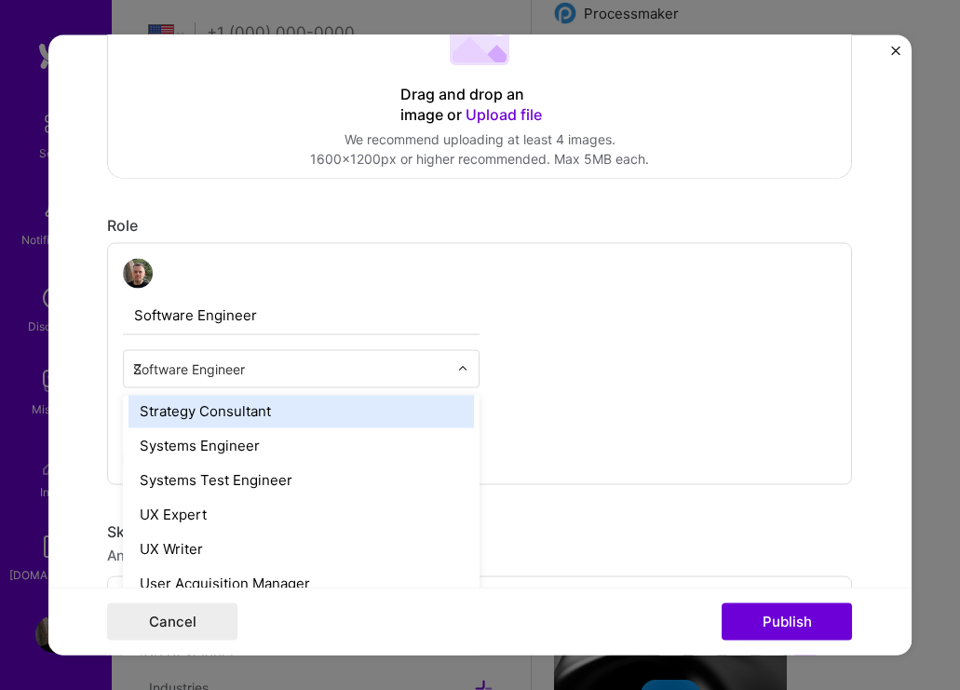
scroll to position [0, 0]
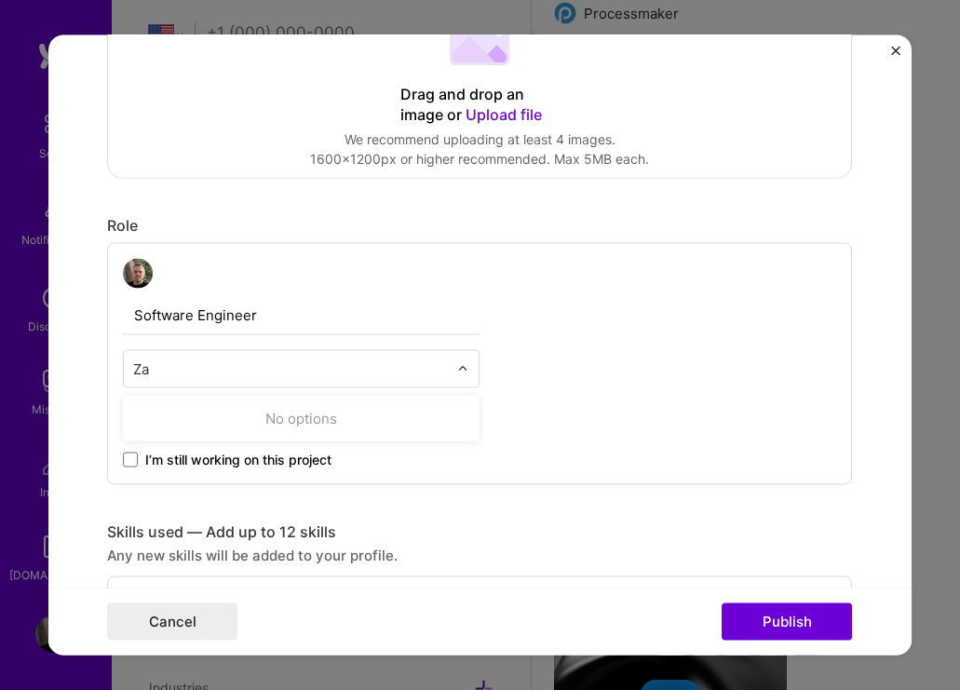
type input "Z"
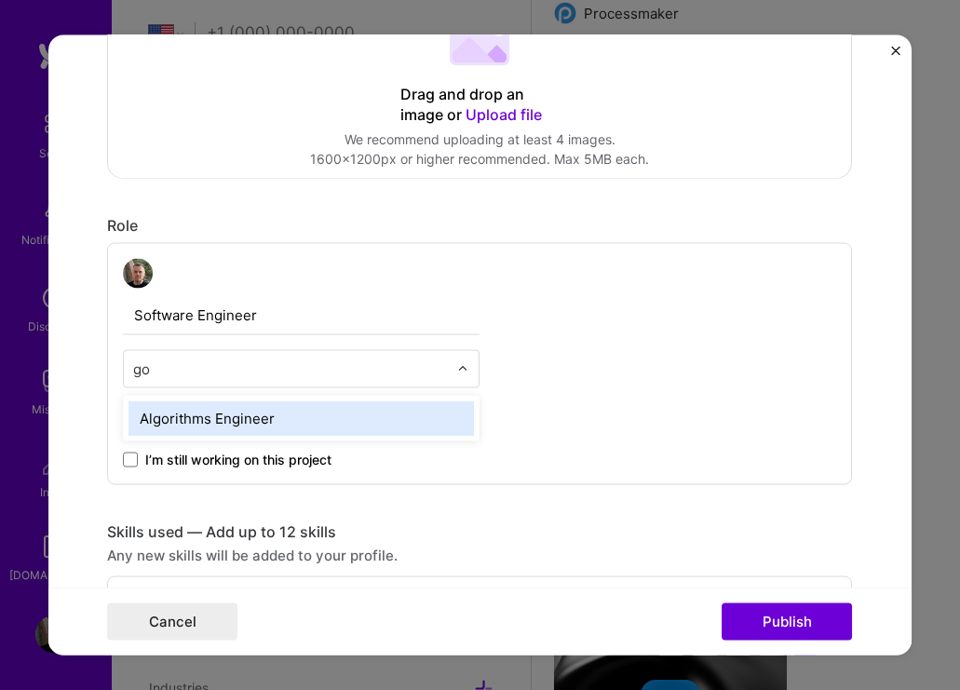
type input "g"
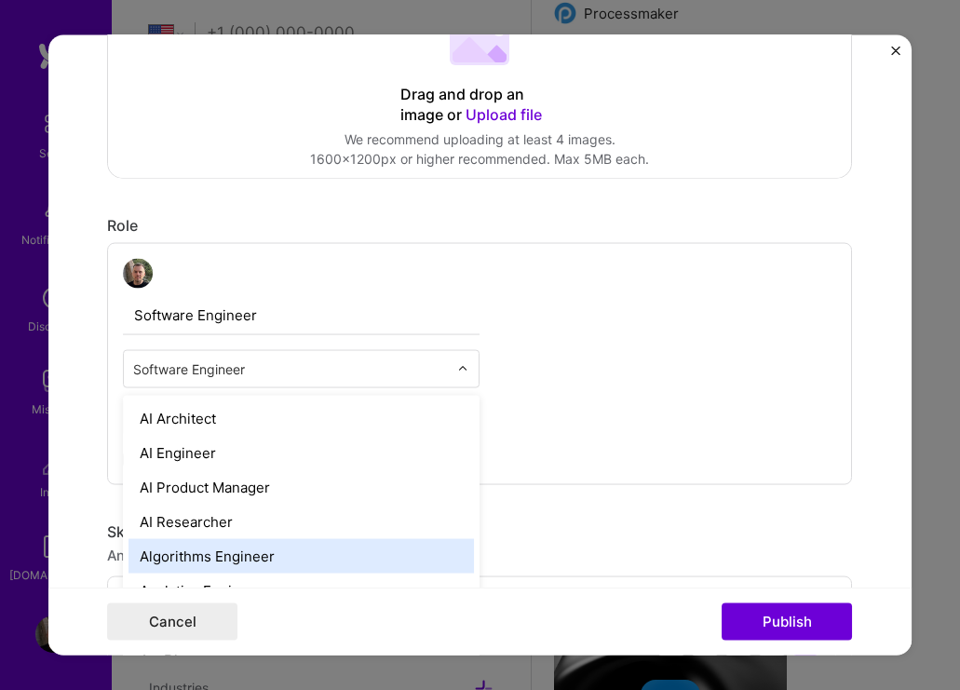
click at [652, 406] on div "Software Engineer option Algorithms Engineer focused, 5 of 70. 69 results avail…" at bounding box center [479, 363] width 745 height 242
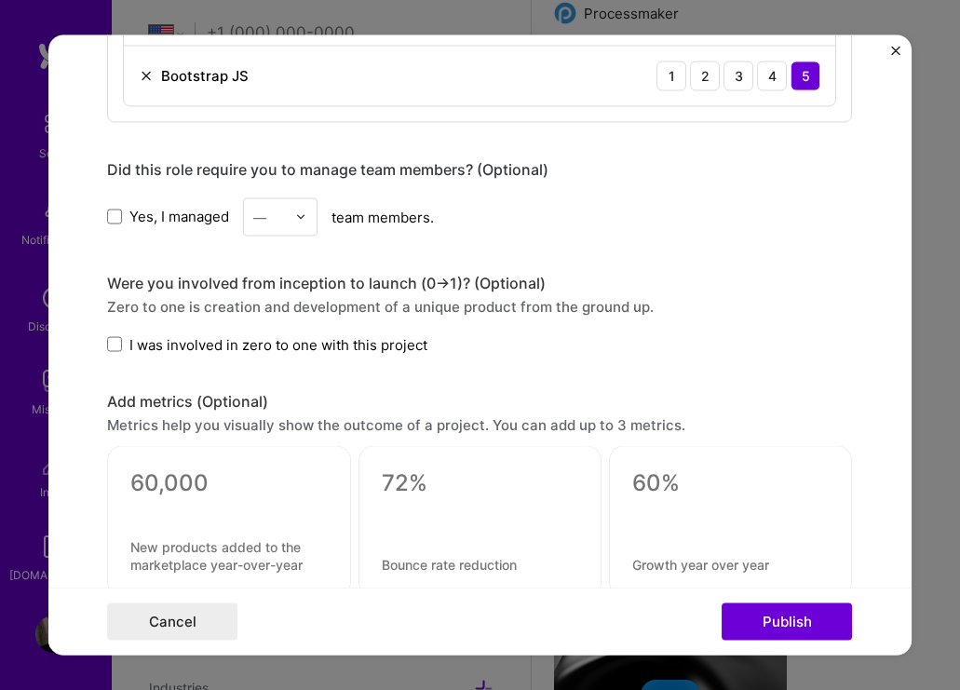
scroll to position [1621, 0]
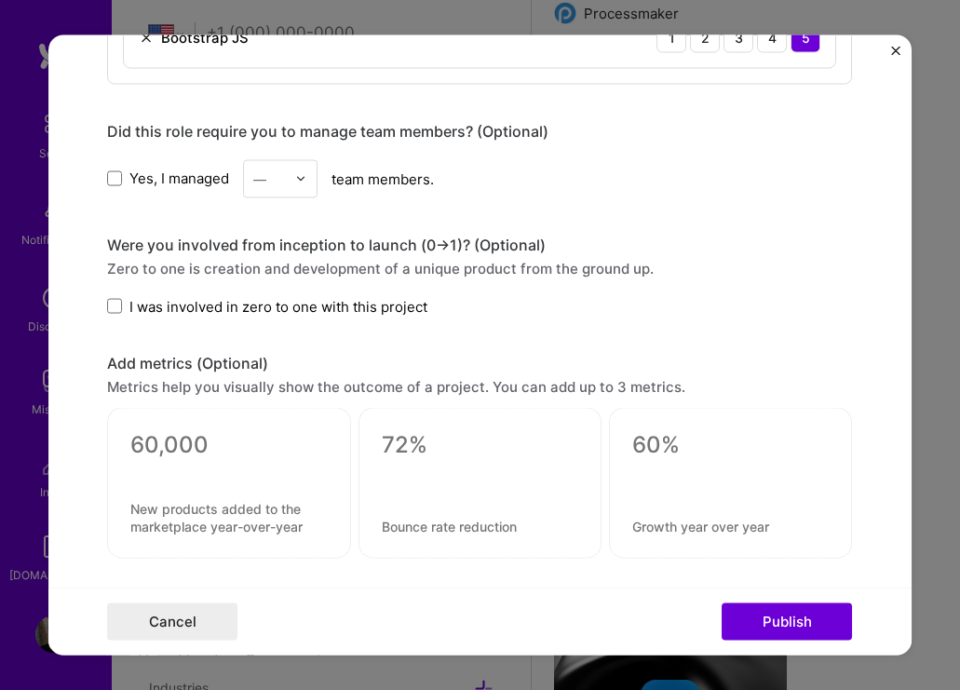
click at [405, 310] on span "I was involved in zero to one with this project" at bounding box center [278, 306] width 298 height 20
click at [0, 0] on input "I was involved in zero to one with this project" at bounding box center [0, 0] width 0 height 0
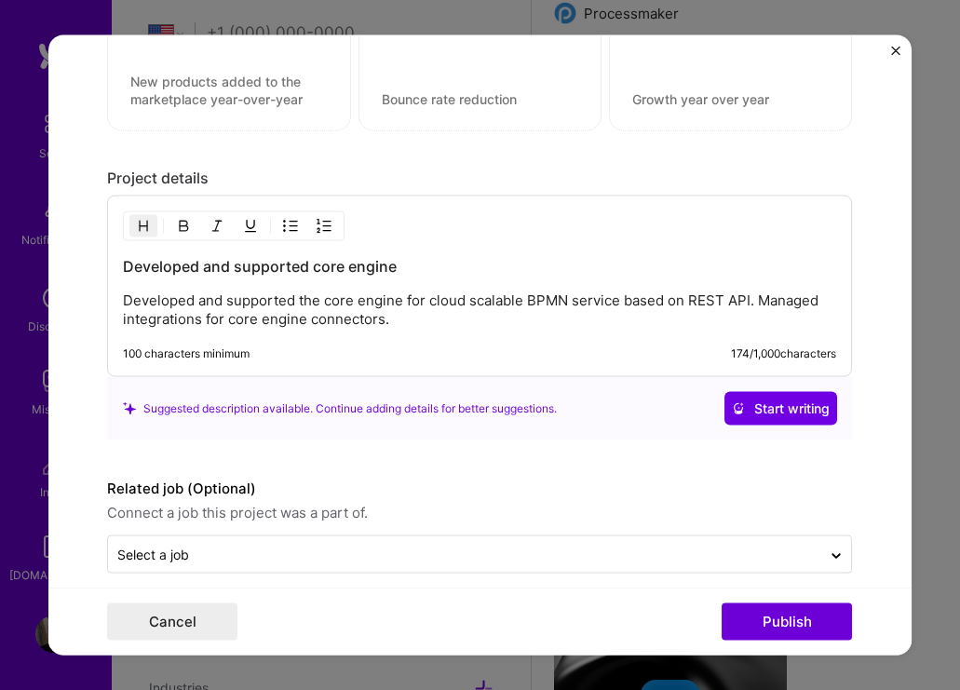
scroll to position [2069, 0]
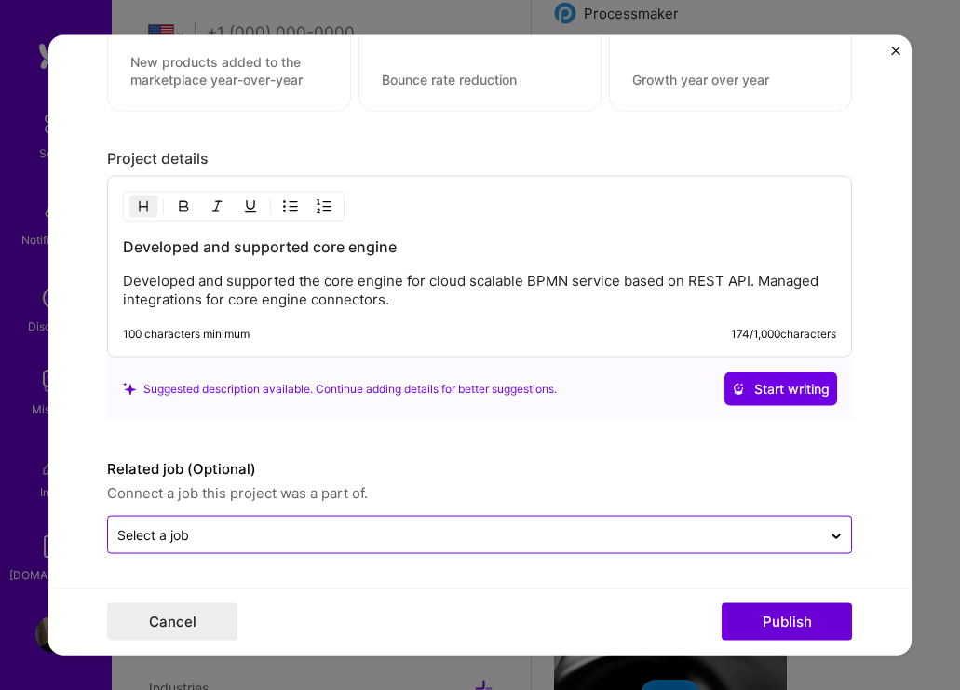
click at [534, 534] on input "text" at bounding box center [464, 535] width 695 height 20
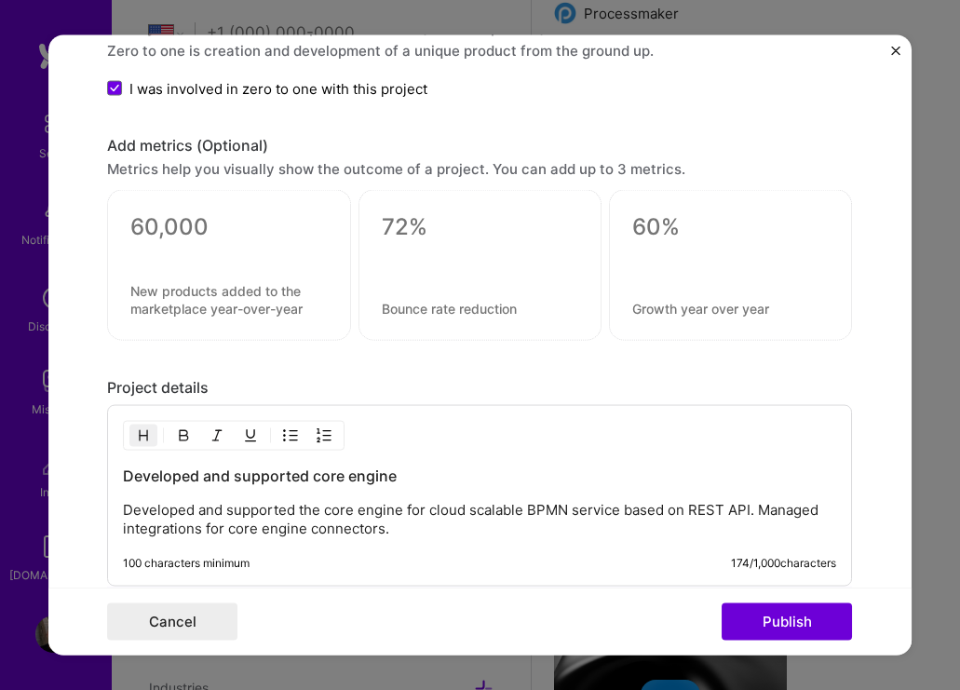
scroll to position [1849, 0]
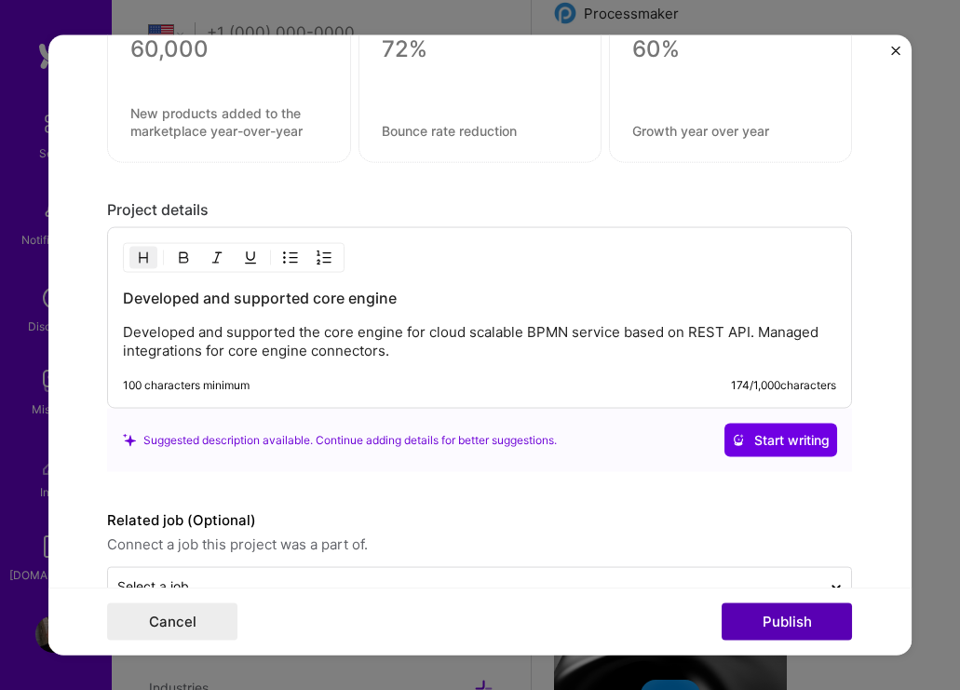
click at [800, 620] on button "Publish" at bounding box center [787, 622] width 130 height 37
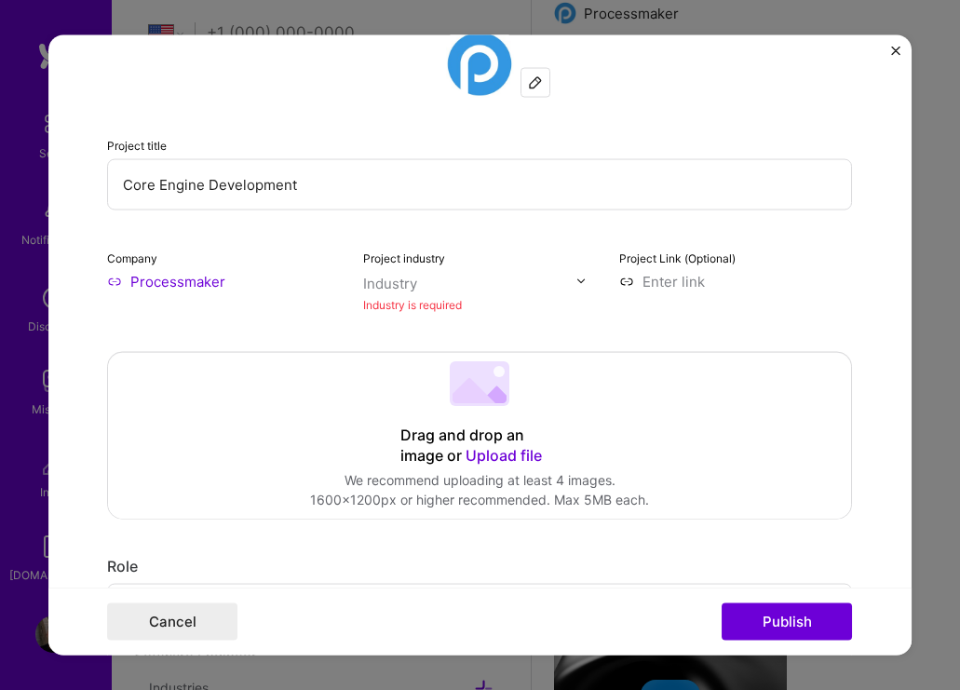
scroll to position [122, 0]
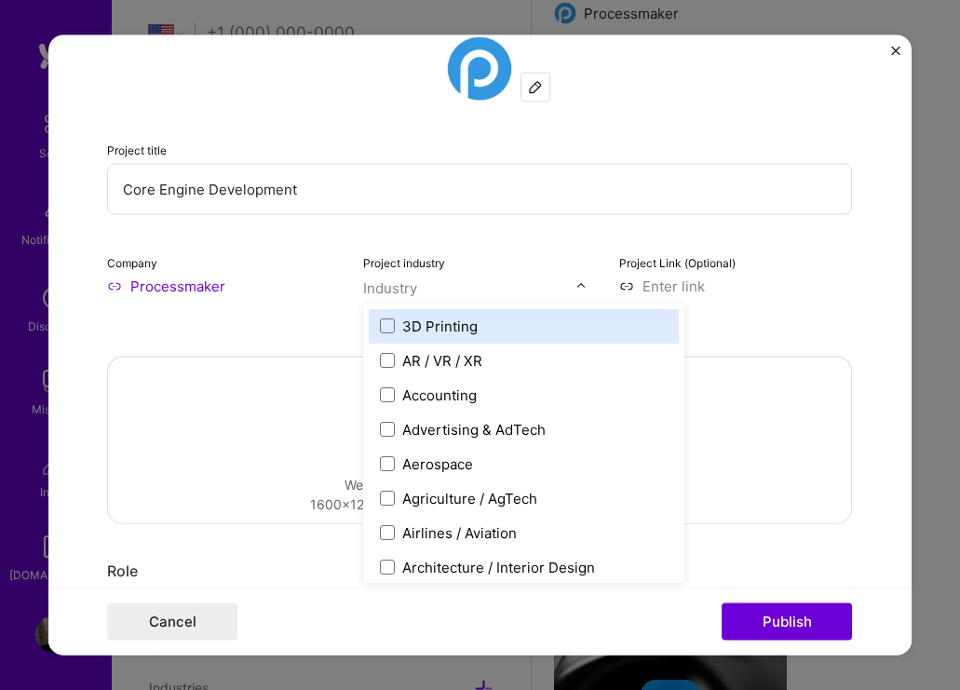
click at [395, 284] on div "Industry" at bounding box center [390, 288] width 54 height 20
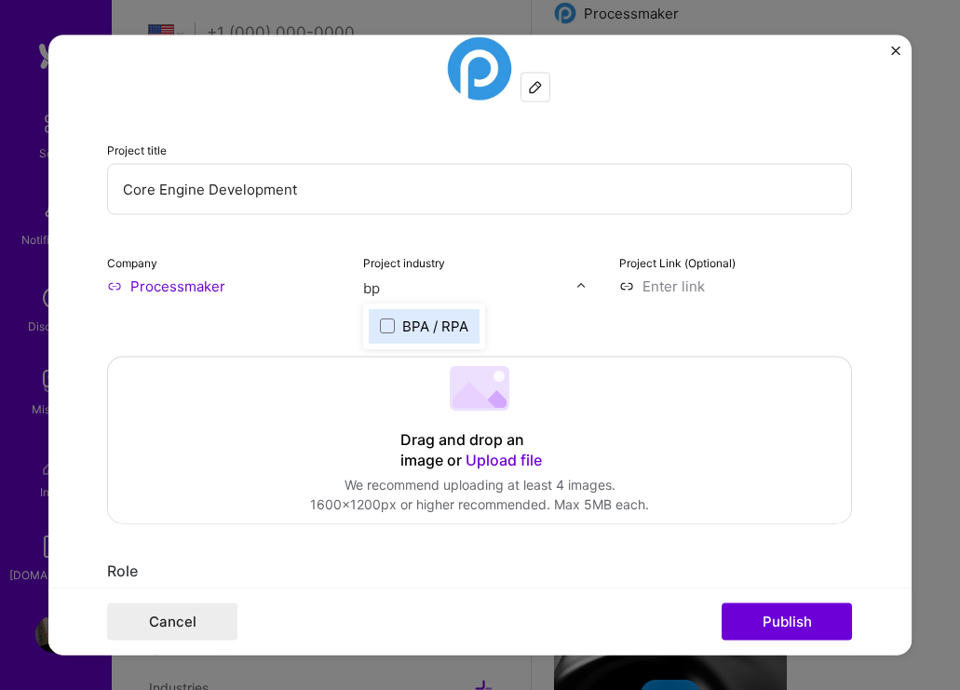
type input "b"
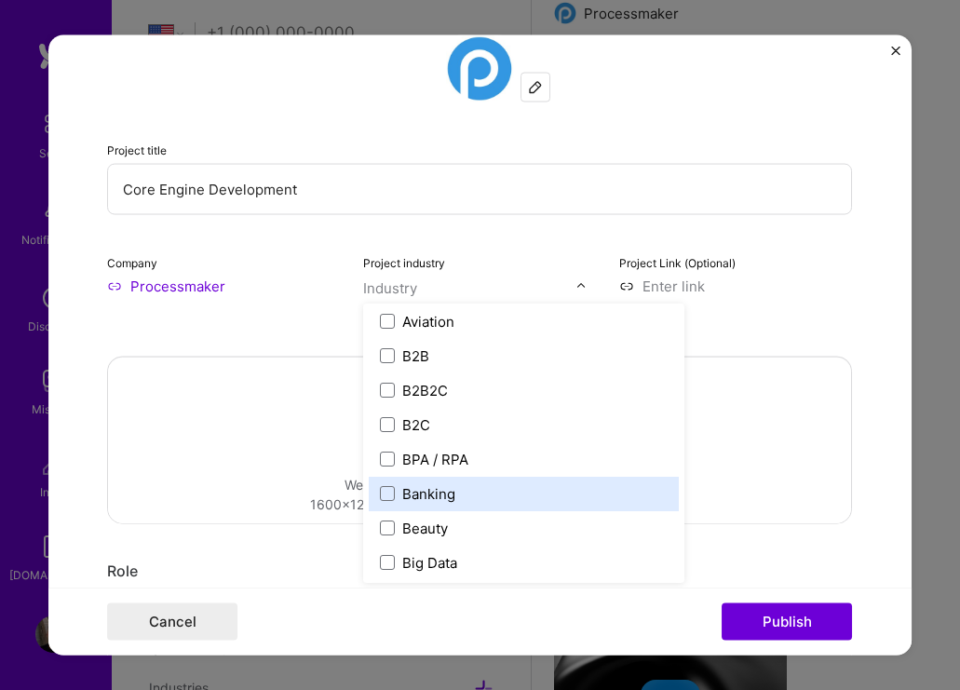
scroll to position [481, 0]
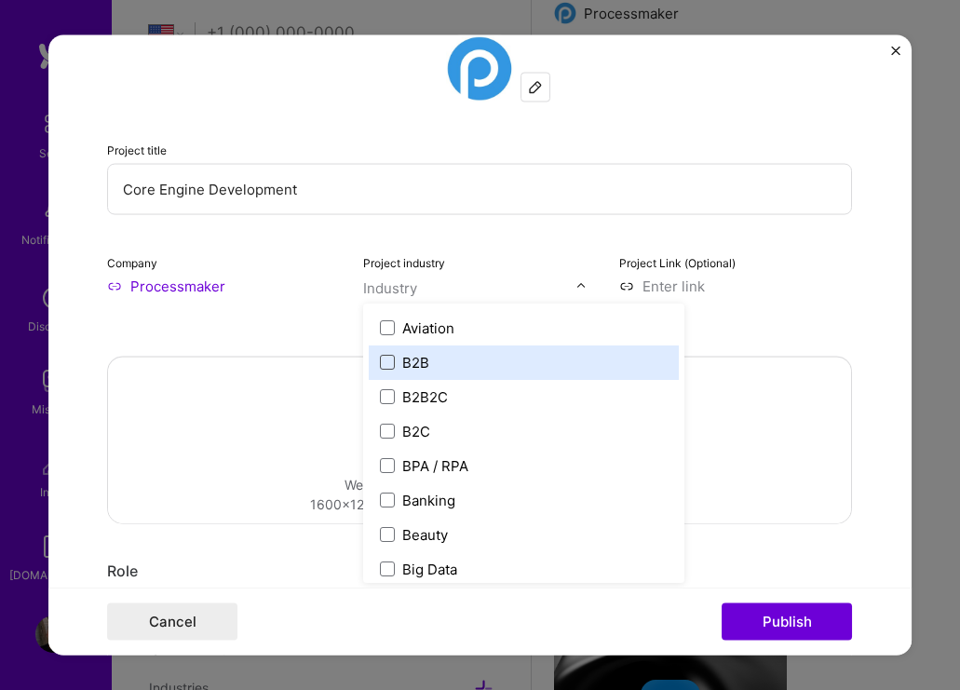
click at [384, 361] on span at bounding box center [387, 362] width 15 height 15
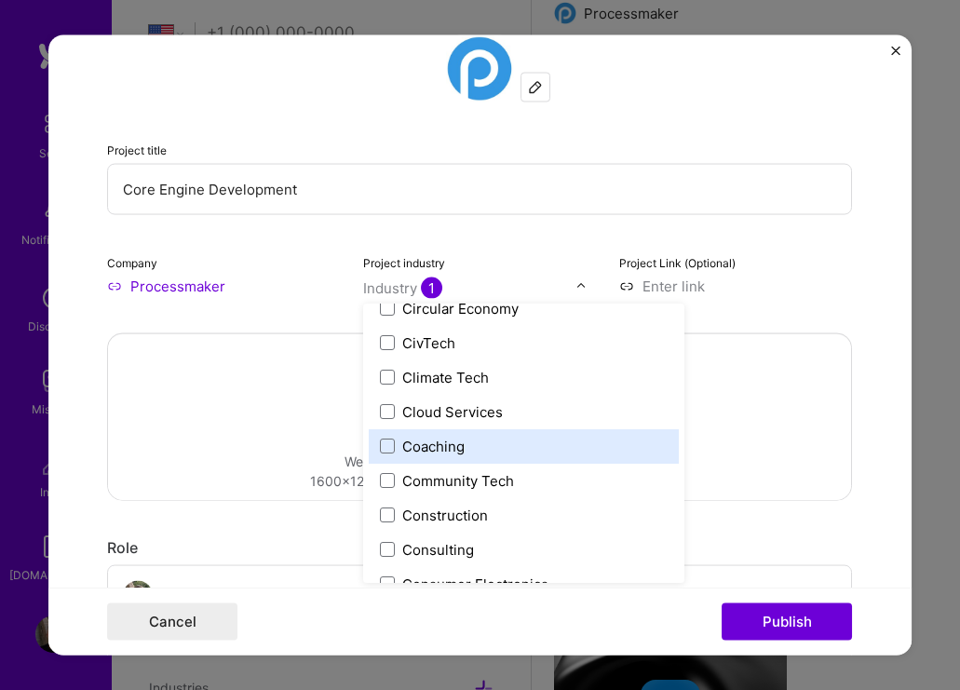
scroll to position [1030, 0]
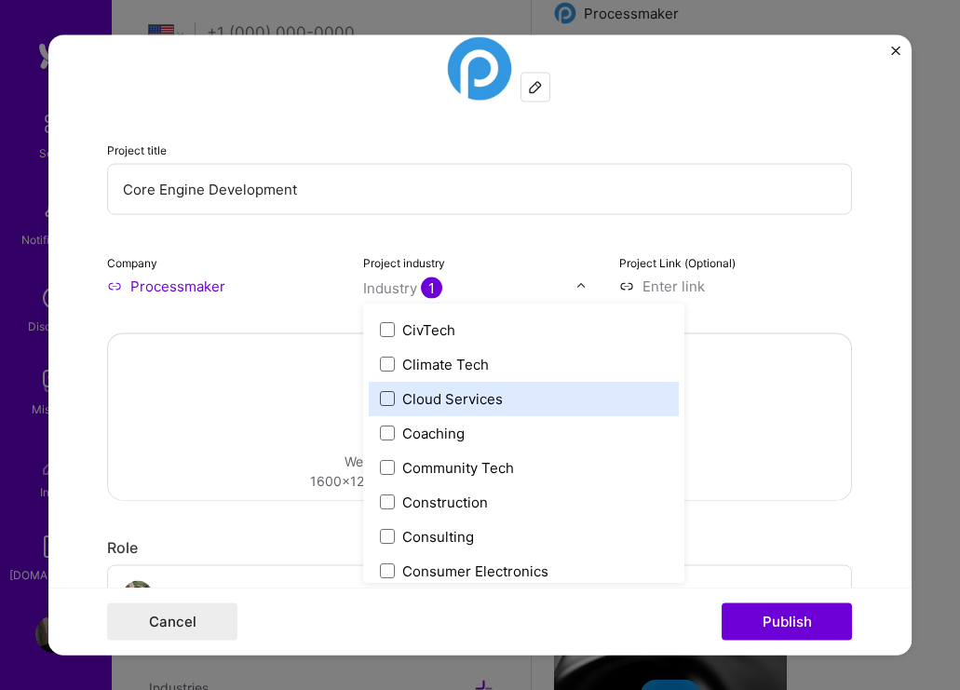
click at [380, 396] on span at bounding box center [387, 398] width 15 height 15
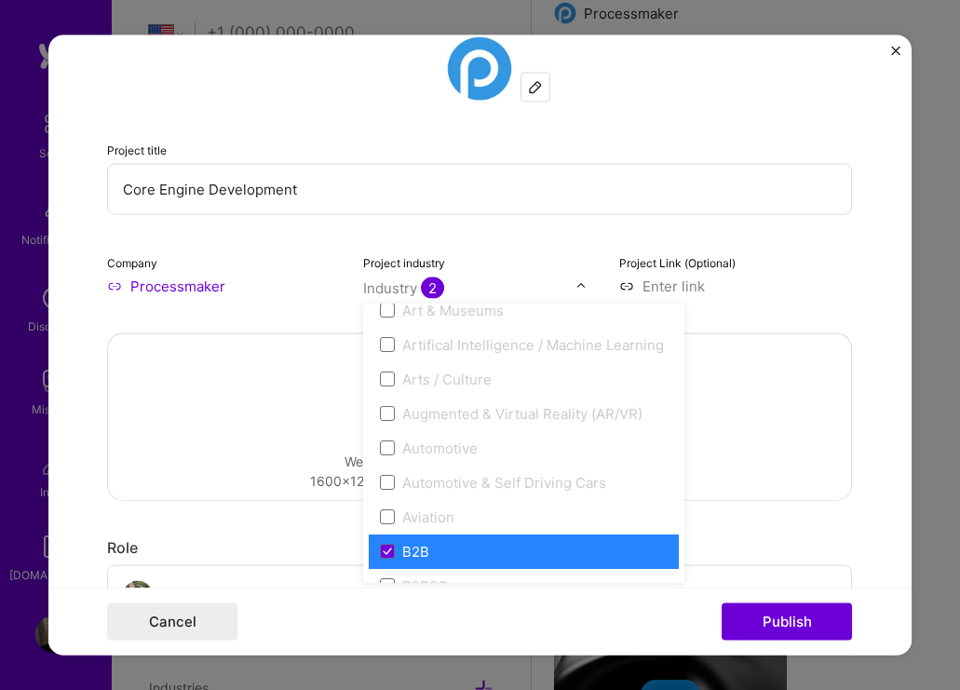
scroll to position [325, 0]
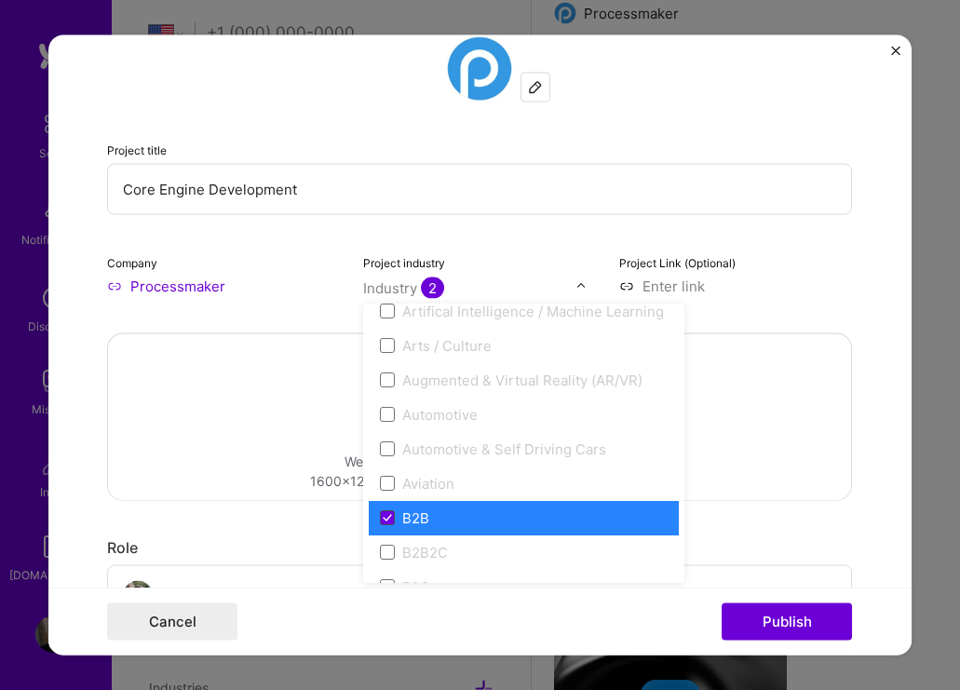
click at [385, 517] on icon at bounding box center [387, 517] width 9 height 7
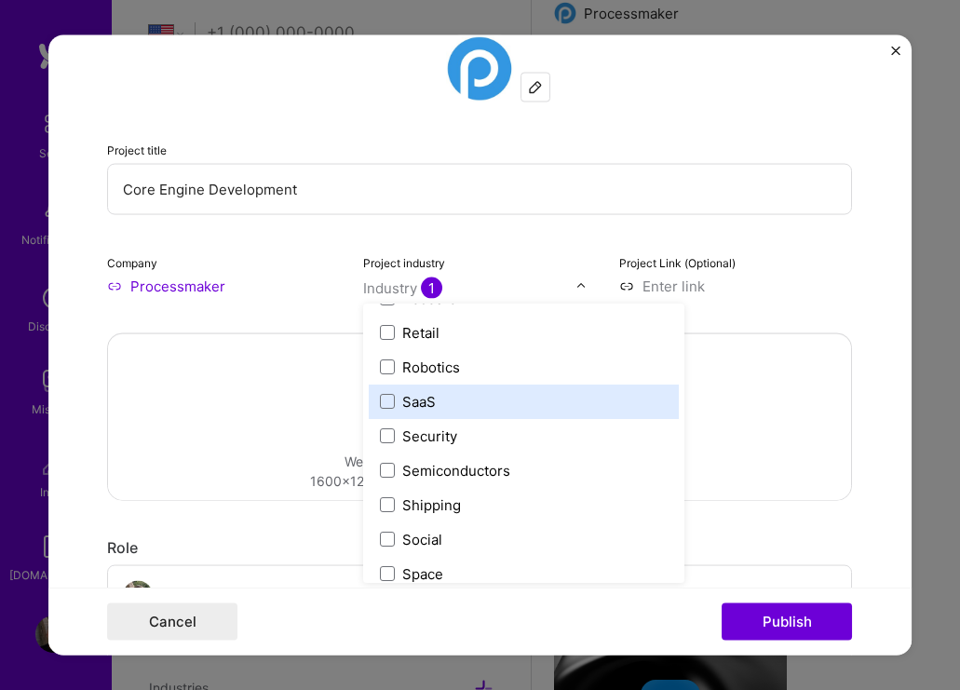
scroll to position [3641, 0]
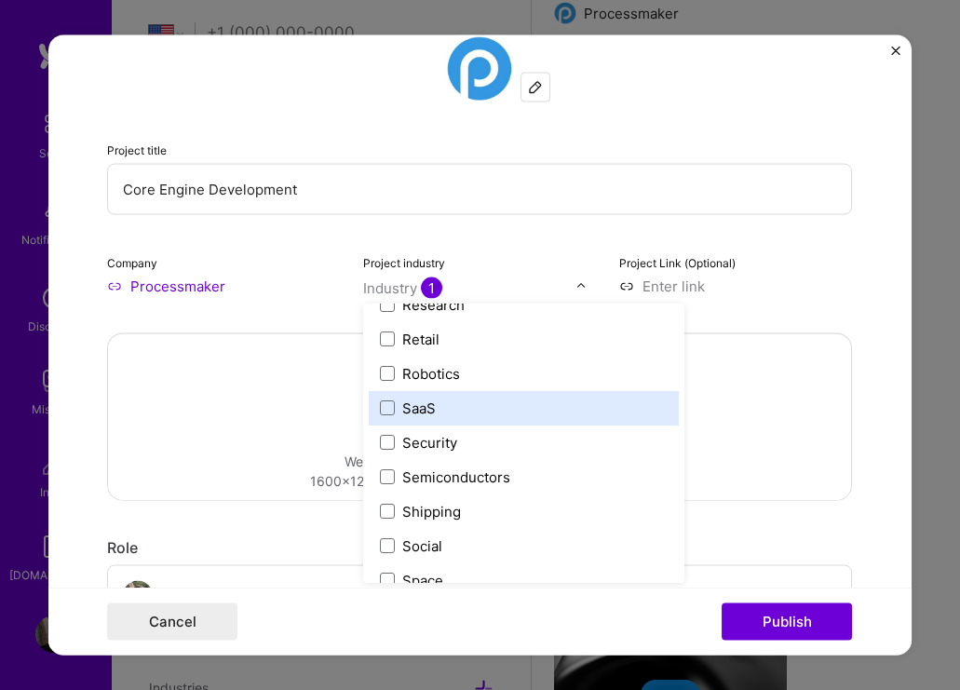
click at [380, 417] on label "SaaS" at bounding box center [524, 408] width 288 height 20
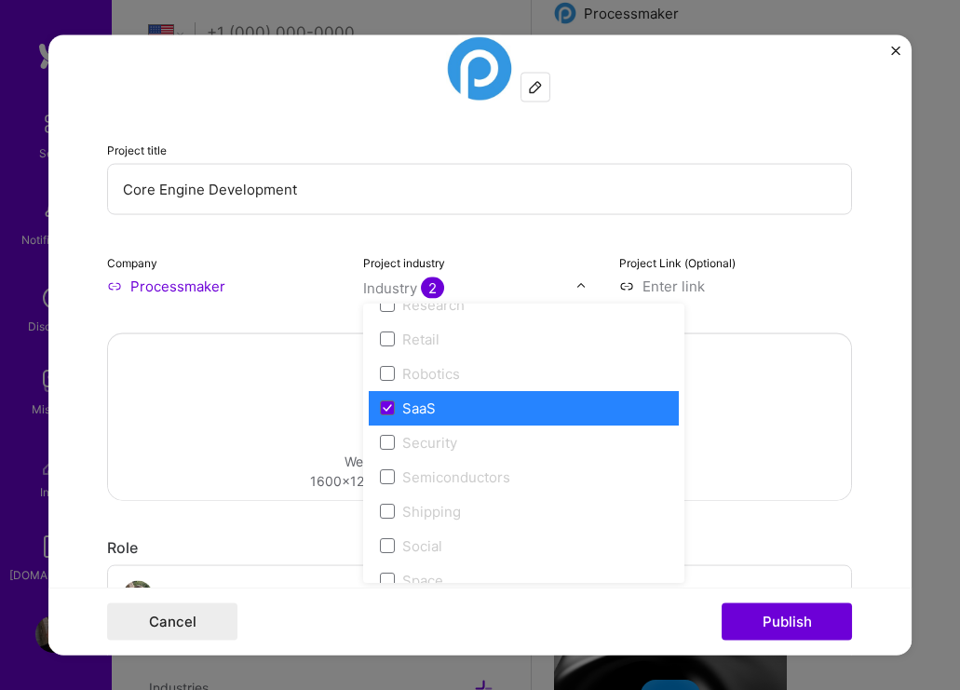
click at [380, 417] on label "SaaS" at bounding box center [524, 408] width 288 height 20
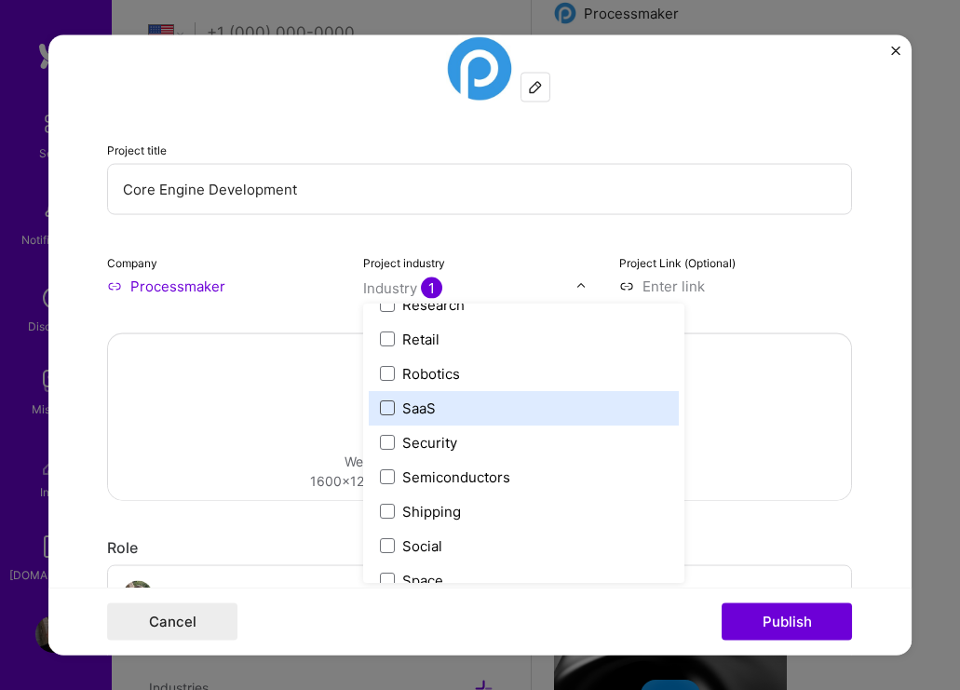
click at [388, 412] on span at bounding box center [387, 408] width 15 height 15
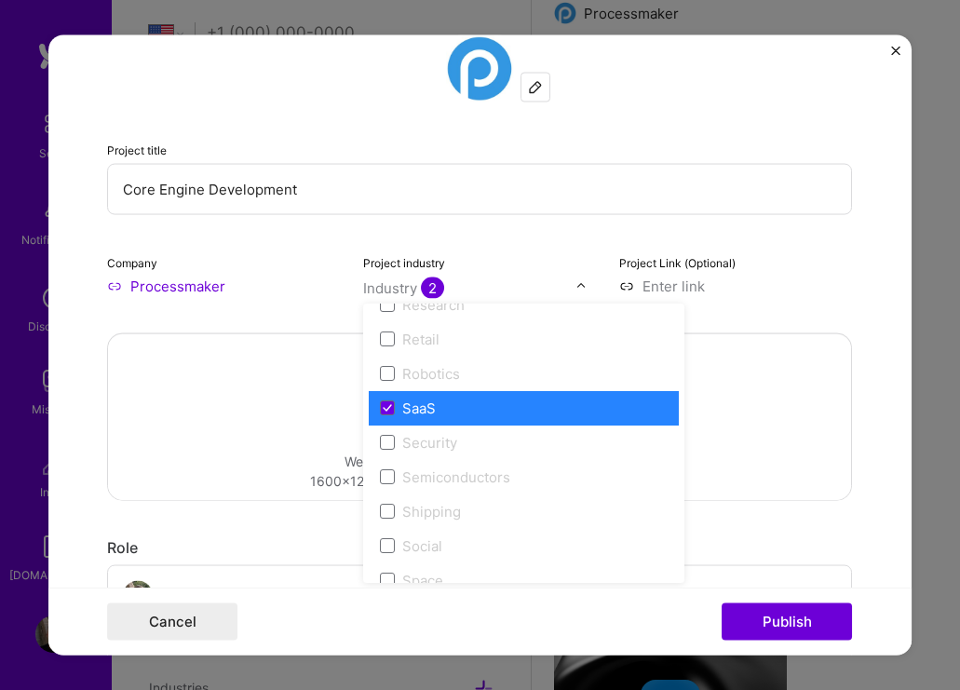
click at [797, 264] on div "Project Link (Optional)" at bounding box center [737, 274] width 234 height 44
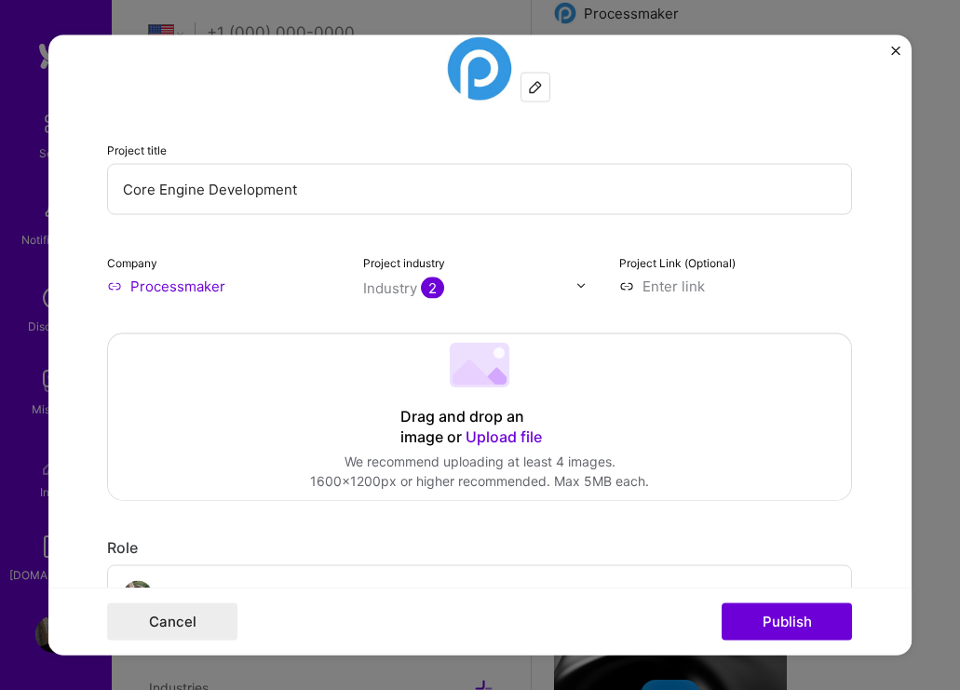
click at [669, 282] on input at bounding box center [737, 286] width 234 height 20
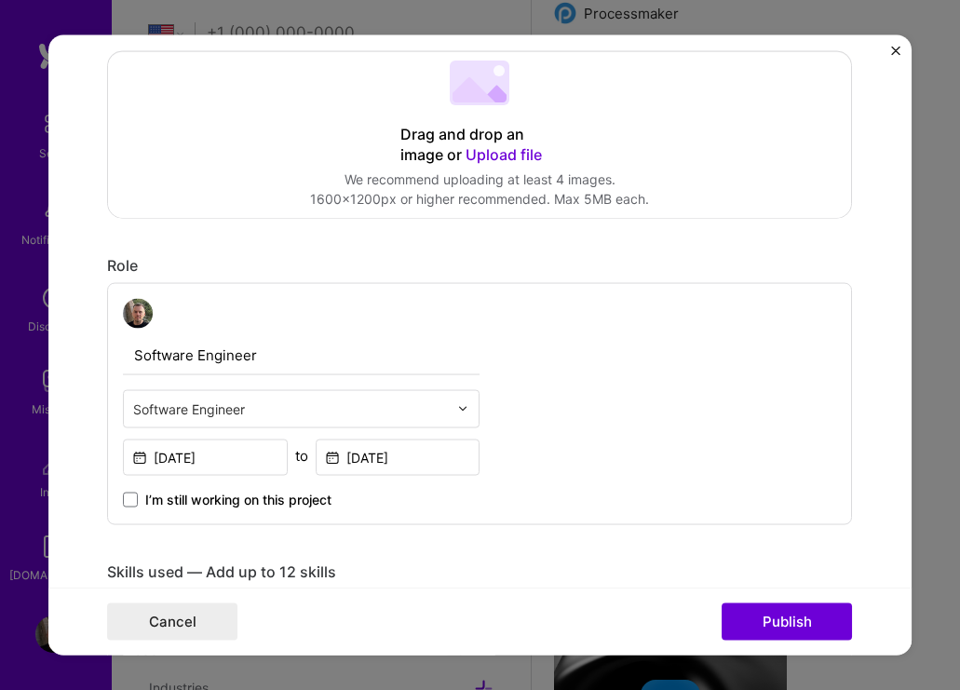
scroll to position [547, 0]
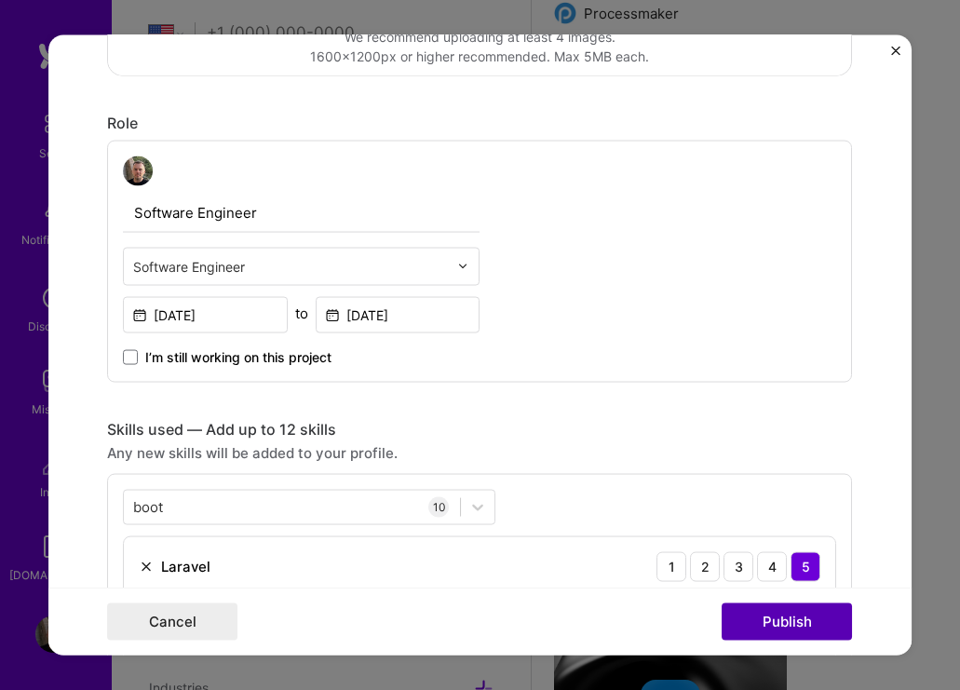
type input "[URL][DOMAIN_NAME]"
click at [788, 628] on button "Publish" at bounding box center [787, 622] width 130 height 37
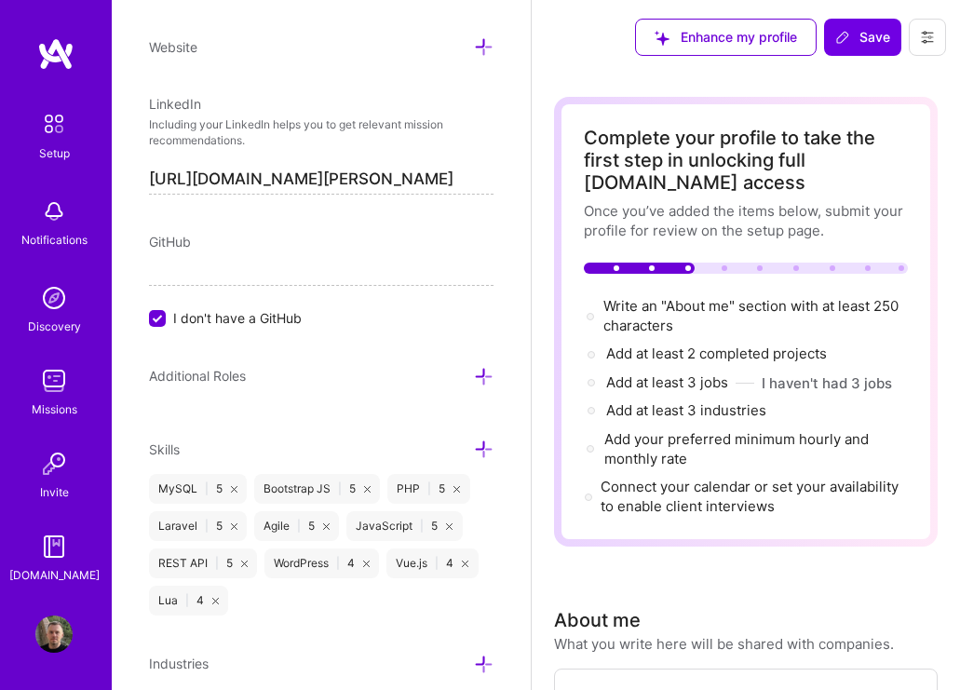
scroll to position [932, 0]
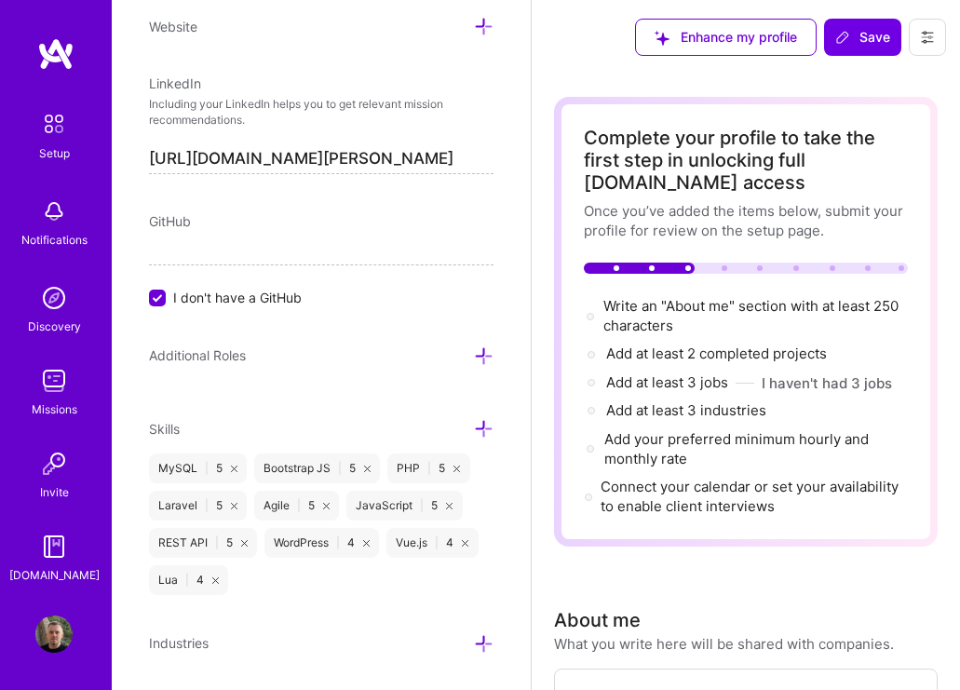
click at [292, 300] on span "I don't have a GitHub" at bounding box center [237, 298] width 129 height 20
click at [168, 300] on input "I don't have a GitHub" at bounding box center [159, 299] width 17 height 17
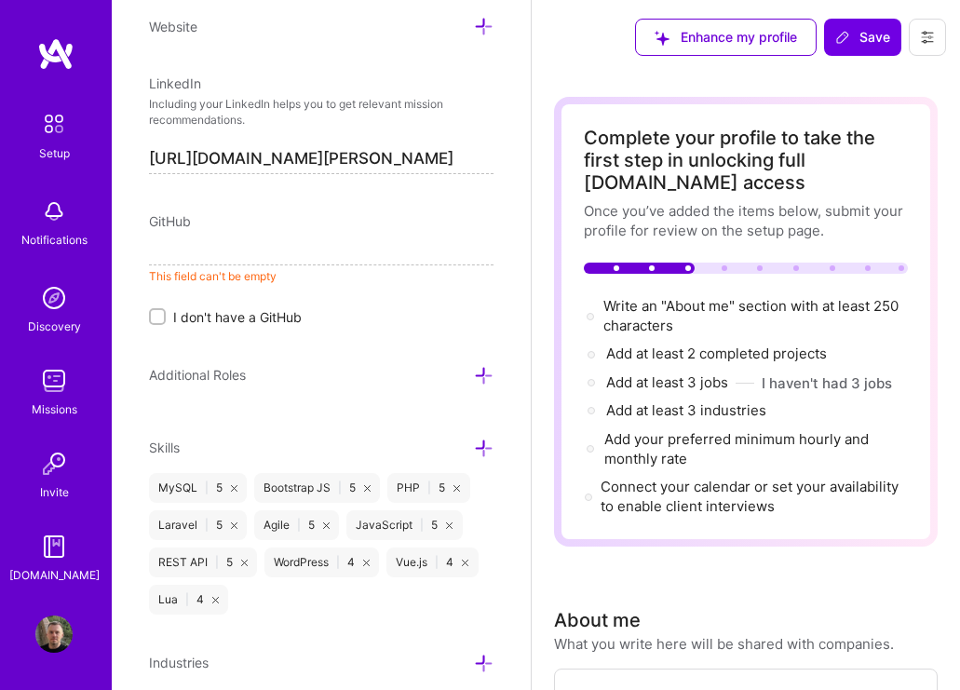
paste input "[URL][DOMAIN_NAME]"
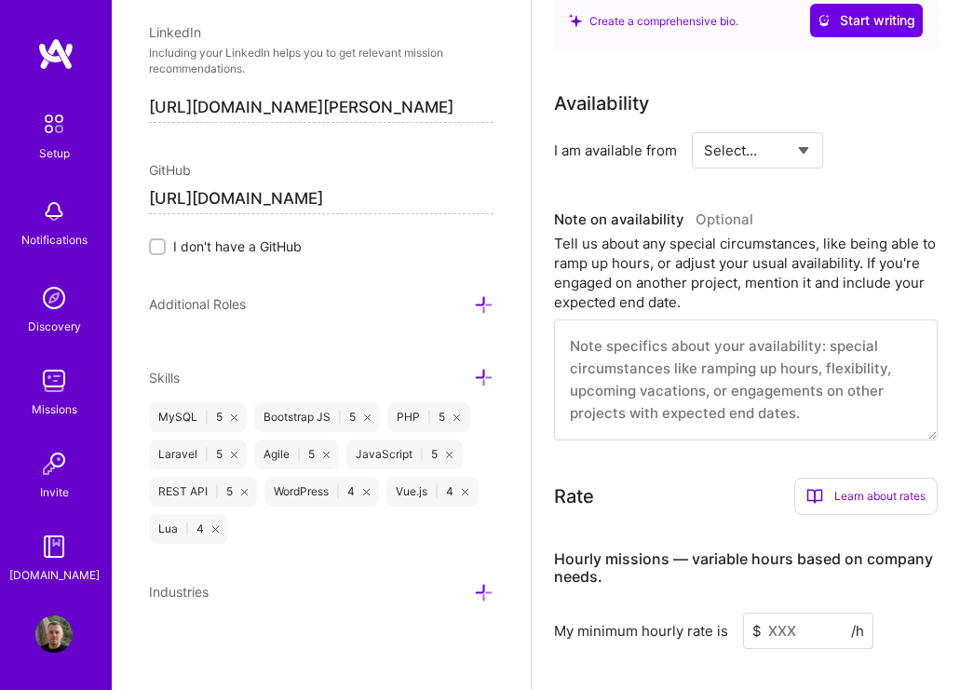
scroll to position [821, 0]
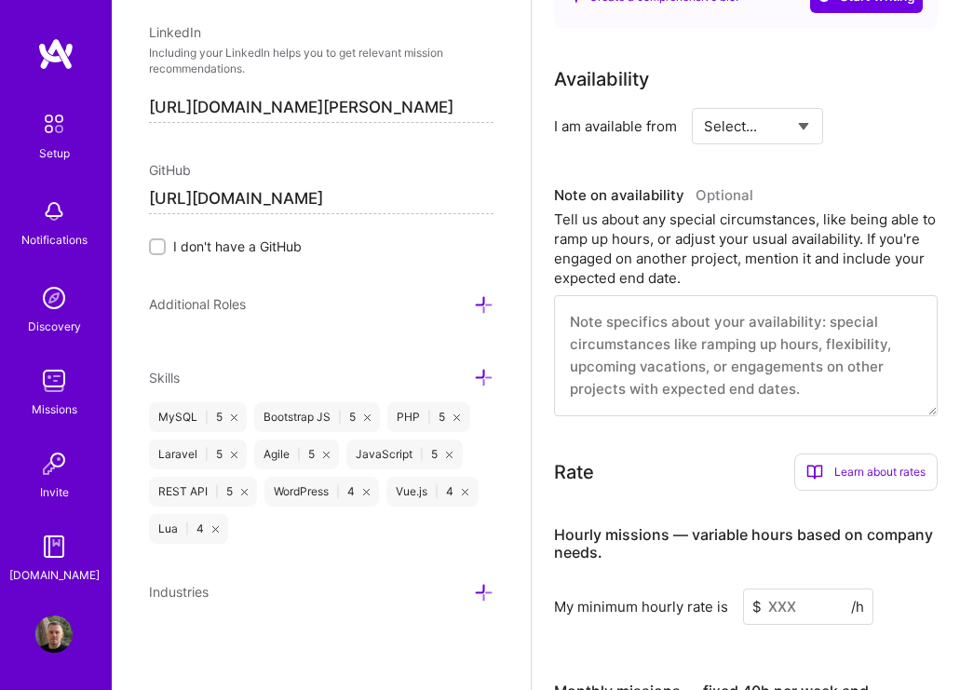
type input "[URL][DOMAIN_NAME]"
click at [799, 351] on textarea at bounding box center [746, 355] width 384 height 121
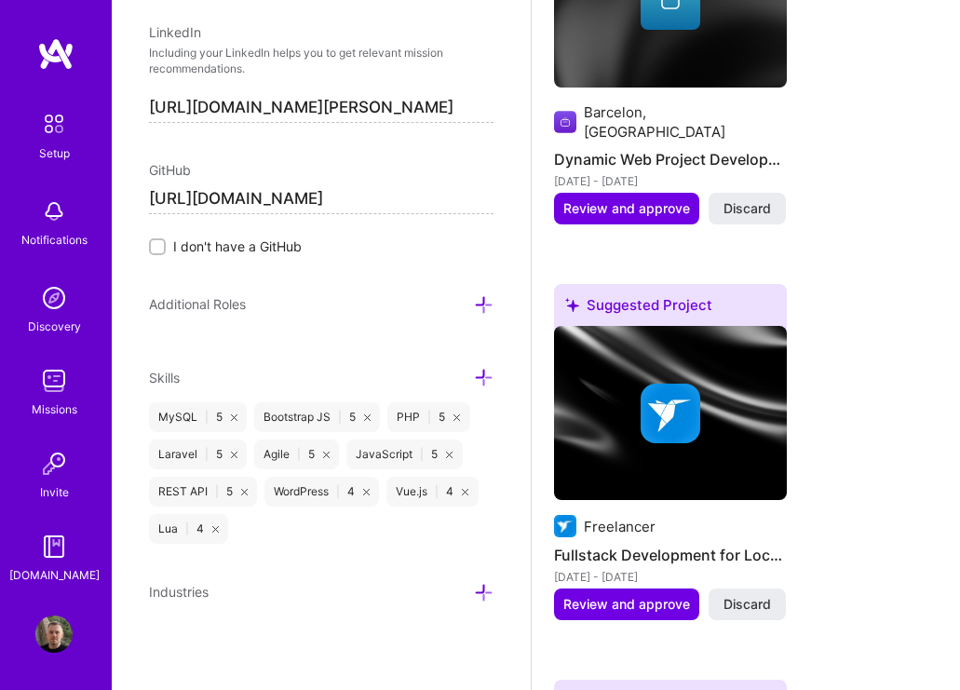
scroll to position [1910, 0]
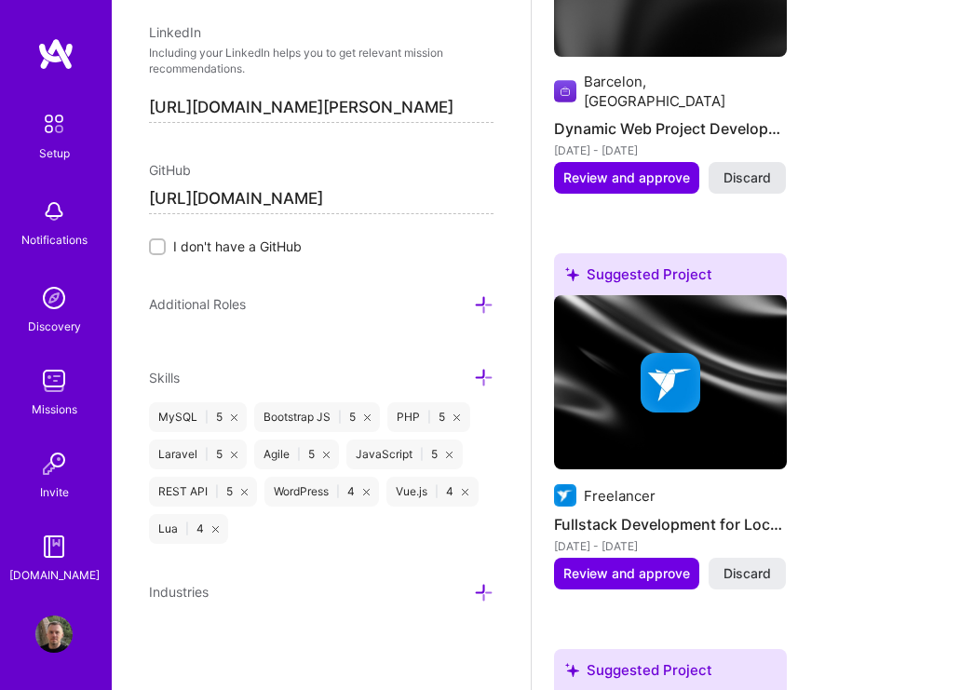
click at [768, 169] on span "Discard" at bounding box center [748, 178] width 48 height 19
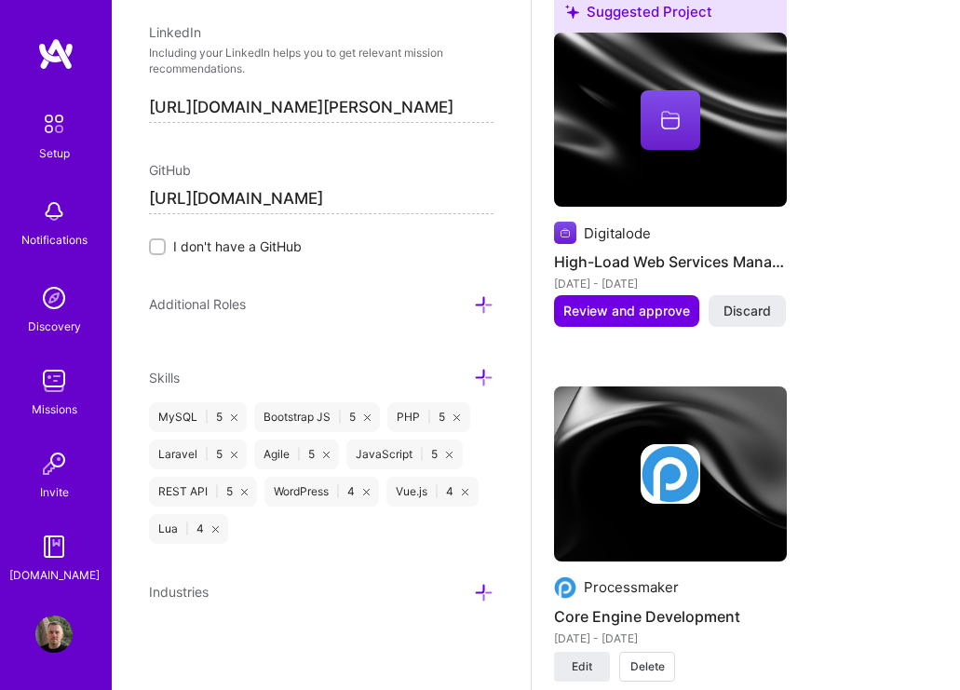
scroll to position [2151, 0]
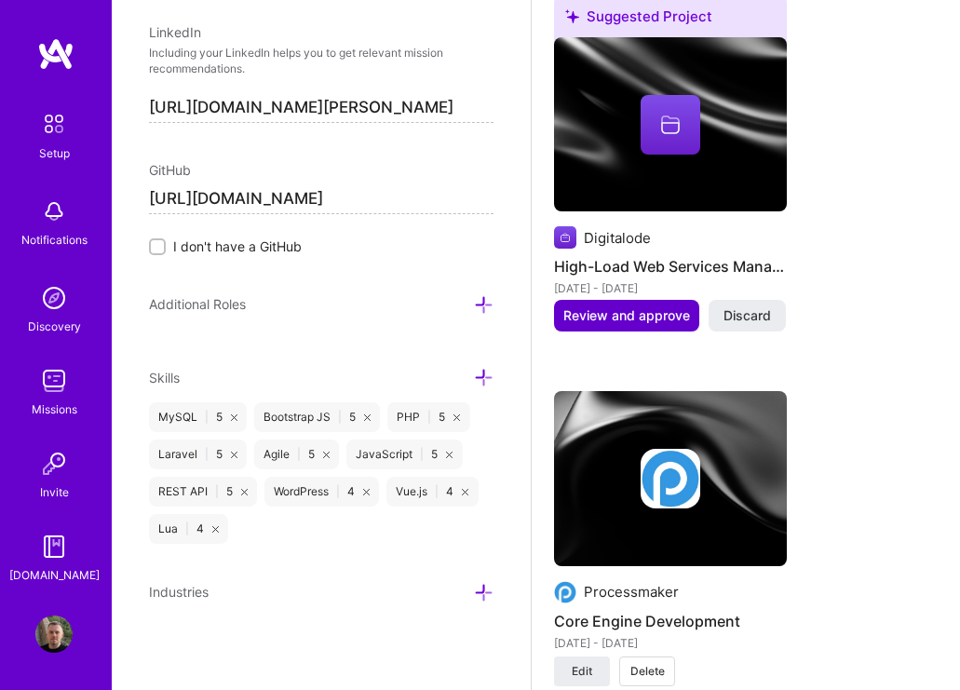
click at [637, 326] on button "Review and approve" at bounding box center [626, 316] width 145 height 32
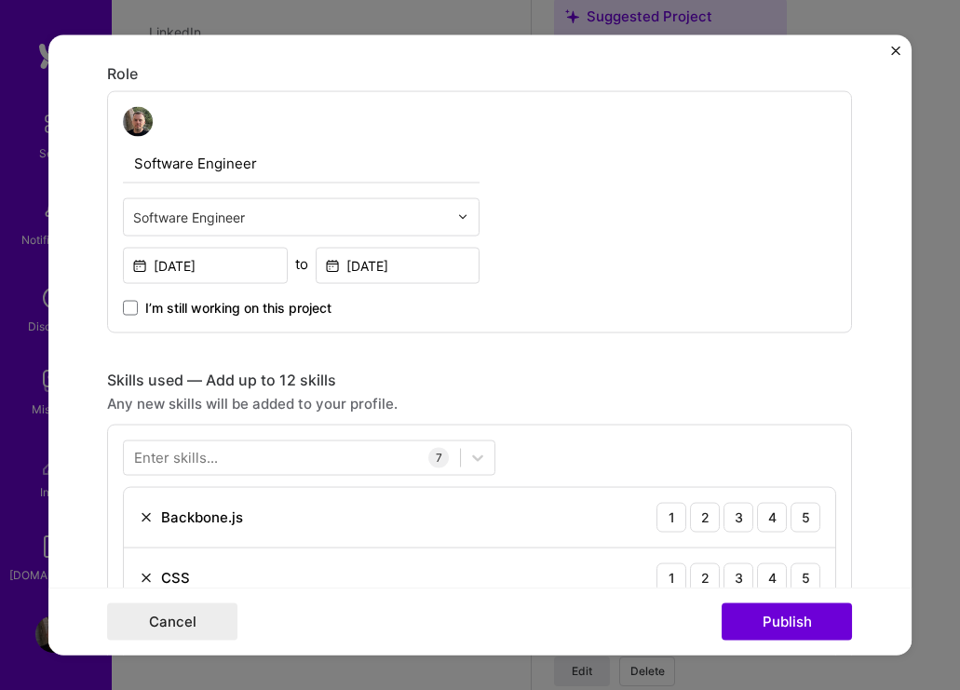
scroll to position [642, 0]
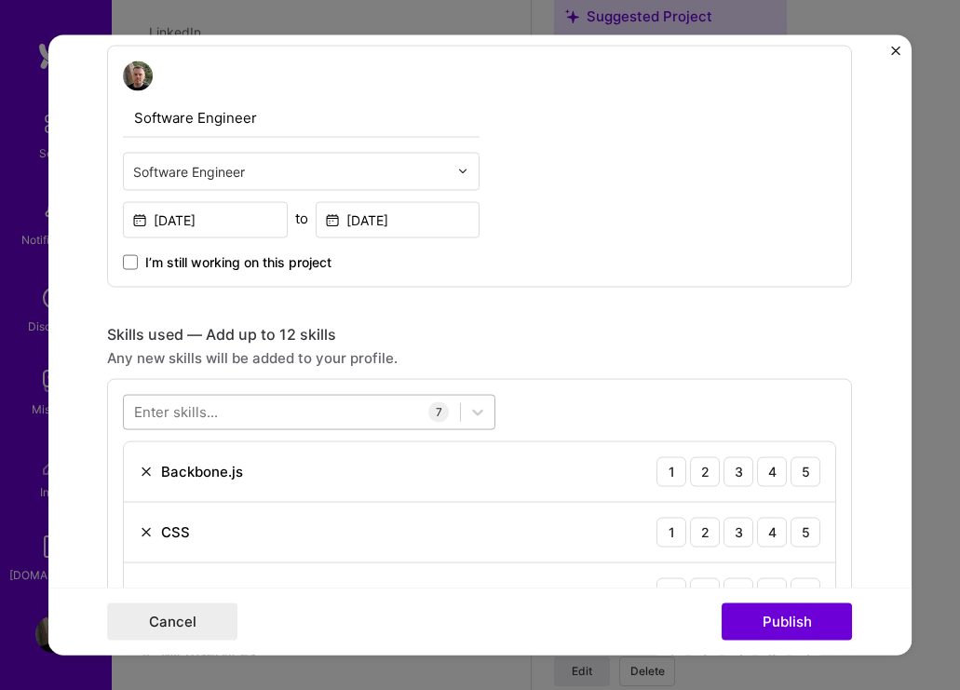
click at [338, 402] on div at bounding box center [292, 412] width 336 height 31
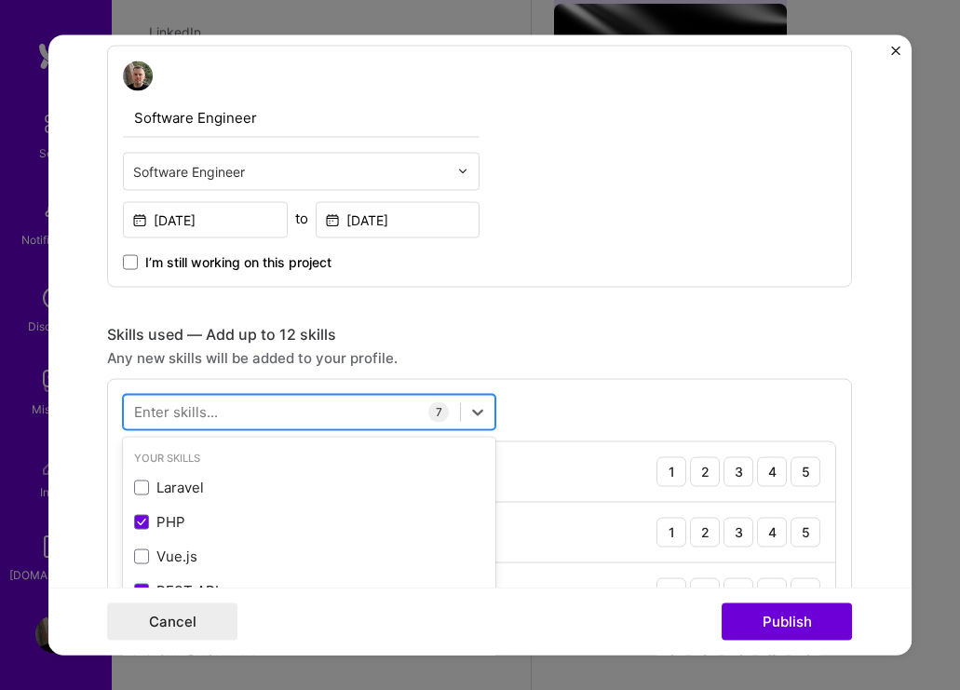
scroll to position [2186, 0]
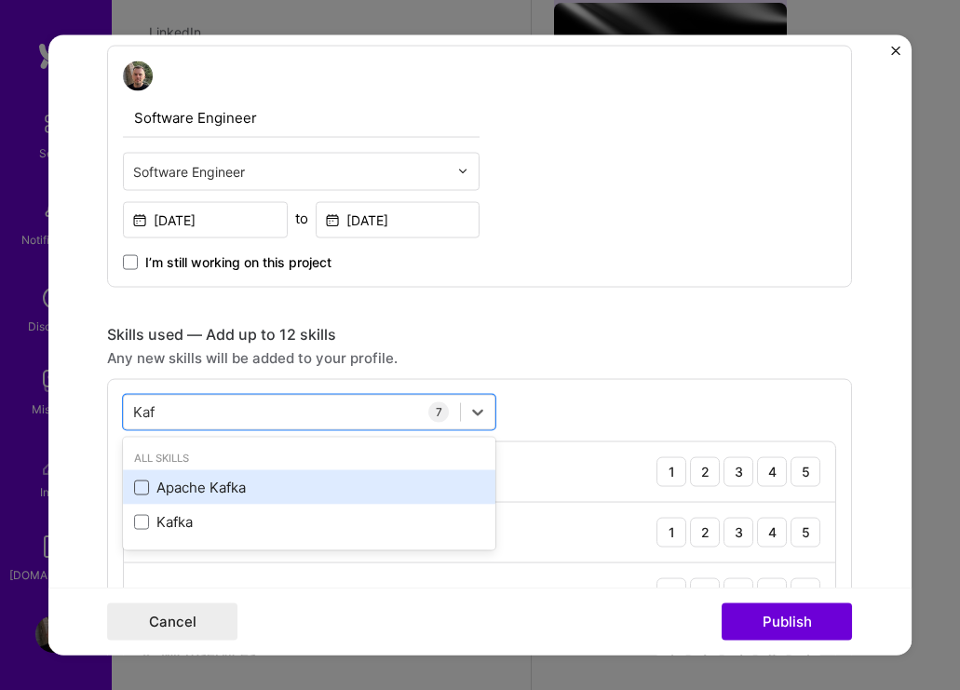
click at [139, 492] on span at bounding box center [141, 487] width 15 height 15
click at [0, 0] on input "checkbox" at bounding box center [0, 0] width 0 height 0
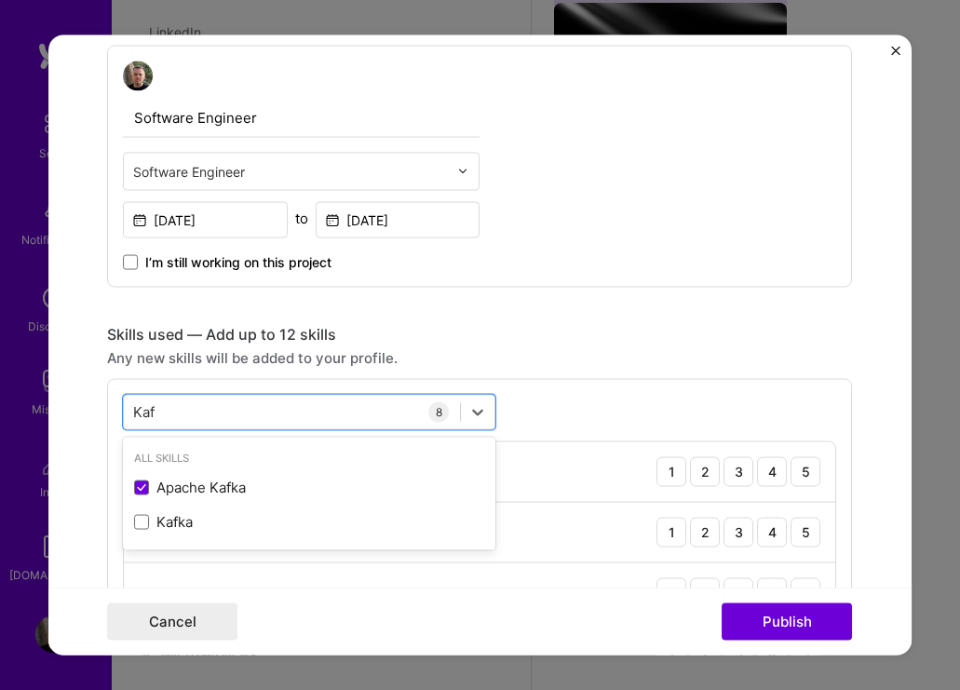
click at [661, 412] on div "option Apache [PERSON_NAME], selected. option Apache [PERSON_NAME] selected, 0 …" at bounding box center [479, 660] width 745 height 564
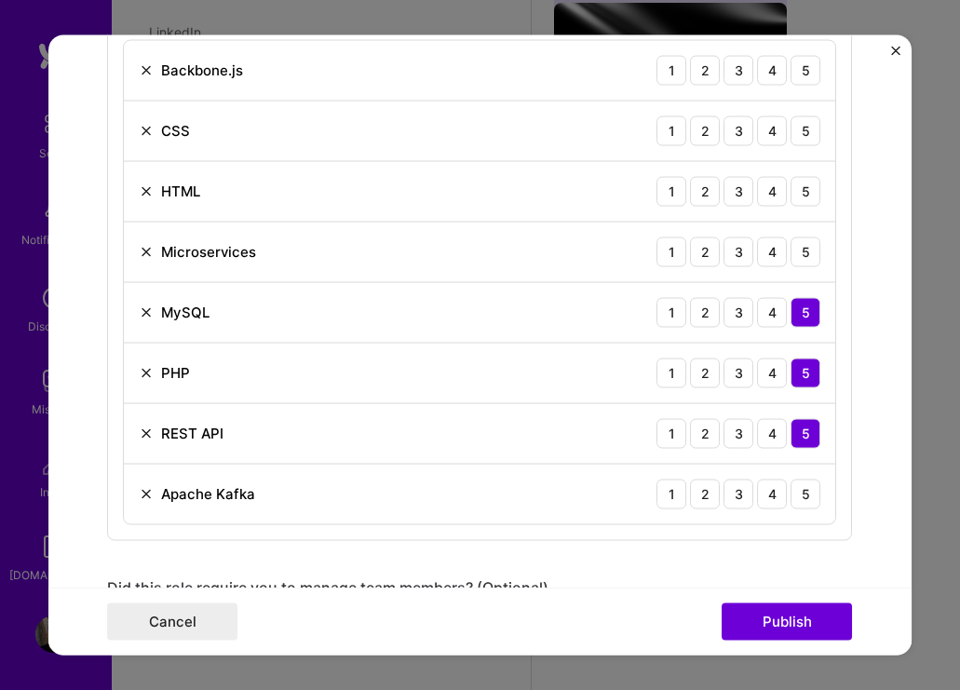
scroll to position [1054, 0]
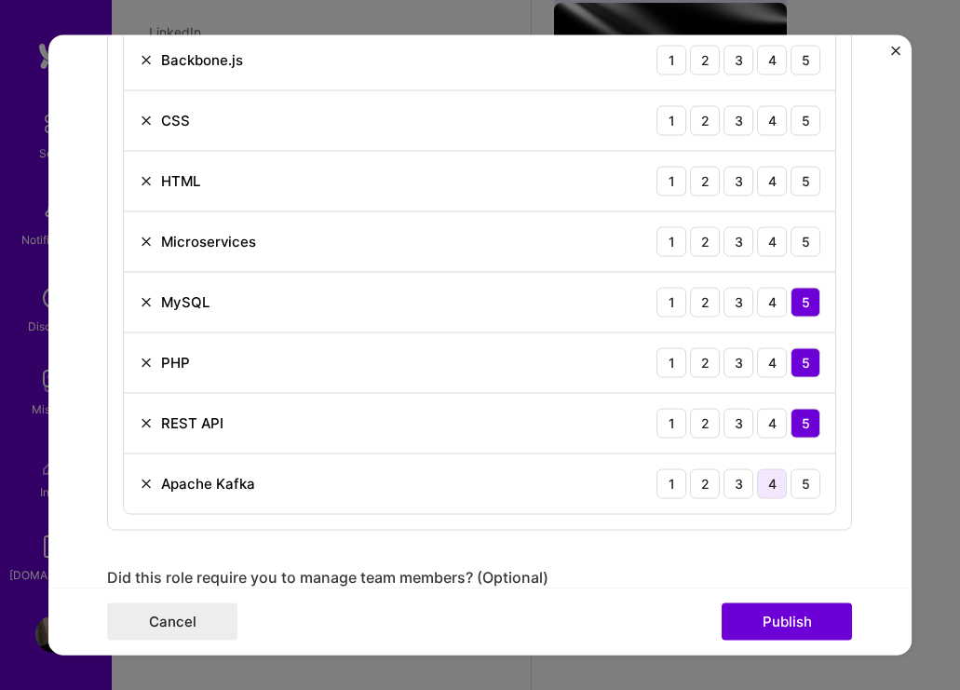
click at [777, 478] on div "4" at bounding box center [772, 484] width 30 height 30
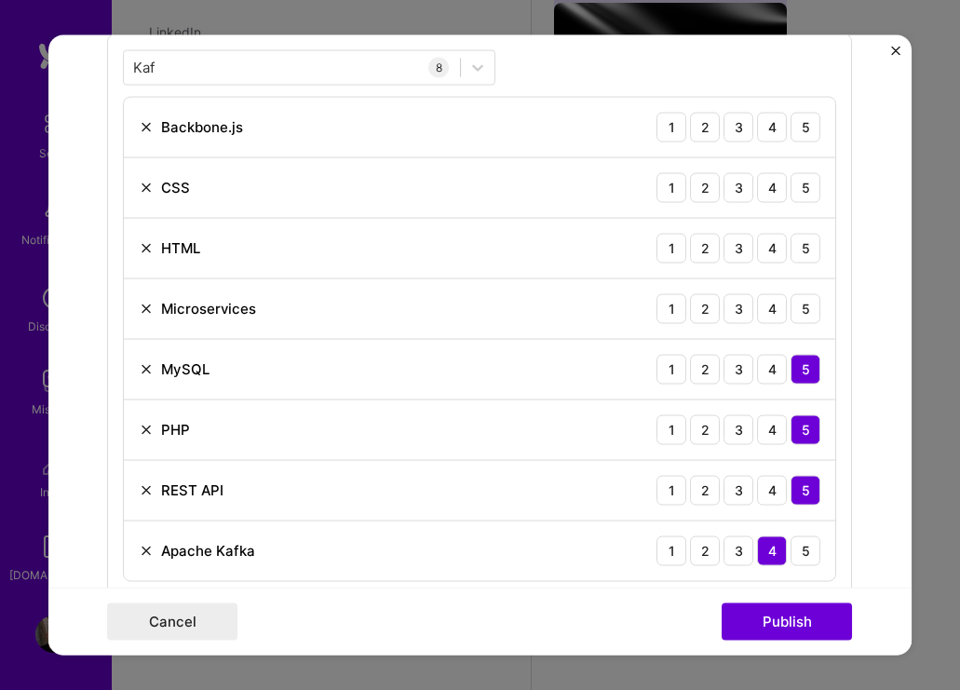
scroll to position [981, 0]
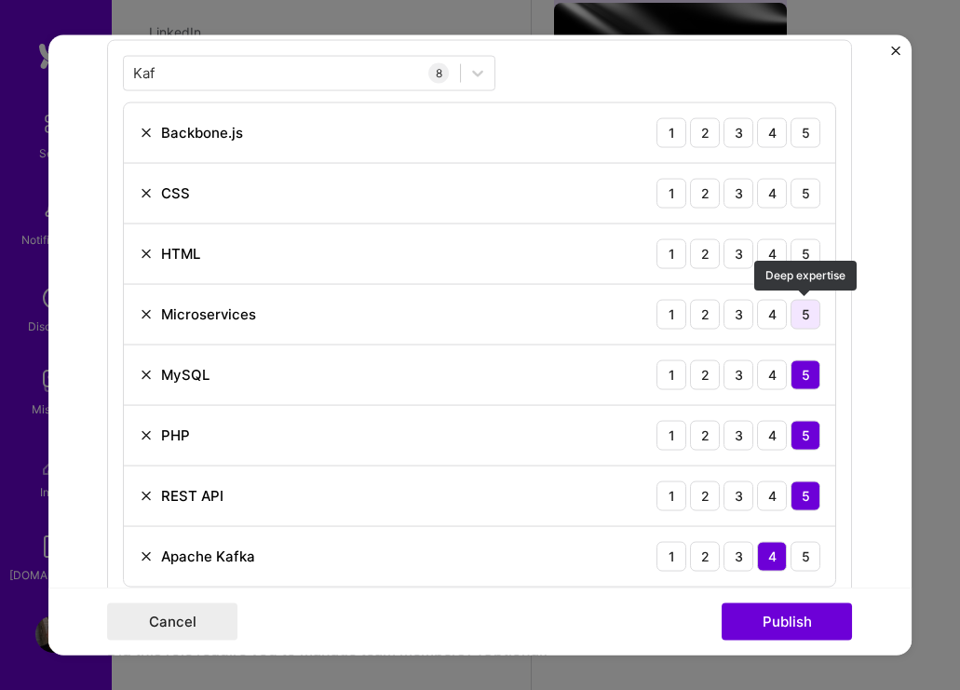
click at [802, 311] on div "5" at bounding box center [806, 314] width 30 height 30
click at [810, 253] on div "5" at bounding box center [806, 253] width 30 height 30
click at [805, 200] on div "5" at bounding box center [806, 193] width 30 height 30
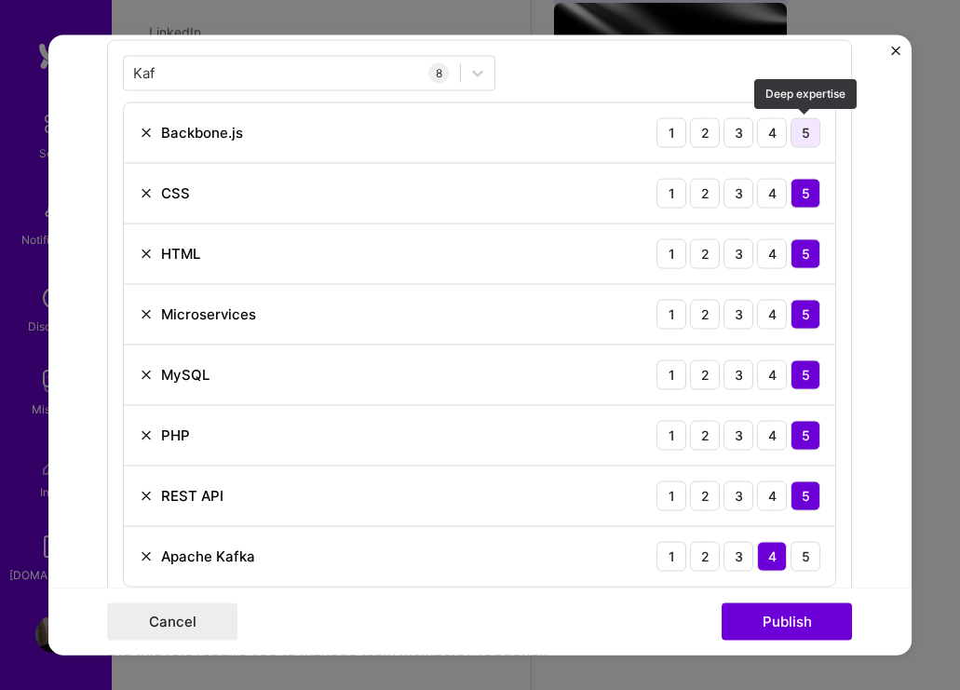
click at [800, 129] on div "5" at bounding box center [806, 132] width 30 height 30
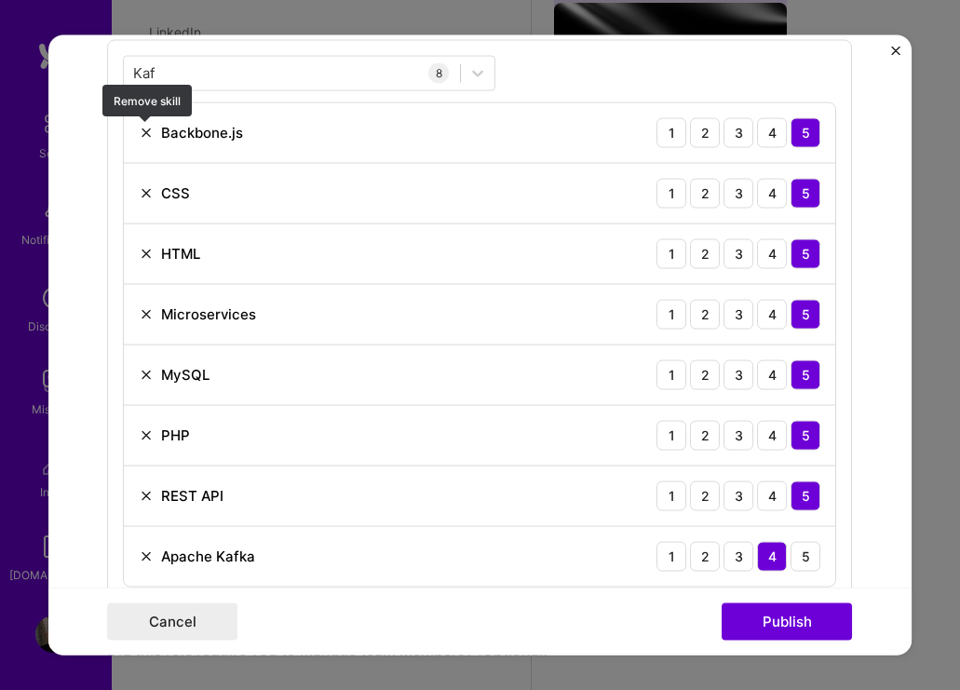
click at [153, 131] on img at bounding box center [146, 132] width 15 height 15
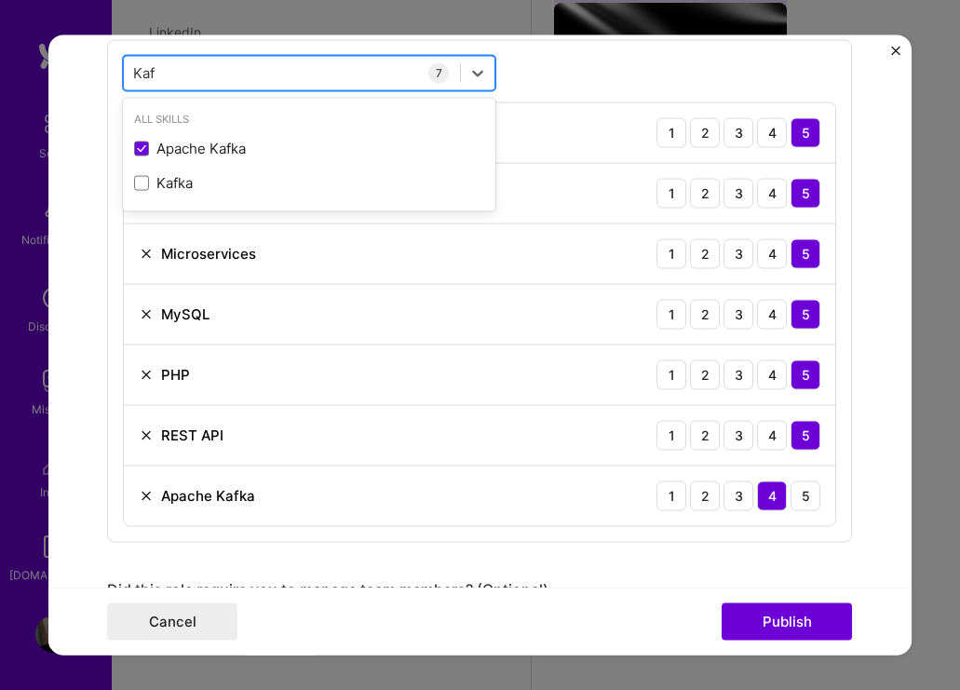
click at [201, 74] on div "Kaf Kaf" at bounding box center [292, 73] width 336 height 31
type input "K"
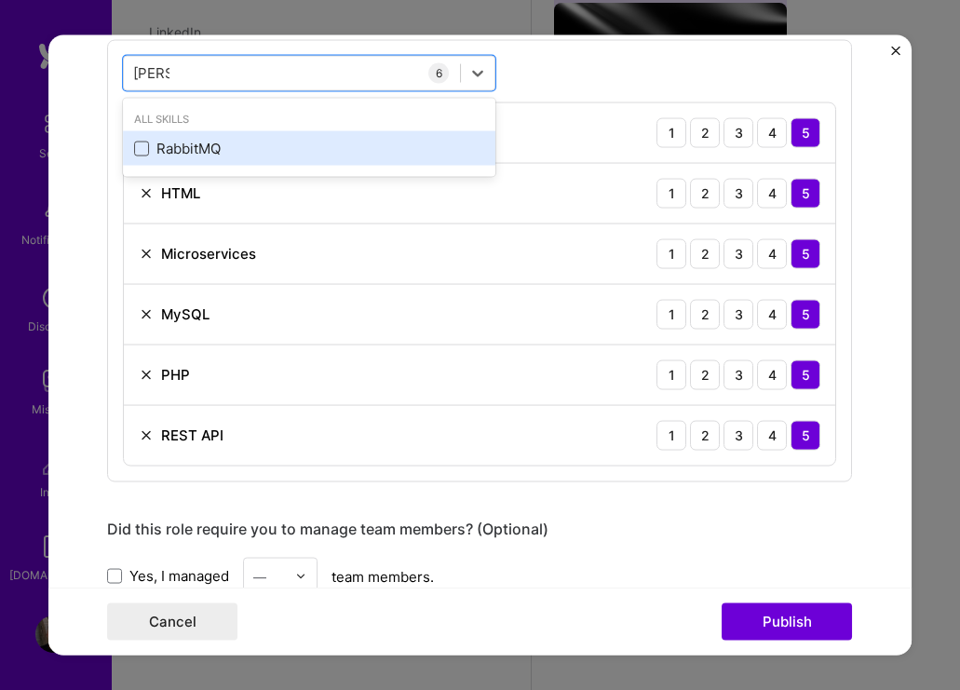
click at [143, 148] on span at bounding box center [141, 148] width 15 height 15
click at [0, 0] on input "checkbox" at bounding box center [0, 0] width 0 height 0
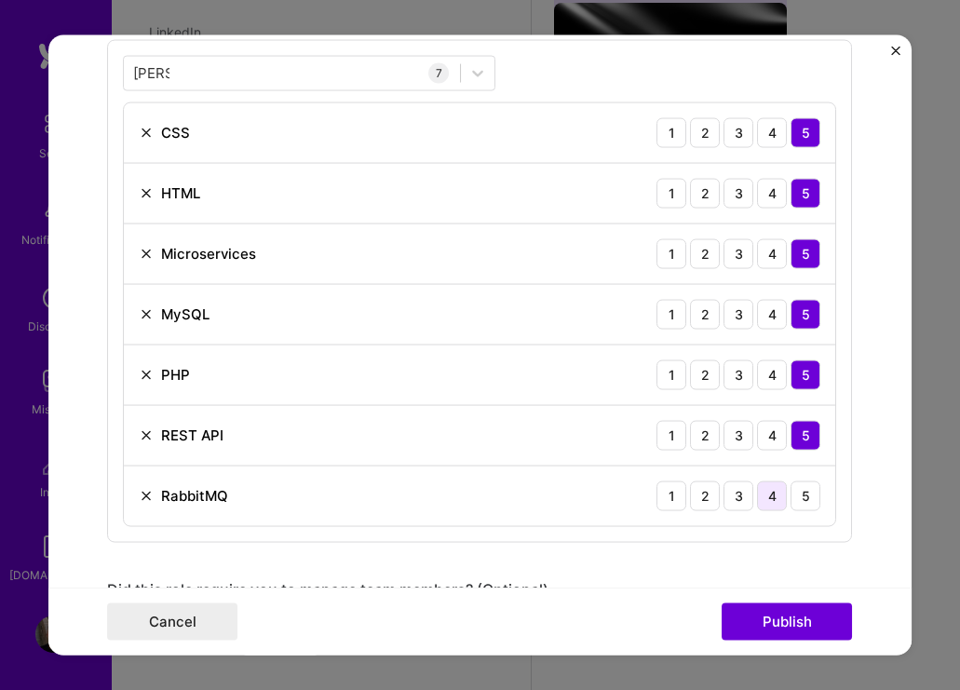
click at [767, 494] on div "4" at bounding box center [772, 496] width 30 height 30
click at [264, 72] on div "[PERSON_NAME] [PERSON_NAME]" at bounding box center [292, 73] width 336 height 31
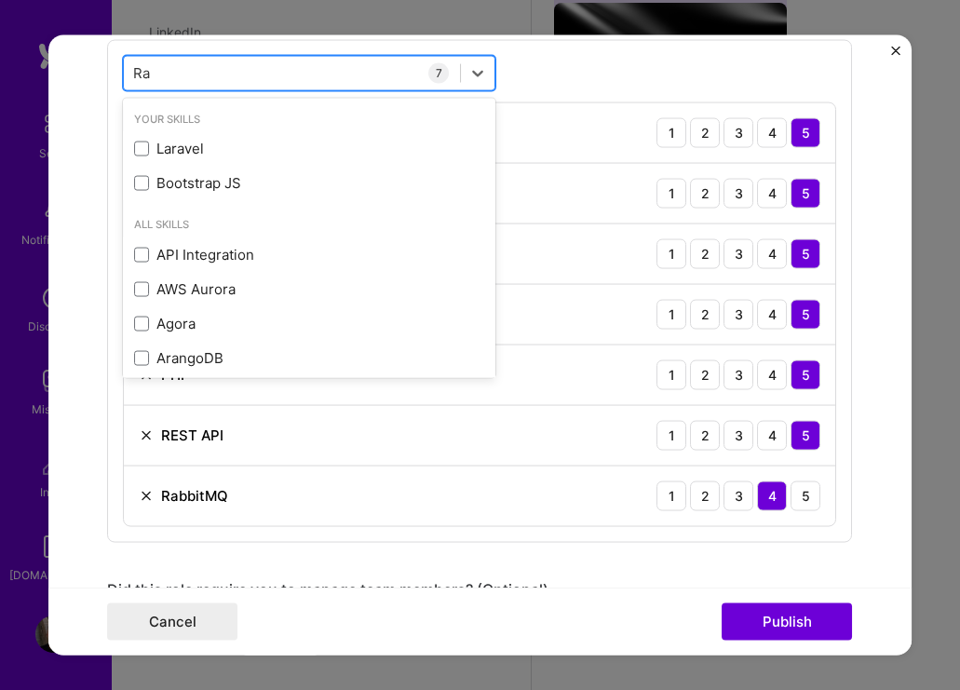
type input "R"
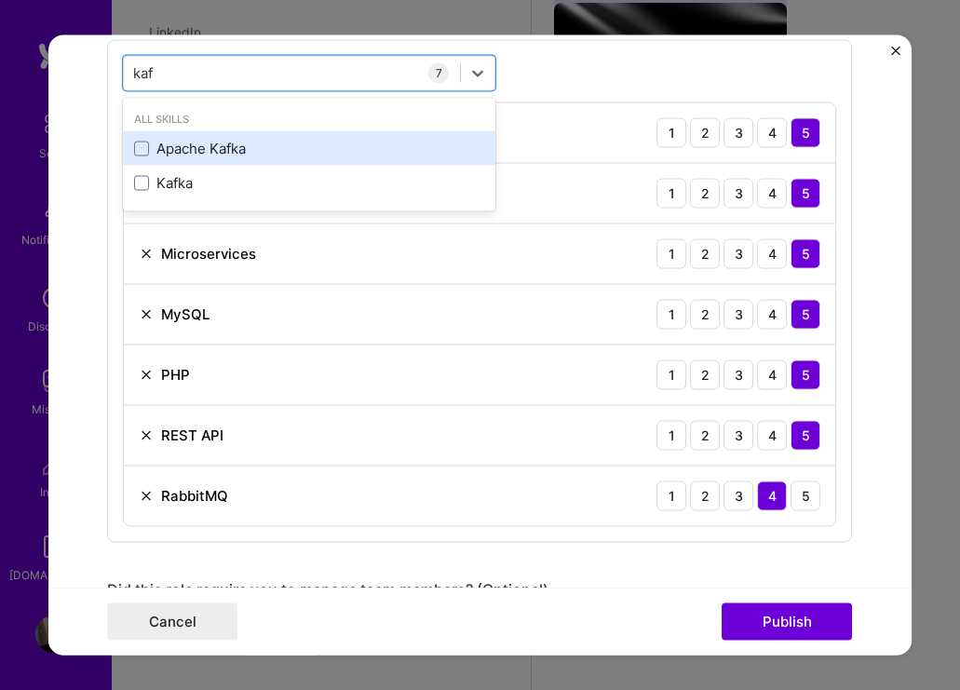
click at [149, 143] on label at bounding box center [141, 148] width 15 height 15
click at [0, 0] on input "checkbox" at bounding box center [0, 0] width 0 height 0
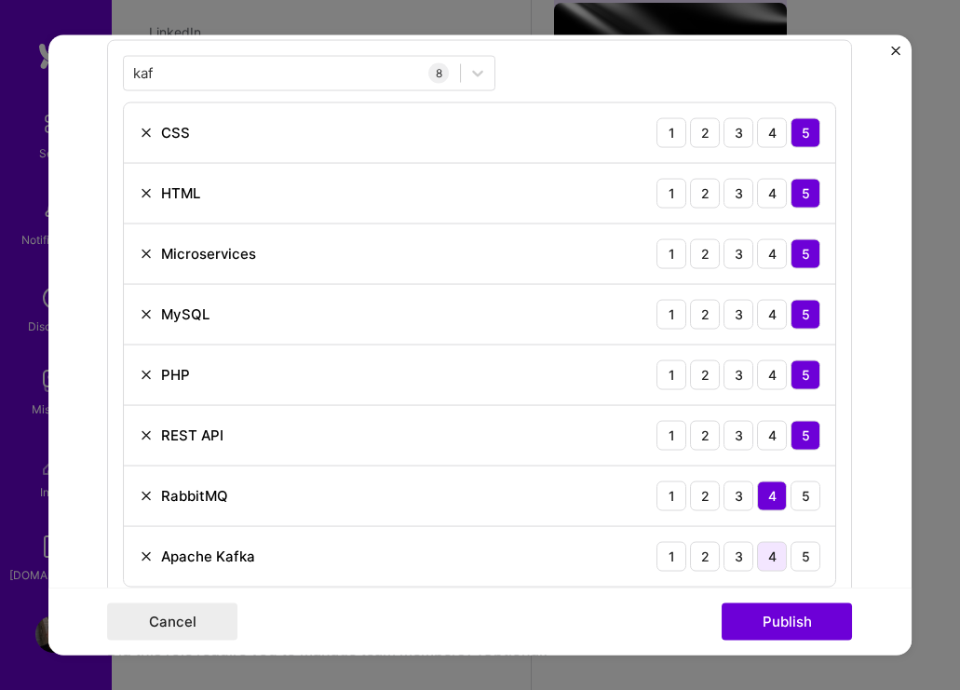
click at [780, 557] on div "4" at bounding box center [772, 556] width 30 height 30
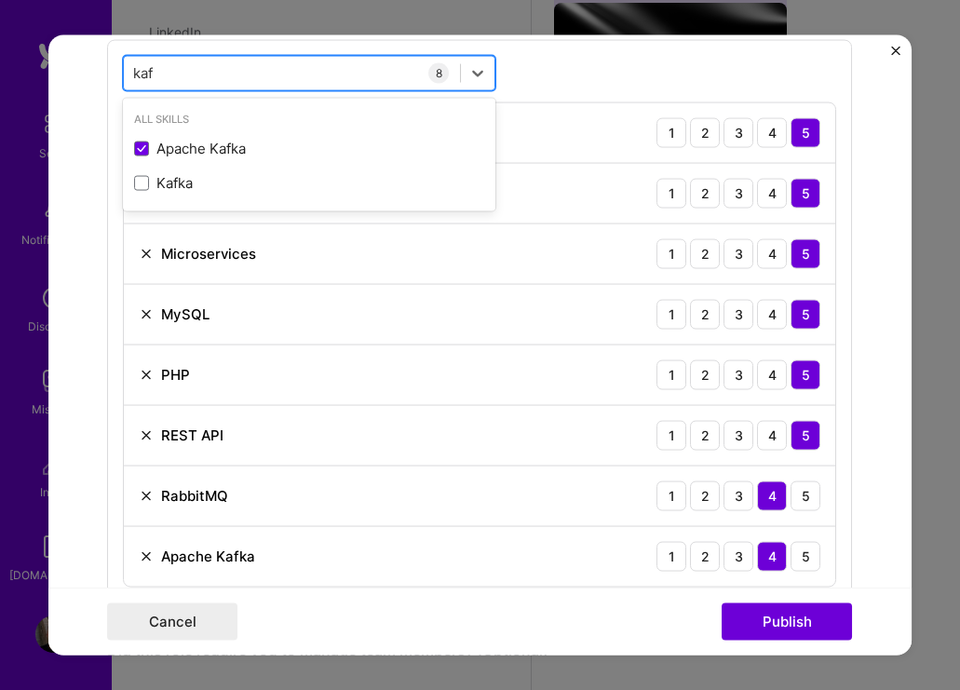
click at [251, 81] on div "kaf kaf" at bounding box center [292, 73] width 336 height 31
type input "k"
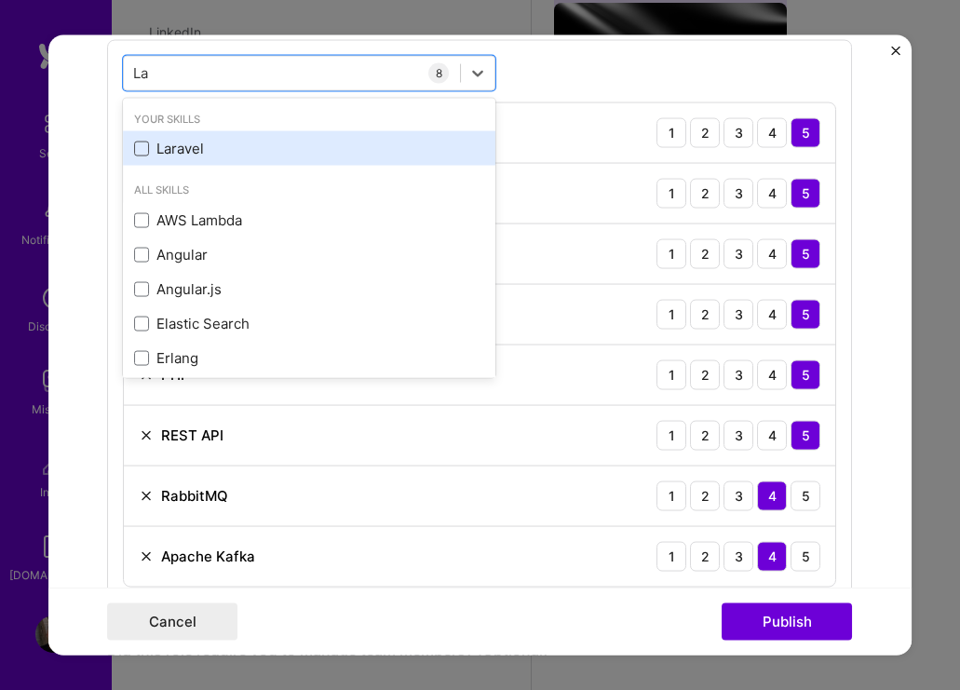
click at [138, 148] on span at bounding box center [141, 148] width 15 height 15
click at [0, 0] on input "checkbox" at bounding box center [0, 0] width 0 height 0
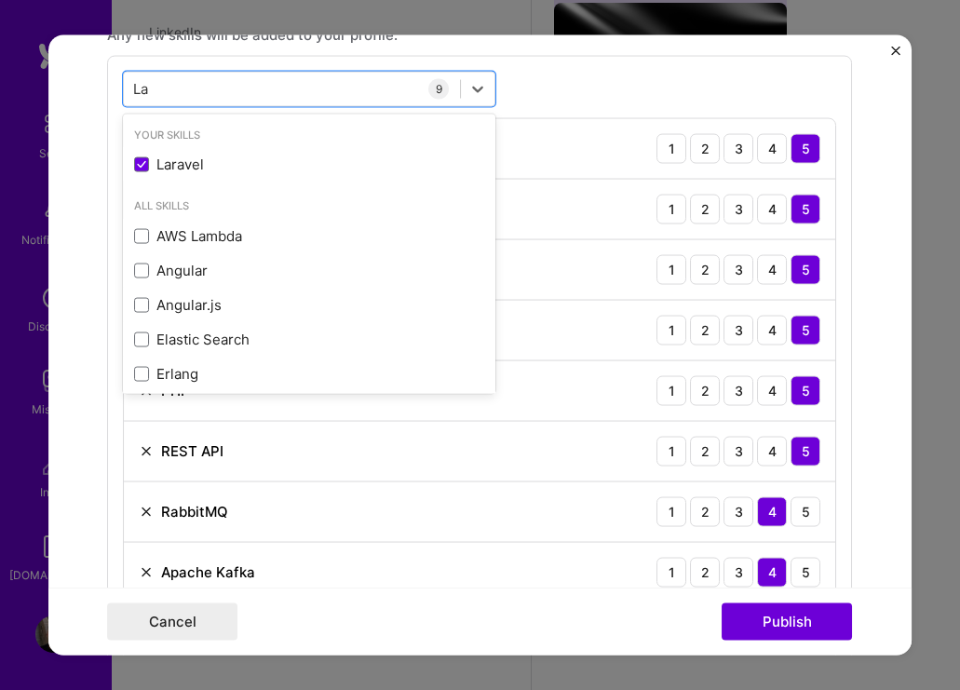
scroll to position [954, 0]
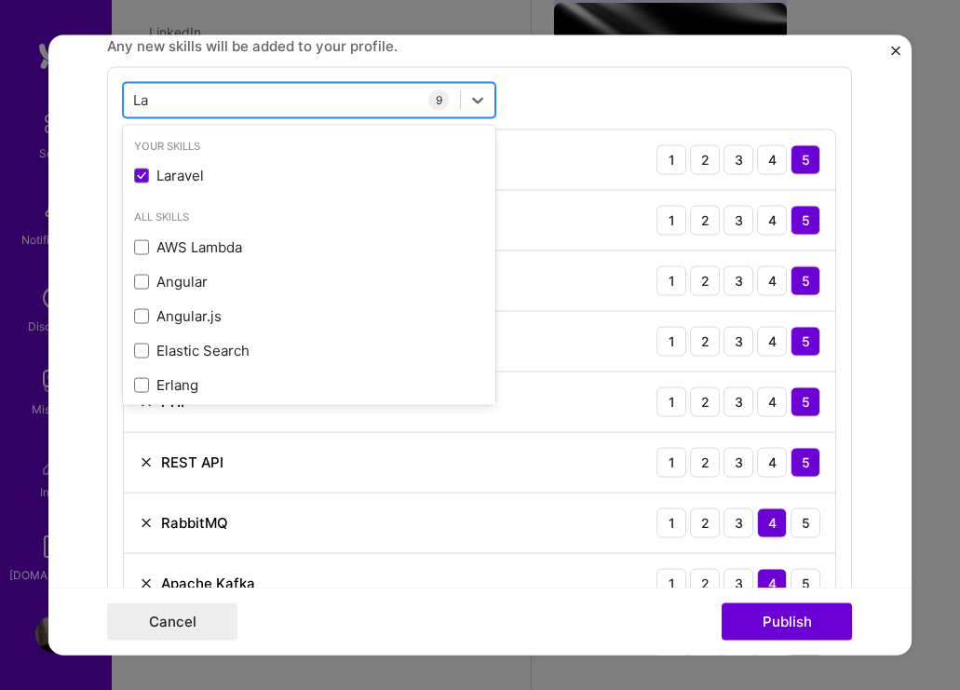
type input "L"
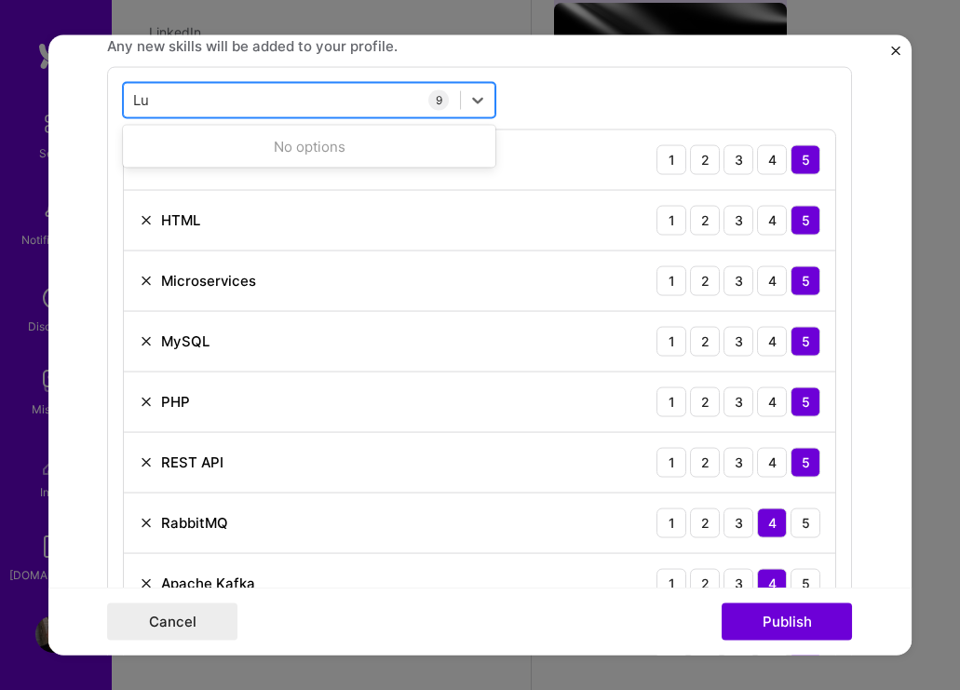
type input "L"
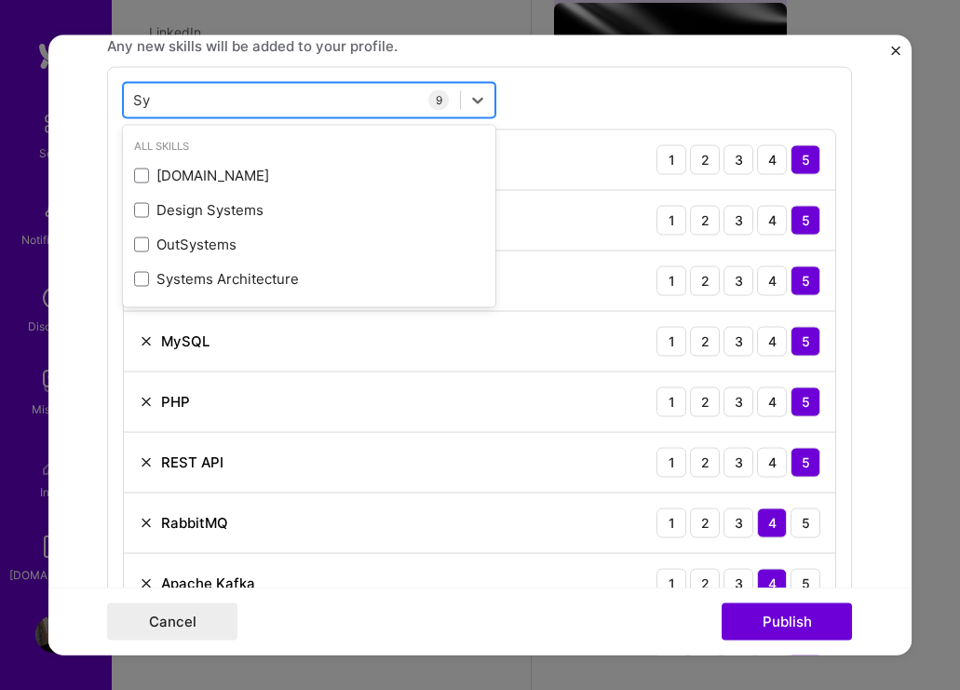
type input "S"
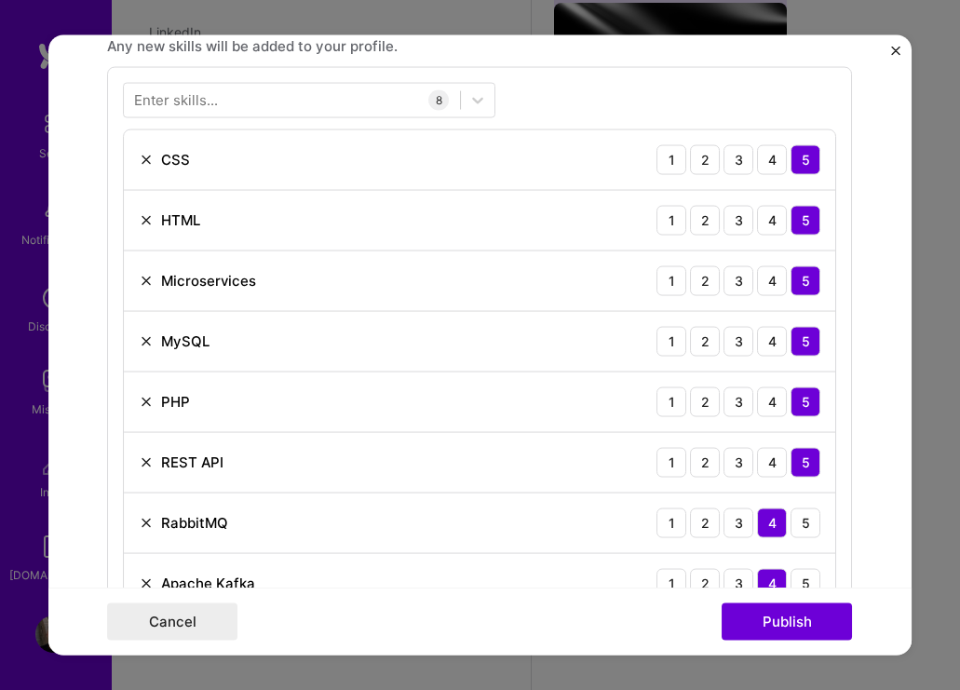
click at [637, 85] on div "Enter skills... 8 CSS 1 2 3 4 5 HTML 1 2 3 4 5 Microservices 1 2 3 4 5 MySQL 1 …" at bounding box center [479, 348] width 745 height 564
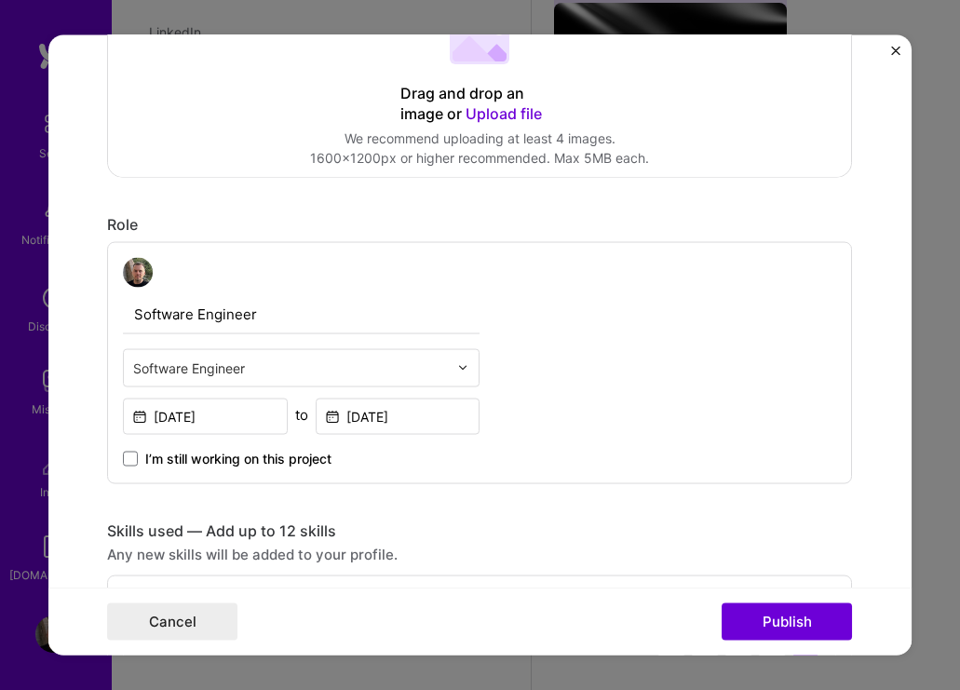
scroll to position [443, 0]
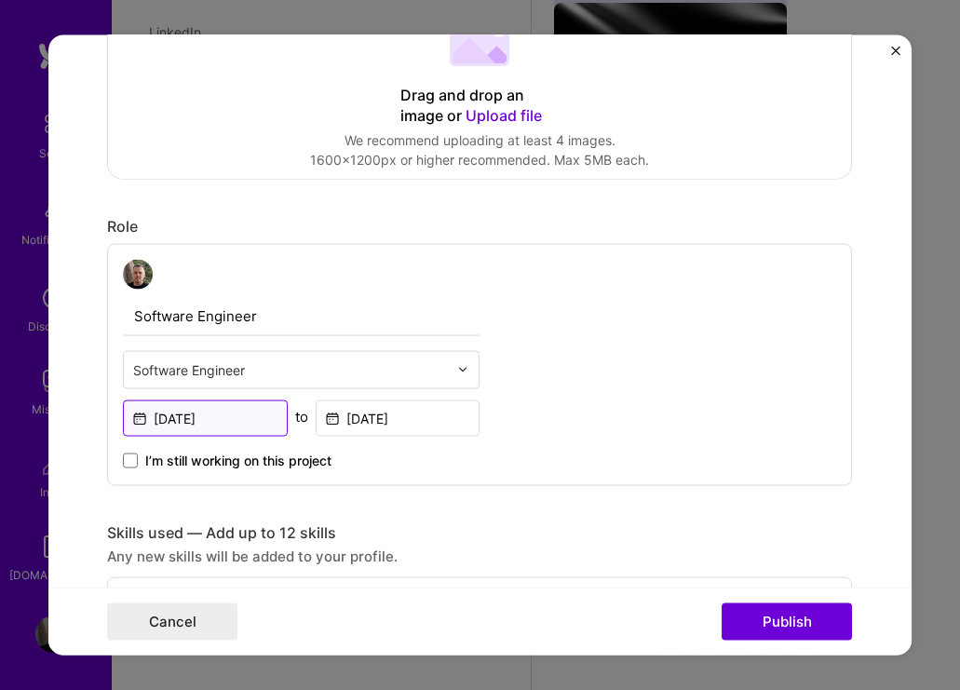
click at [268, 415] on input "[DATE]" at bounding box center [205, 418] width 165 height 36
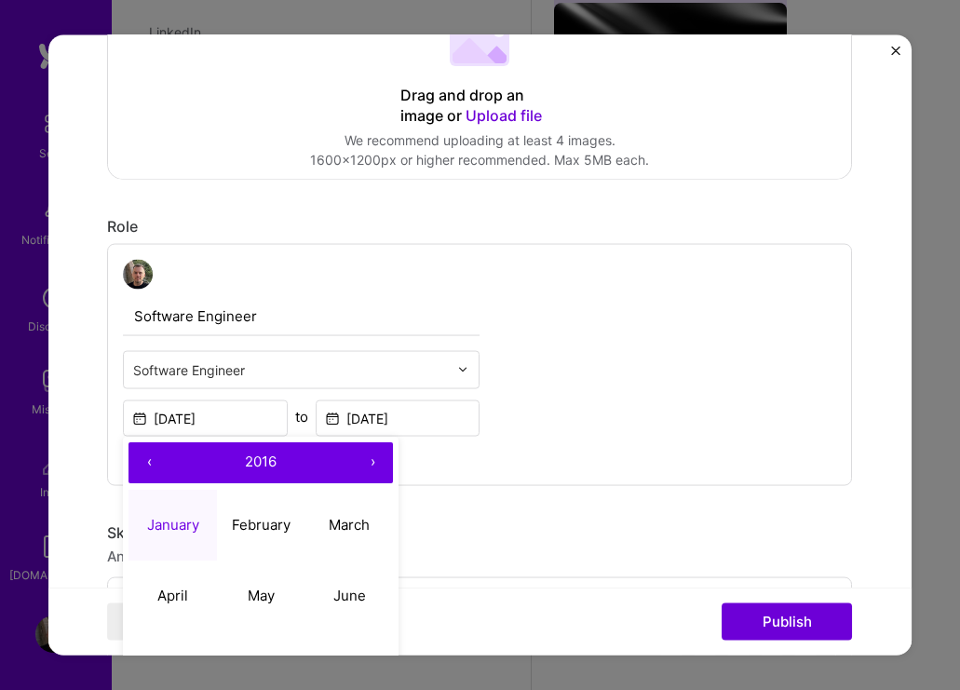
click at [375, 466] on button "›" at bounding box center [372, 462] width 41 height 41
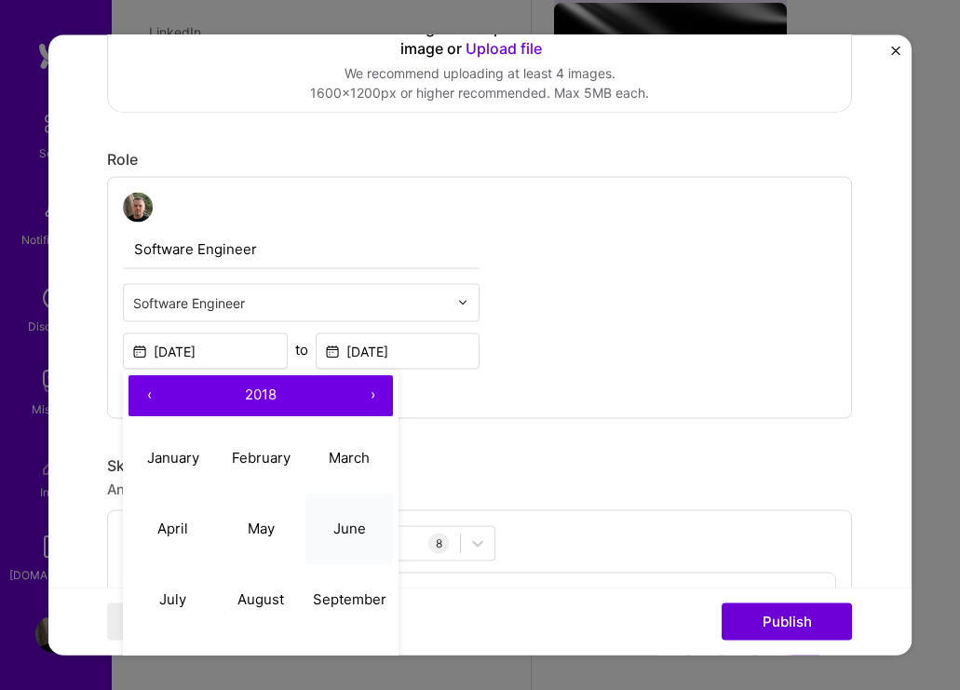
scroll to position [526, 0]
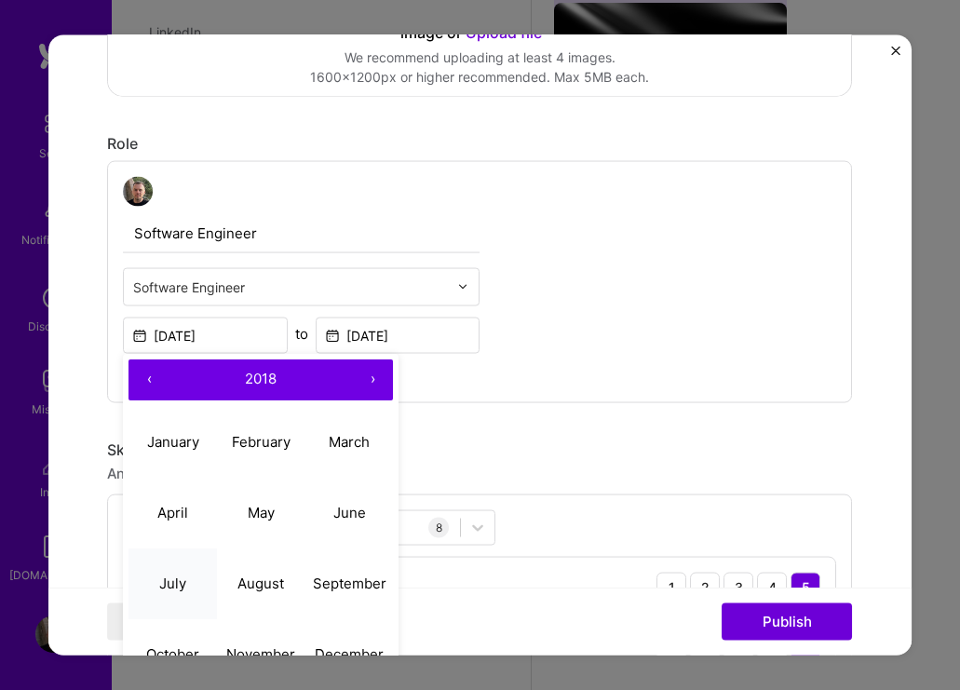
click at [208, 575] on button "July" at bounding box center [173, 584] width 89 height 71
type input "[DATE]"
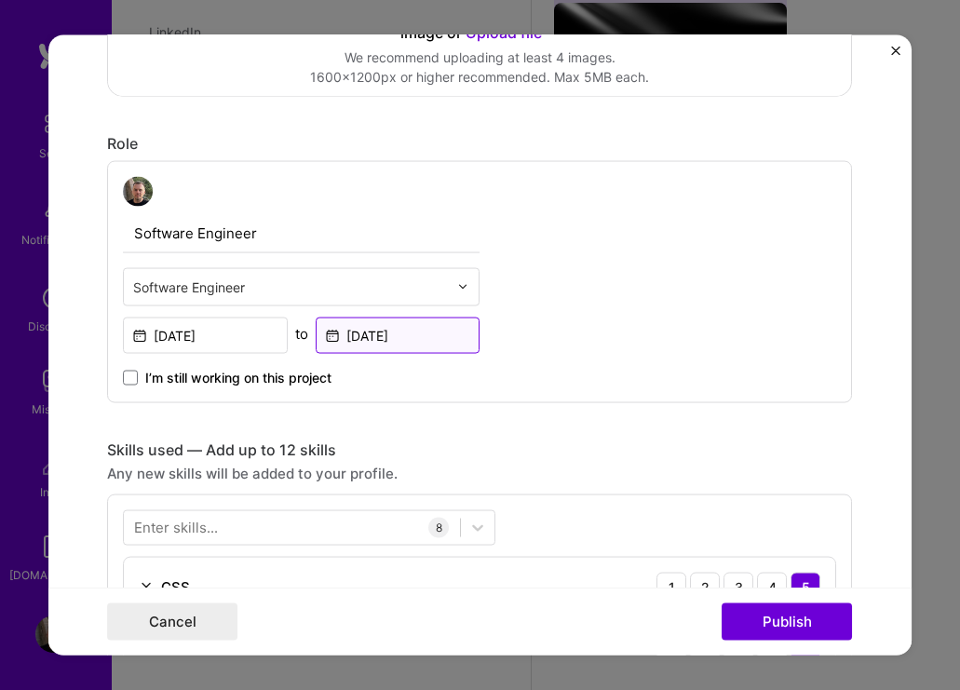
click at [448, 337] on input "[DATE]" at bounding box center [398, 335] width 165 height 36
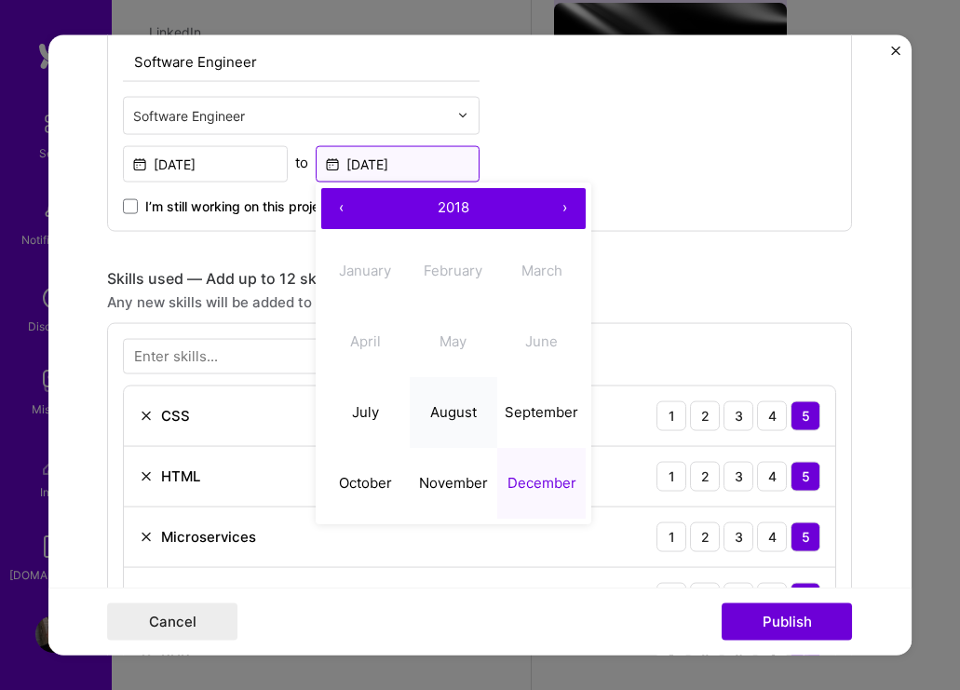
scroll to position [706, 0]
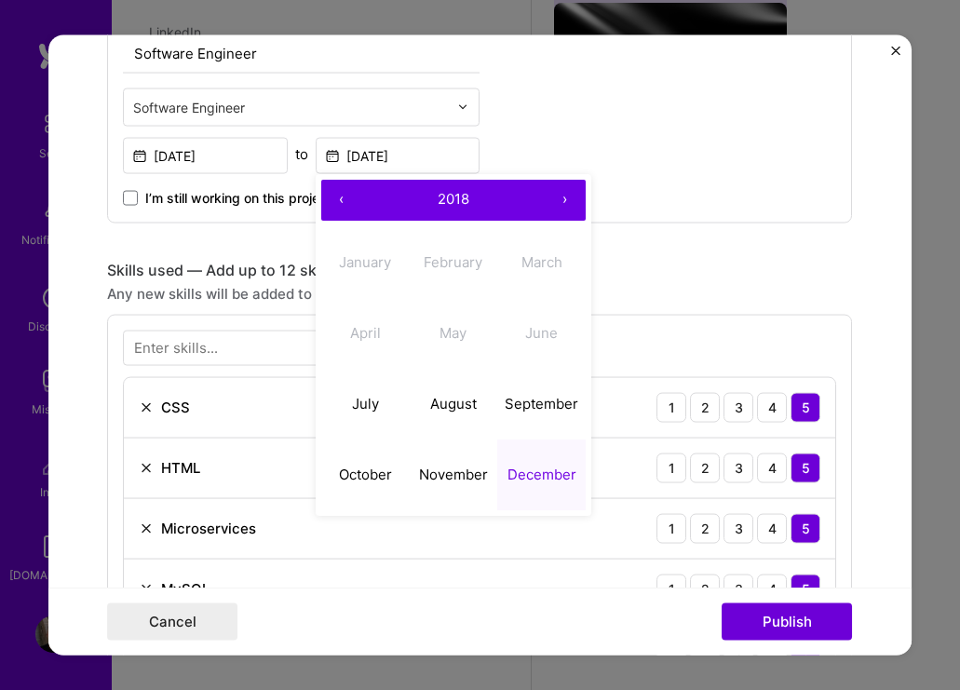
click at [570, 192] on button "›" at bounding box center [565, 199] width 41 height 41
click at [529, 268] on abbr "March" at bounding box center [542, 262] width 41 height 18
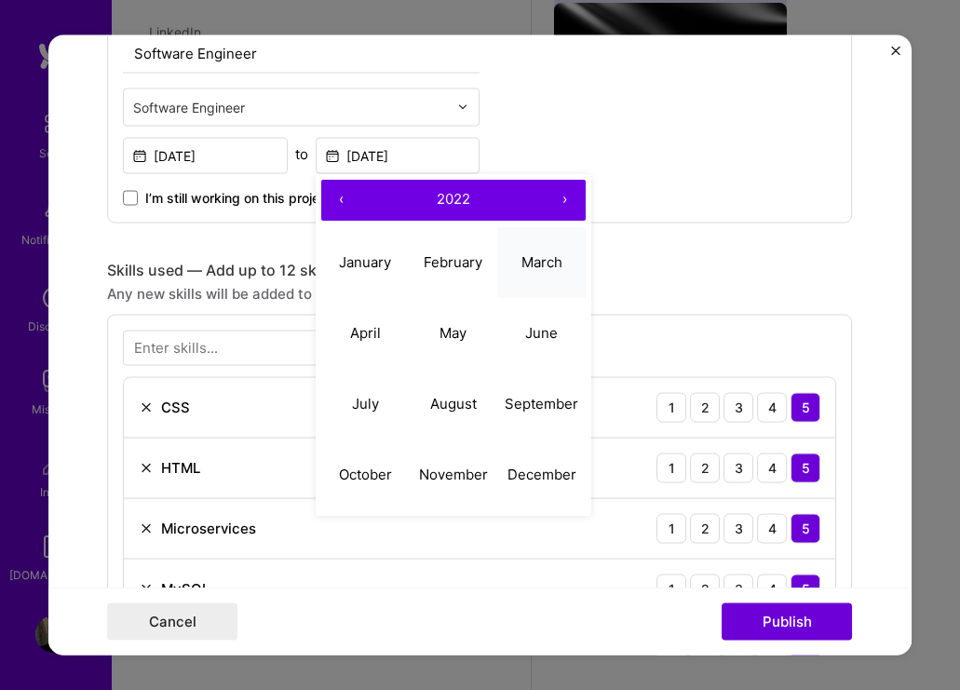
type input "[DATE]"
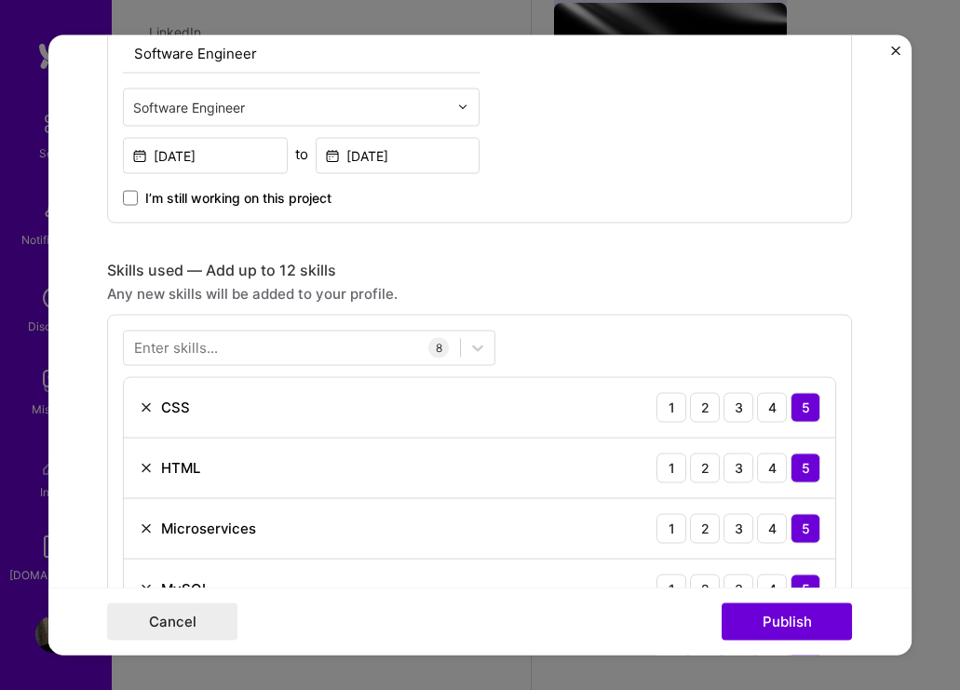
click at [601, 260] on div "Skills used — Add up to 12 skills" at bounding box center [479, 270] width 745 height 20
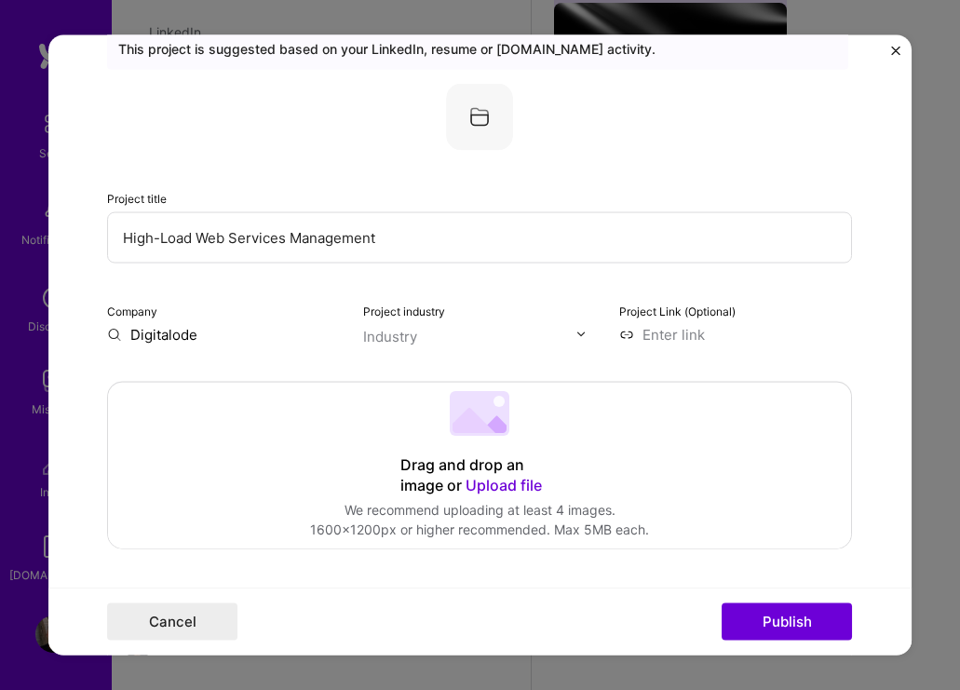
scroll to position [0, 0]
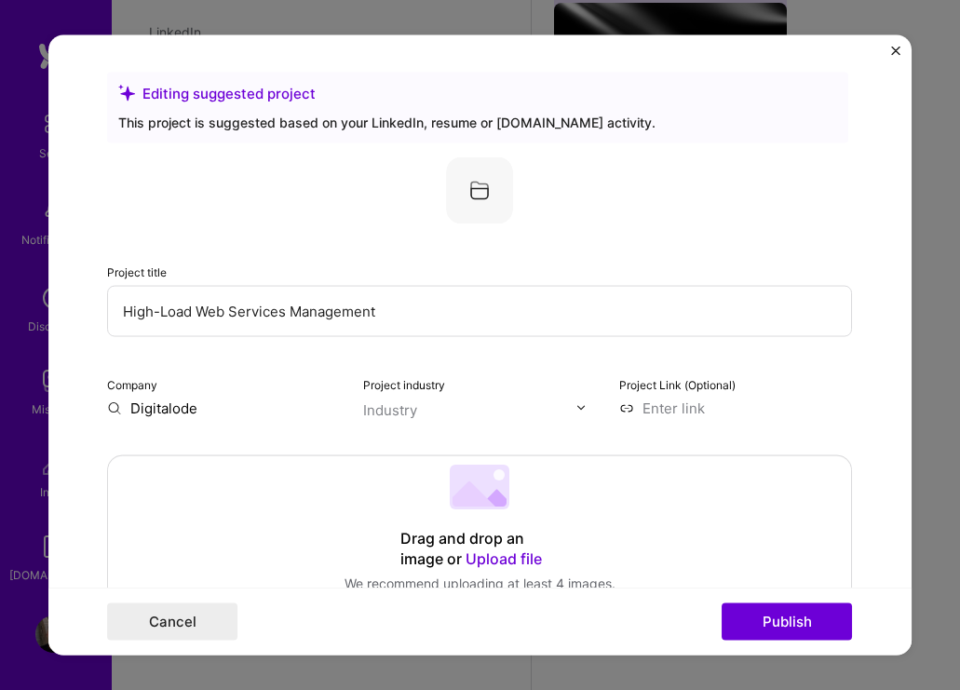
drag, startPoint x: 449, startPoint y: 312, endPoint x: 77, endPoint y: 280, distance: 373.1
click at [77, 280] on form "Editing suggested project This project is suggested based on your LinkedIn, res…" at bounding box center [480, 344] width 865 height 621
click at [188, 404] on input "Digitalode" at bounding box center [224, 408] width 234 height 20
click at [208, 409] on input "Digitalode" at bounding box center [224, 408] width 234 height 20
type input "D"
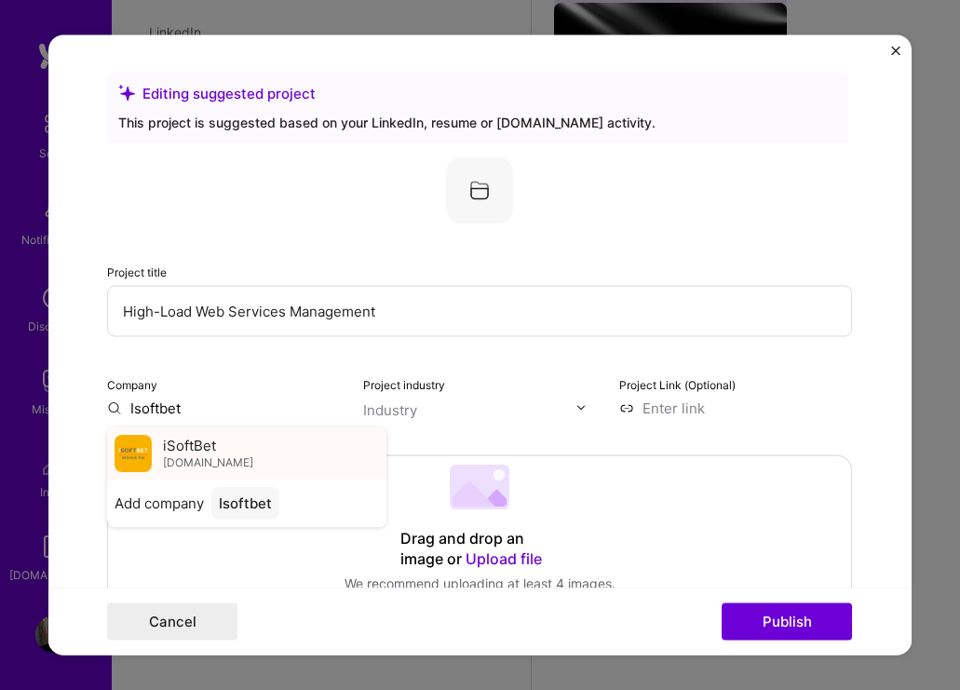
type input "Isoftbet"
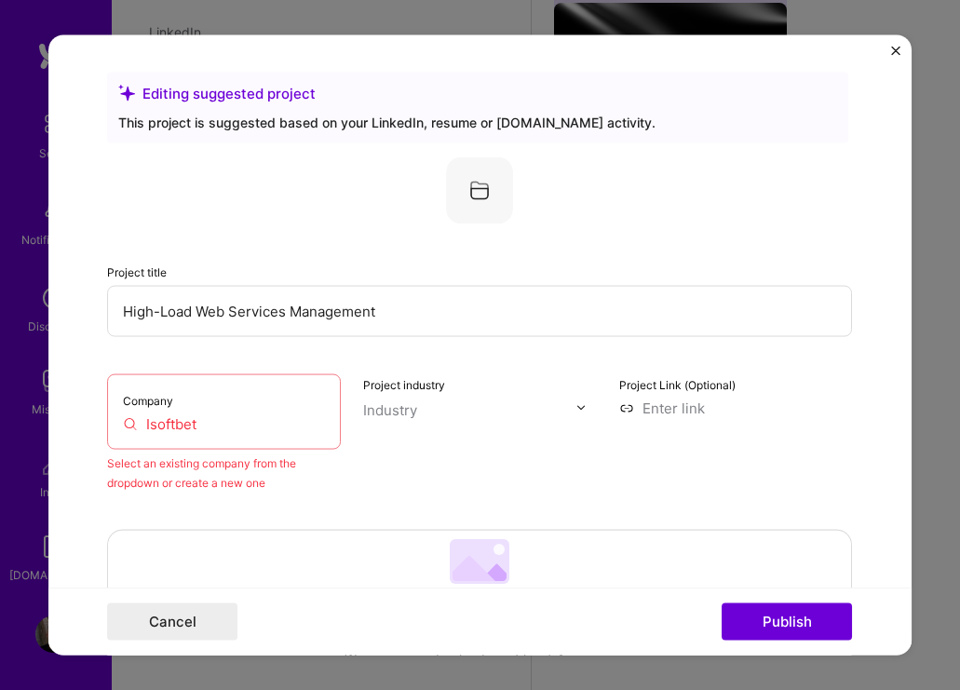
click at [496, 483] on div "Project industry Industry" at bounding box center [480, 433] width 234 height 118
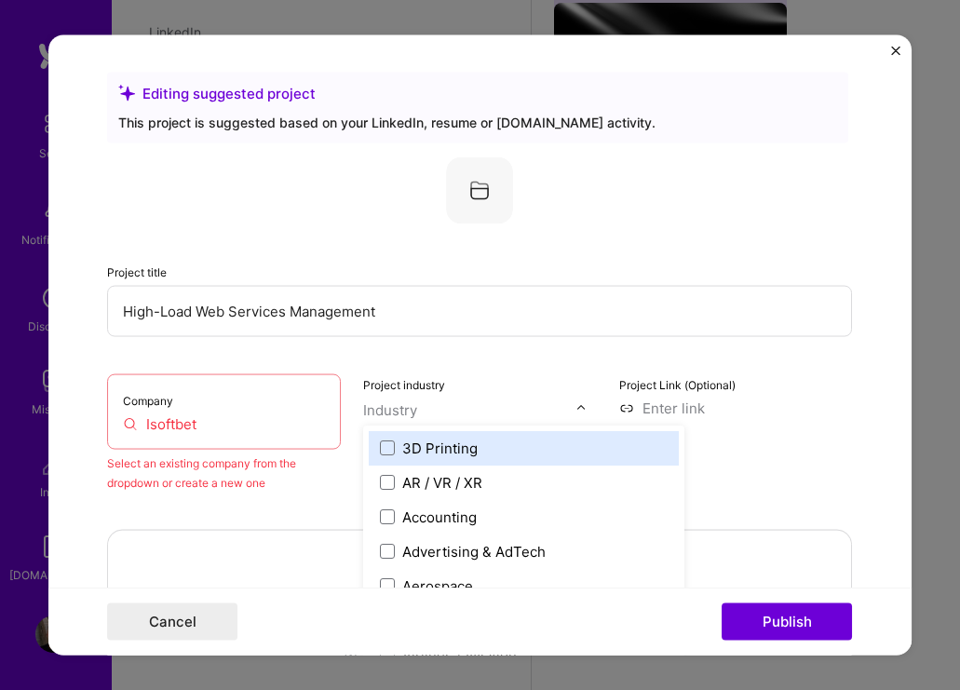
scroll to position [2208, 0]
click at [537, 415] on input "text" at bounding box center [469, 410] width 212 height 20
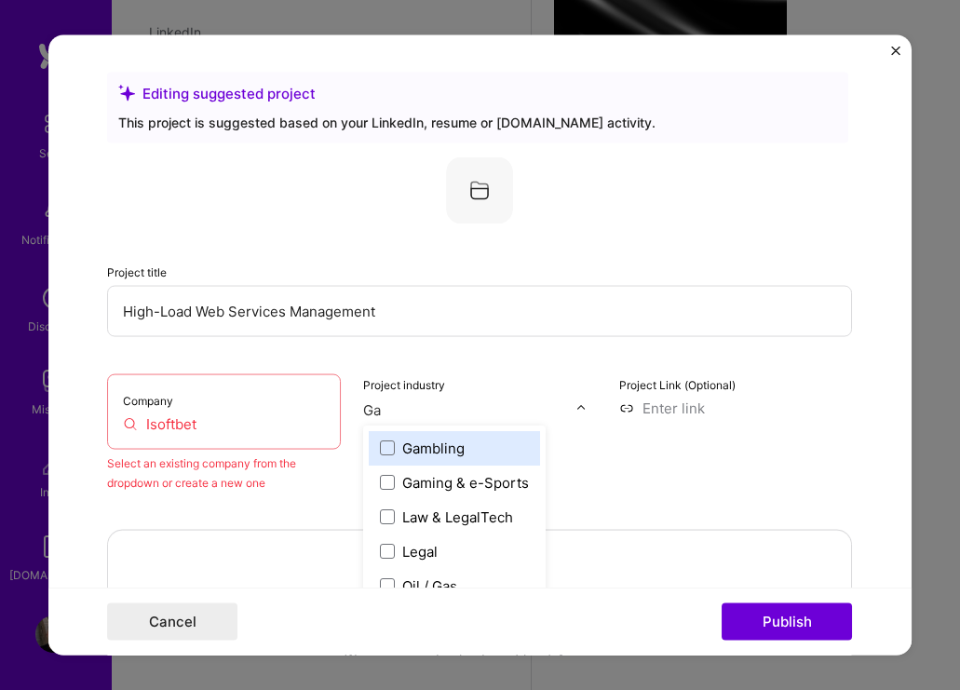
type input "Gam"
click at [385, 448] on span at bounding box center [387, 448] width 15 height 15
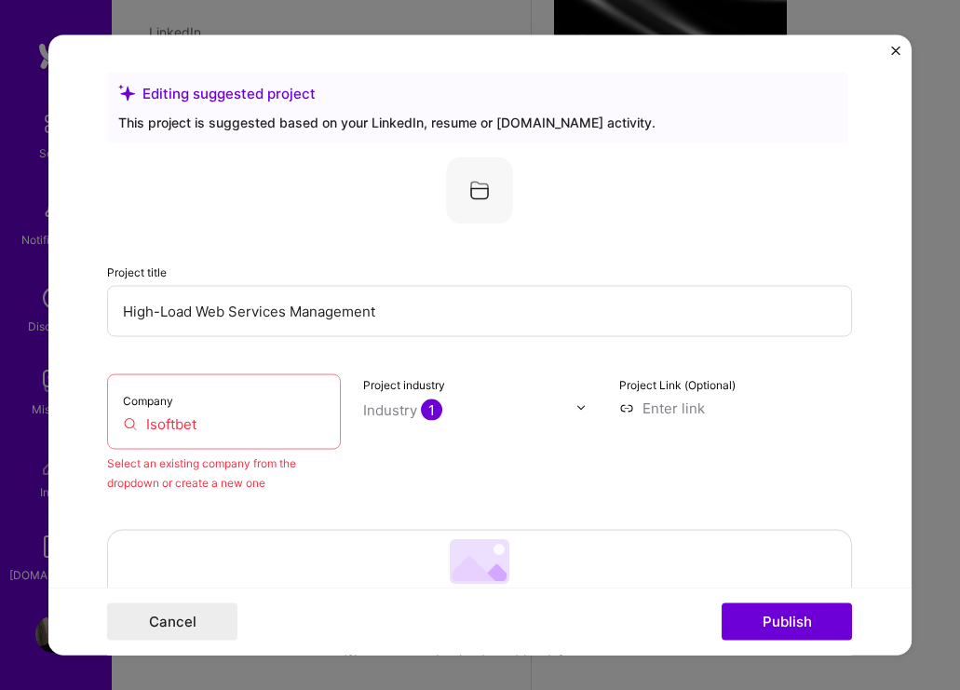
click at [594, 350] on div "Project title High-Load Web Services Management Company Isoftbet Select an exis…" at bounding box center [479, 324] width 745 height 335
click at [691, 410] on input at bounding box center [737, 408] width 234 height 20
click at [687, 422] on div "Project Link (Optional)" at bounding box center [737, 433] width 234 height 118
click at [223, 432] on input "Isoftbet" at bounding box center [224, 424] width 202 height 20
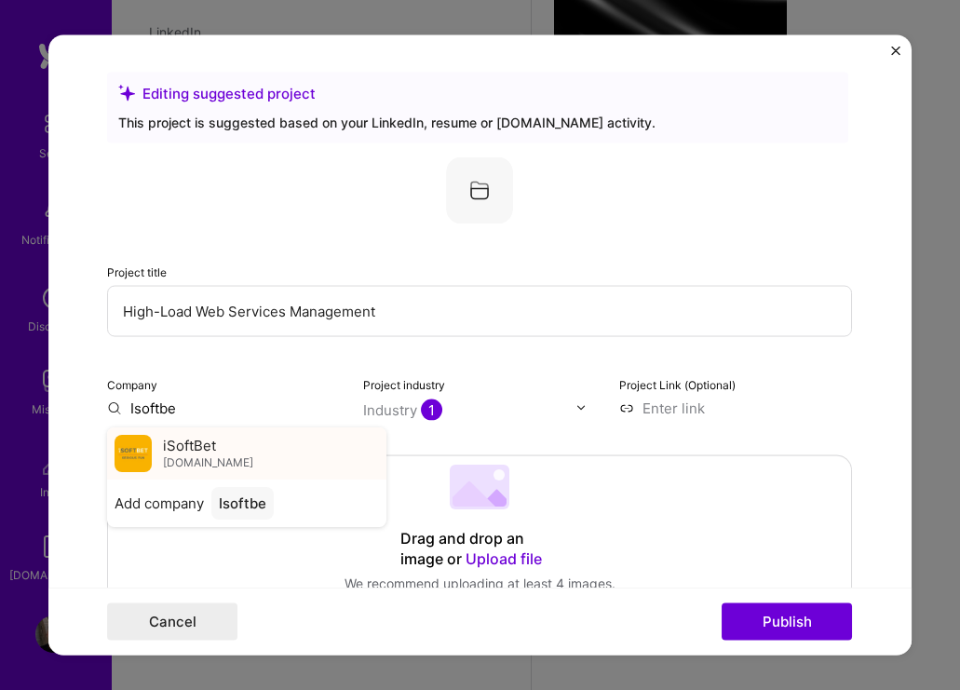
click at [203, 450] on span "iSoftBet" at bounding box center [189, 446] width 53 height 20
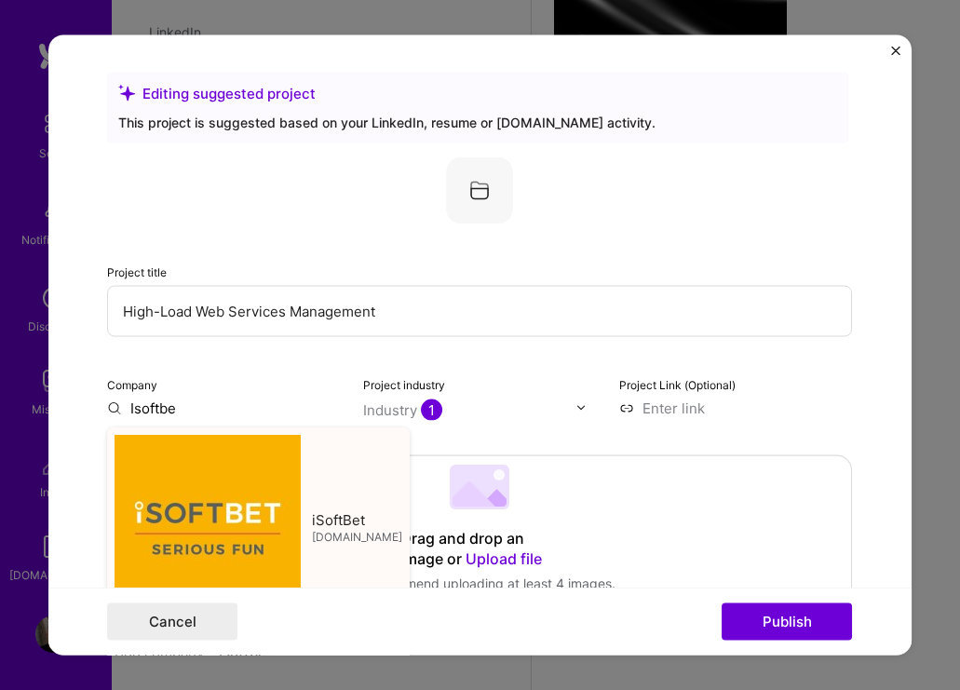
type input "iSoftBet"
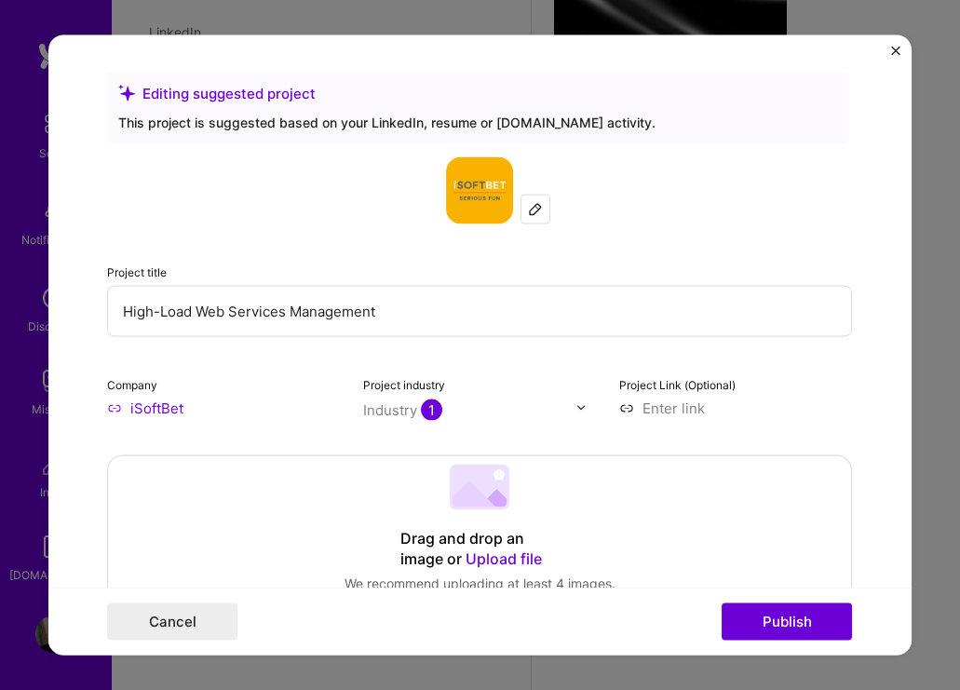
click at [695, 415] on input at bounding box center [737, 408] width 234 height 20
type input "[URL][DOMAIN_NAME]"
click at [878, 385] on form "Editing suggested project This project is suggested based on your LinkedIn, res…" at bounding box center [480, 344] width 865 height 621
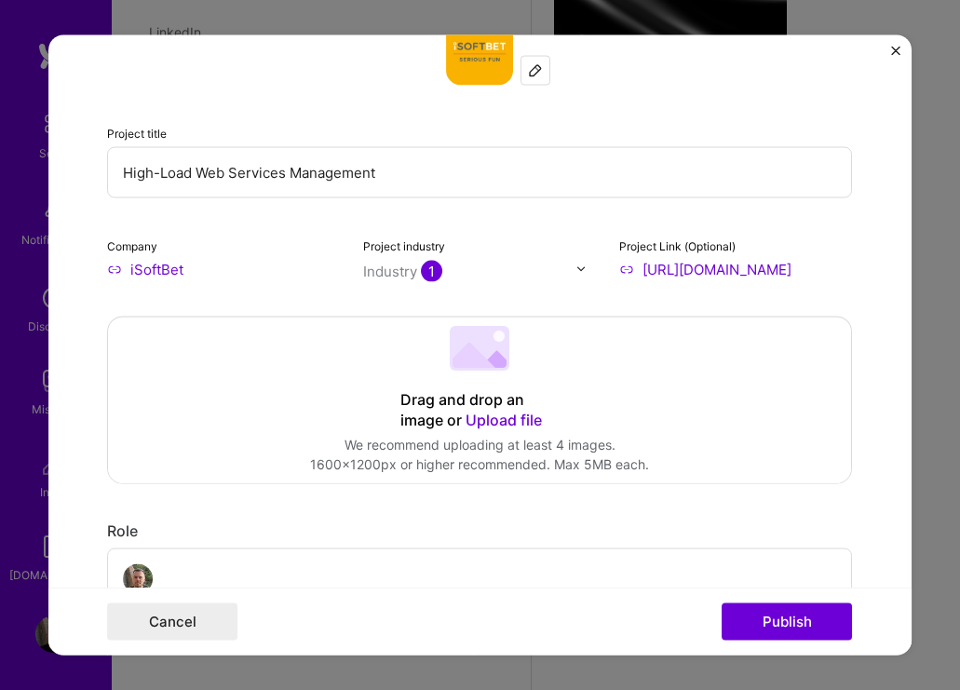
scroll to position [150, 0]
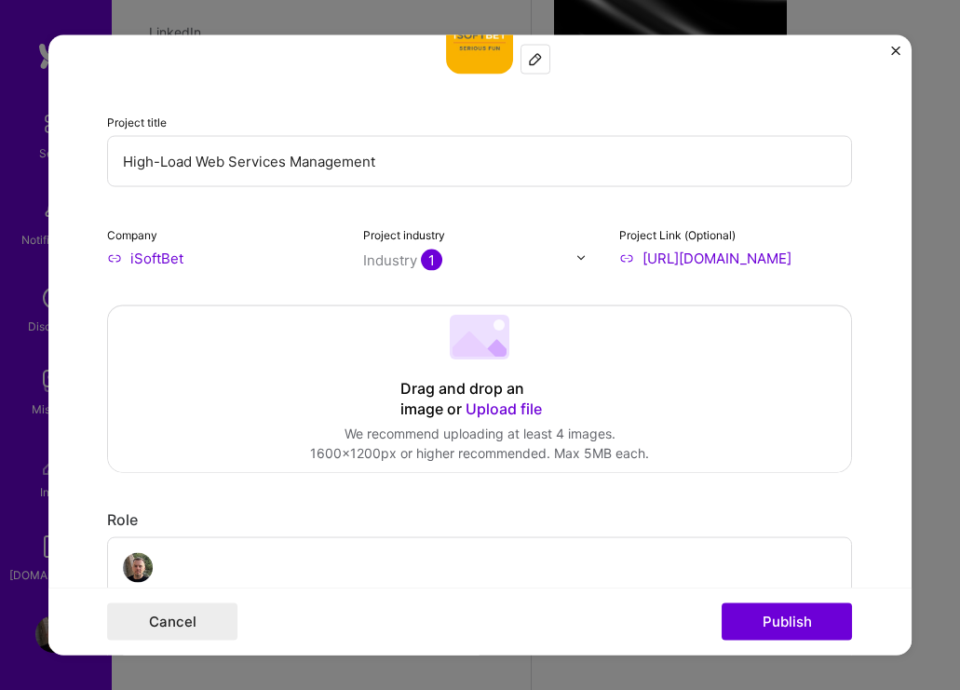
drag, startPoint x: 777, startPoint y: 262, endPoint x: 638, endPoint y: 262, distance: 138.8
click at [638, 262] on input "[URL][DOMAIN_NAME]" at bounding box center [737, 258] width 234 height 20
